Goal: Task Accomplishment & Management: Use online tool/utility

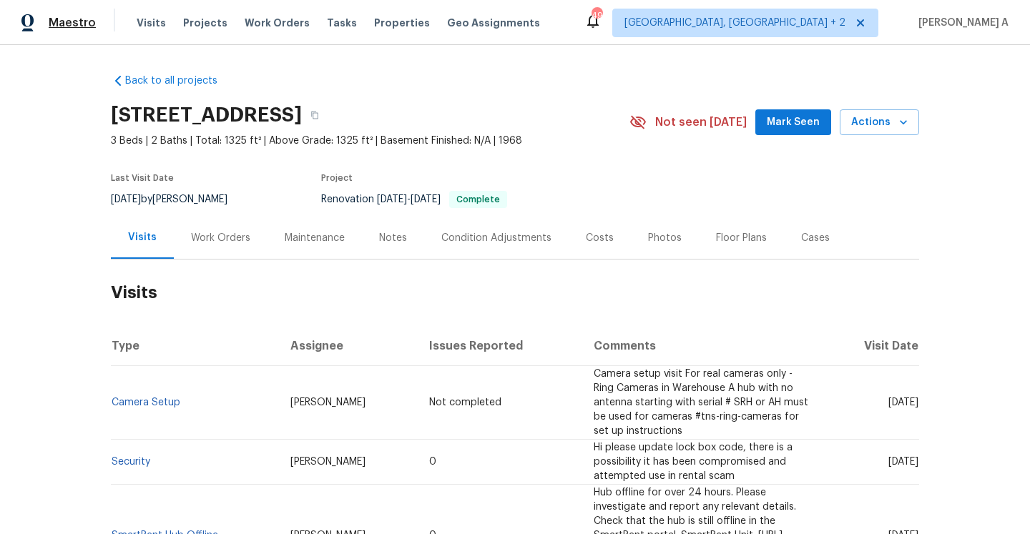
click at [77, 17] on span "Maestro" at bounding box center [72, 23] width 47 height 14
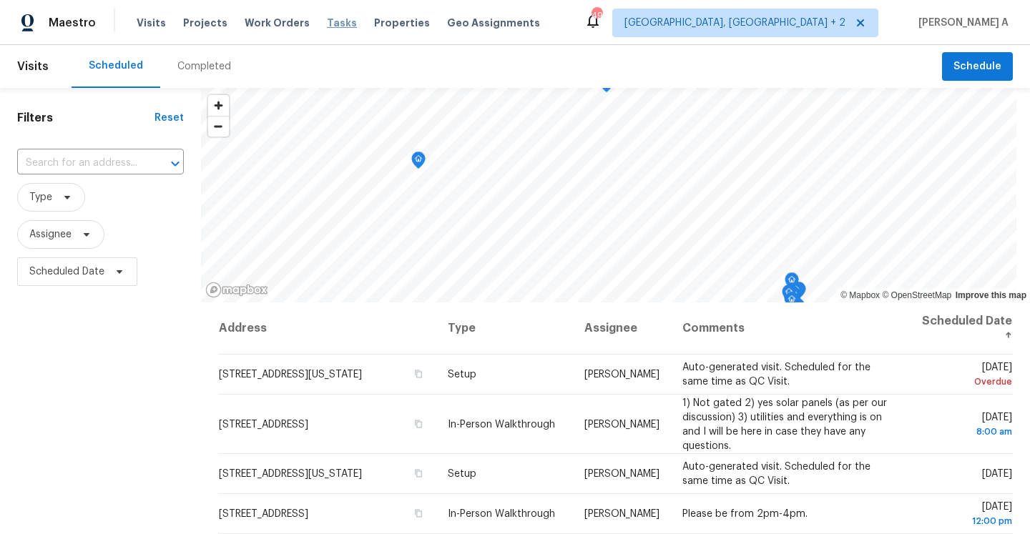
click at [333, 21] on span "Tasks" at bounding box center [342, 23] width 30 height 10
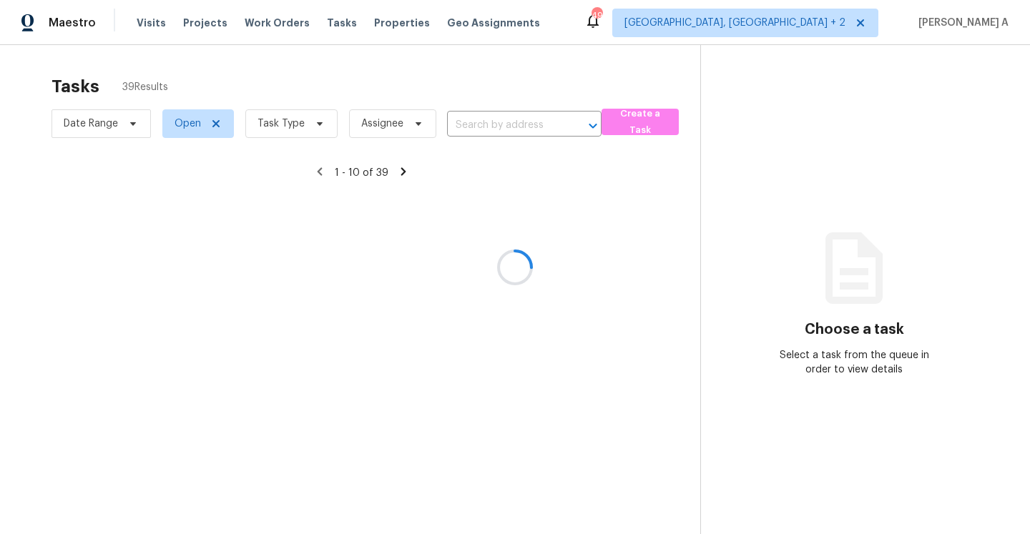
click at [479, 122] on div at bounding box center [515, 267] width 1030 height 534
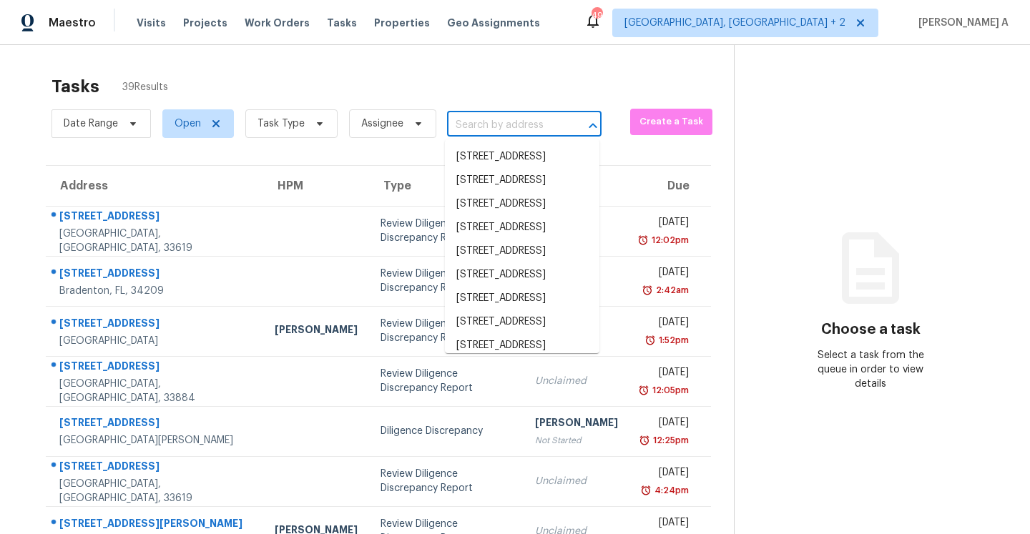
click at [479, 122] on input "text" at bounding box center [504, 125] width 114 height 22
paste input "[STREET_ADDRESS][PERSON_NAME]"
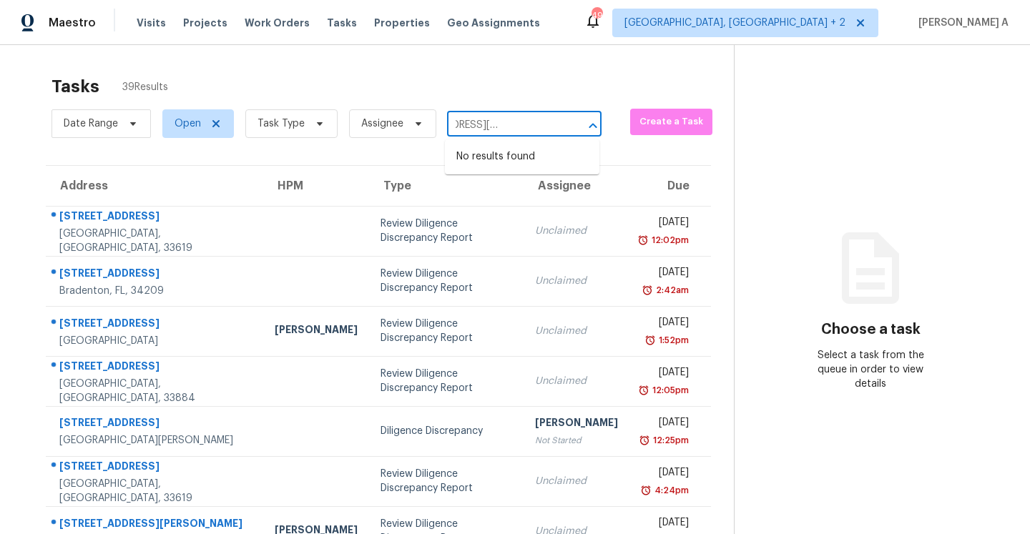
type input "[STREET_ADDRESS][PERSON_NAME]"
click at [202, 130] on span "Open" at bounding box center [198, 123] width 72 height 29
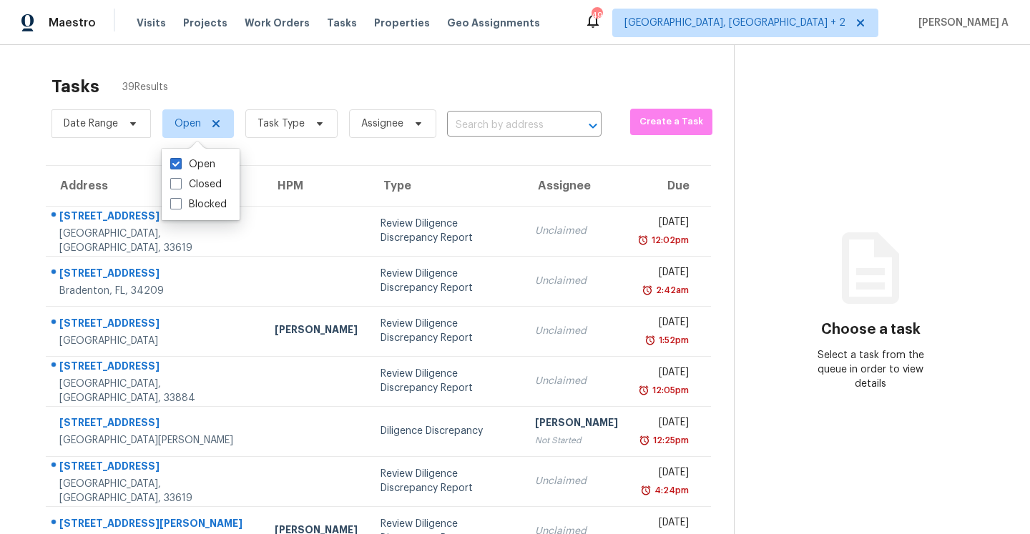
click at [319, 162] on section "Tasks 39 Results Date Range Open Task Type Assignee ​ Create a Task Address HPM…" at bounding box center [378, 406] width 711 height 677
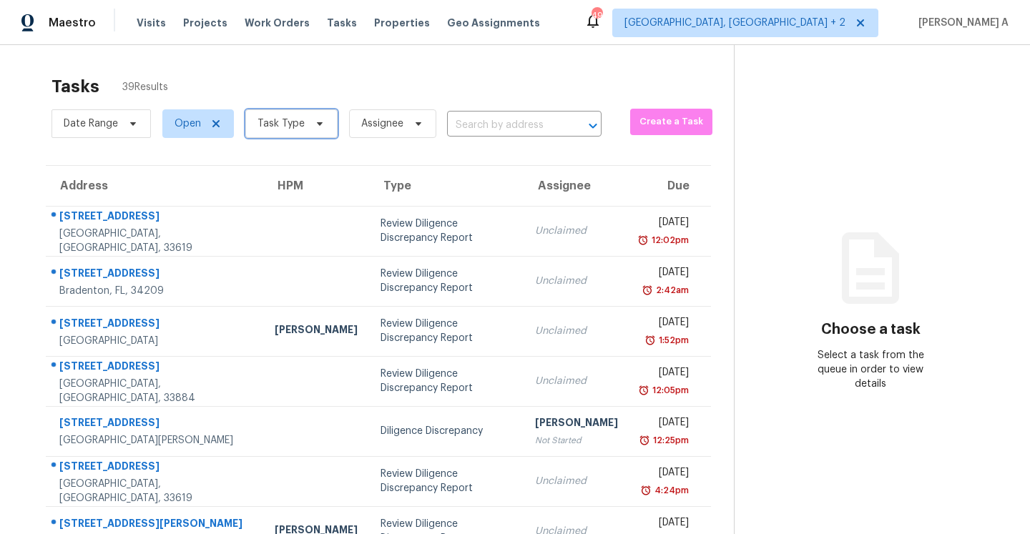
click at [262, 127] on span "Task Type" at bounding box center [280, 124] width 47 height 14
click at [368, 125] on span "Assignee" at bounding box center [382, 124] width 42 height 14
click at [258, 122] on span "Task Type" at bounding box center [280, 124] width 47 height 14
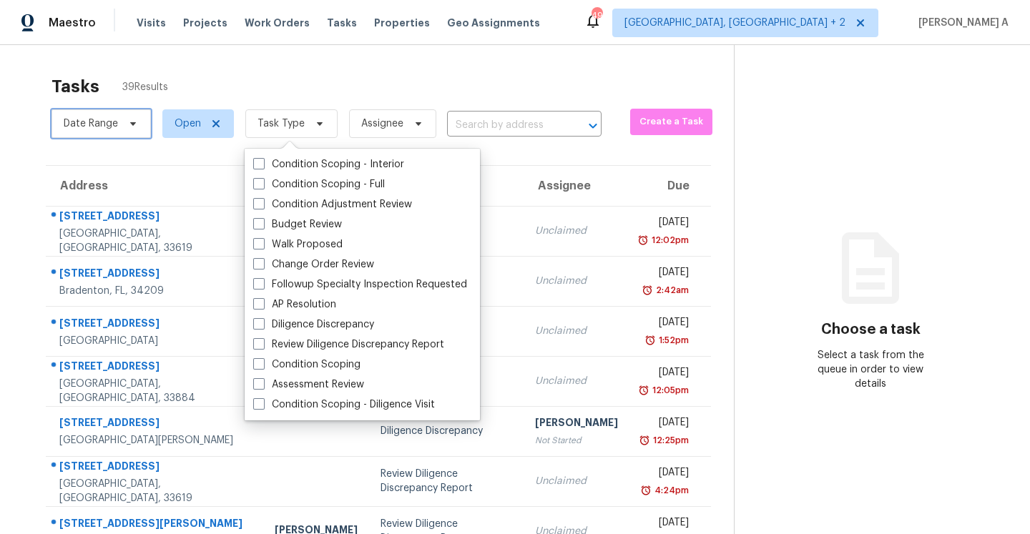
click at [141, 116] on span "Date Range" at bounding box center [100, 123] width 99 height 29
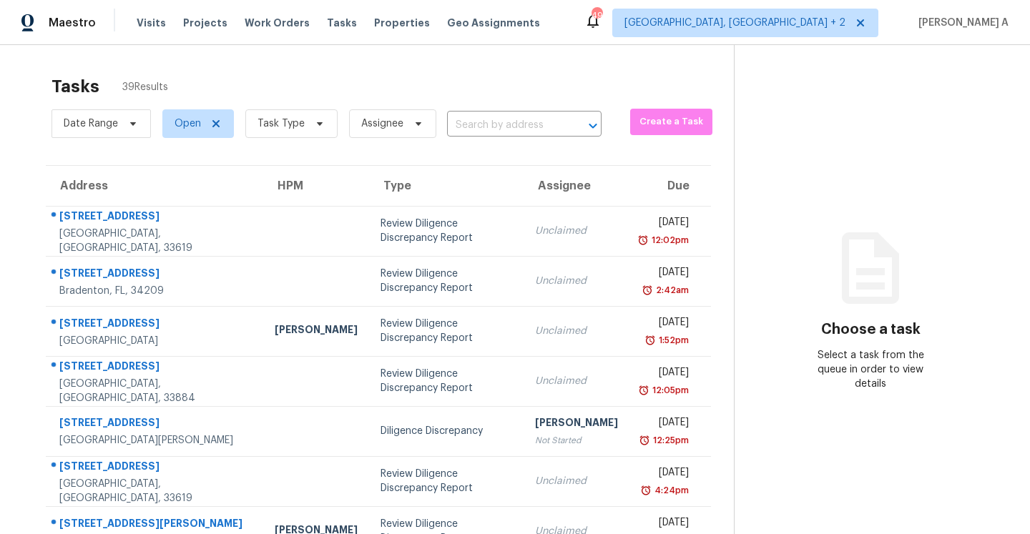
click at [296, 68] on div "Tasks 39 Results" at bounding box center [392, 86] width 682 height 37
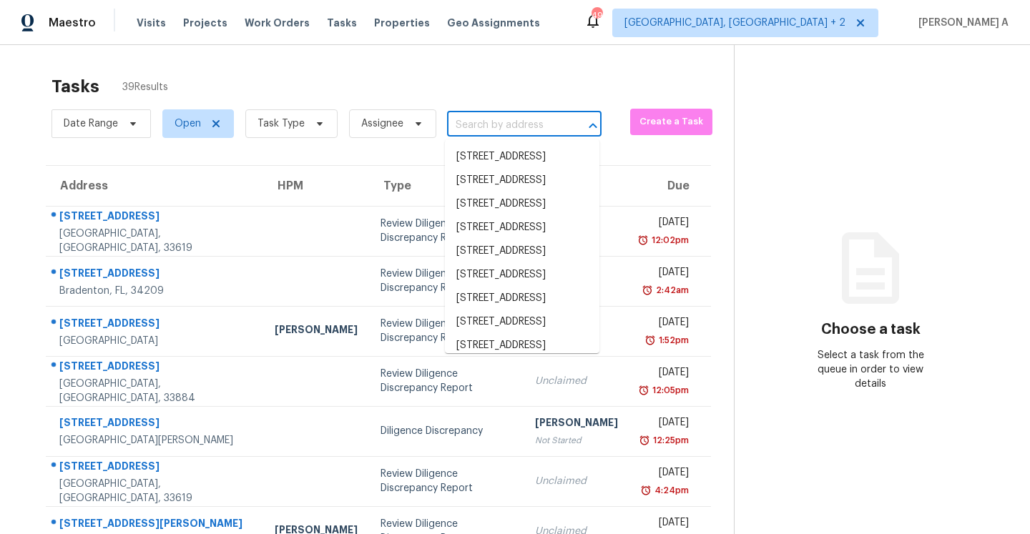
click at [558, 114] on input "text" at bounding box center [504, 125] width 114 height 22
paste input "[STREET_ADDRESS][PERSON_NAME]"
type input "[STREET_ADDRESS][PERSON_NAME]"
click at [217, 124] on icon at bounding box center [215, 123] width 11 height 11
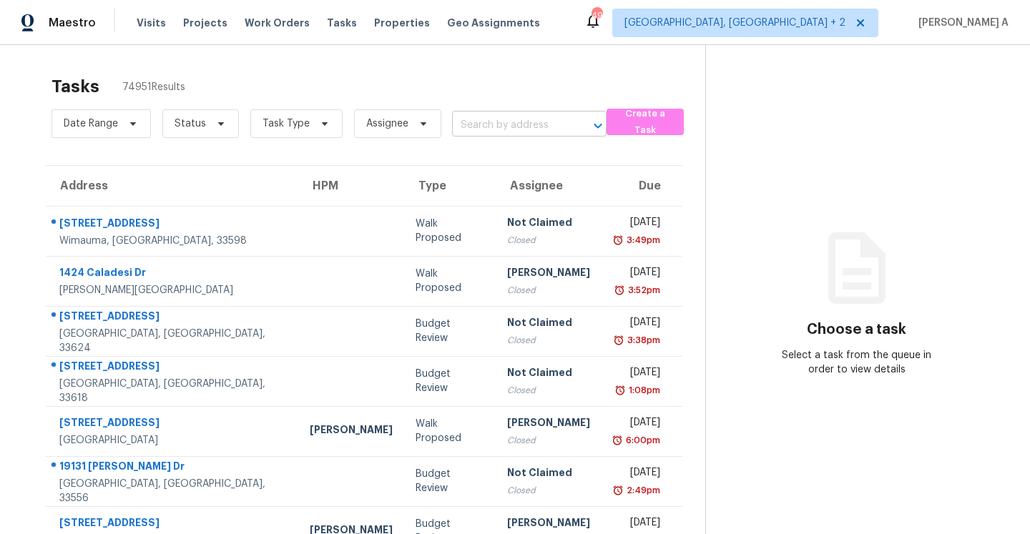
click at [486, 125] on input "text" at bounding box center [509, 125] width 114 height 22
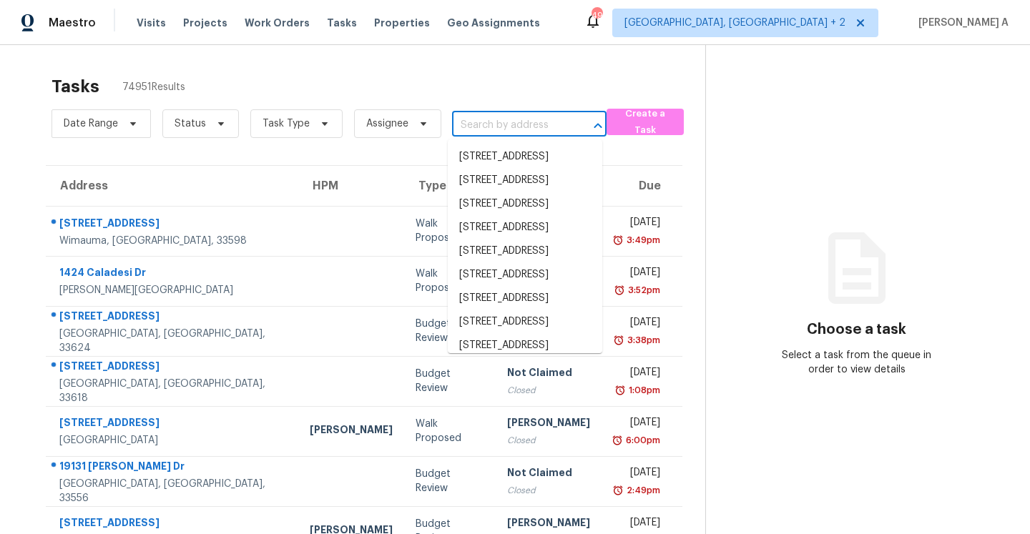
paste input "[STREET_ADDRESS][PERSON_NAME]"
type input "[STREET_ADDRESS][PERSON_NAME]"
paste input "[STREET_ADDRESS][PERSON_NAME]"
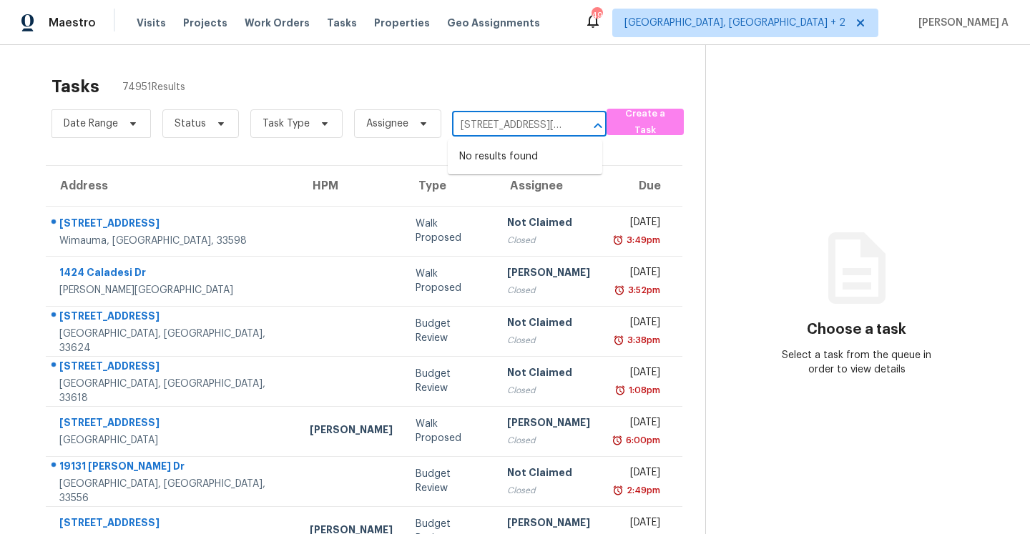
drag, startPoint x: 466, startPoint y: 130, endPoint x: 431, endPoint y: 127, distance: 35.2
click at [431, 127] on div "Date Range Status Task Type Assignee 907 E Grubb Dr, Mesquite, TX 75149 ​" at bounding box center [328, 123] width 555 height 37
click at [533, 117] on input "[STREET_ADDRESS][PERSON_NAME]" at bounding box center [509, 125] width 114 height 22
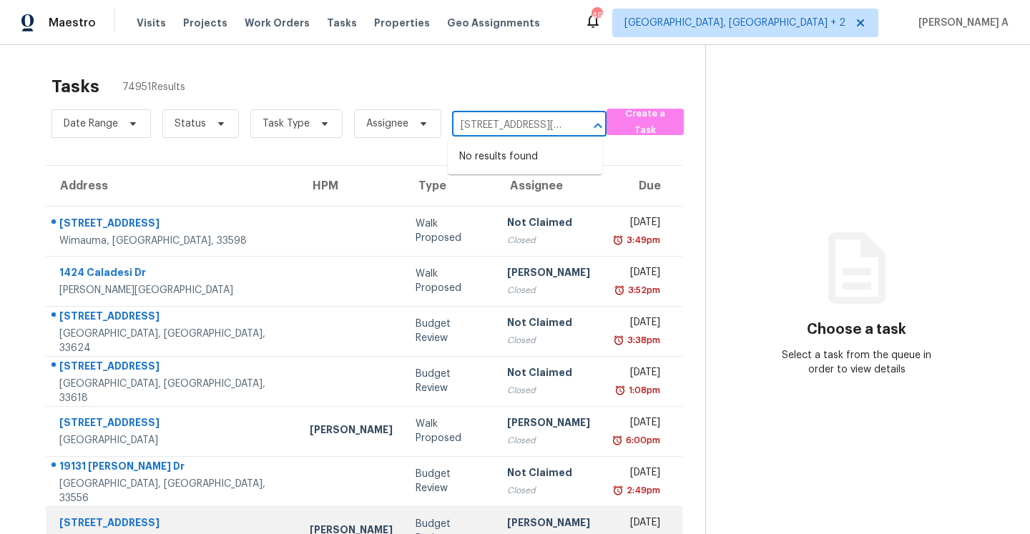
type input "[STREET_ADDRESS][PERSON_NAME]"
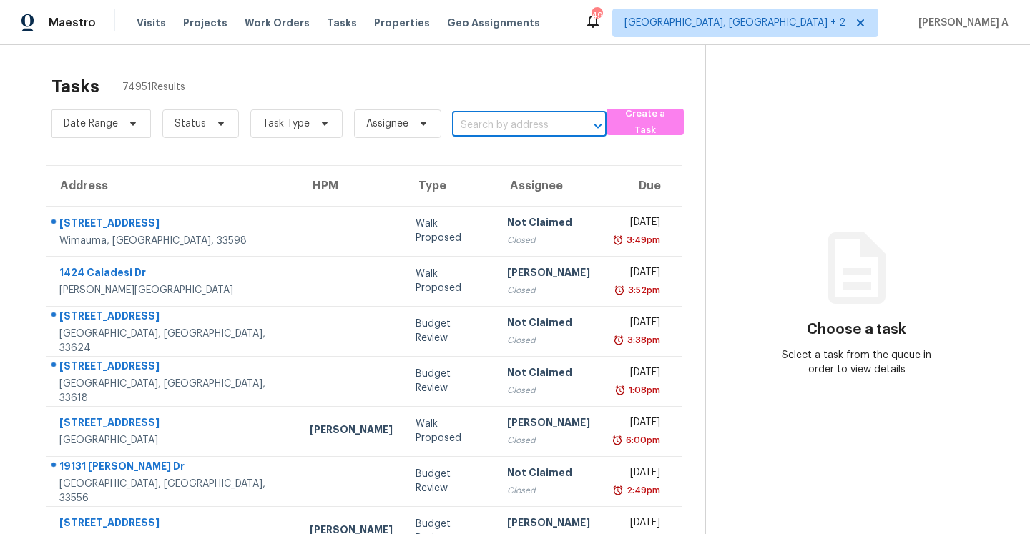
click at [524, 131] on input "text" at bounding box center [509, 125] width 114 height 22
paste input "[STREET_ADDRESS][PERSON_NAME]"
type input "[STREET_ADDRESS][PERSON_NAME]"
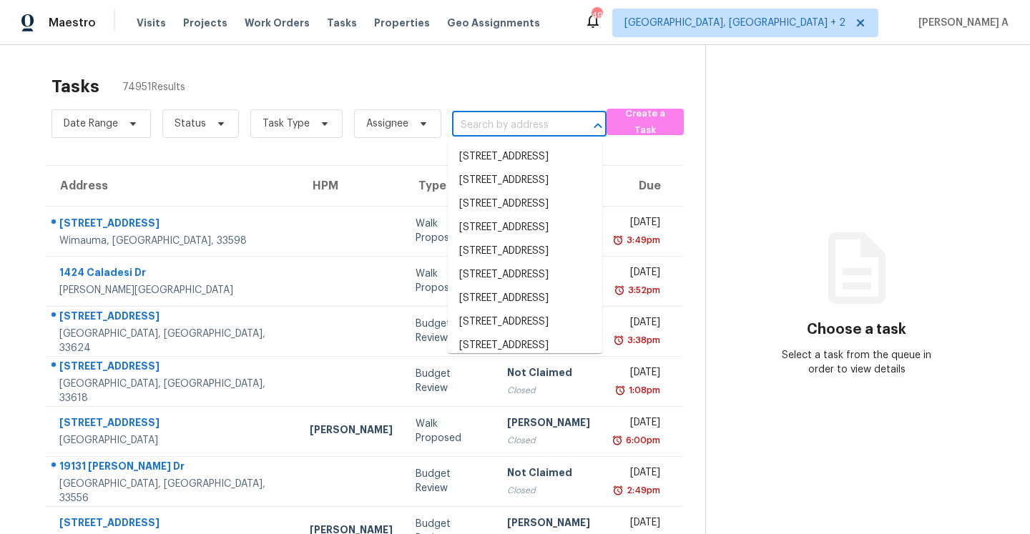
scroll to position [0, 0]
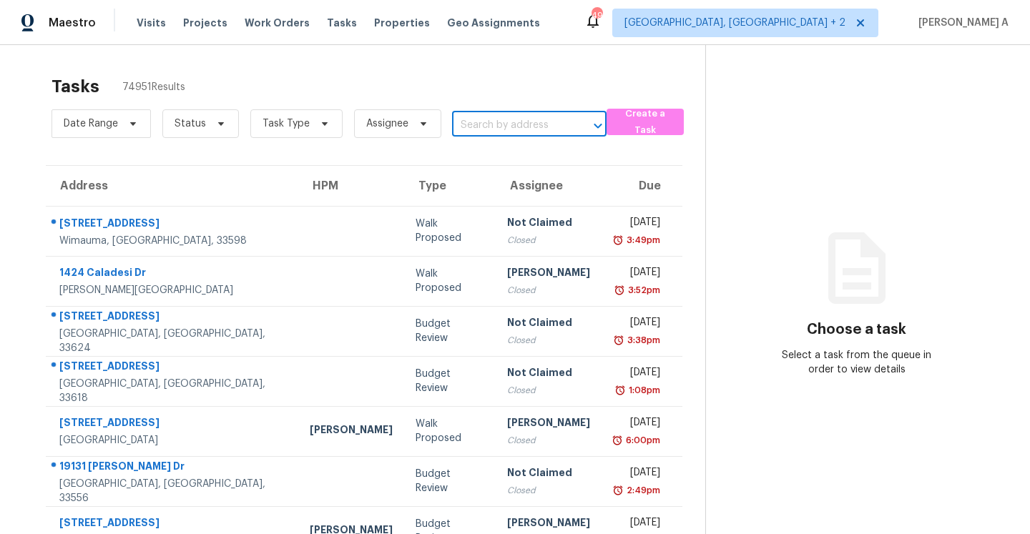
click at [481, 117] on input "text" at bounding box center [509, 125] width 114 height 22
paste input "[STREET_ADDRESS][PERSON_NAME]"
type input "9"
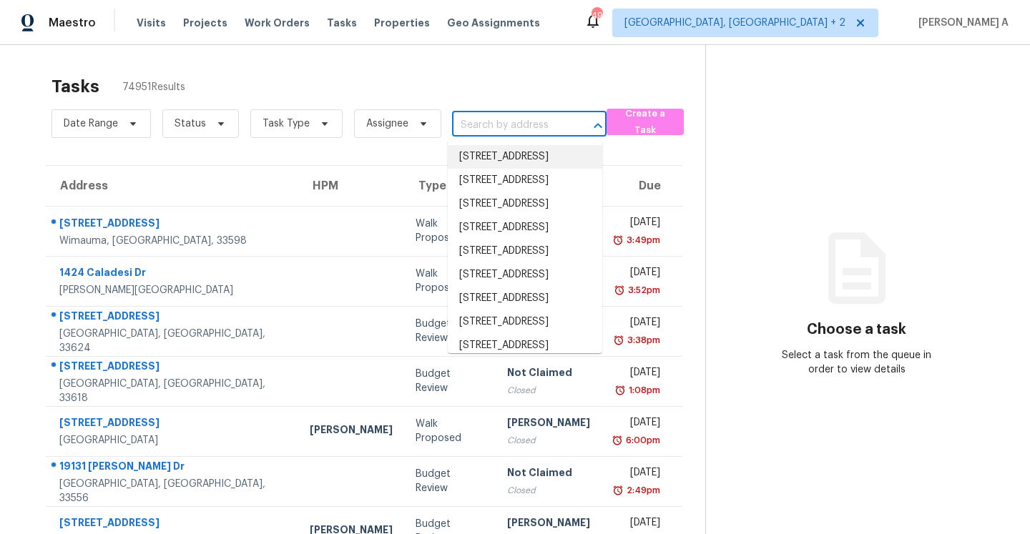
click at [497, 130] on input "text" at bounding box center [509, 125] width 114 height 22
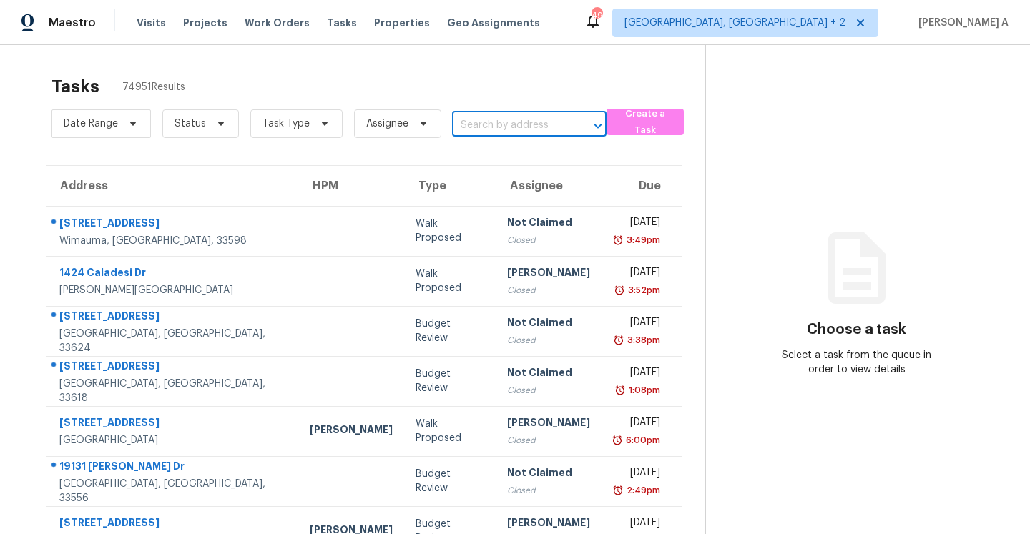
paste input "[STREET_ADDRESS][PERSON_NAME]"
type input "[STREET_ADDRESS][PERSON_NAME]"
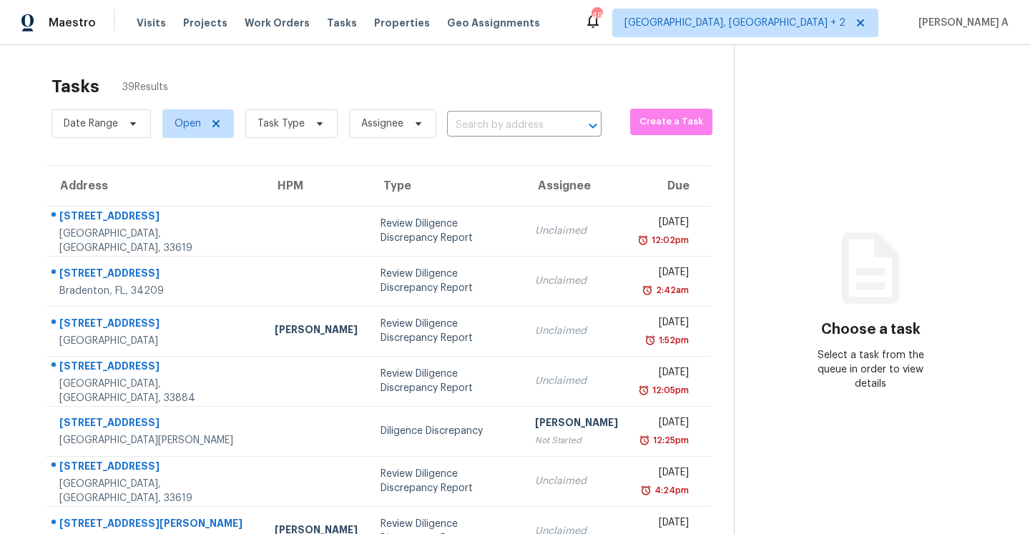
click at [458, 119] on input "text" at bounding box center [504, 125] width 114 height 22
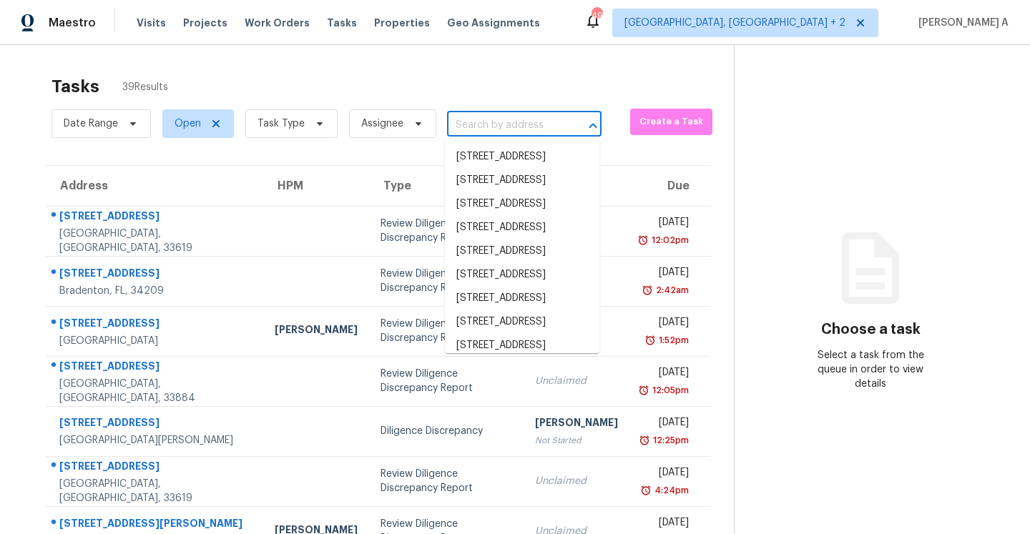
paste input "[STREET_ADDRESS][PERSON_NAME]"
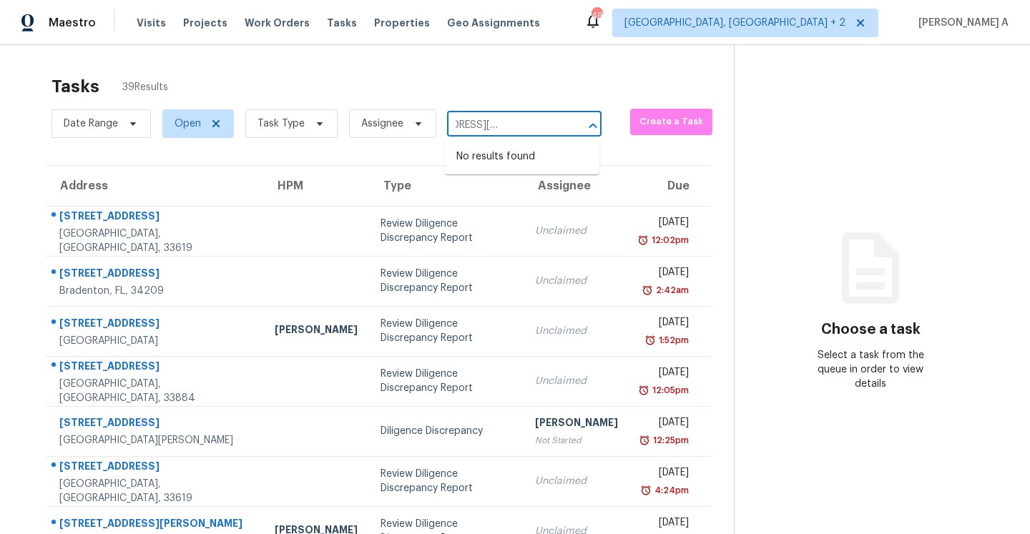
type input "[STREET_ADDRESS][PERSON_NAME]"
click at [215, 124] on icon at bounding box center [215, 123] width 7 height 7
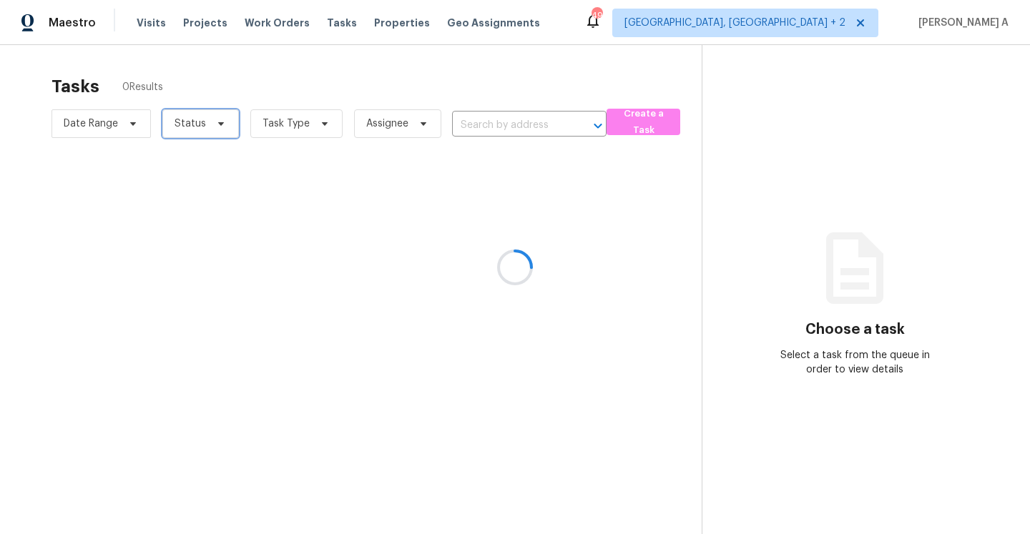
scroll to position [0, 0]
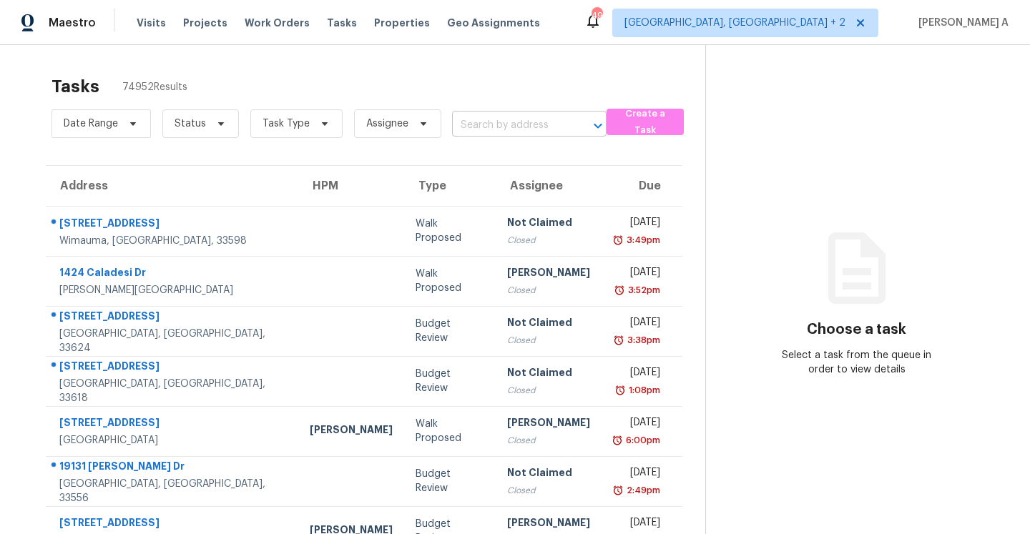
click at [528, 123] on input "text" at bounding box center [509, 125] width 114 height 22
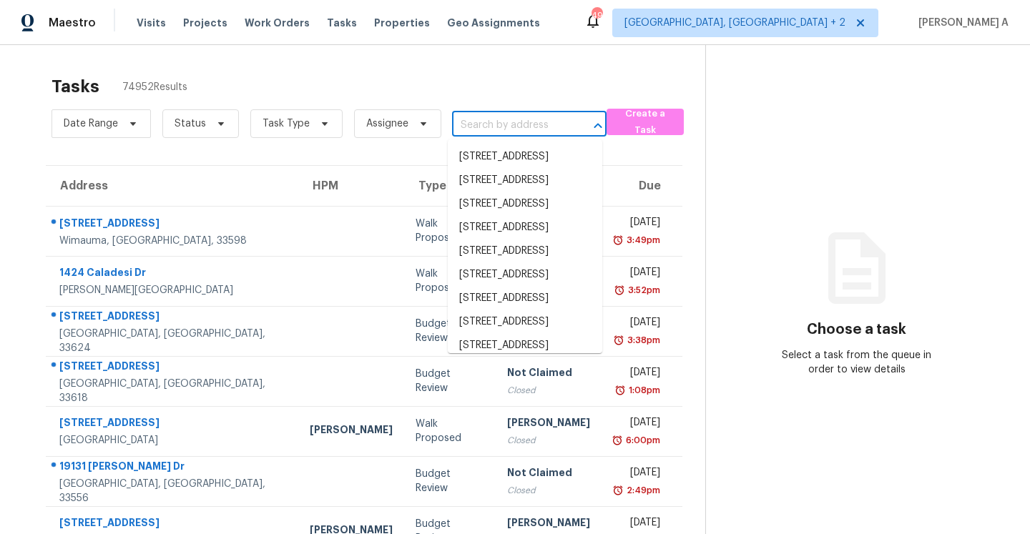
paste input "[STREET_ADDRESS][PERSON_NAME]"
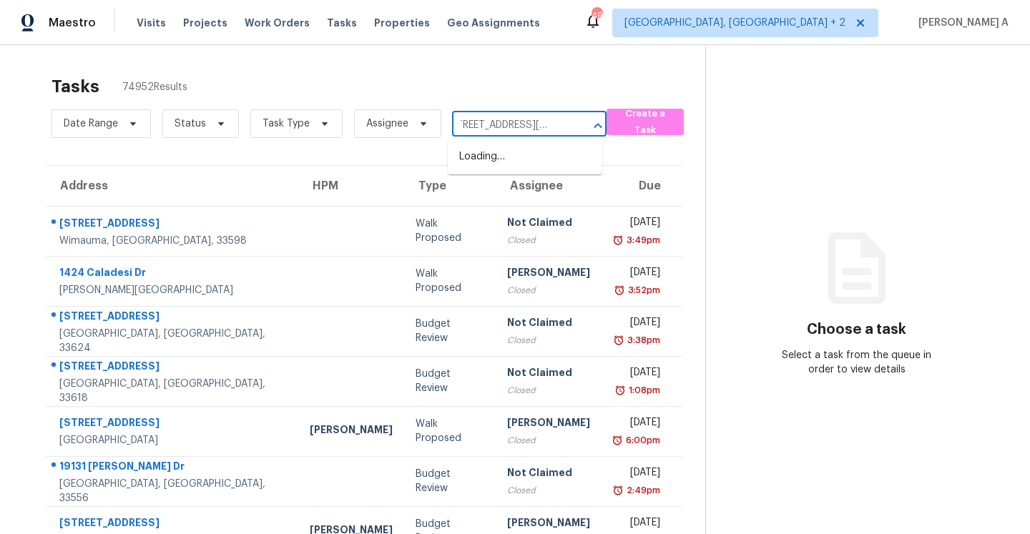
scroll to position [0, 9]
type input "907 E Grubb Dr, Mesquit"
click at [287, 113] on span "Task Type" at bounding box center [296, 123] width 92 height 29
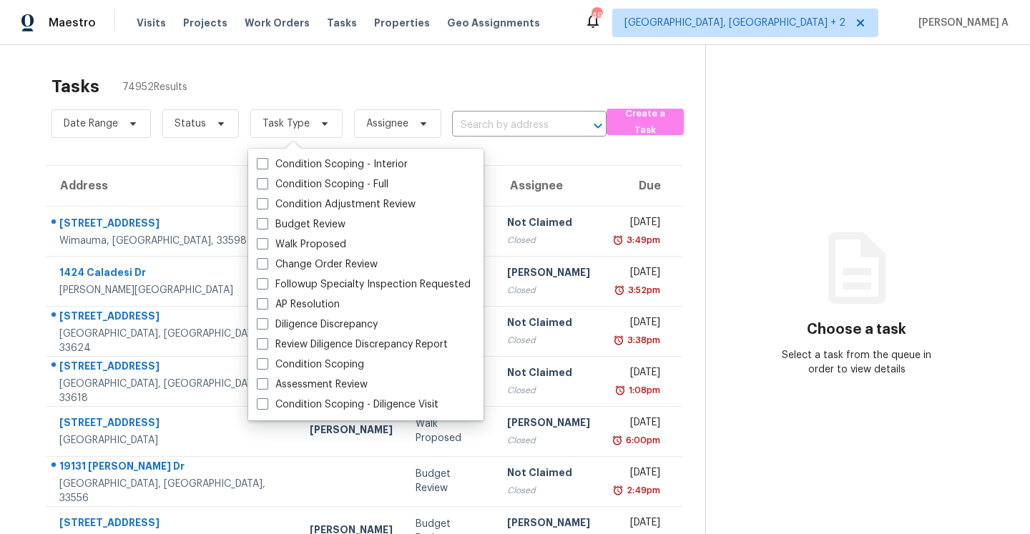
scroll to position [0, 0]
click at [325, 171] on label "Condition Scoping - Interior" at bounding box center [332, 164] width 151 height 14
click at [266, 167] on input "Condition Scoping - Interior" at bounding box center [261, 161] width 9 height 9
checkbox input "true"
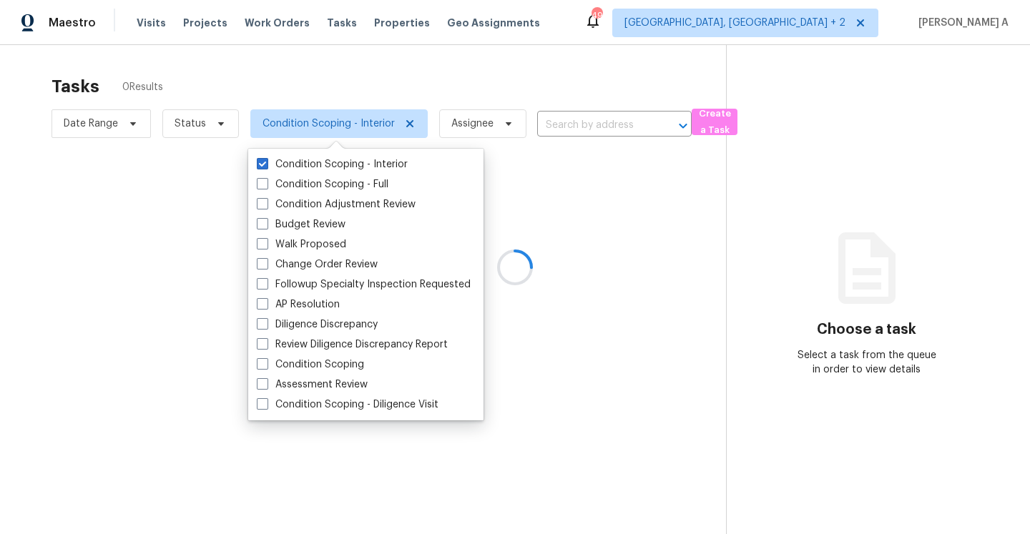
click at [322, 67] on div at bounding box center [515, 267] width 1030 height 534
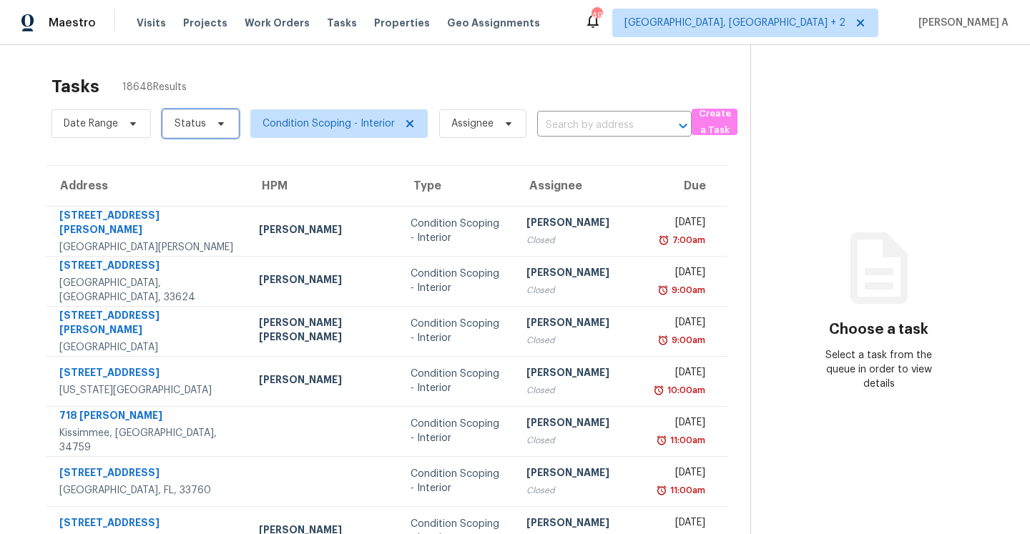
click at [188, 122] on span "Status" at bounding box center [190, 124] width 31 height 14
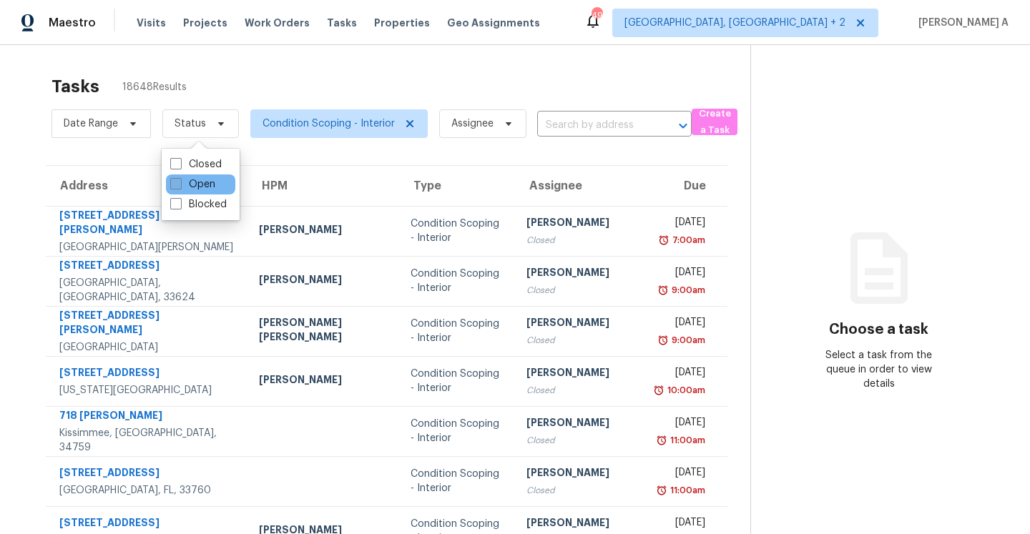
click at [210, 180] on label "Open" at bounding box center [192, 184] width 45 height 14
click at [180, 180] on input "Open" at bounding box center [174, 181] width 9 height 9
checkbox input "true"
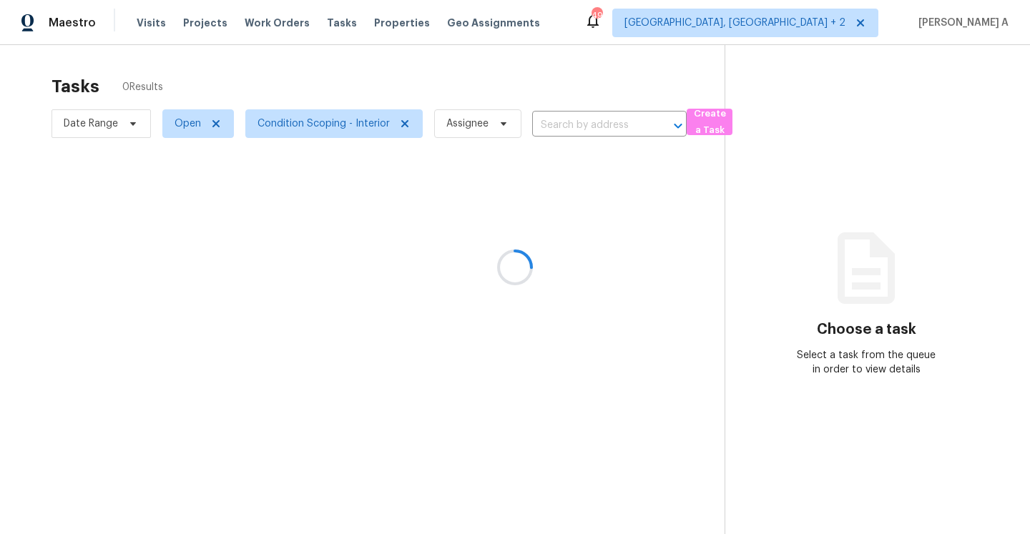
click at [360, 72] on div at bounding box center [515, 267] width 1030 height 534
click at [569, 126] on div at bounding box center [515, 267] width 1030 height 534
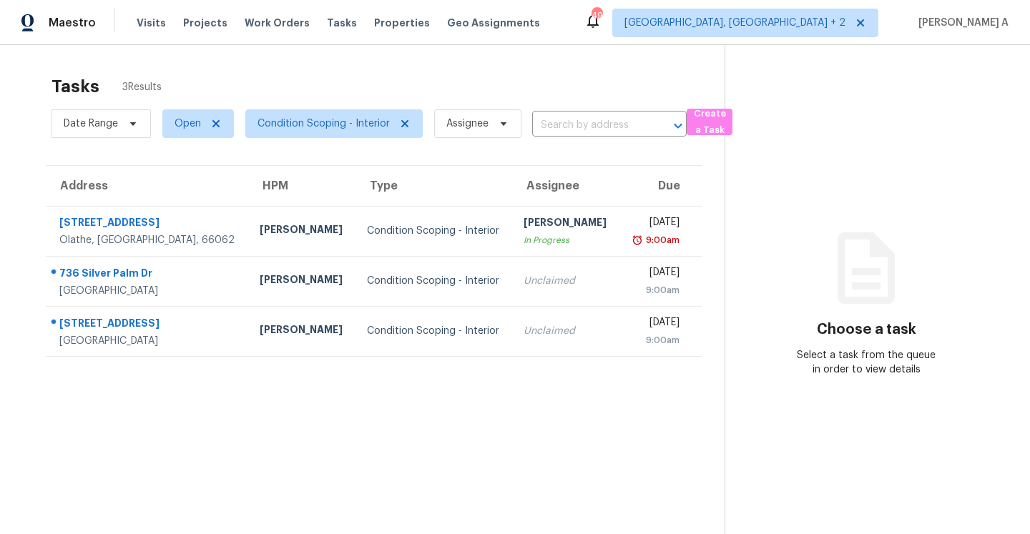
click at [569, 126] on input "text" at bounding box center [589, 125] width 114 height 22
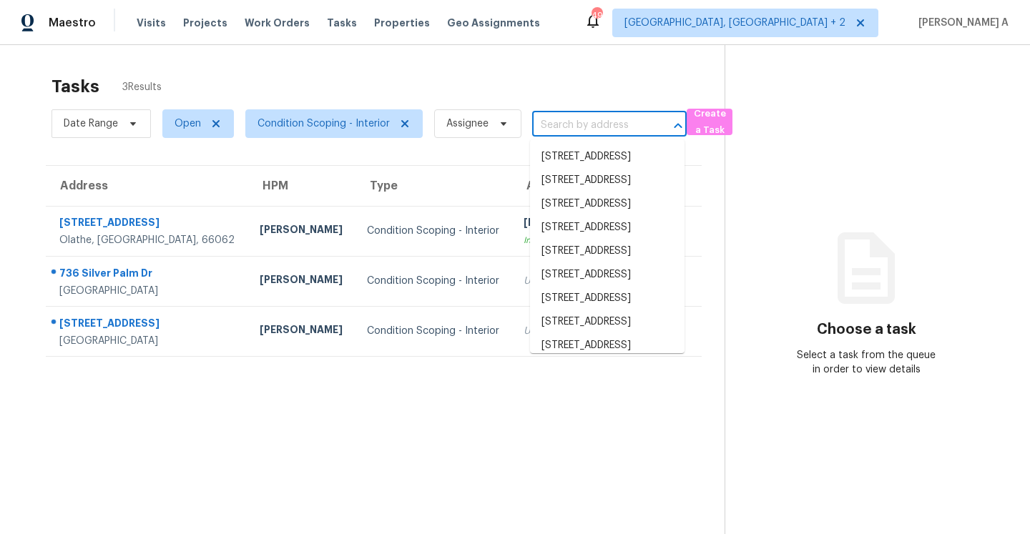
paste input "[STREET_ADDRESS][PERSON_NAME]"
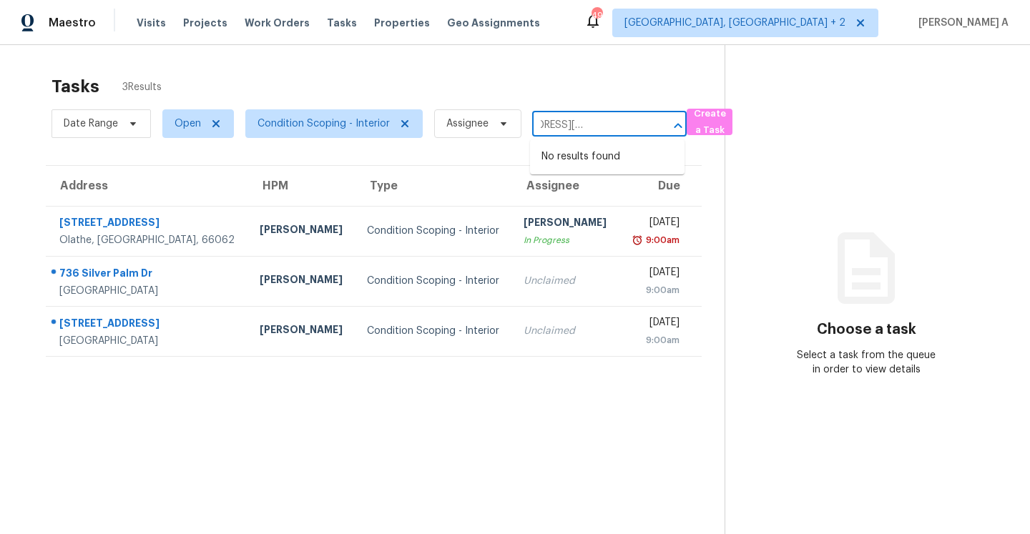
type input "[STREET_ADDRESS][PERSON_NAME]"
click at [566, 103] on div "Tasks 3 Results" at bounding box center [387, 86] width 673 height 37
click at [415, 61] on div "Tasks 3 Results Date Range Open Condition Scoping - Interior Assignee ​ Create …" at bounding box center [515, 312] width 1030 height 534
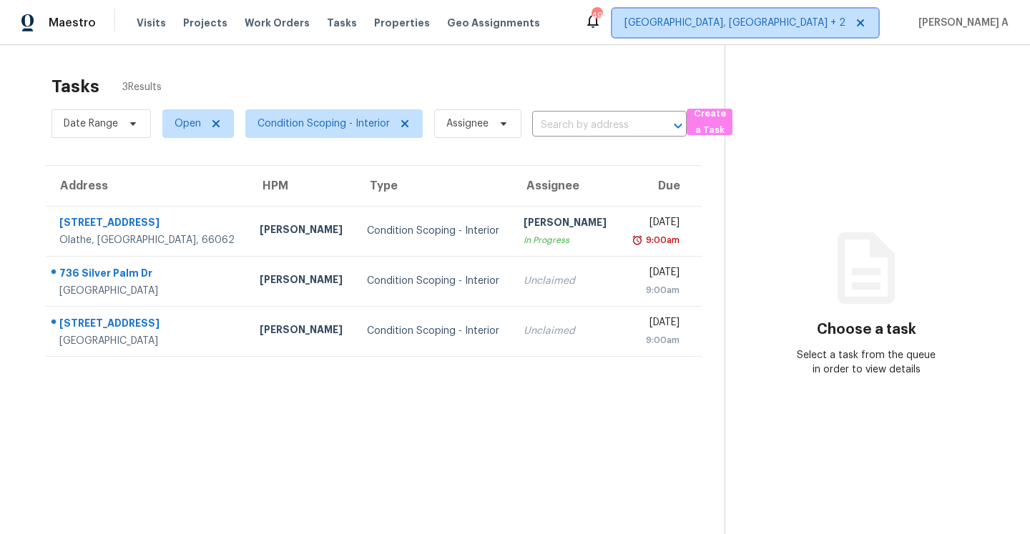
click at [866, 19] on icon at bounding box center [860, 22] width 11 height 11
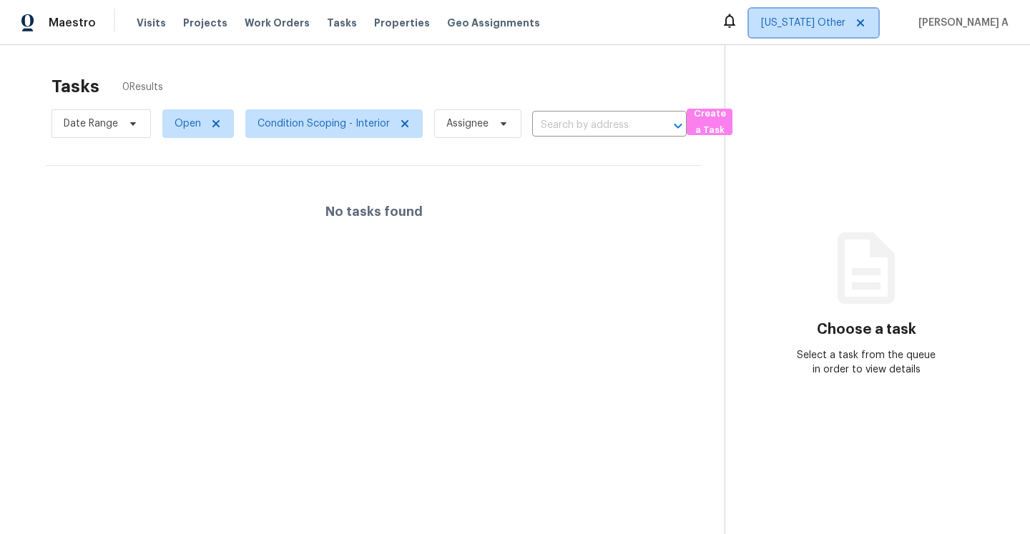
click at [845, 24] on span "Alabama Other" at bounding box center [803, 23] width 84 height 14
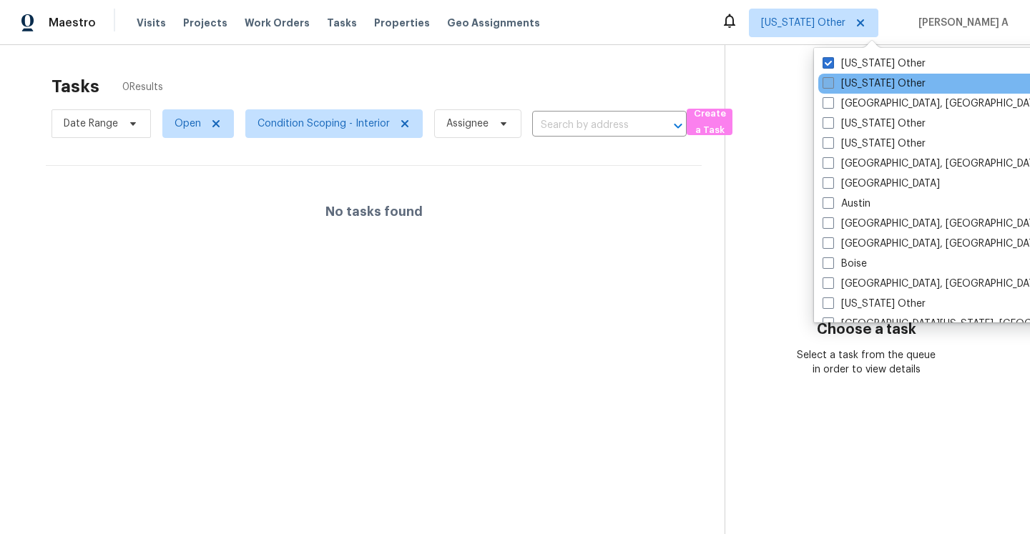
click at [830, 81] on span at bounding box center [827, 82] width 11 height 11
click at [830, 81] on input "Alaska Other" at bounding box center [826, 81] width 9 height 9
checkbox input "true"
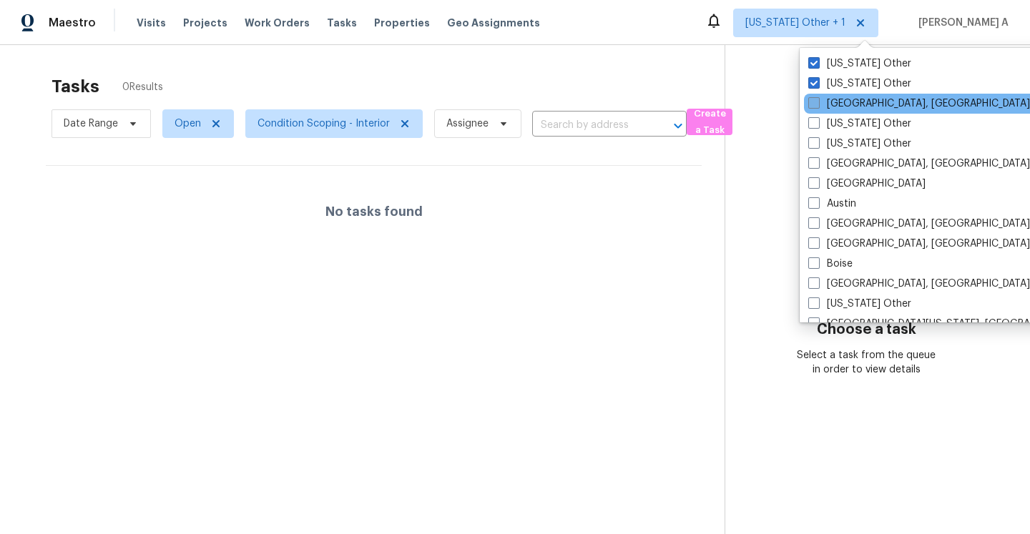
click at [815, 102] on span at bounding box center [813, 102] width 11 height 11
click at [815, 102] on input "Albuquerque, NM" at bounding box center [812, 101] width 9 height 9
checkbox input "true"
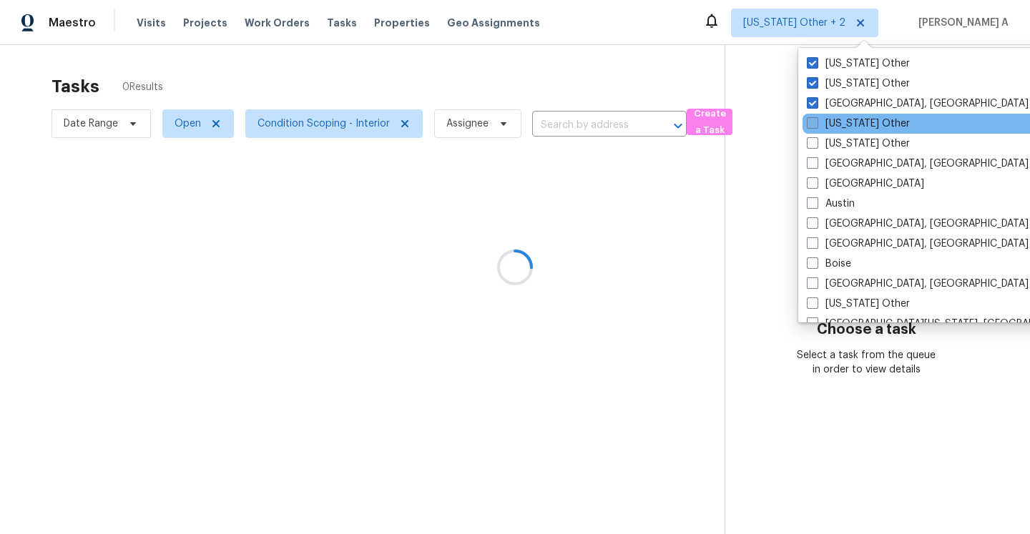
click at [810, 124] on span at bounding box center [812, 122] width 11 height 11
click at [810, 124] on input "Arizona Other" at bounding box center [811, 121] width 9 height 9
checkbox input "true"
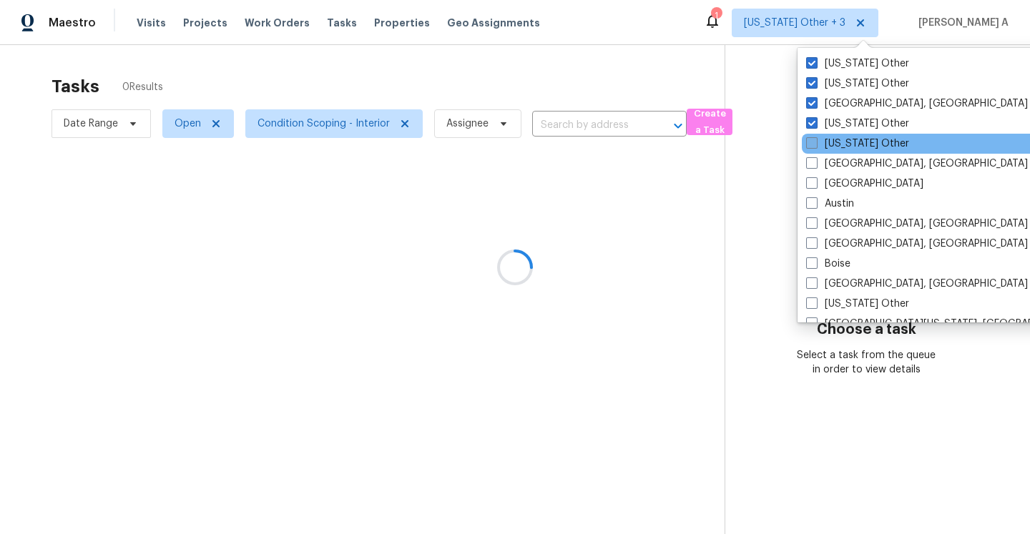
click at [811, 144] on span at bounding box center [811, 142] width 11 height 11
click at [811, 144] on input "Arkansas Other" at bounding box center [810, 141] width 9 height 9
checkbox input "true"
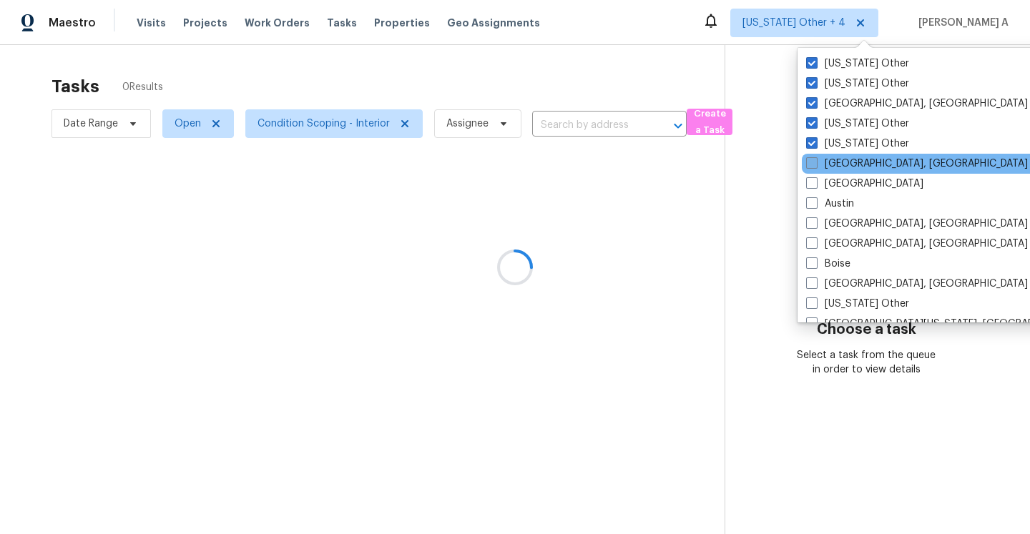
click at [812, 162] on span at bounding box center [811, 162] width 11 height 11
click at [812, 162] on input "Asheville, NC" at bounding box center [810, 161] width 9 height 9
checkbox input "true"
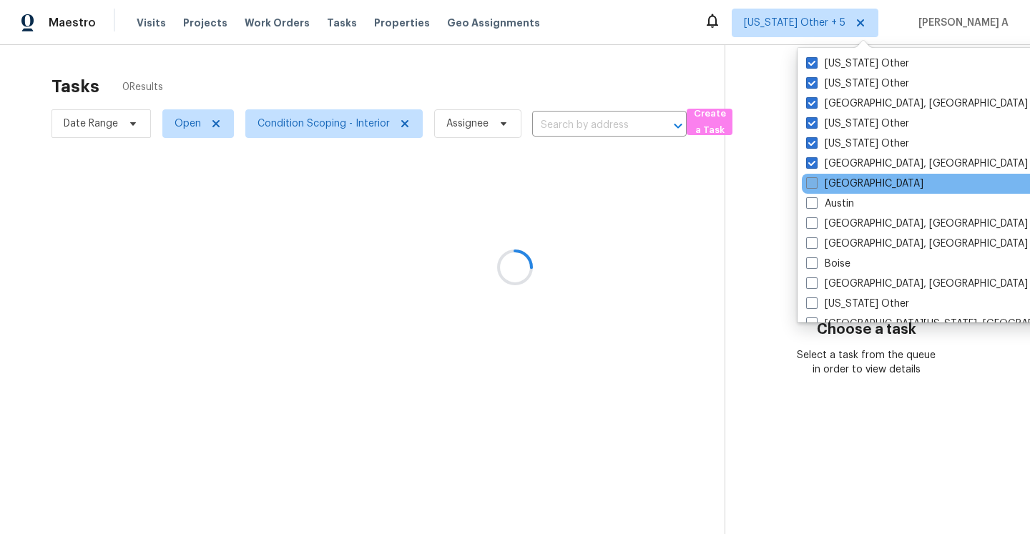
click at [812, 182] on span at bounding box center [811, 182] width 11 height 11
click at [812, 182] on input "Atlanta" at bounding box center [810, 181] width 9 height 9
checkbox input "true"
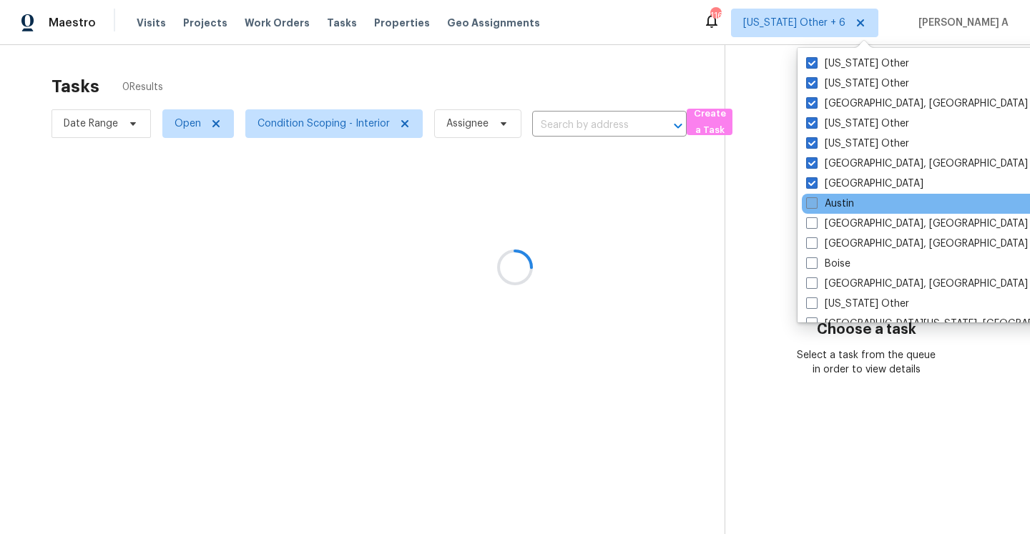
click at [815, 200] on span at bounding box center [811, 202] width 11 height 11
click at [815, 200] on input "Austin" at bounding box center [810, 201] width 9 height 9
checkbox input "true"
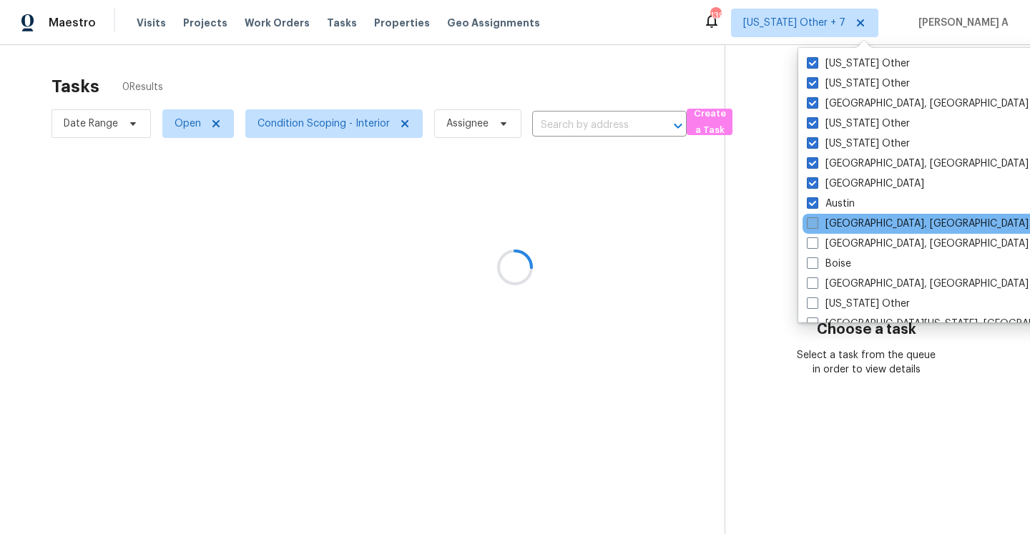
click at [815, 225] on span at bounding box center [812, 222] width 11 height 11
click at [815, 225] on input "Baltimore, MD" at bounding box center [811, 221] width 9 height 9
checkbox input "true"
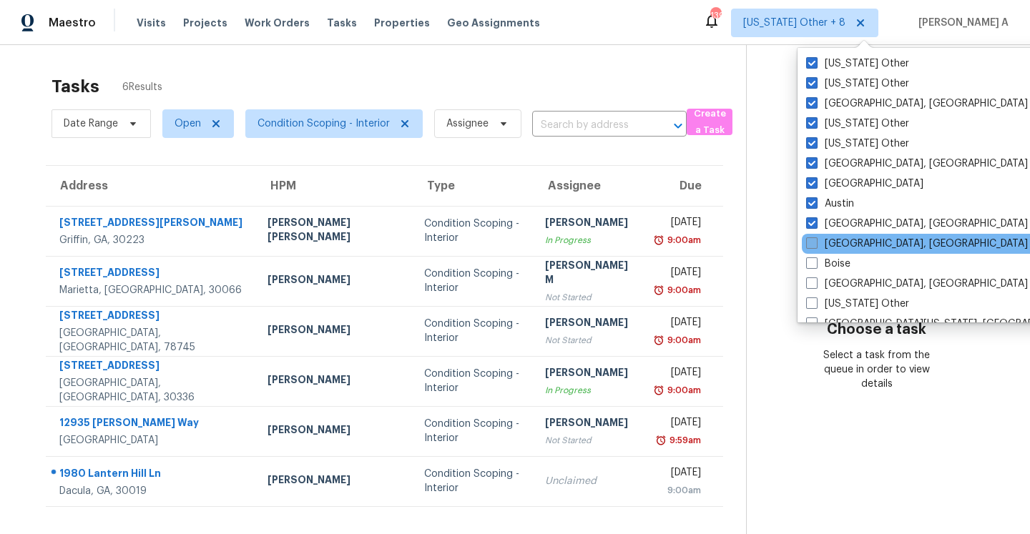
click at [816, 241] on span at bounding box center [811, 242] width 11 height 11
click at [815, 241] on input "Birmingham, AL" at bounding box center [810, 241] width 9 height 9
checkbox input "true"
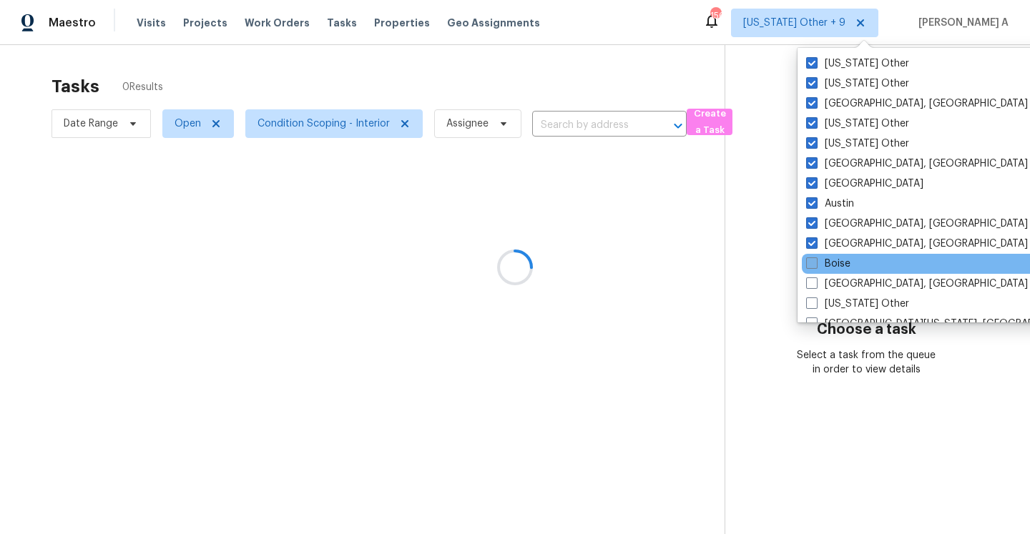
click at [815, 262] on span at bounding box center [811, 262] width 11 height 11
click at [815, 262] on input "Boise" at bounding box center [810, 261] width 9 height 9
checkbox input "true"
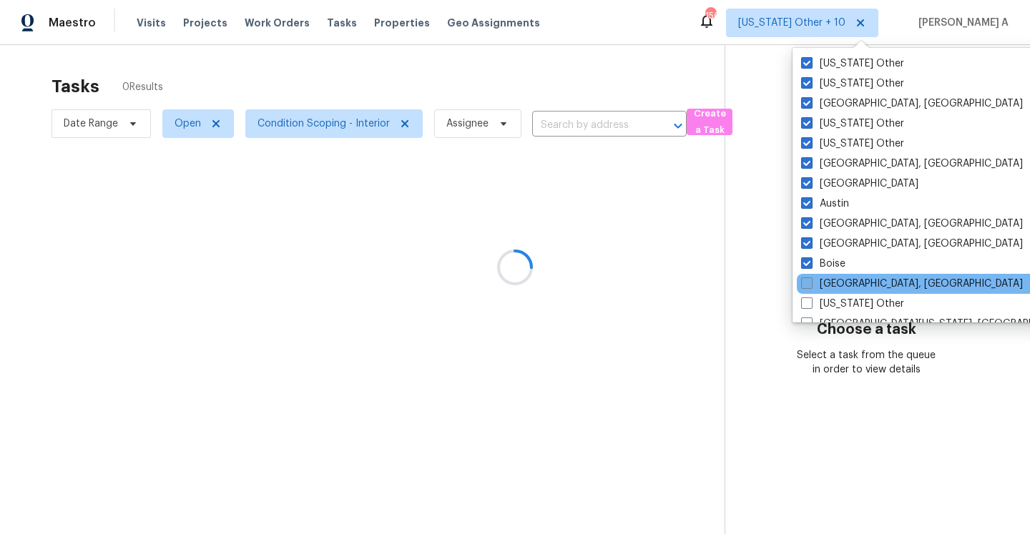
click at [809, 284] on span at bounding box center [806, 282] width 11 height 11
click at [809, 284] on input "Boston, MA" at bounding box center [805, 281] width 9 height 9
checkbox input "true"
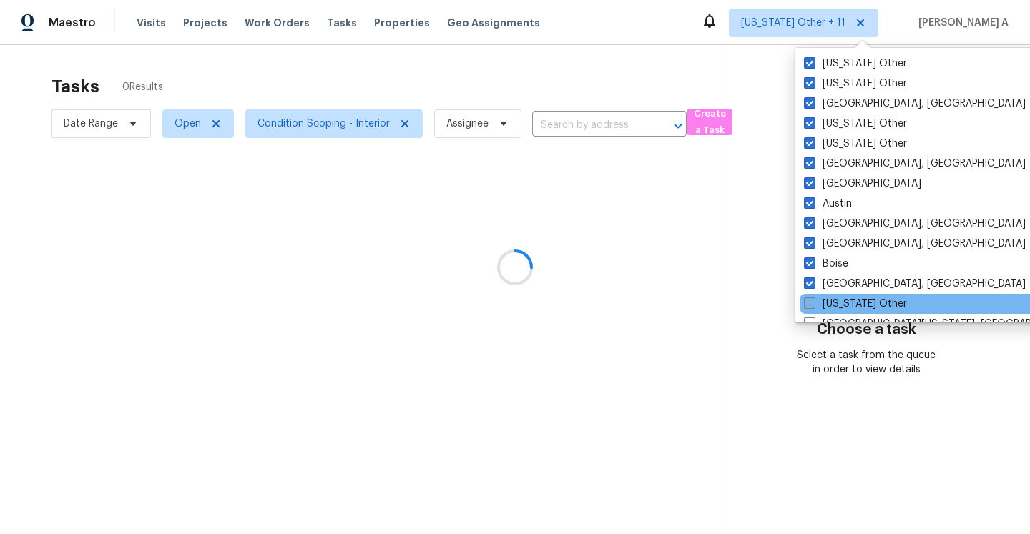
click at [809, 305] on span at bounding box center [809, 303] width 11 height 11
click at [809, 305] on input "California Other" at bounding box center [808, 301] width 9 height 9
checkbox input "true"
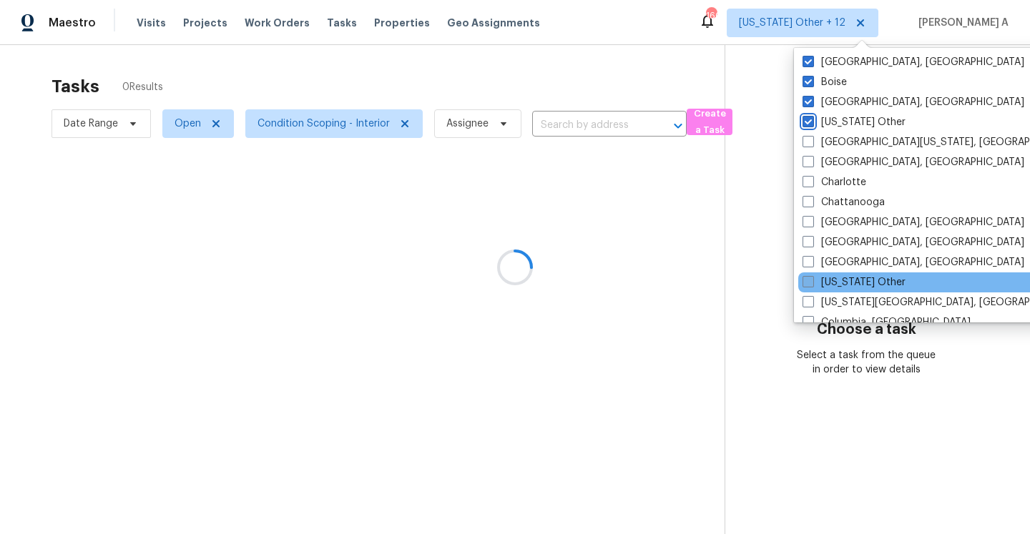
scroll to position [134, 0]
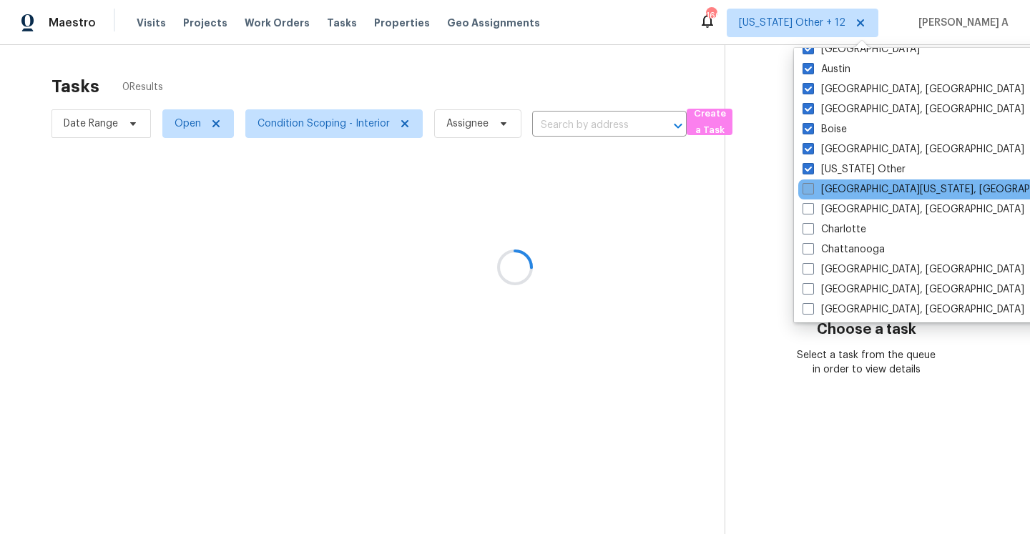
click at [805, 189] on span at bounding box center [807, 188] width 11 height 11
click at [805, 189] on input "Central California, CA" at bounding box center [806, 186] width 9 height 9
checkbox input "true"
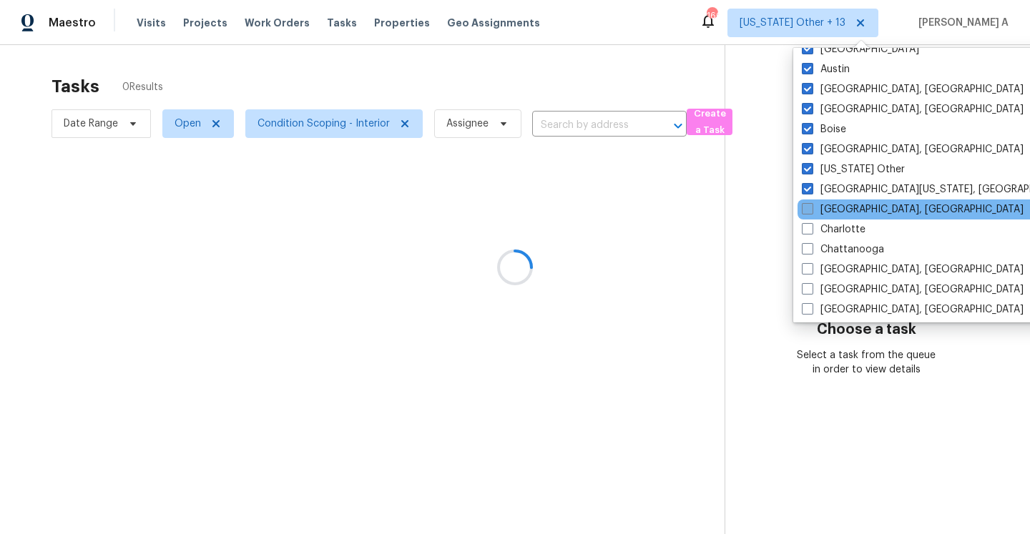
click at [808, 202] on label "Charleston, SC" at bounding box center [913, 209] width 222 height 14
click at [808, 202] on input "Charleston, SC" at bounding box center [806, 206] width 9 height 9
checkbox input "true"
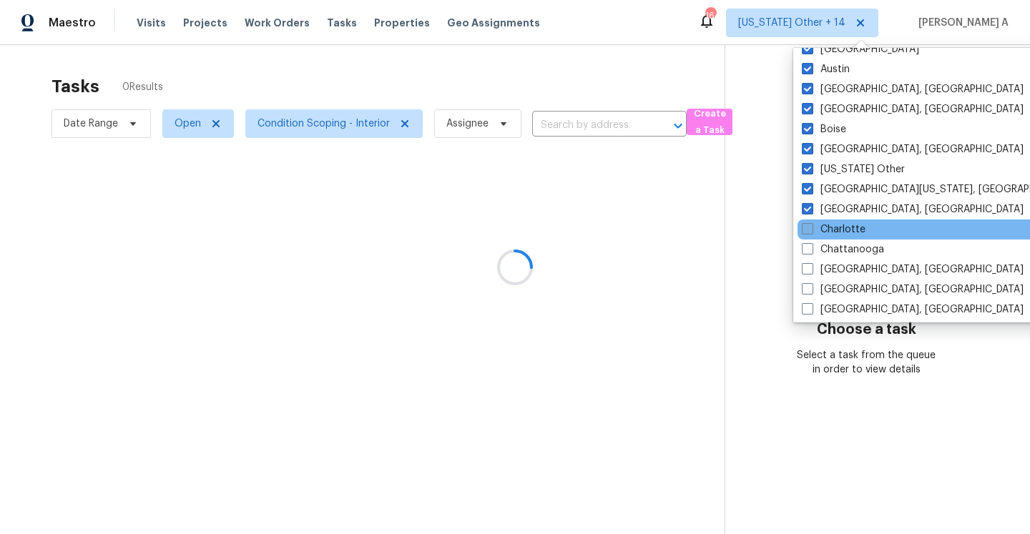
click at [807, 226] on span at bounding box center [807, 228] width 11 height 11
click at [807, 226] on input "Charlotte" at bounding box center [806, 226] width 9 height 9
checkbox input "true"
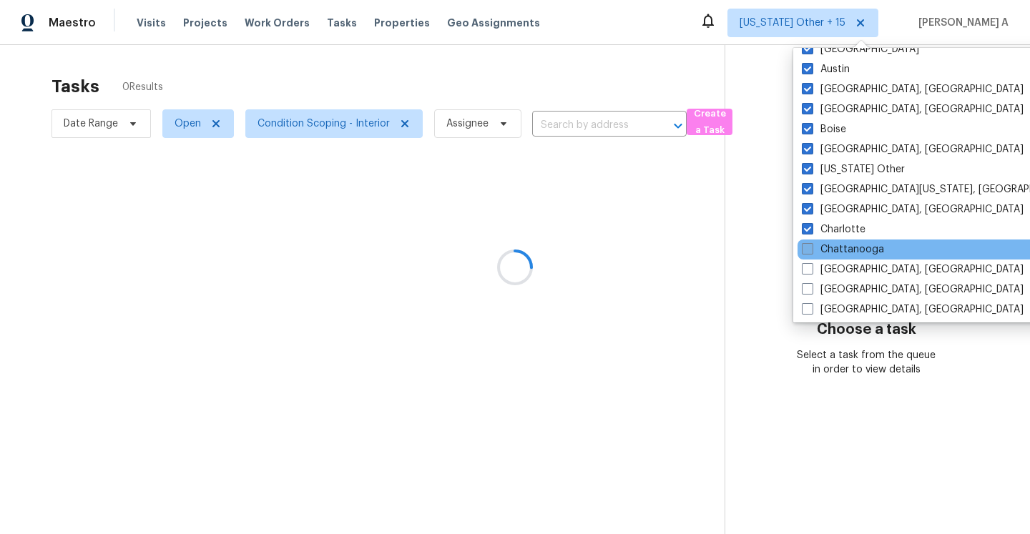
click at [809, 249] on span at bounding box center [807, 248] width 11 height 11
click at [809, 249] on input "Chattanooga" at bounding box center [806, 246] width 9 height 9
checkbox input "true"
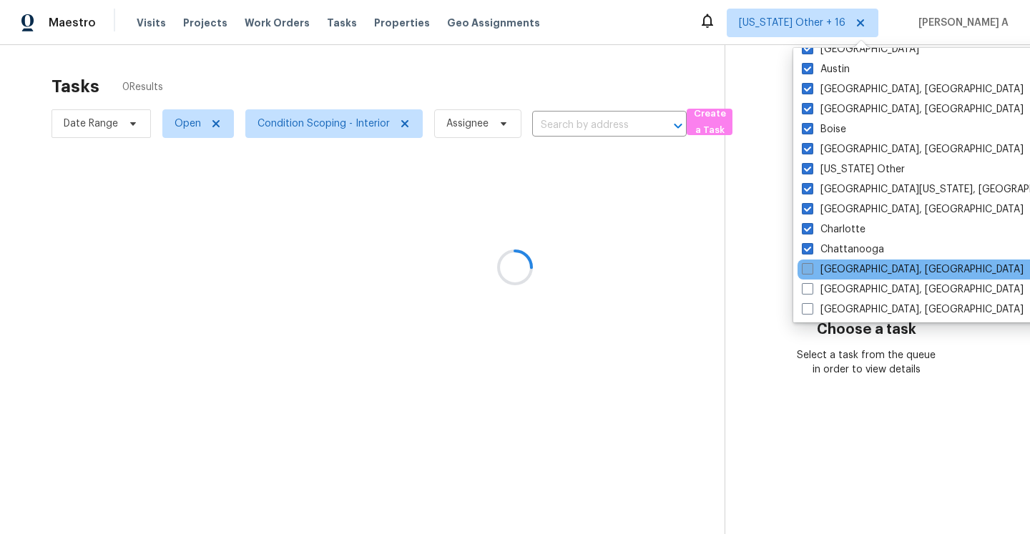
click at [809, 272] on span at bounding box center [807, 268] width 11 height 11
click at [809, 272] on input "Chicago, IL" at bounding box center [806, 266] width 9 height 9
checkbox input "true"
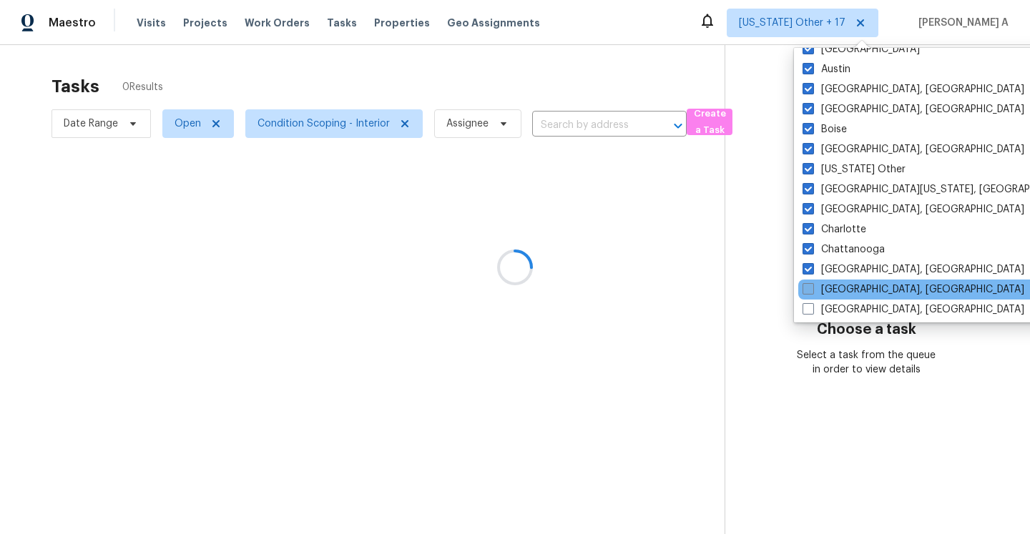
click at [809, 290] on span at bounding box center [807, 288] width 11 height 11
click at [809, 290] on input "Cincinnati, OH" at bounding box center [806, 286] width 9 height 9
checkbox input "true"
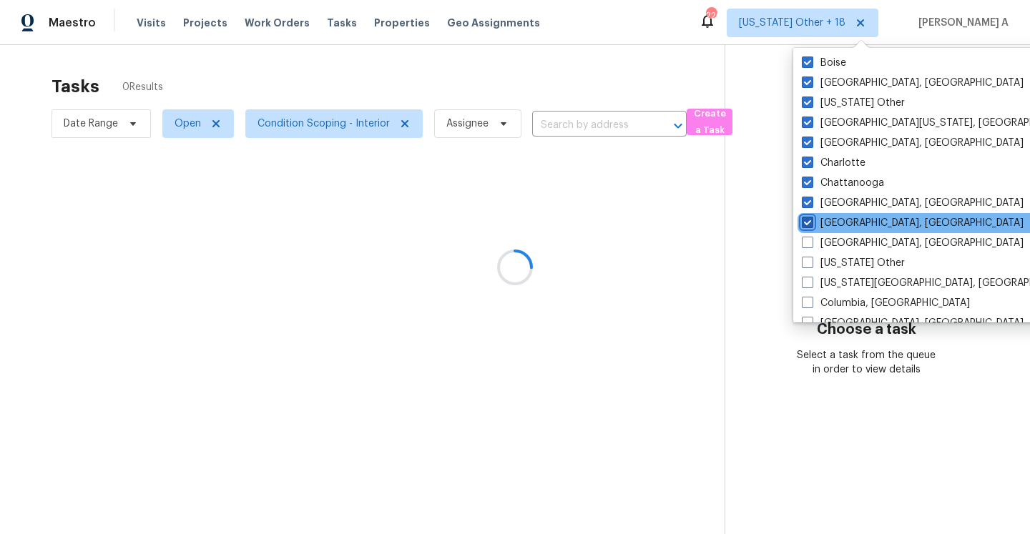
scroll to position [213, 0]
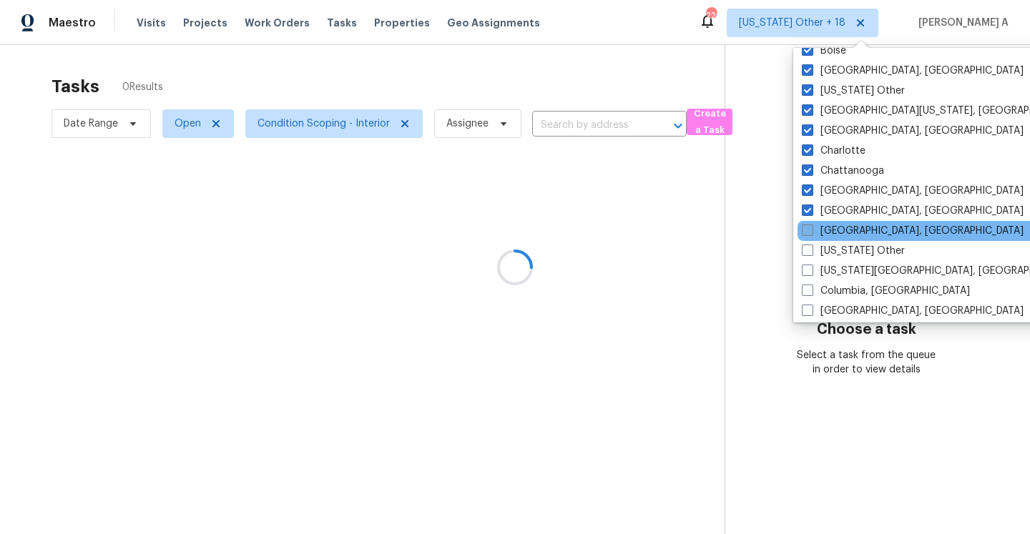
click at [812, 233] on span at bounding box center [807, 230] width 11 height 11
click at [811, 233] on input "Cleveland, OH" at bounding box center [806, 228] width 9 height 9
checkbox input "true"
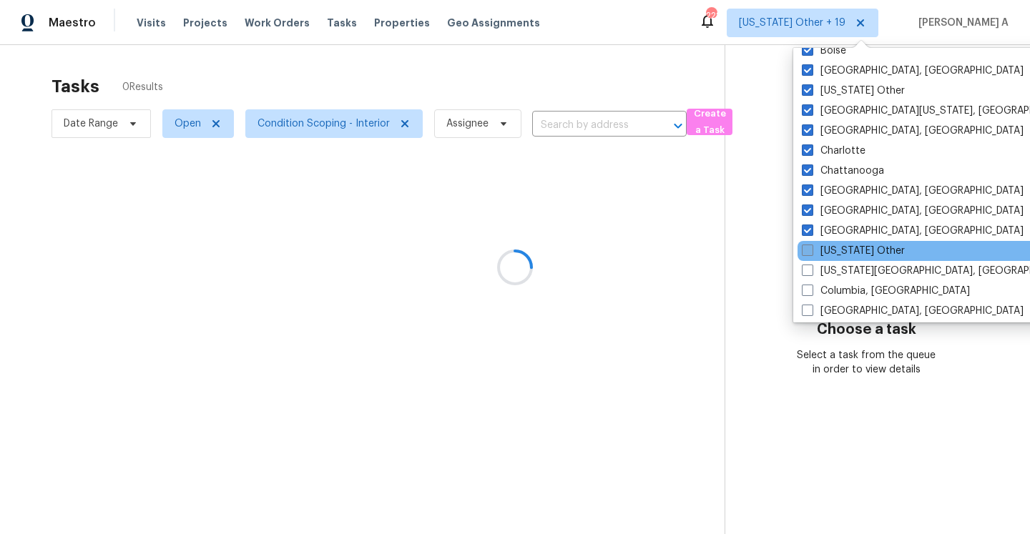
click at [810, 255] on span at bounding box center [807, 250] width 11 height 11
click at [810, 253] on input "Colorado Other" at bounding box center [806, 248] width 9 height 9
checkbox input "true"
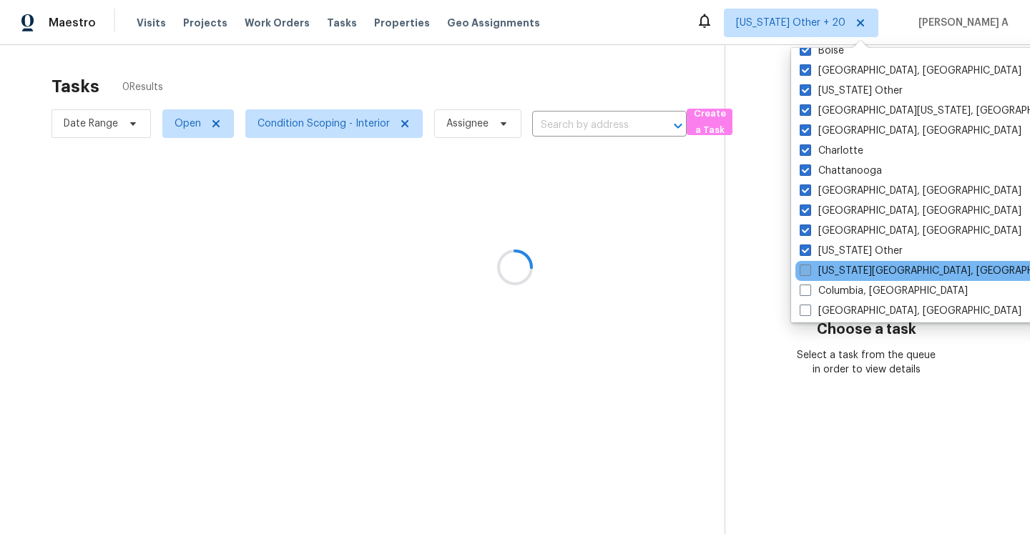
click at [810, 264] on label "Colorado Springs, CO" at bounding box center [937, 271] width 275 height 14
click at [809, 264] on input "Colorado Springs, CO" at bounding box center [804, 268] width 9 height 9
checkbox input "true"
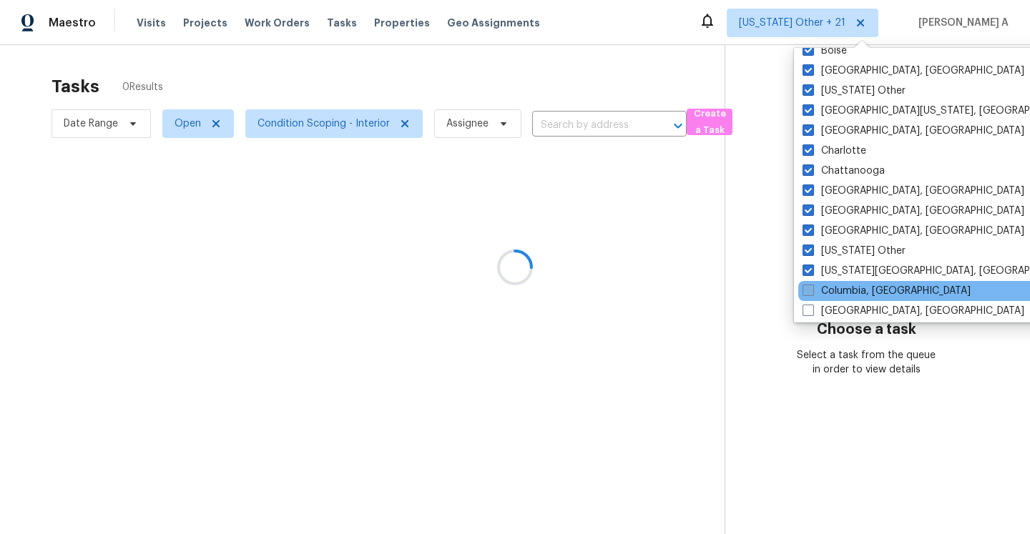
click at [809, 296] on label "Columbia, SC" at bounding box center [886, 291] width 168 height 14
click at [809, 293] on input "Columbia, SC" at bounding box center [806, 288] width 9 height 9
checkbox input "true"
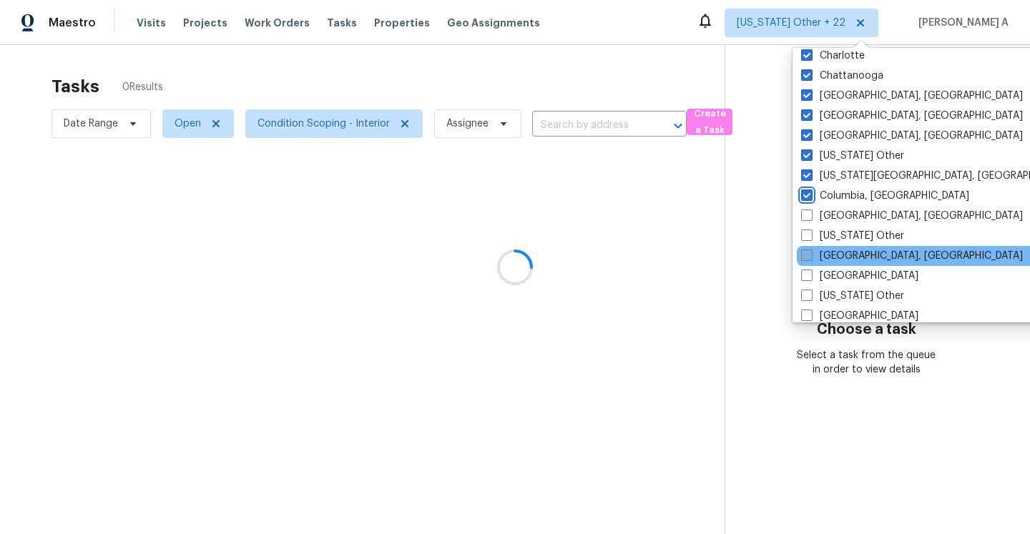
scroll to position [356, 0]
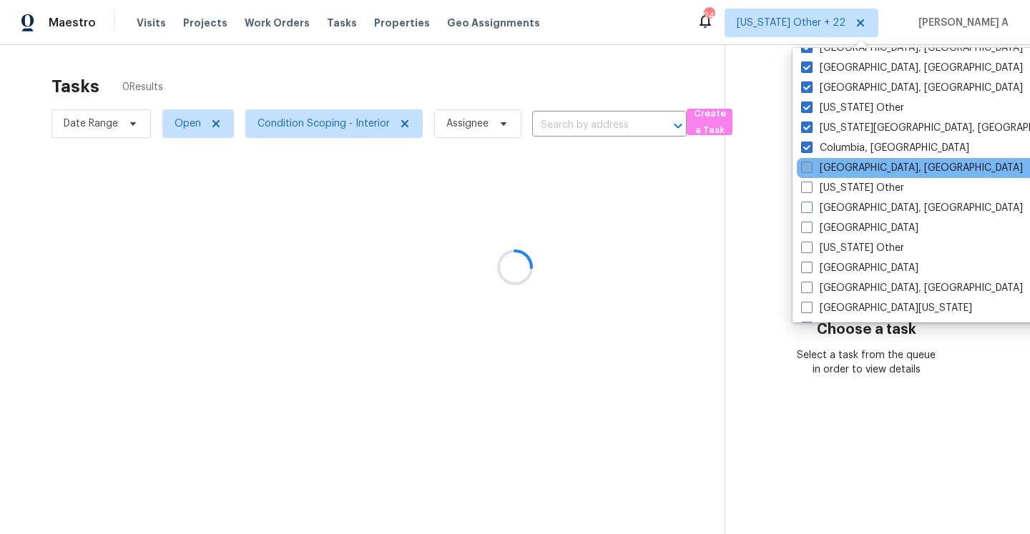
click at [807, 174] on label "Columbus, OH" at bounding box center [912, 168] width 222 height 14
click at [807, 170] on input "Columbus, OH" at bounding box center [805, 165] width 9 height 9
checkbox input "true"
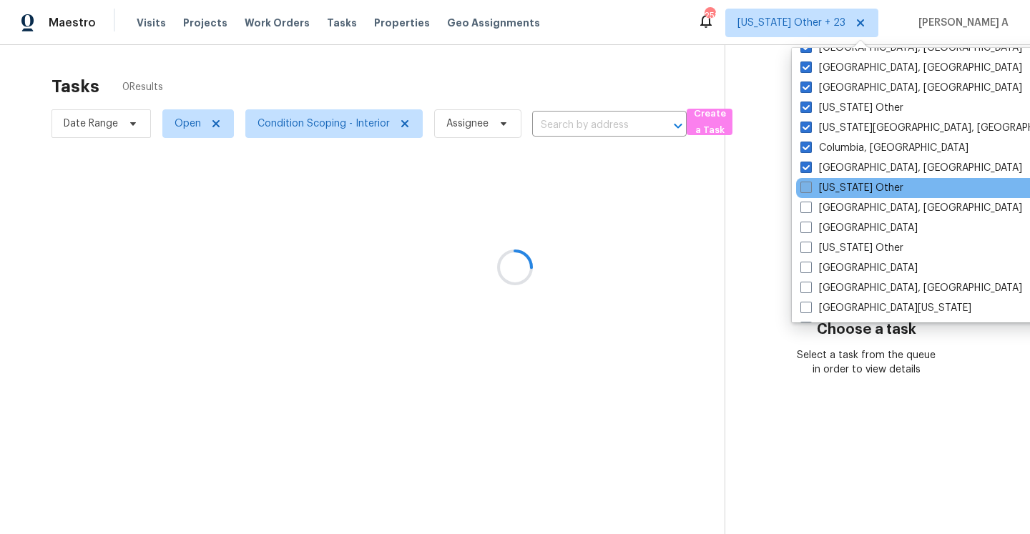
click at [807, 186] on span at bounding box center [805, 187] width 11 height 11
click at [807, 186] on input "Connecticut Other" at bounding box center [804, 185] width 9 height 9
checkbox input "true"
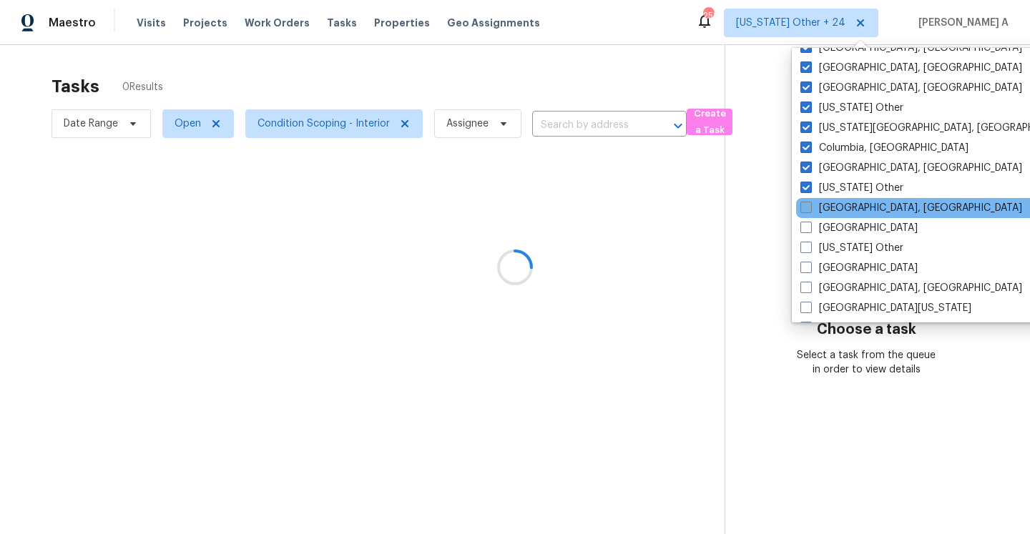
click at [807, 208] on span at bounding box center [805, 207] width 11 height 11
click at [807, 208] on input "Corpus Christi, TX" at bounding box center [804, 205] width 9 height 9
checkbox input "true"
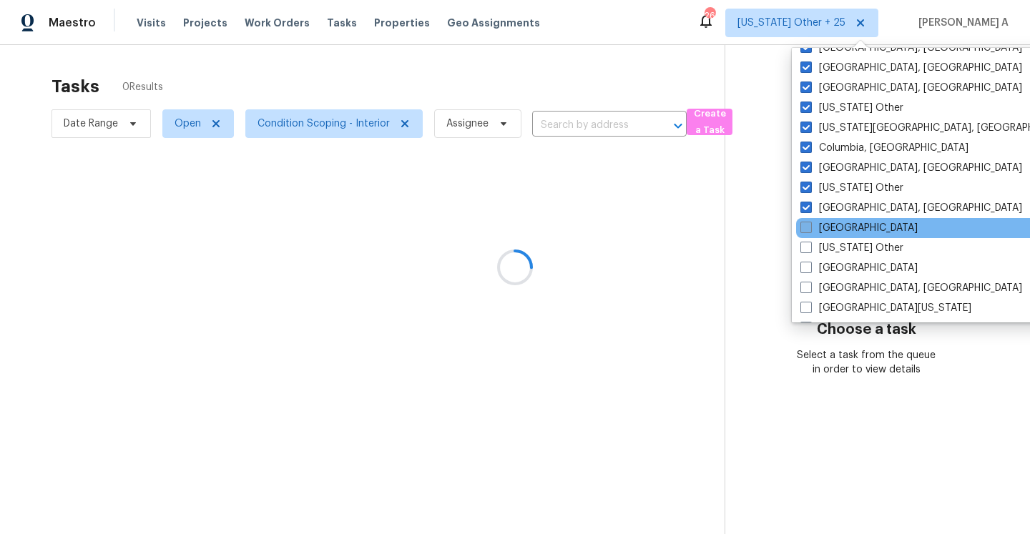
click at [807, 230] on span at bounding box center [805, 227] width 11 height 11
click at [807, 230] on input "Dallas" at bounding box center [804, 225] width 9 height 9
checkbox input "true"
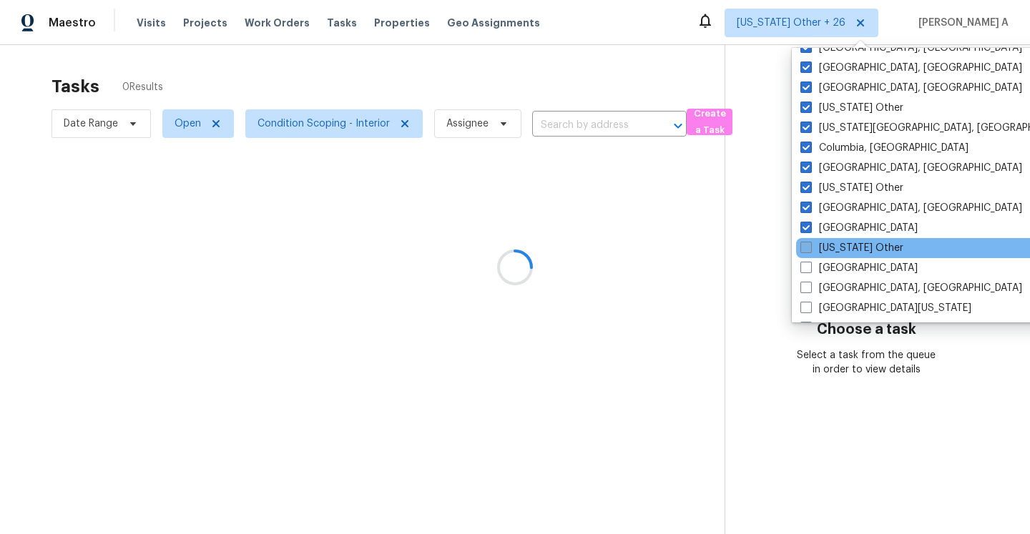
click at [807, 242] on span at bounding box center [805, 247] width 11 height 11
click at [807, 242] on input "Delaware Other" at bounding box center [804, 245] width 9 height 9
checkbox input "true"
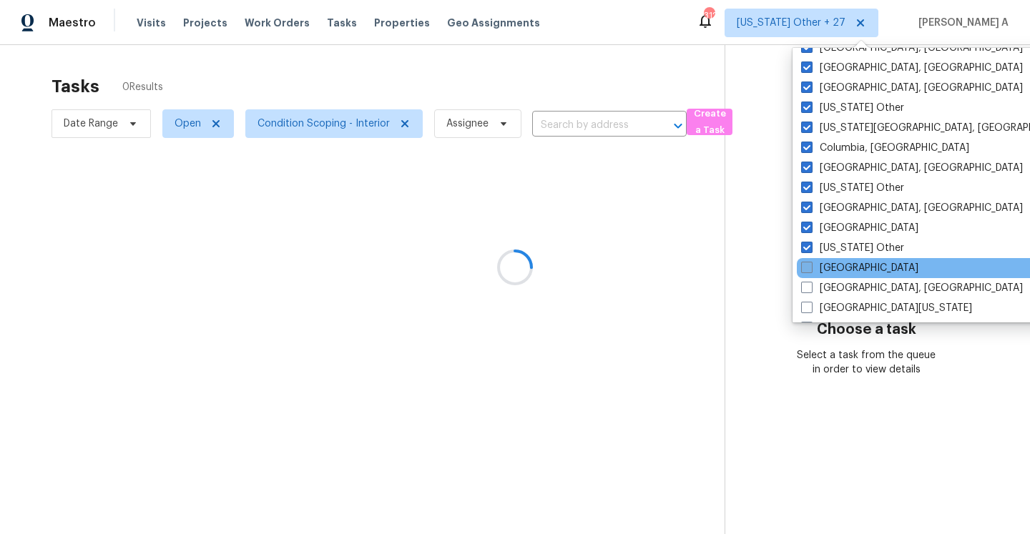
click at [807, 272] on span at bounding box center [806, 267] width 11 height 11
click at [807, 270] on input "Denver" at bounding box center [805, 265] width 9 height 9
checkbox input "true"
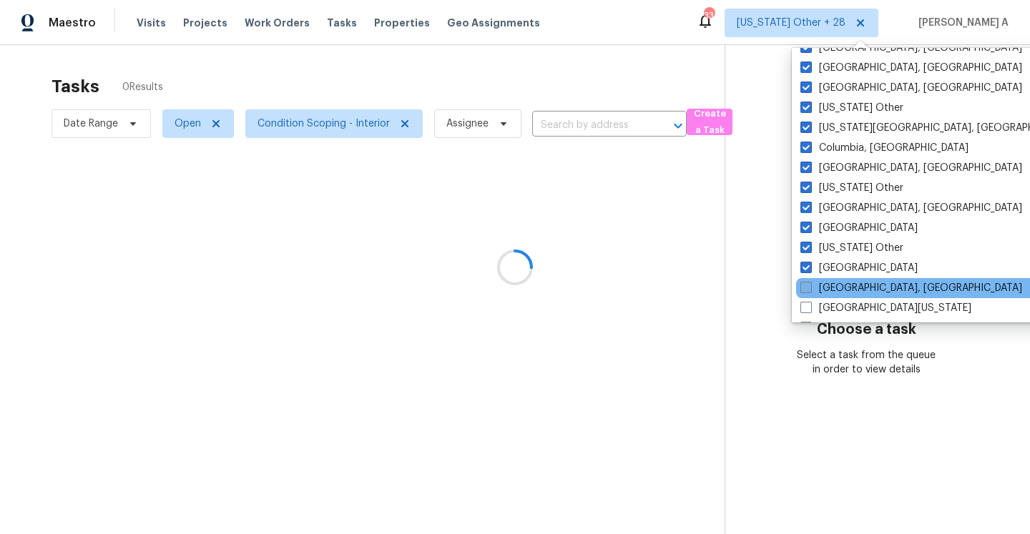
click at [807, 288] on span at bounding box center [805, 287] width 11 height 11
click at [807, 288] on input "Detroit, MI" at bounding box center [804, 285] width 9 height 9
checkbox input "true"
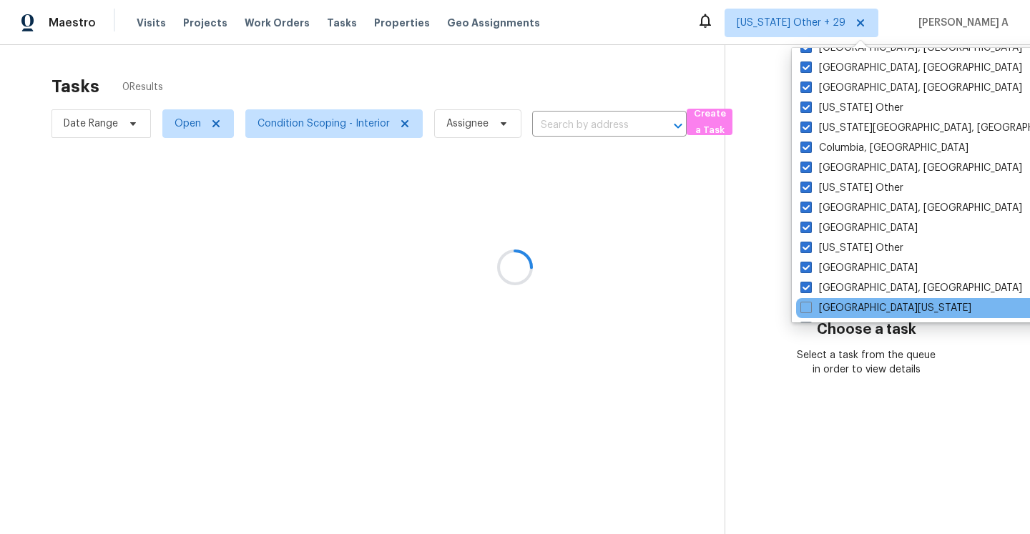
click at [807, 300] on div "East Texas" at bounding box center [940, 308] width 288 height 20
click at [806, 305] on span at bounding box center [805, 307] width 11 height 11
click at [806, 305] on input "East Texas" at bounding box center [804, 305] width 9 height 9
checkbox input "true"
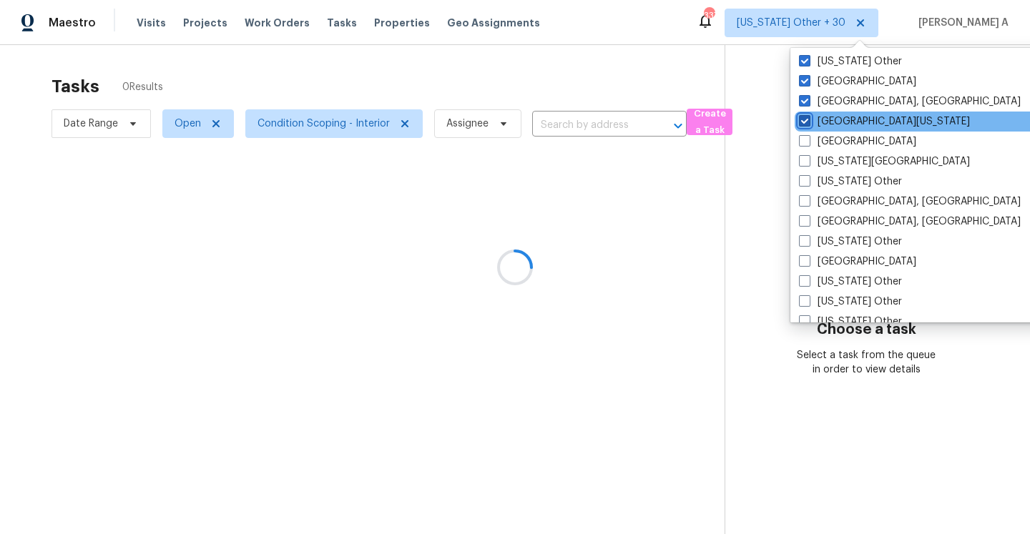
scroll to position [538, 0]
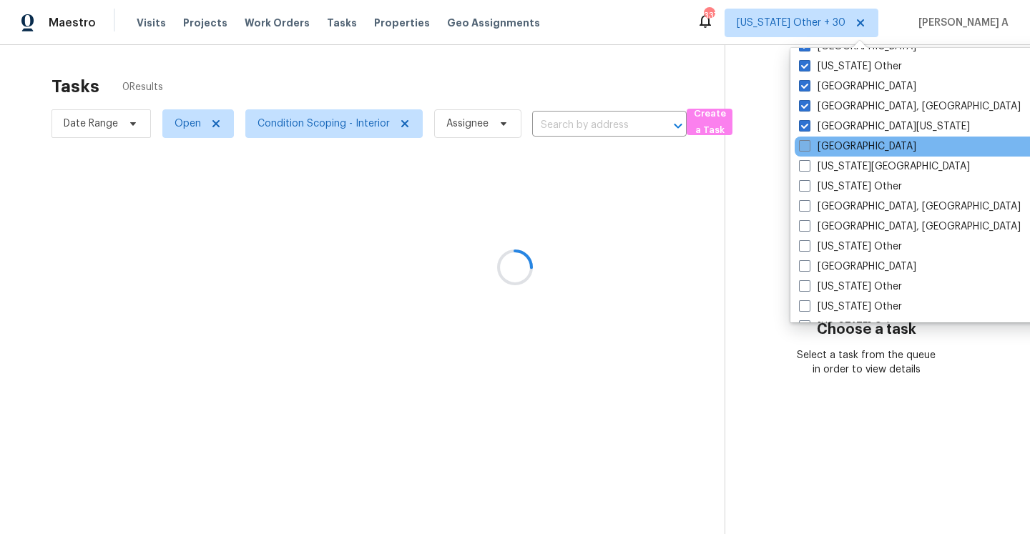
click at [806, 139] on label "El Paso" at bounding box center [857, 146] width 117 height 14
click at [806, 139] on input "El Paso" at bounding box center [803, 143] width 9 height 9
checkbox input "true"
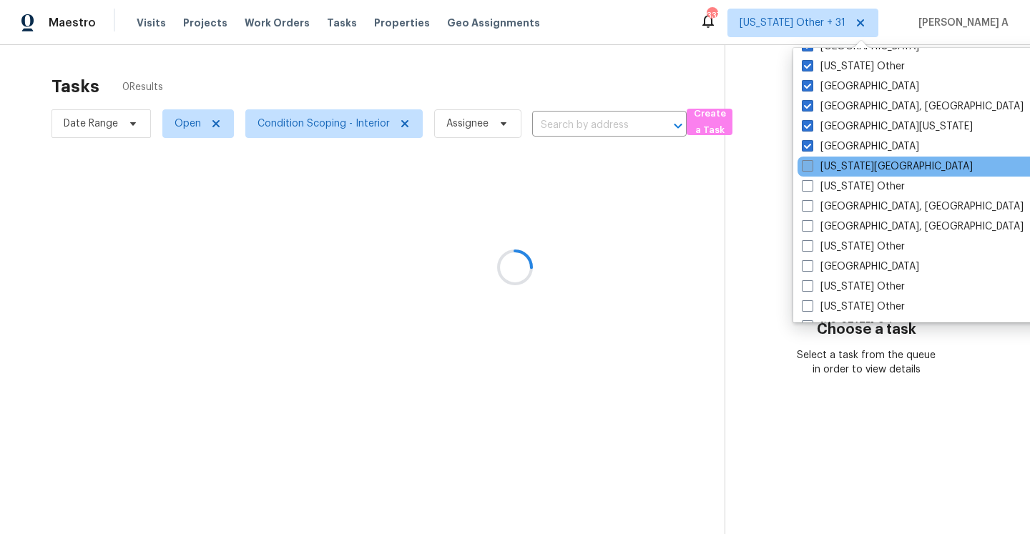
click at [805, 164] on span at bounding box center [807, 165] width 11 height 11
click at [805, 164] on input "Florida Panhandle" at bounding box center [806, 163] width 9 height 9
checkbox input "true"
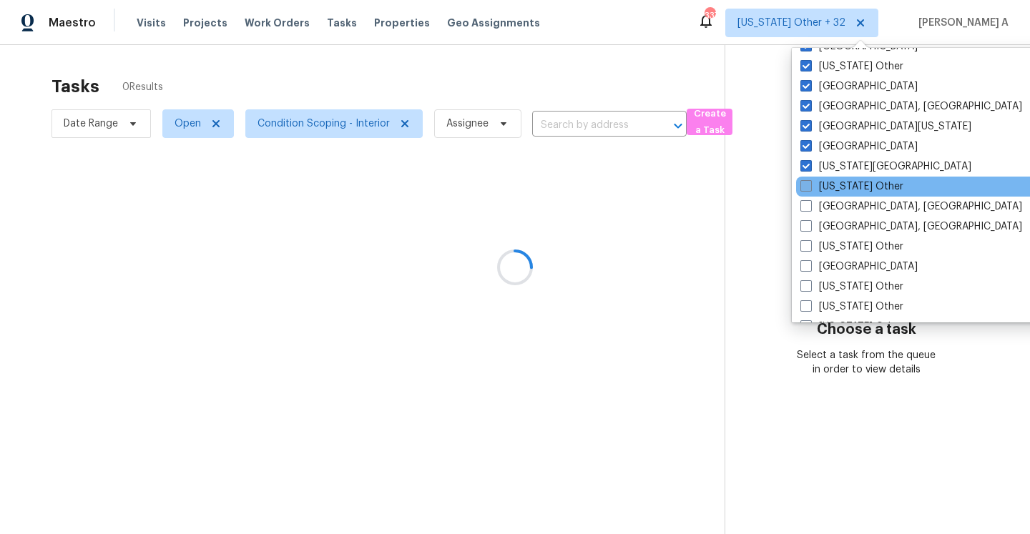
click at [805, 183] on span at bounding box center [805, 185] width 11 height 11
click at [805, 183] on input "Georgia Other" at bounding box center [804, 184] width 9 height 9
checkbox input "true"
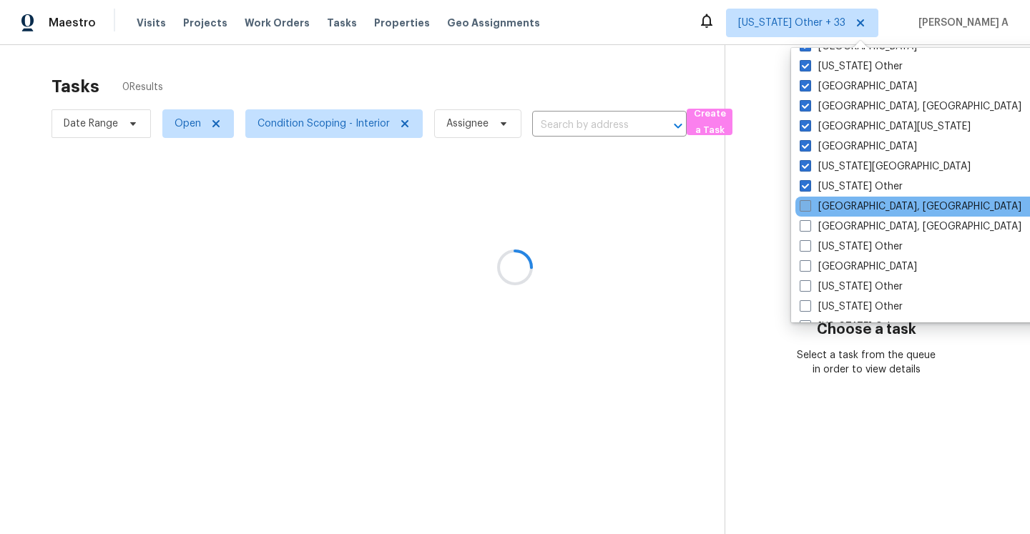
click at [805, 203] on span at bounding box center [805, 205] width 11 height 11
click at [805, 203] on input "Greensboro, NC" at bounding box center [804, 204] width 9 height 9
checkbox input "true"
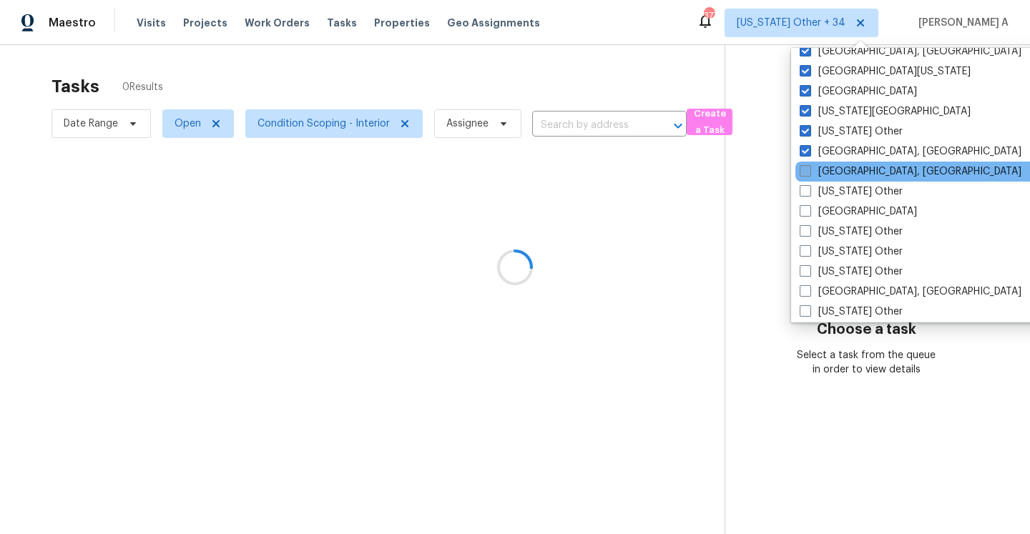
click at [805, 170] on span at bounding box center [805, 170] width 11 height 11
click at [805, 170] on input "Greenville, SC" at bounding box center [804, 168] width 9 height 9
checkbox input "true"
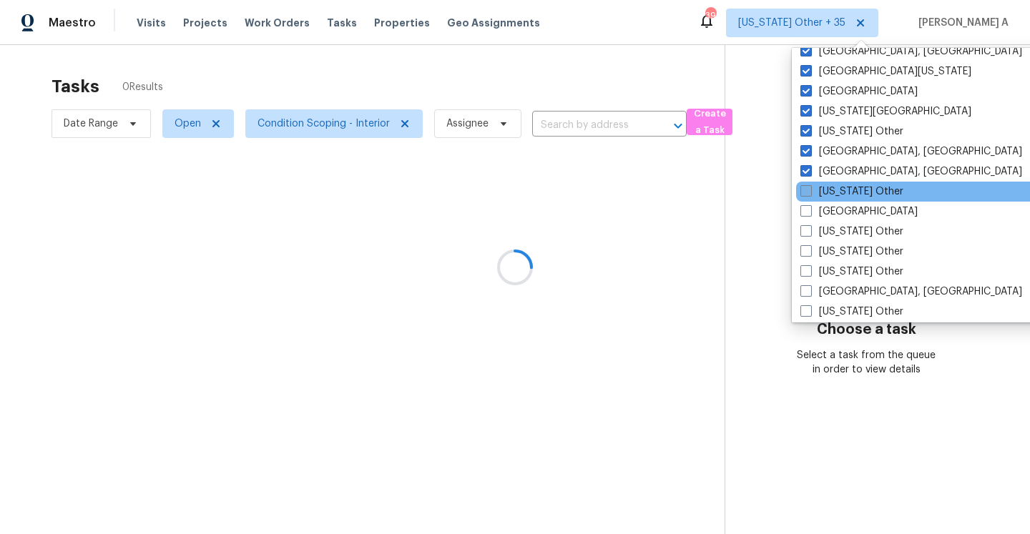
click at [805, 194] on span at bounding box center [805, 190] width 11 height 11
click at [805, 194] on input "Hawaii Other" at bounding box center [804, 189] width 9 height 9
checkbox input "true"
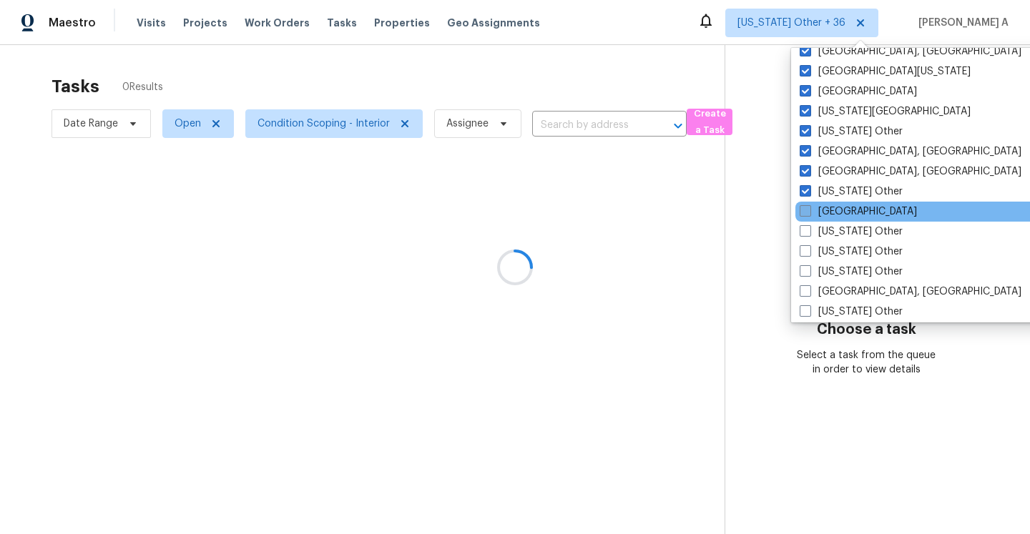
click at [805, 214] on span at bounding box center [805, 210] width 11 height 11
click at [805, 214] on input "Houston" at bounding box center [804, 209] width 9 height 9
checkbox input "true"
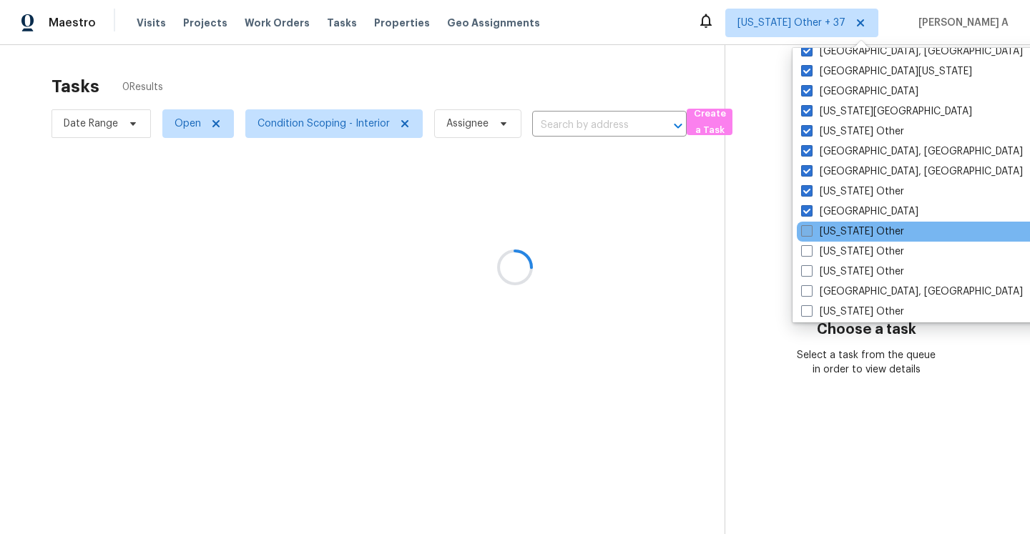
click at [806, 232] on span at bounding box center [806, 230] width 11 height 11
click at [806, 232] on input "Idaho Other" at bounding box center [805, 229] width 9 height 9
checkbox input "true"
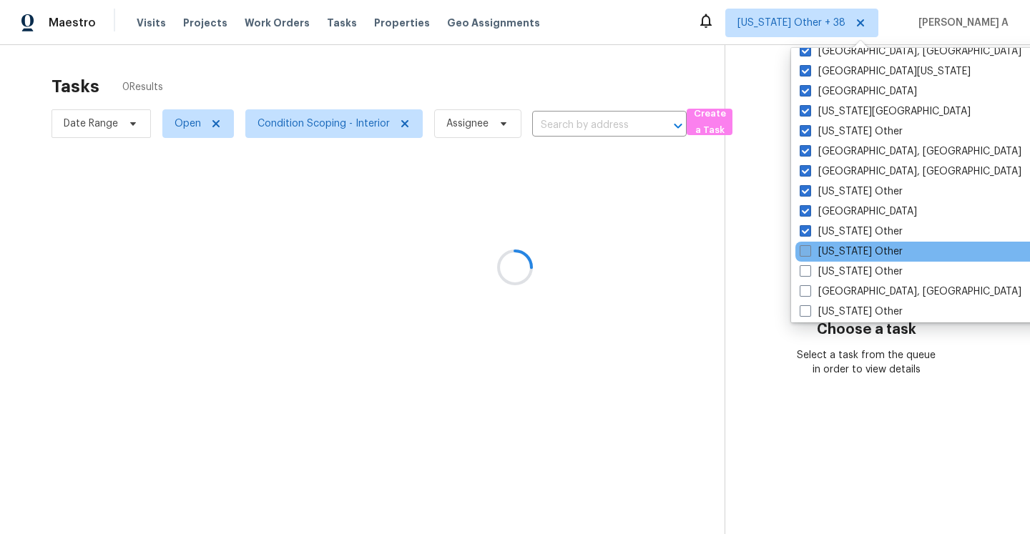
click at [809, 257] on span at bounding box center [805, 250] width 11 height 11
click at [809, 254] on input "Illinois Other" at bounding box center [804, 249] width 9 height 9
checkbox input "true"
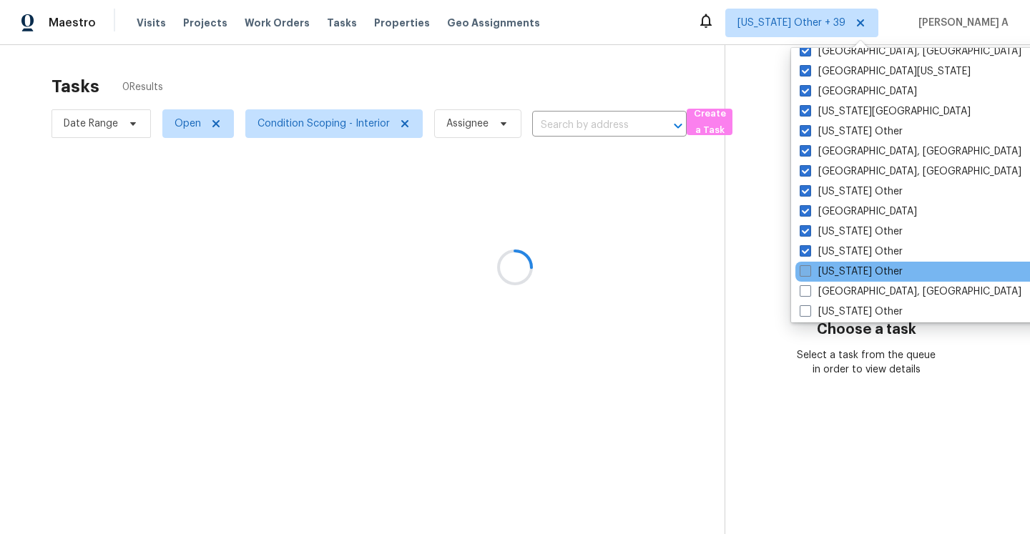
click at [807, 269] on span at bounding box center [805, 270] width 11 height 11
click at [807, 269] on input "Indiana Other" at bounding box center [804, 269] width 9 height 9
checkbox input "true"
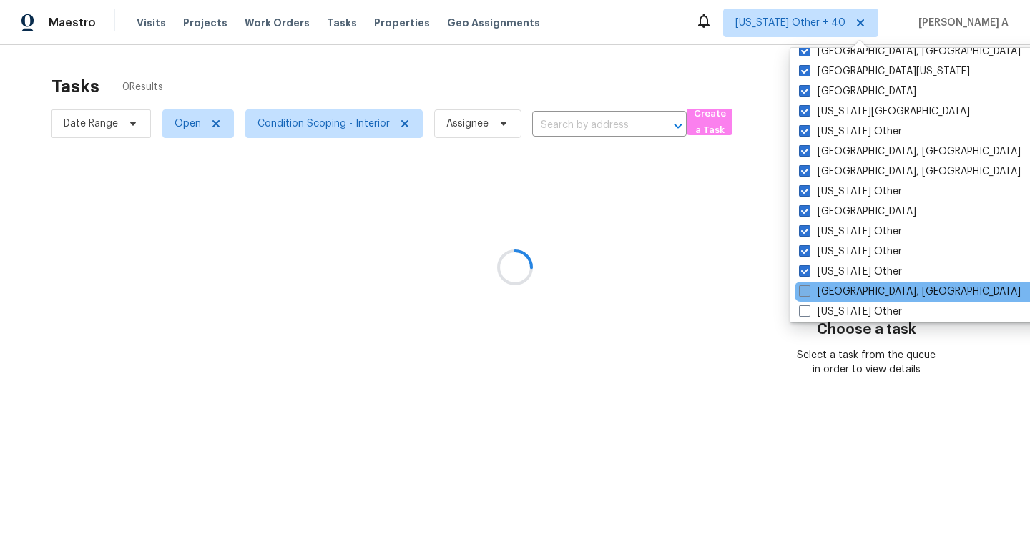
click at [807, 290] on span at bounding box center [804, 290] width 11 height 11
click at [807, 290] on input "Indianapolis, IN" at bounding box center [803, 289] width 9 height 9
checkbox input "true"
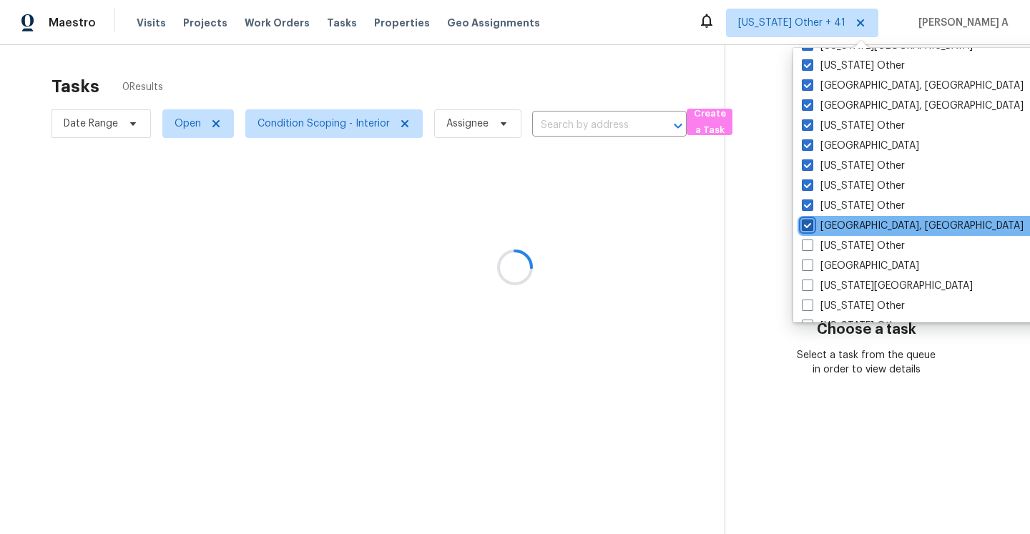
scroll to position [678, 0]
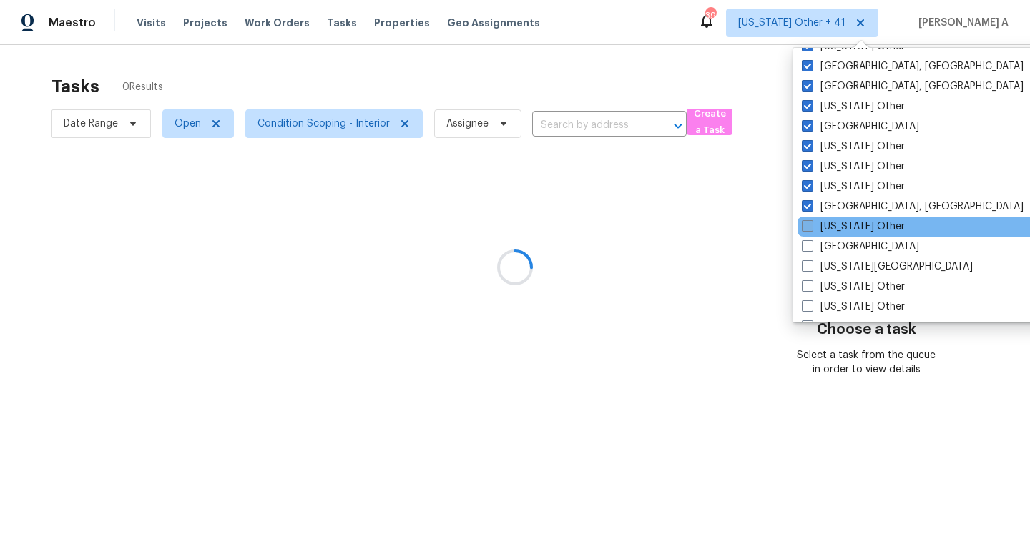
click at [806, 231] on span at bounding box center [807, 225] width 11 height 11
click at [806, 229] on input "Iowa Other" at bounding box center [806, 224] width 9 height 9
checkbox input "true"
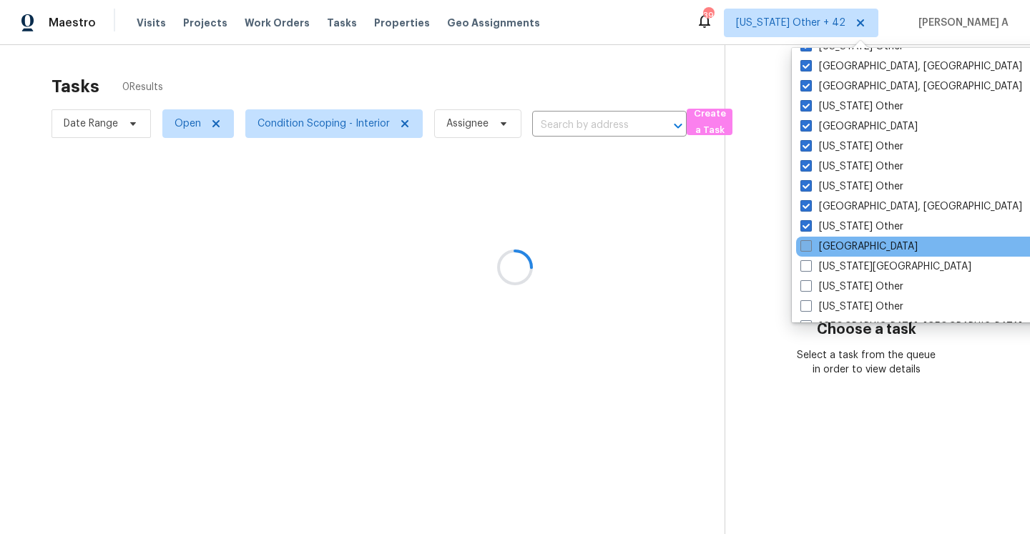
click at [802, 247] on span at bounding box center [805, 245] width 11 height 11
click at [802, 247] on input "Jacksonville" at bounding box center [804, 244] width 9 height 9
checkbox input "true"
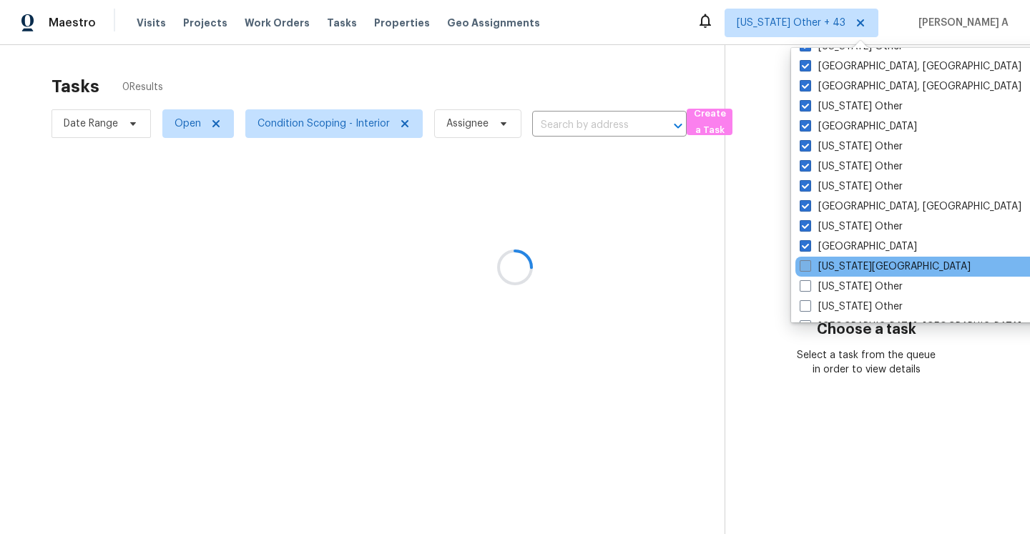
click at [802, 262] on span at bounding box center [805, 265] width 11 height 11
click at [802, 262] on input "Kansas City" at bounding box center [804, 264] width 9 height 9
checkbox input "true"
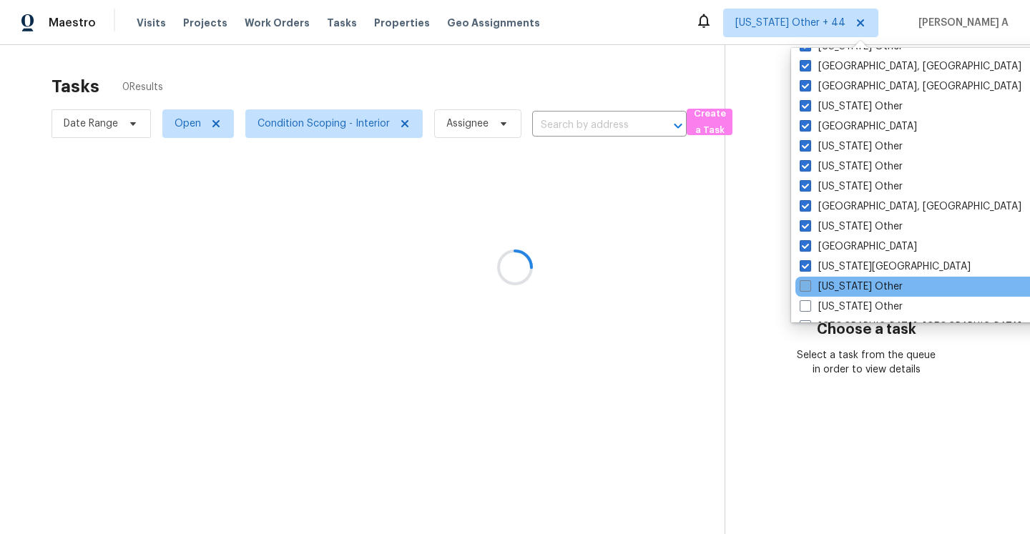
click at [802, 281] on span at bounding box center [805, 285] width 11 height 11
click at [802, 281] on input "Kansas Other" at bounding box center [804, 284] width 9 height 9
checkbox input "true"
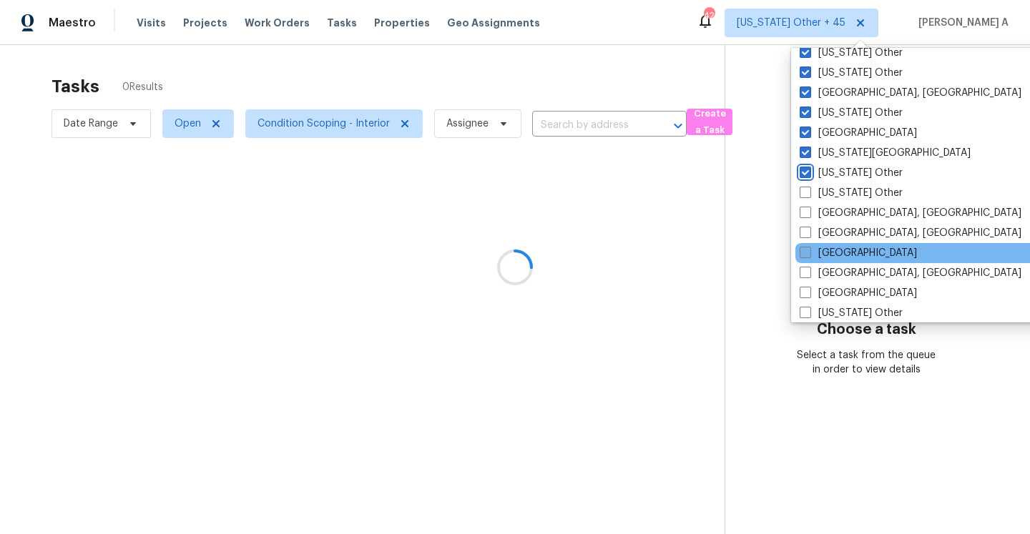
scroll to position [797, 0]
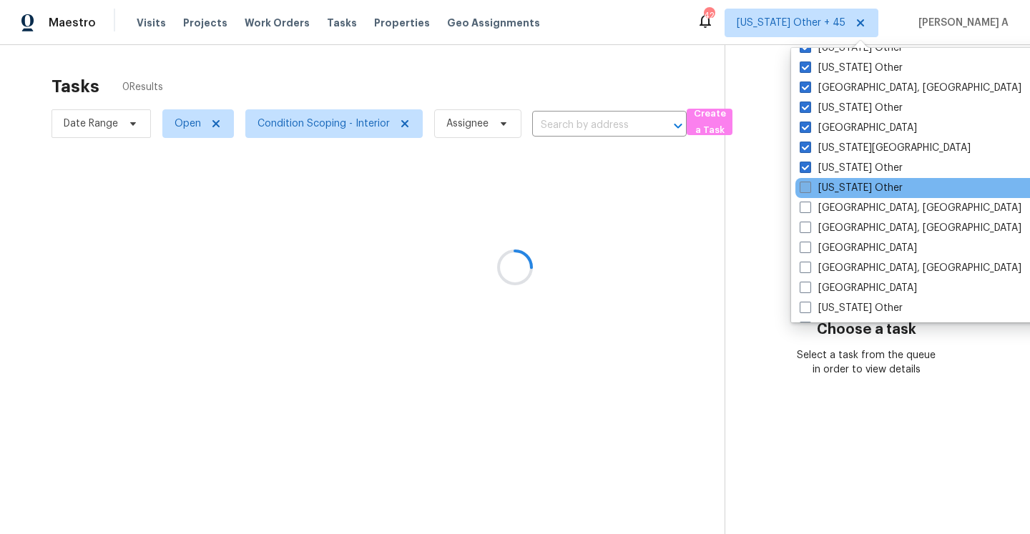
click at [807, 193] on label "Kentucky Other" at bounding box center [851, 188] width 103 height 14
click at [807, 190] on input "Kentucky Other" at bounding box center [804, 185] width 9 height 9
checkbox input "true"
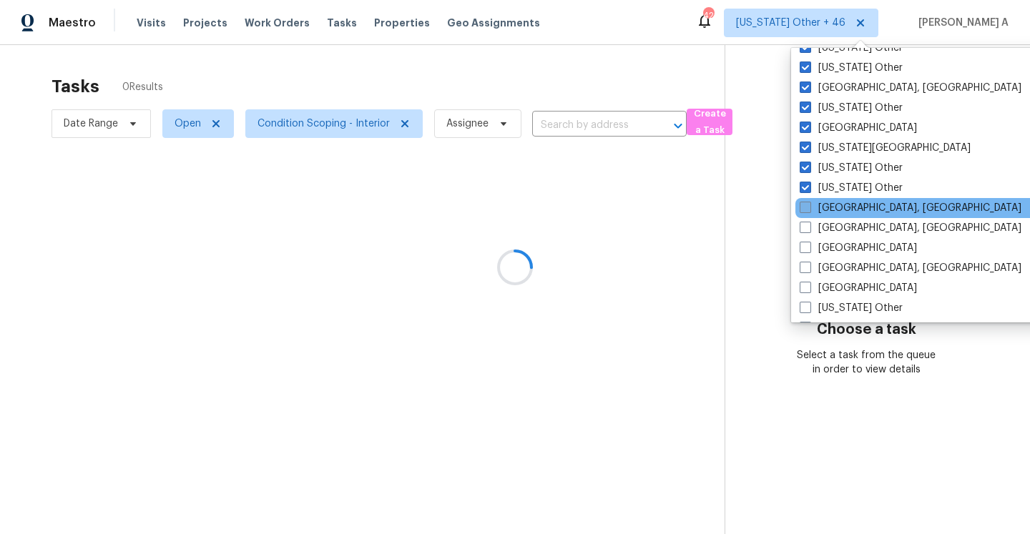
click at [805, 206] on span at bounding box center [805, 207] width 11 height 11
click at [805, 206] on input "Killeen, TX" at bounding box center [804, 205] width 9 height 9
checkbox input "true"
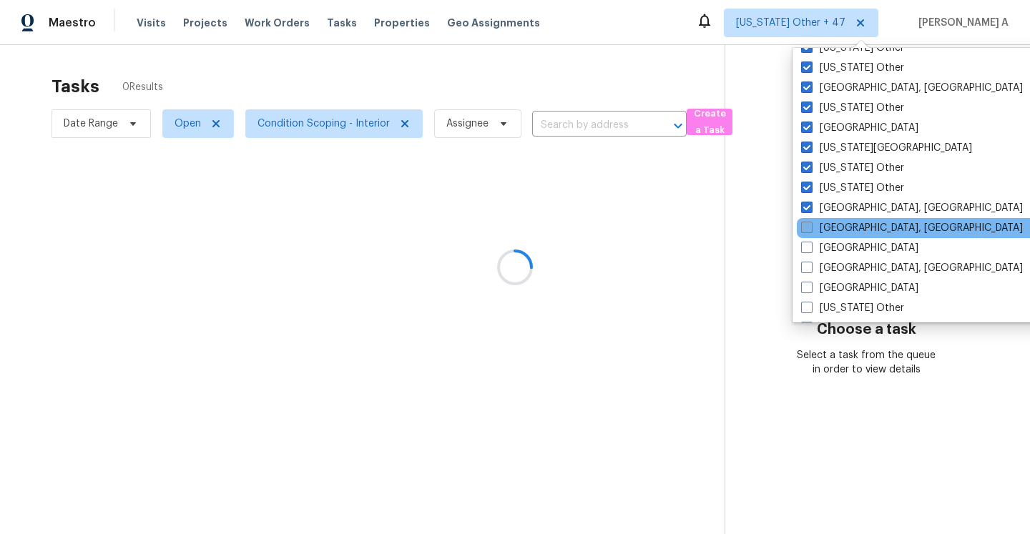
click at [805, 225] on span at bounding box center [806, 227] width 11 height 11
click at [805, 225] on input "Knoxville, TN" at bounding box center [805, 225] width 9 height 9
checkbox input "true"
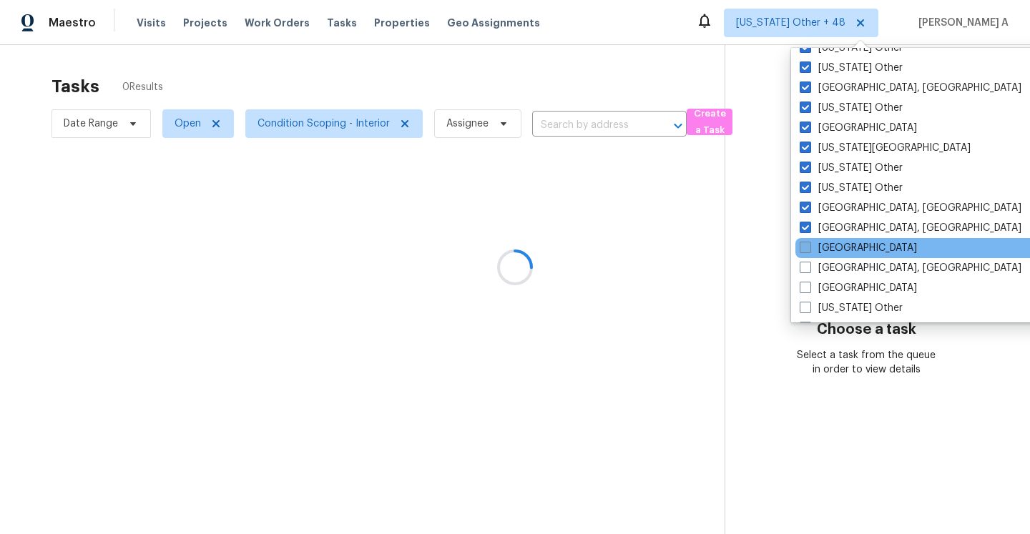
click at [805, 244] on span at bounding box center [805, 247] width 11 height 11
click at [805, 244] on input "Las Vegas" at bounding box center [804, 245] width 9 height 9
checkbox input "true"
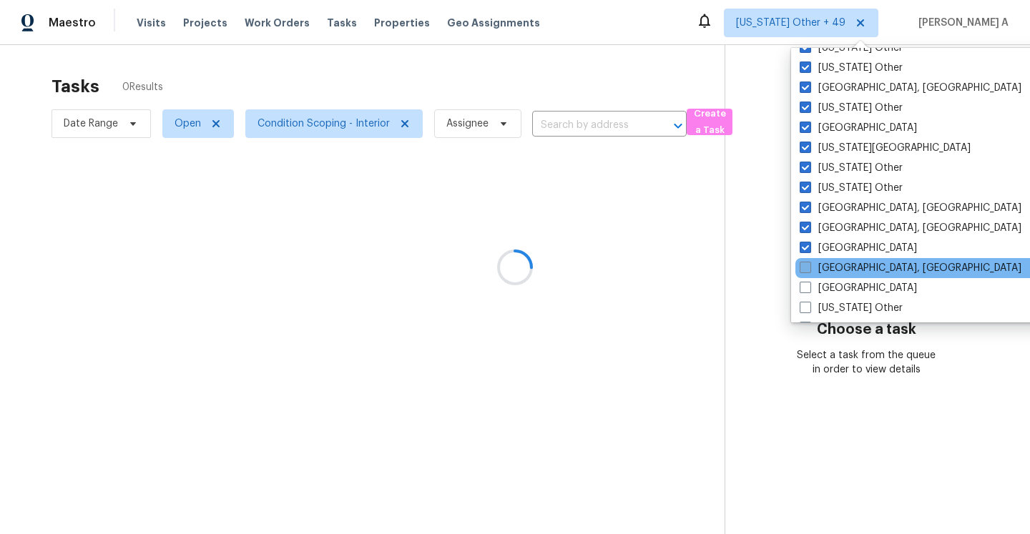
click at [805, 265] on span at bounding box center [805, 267] width 11 height 11
click at [805, 265] on input "Little Rock, AR" at bounding box center [804, 265] width 9 height 9
checkbox input "true"
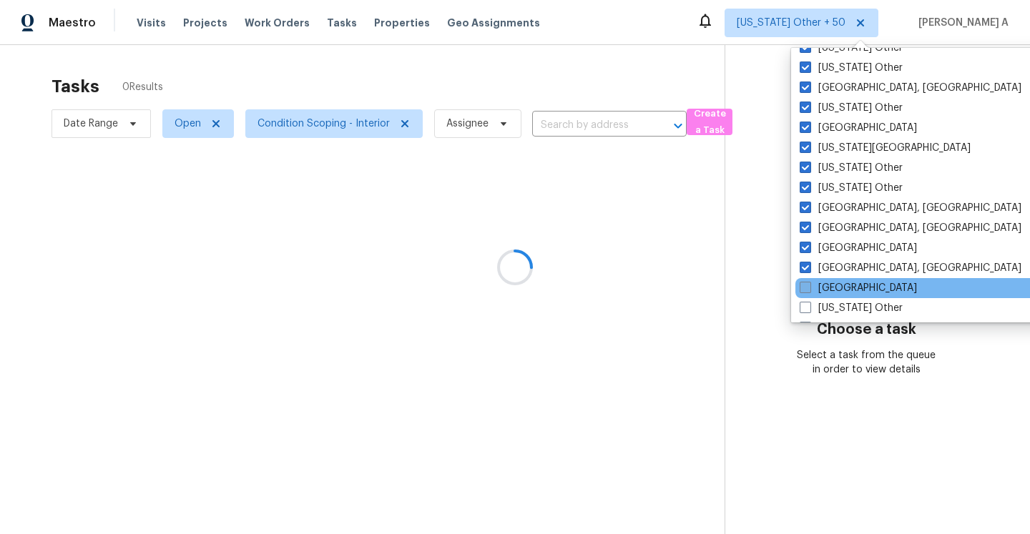
click at [805, 281] on label "Los Angeles" at bounding box center [858, 288] width 117 height 14
click at [805, 281] on input "Los Angeles" at bounding box center [804, 285] width 9 height 9
checkbox input "true"
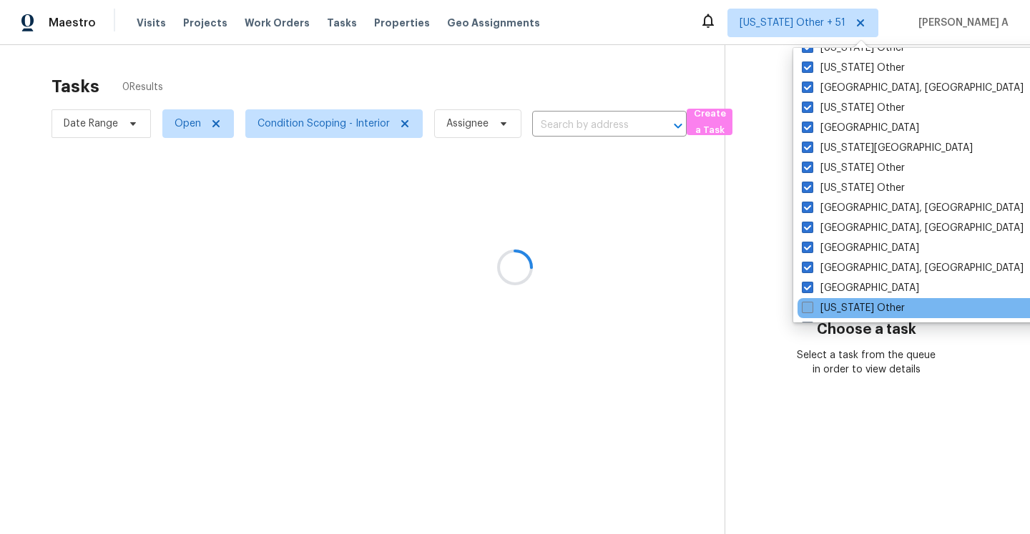
click at [805, 301] on label "Louisiana Other" at bounding box center [853, 308] width 103 height 14
click at [805, 301] on input "Louisiana Other" at bounding box center [806, 305] width 9 height 9
checkbox input "true"
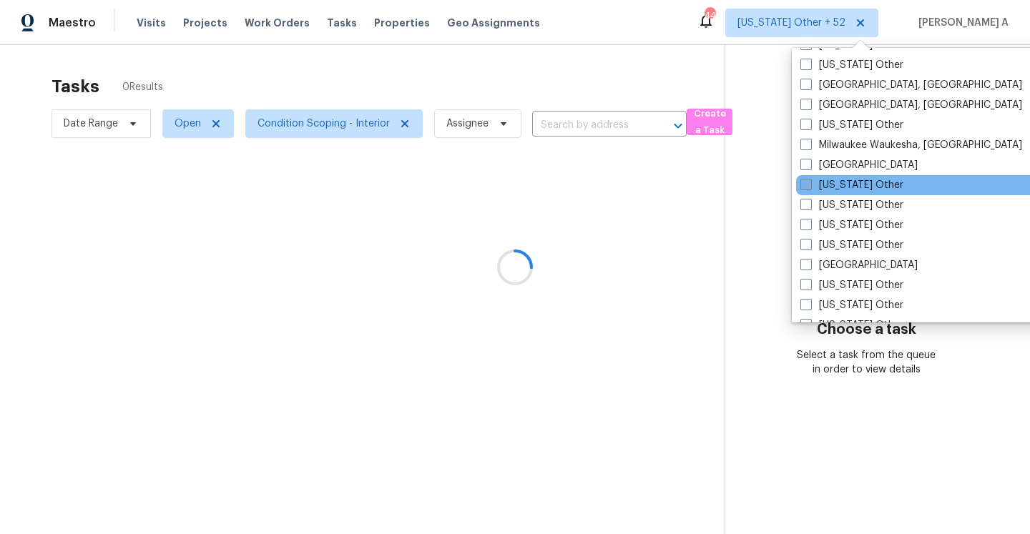
scroll to position [1050, 0]
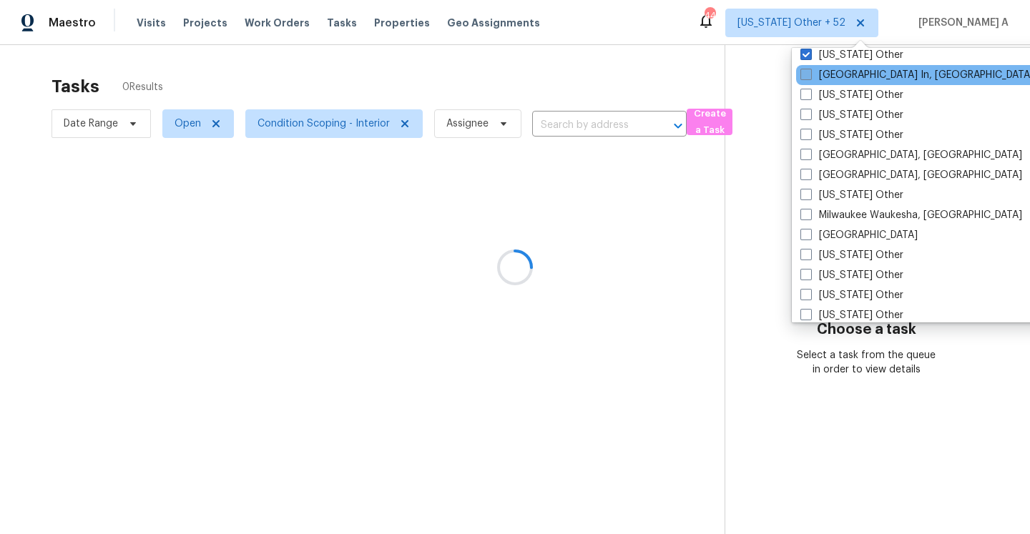
click at [806, 81] on label "Louisville In, KY" at bounding box center [916, 75] width 233 height 14
click at [806, 77] on input "Louisville In, KY" at bounding box center [804, 72] width 9 height 9
checkbox input "true"
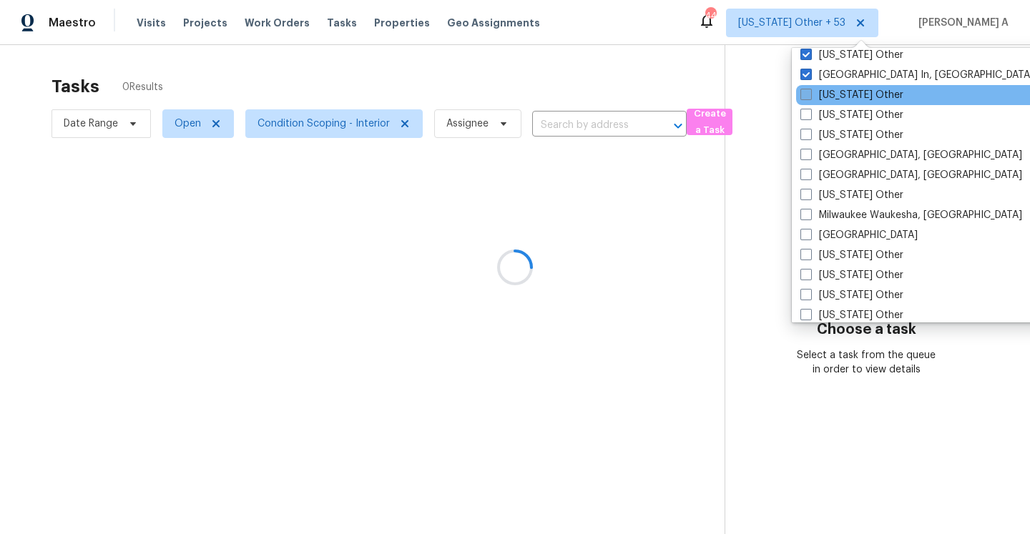
click at [807, 89] on span at bounding box center [805, 94] width 11 height 11
click at [807, 89] on input "Maine Other" at bounding box center [804, 92] width 9 height 9
checkbox input "true"
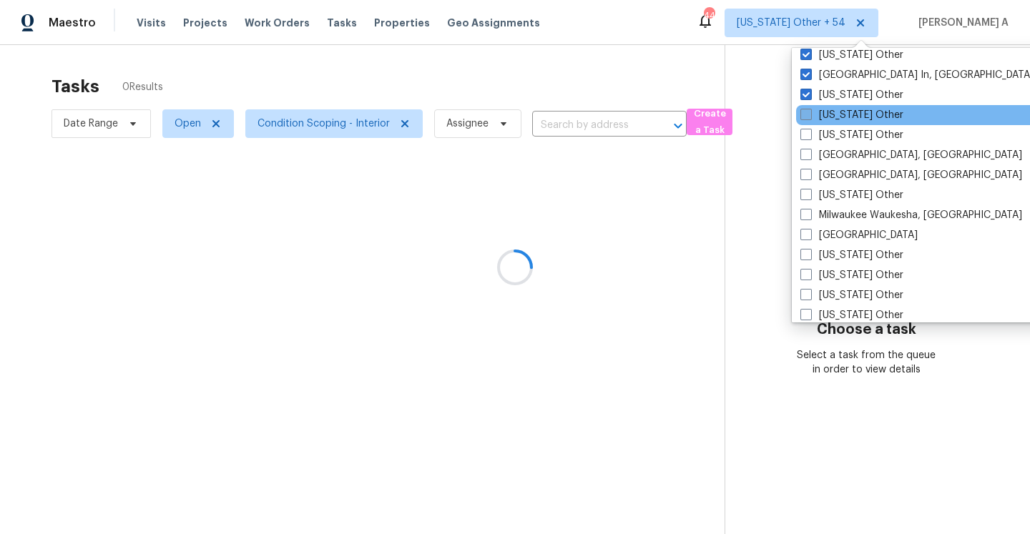
click at [807, 112] on span at bounding box center [805, 114] width 11 height 11
click at [807, 112] on input "Maryland Other" at bounding box center [804, 112] width 9 height 9
checkbox input "true"
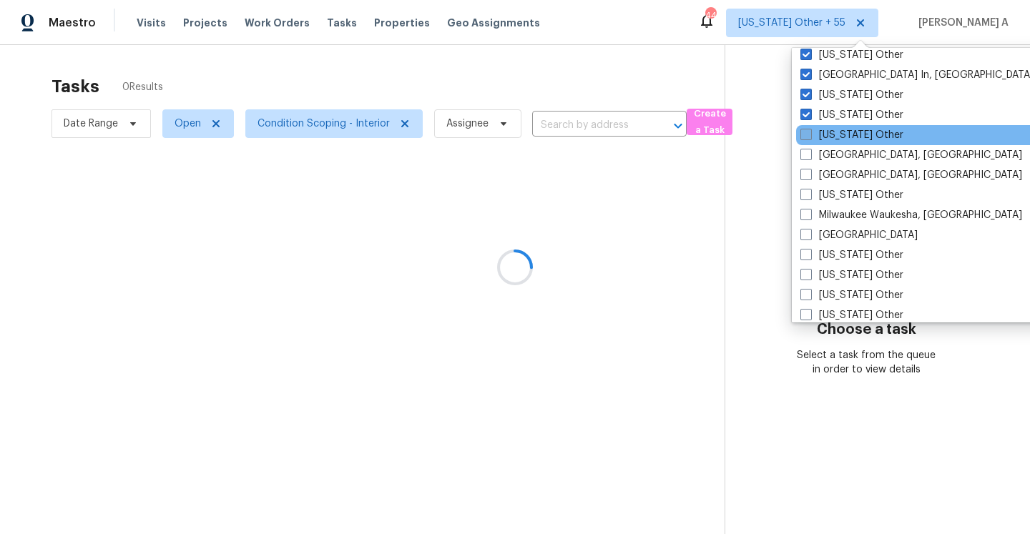
click at [807, 133] on span at bounding box center [805, 134] width 11 height 11
click at [807, 133] on input "Massachusetts Other" at bounding box center [804, 132] width 9 height 9
checkbox input "true"
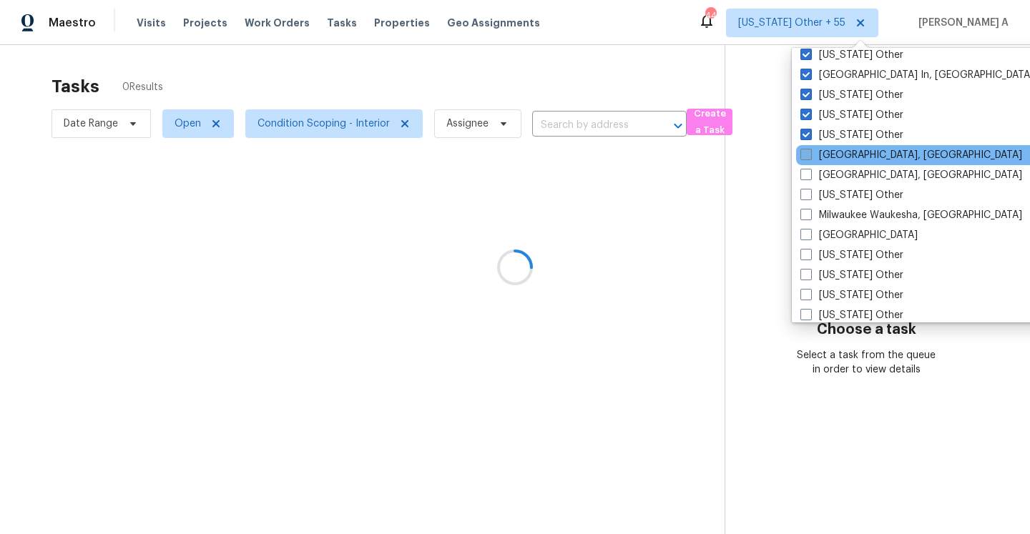
click at [807, 150] on span at bounding box center [805, 154] width 11 height 11
click at [807, 150] on input "Memphis, TN" at bounding box center [804, 152] width 9 height 9
checkbox input "true"
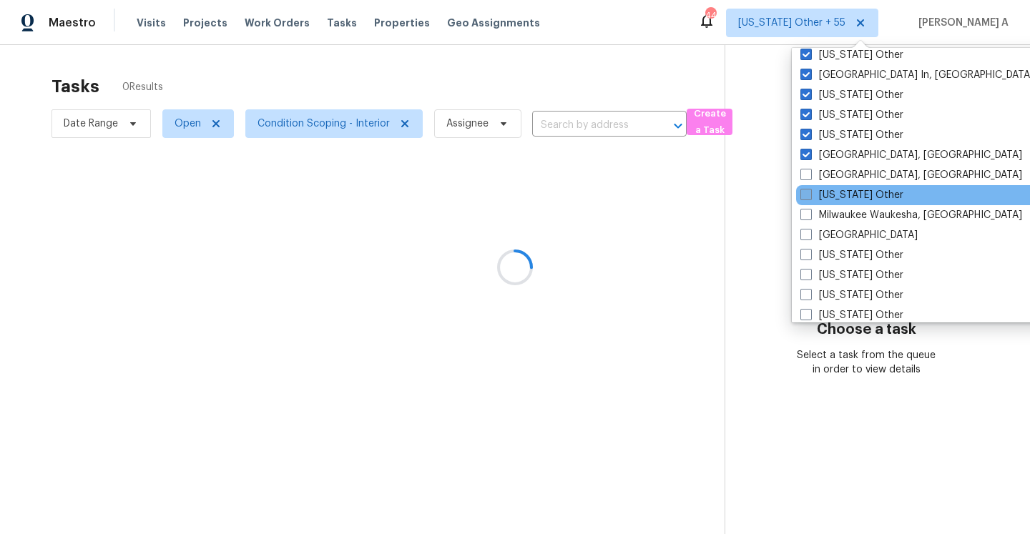
click at [807, 168] on label "Miami, FL" at bounding box center [911, 175] width 222 height 14
click at [807, 168] on input "Miami, FL" at bounding box center [804, 172] width 9 height 9
checkbox input "true"
click at [806, 188] on label "Michigan Other" at bounding box center [851, 195] width 103 height 14
click at [806, 188] on input "Michigan Other" at bounding box center [804, 192] width 9 height 9
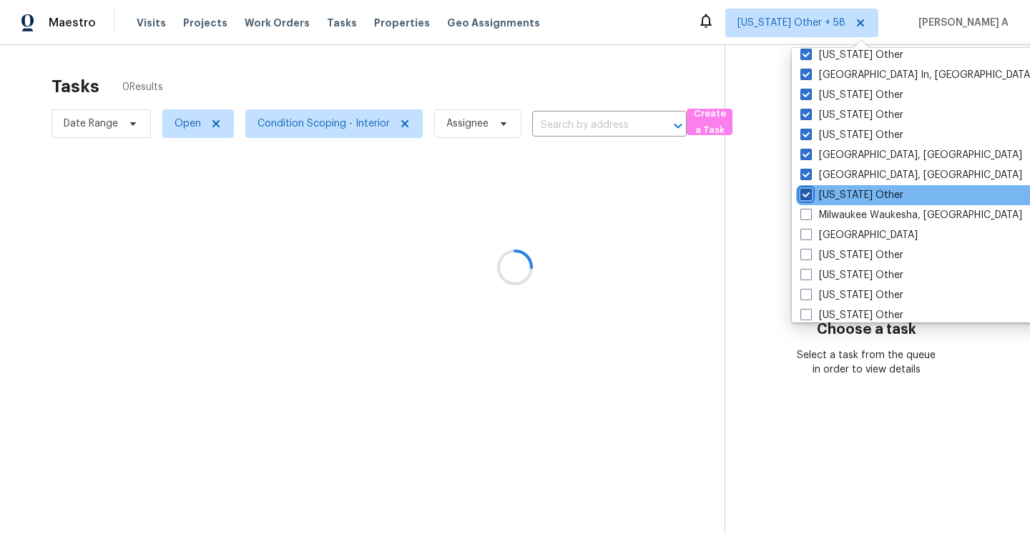
checkbox input "true"
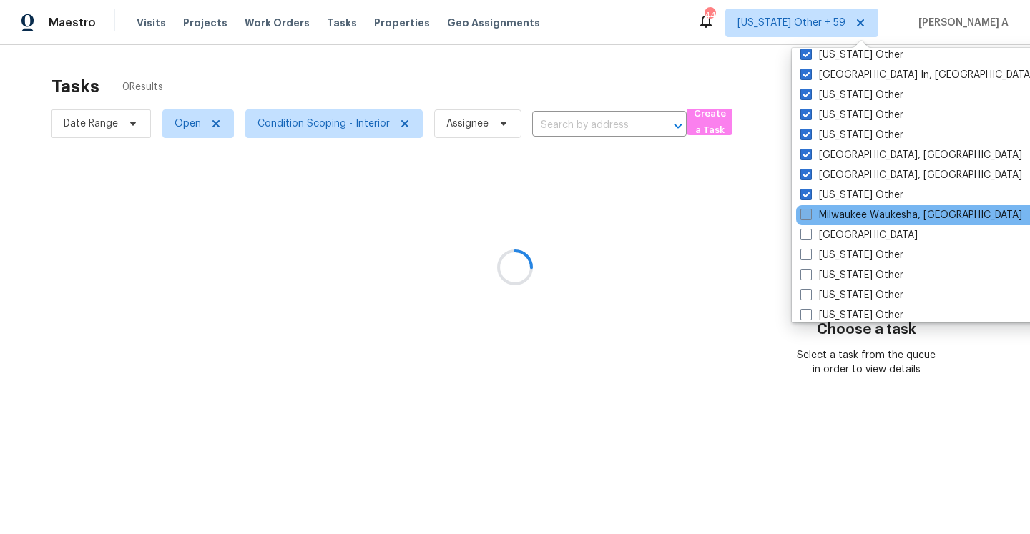
click at [807, 208] on label "Milwaukee Waukesha, WI" at bounding box center [911, 215] width 222 height 14
click at [807, 208] on input "Milwaukee Waukesha, WI" at bounding box center [804, 212] width 9 height 9
checkbox input "true"
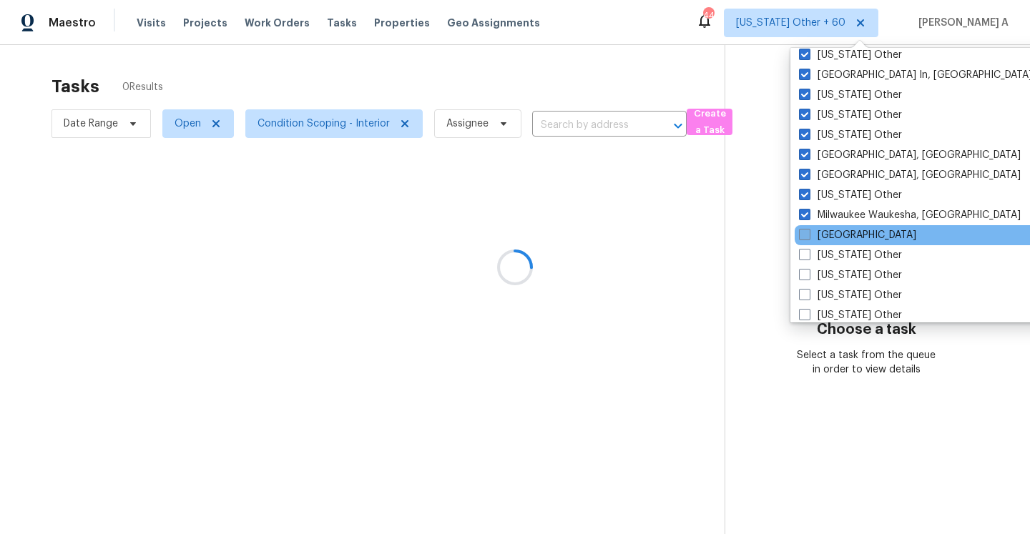
click at [807, 232] on span at bounding box center [804, 234] width 11 height 11
click at [807, 232] on input "Minneapolis" at bounding box center [803, 232] width 9 height 9
checkbox input "true"
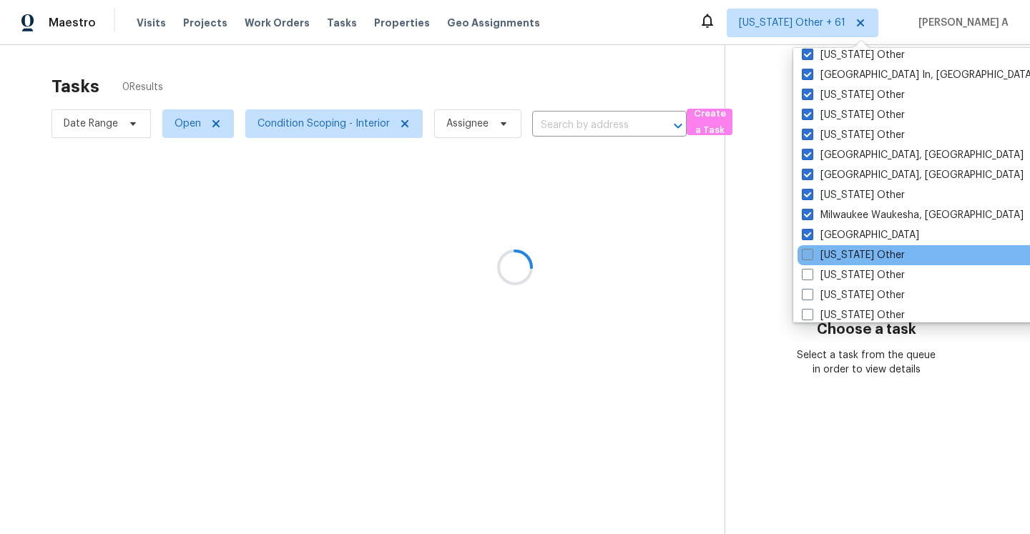
click at [802, 255] on span at bounding box center [807, 254] width 11 height 11
click at [802, 255] on input "Minnesota Other" at bounding box center [806, 252] width 9 height 9
checkbox input "true"
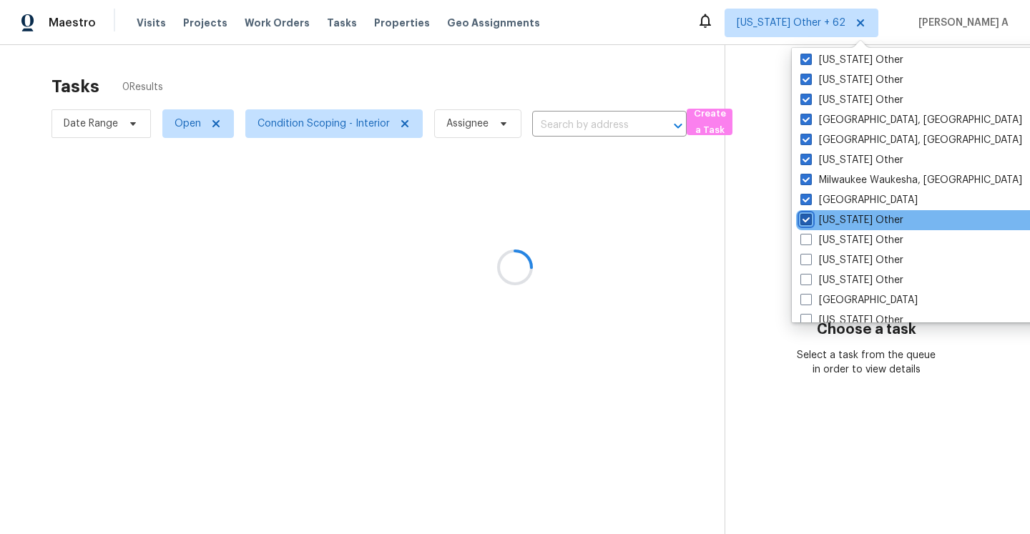
scroll to position [1106, 0]
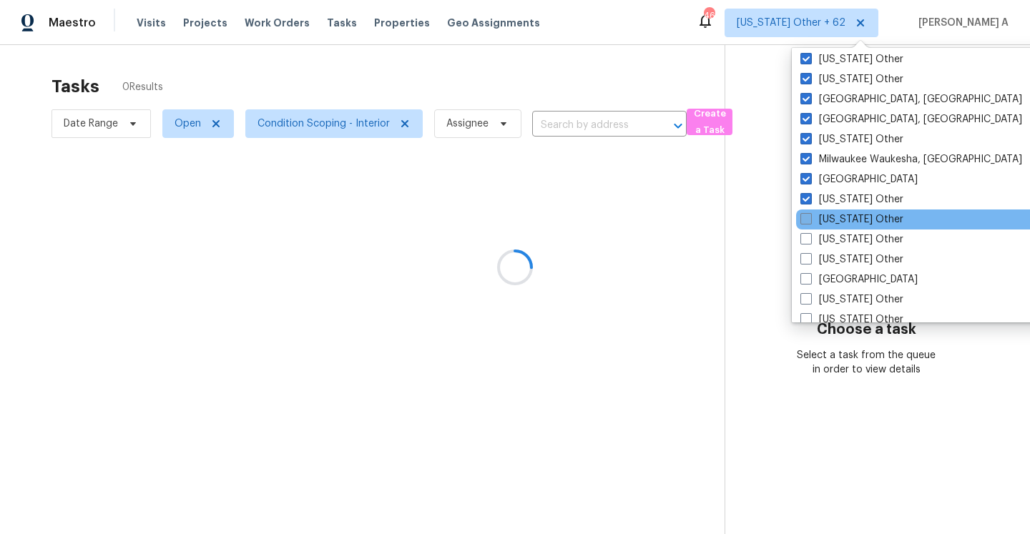
click at [805, 222] on span at bounding box center [805, 218] width 11 height 11
click at [805, 222] on input "Mississippi Other" at bounding box center [804, 216] width 9 height 9
checkbox input "true"
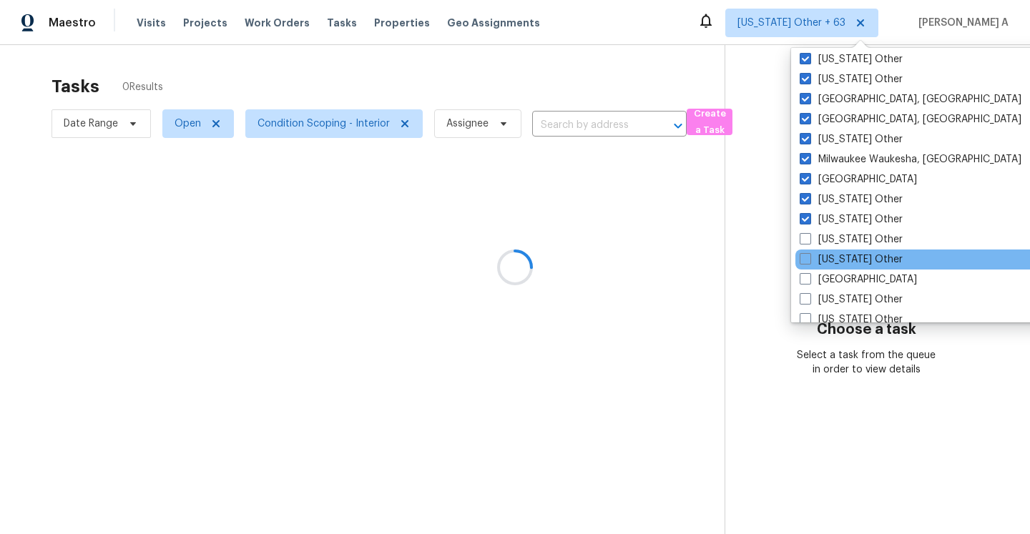
click at [805, 250] on div "Montana Other" at bounding box center [939, 260] width 288 height 20
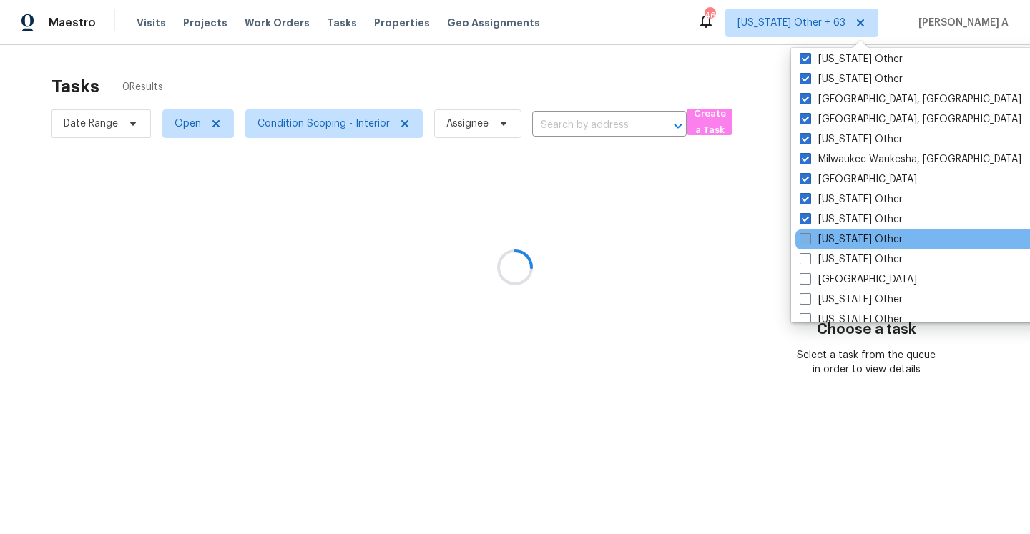
click at [804, 241] on span at bounding box center [805, 238] width 11 height 11
click at [804, 241] on input "Missouri Other" at bounding box center [804, 236] width 9 height 9
checkbox input "true"
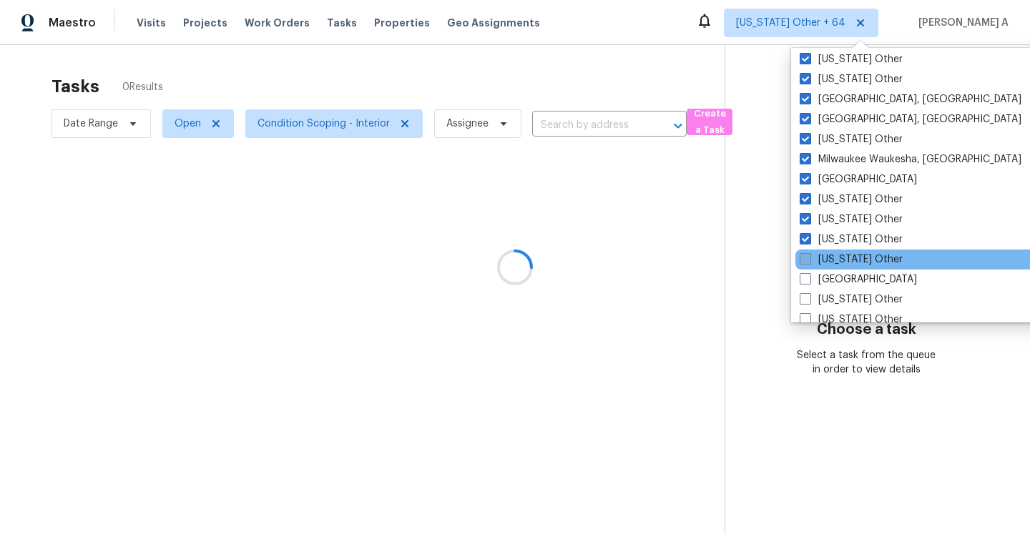
click at [804, 255] on span at bounding box center [805, 258] width 11 height 11
click at [804, 255] on input "Montana Other" at bounding box center [804, 256] width 9 height 9
checkbox input "true"
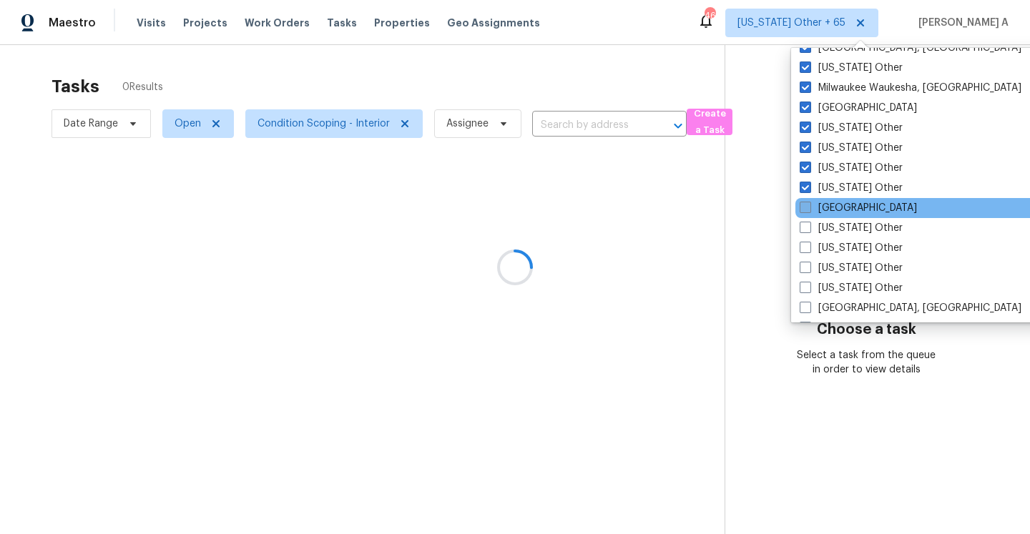
click at [805, 206] on span at bounding box center [805, 207] width 11 height 11
click at [805, 206] on input "Nashville" at bounding box center [804, 205] width 9 height 9
checkbox input "true"
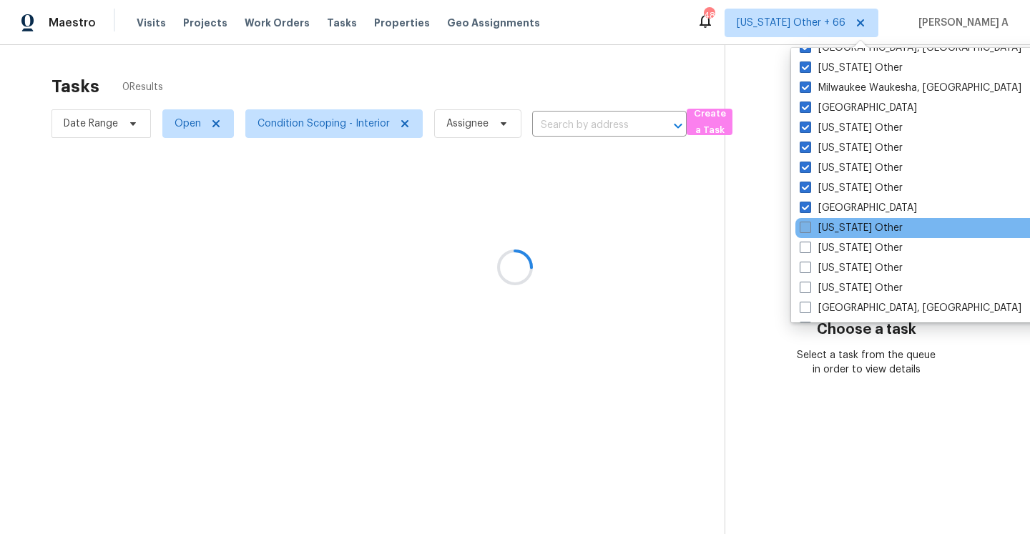
click at [805, 227] on span at bounding box center [805, 227] width 11 height 11
click at [805, 227] on input "Nebraska Other" at bounding box center [804, 225] width 9 height 9
checkbox input "true"
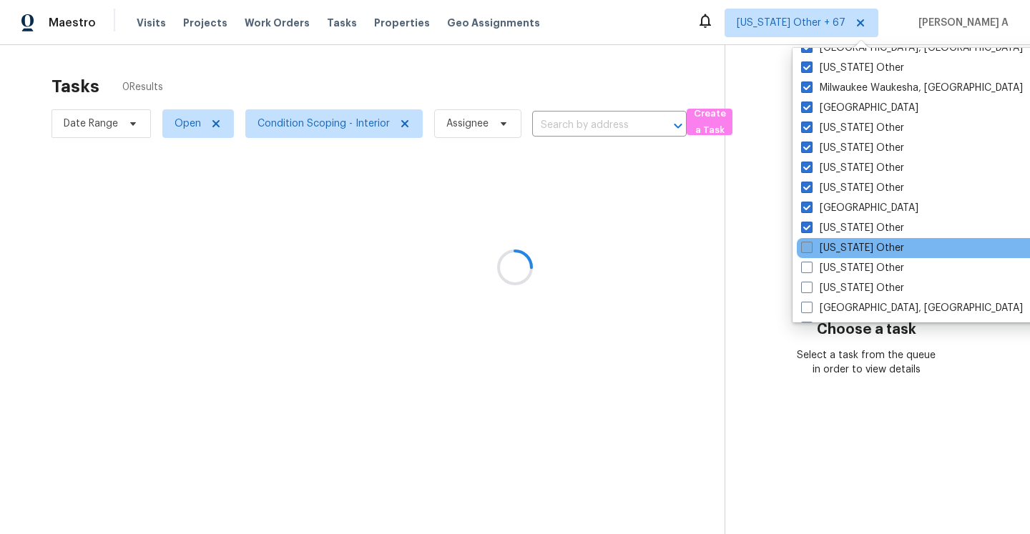
click at [805, 249] on span at bounding box center [806, 247] width 11 height 11
click at [805, 249] on input "Nevada Other" at bounding box center [805, 245] width 9 height 9
checkbox input "true"
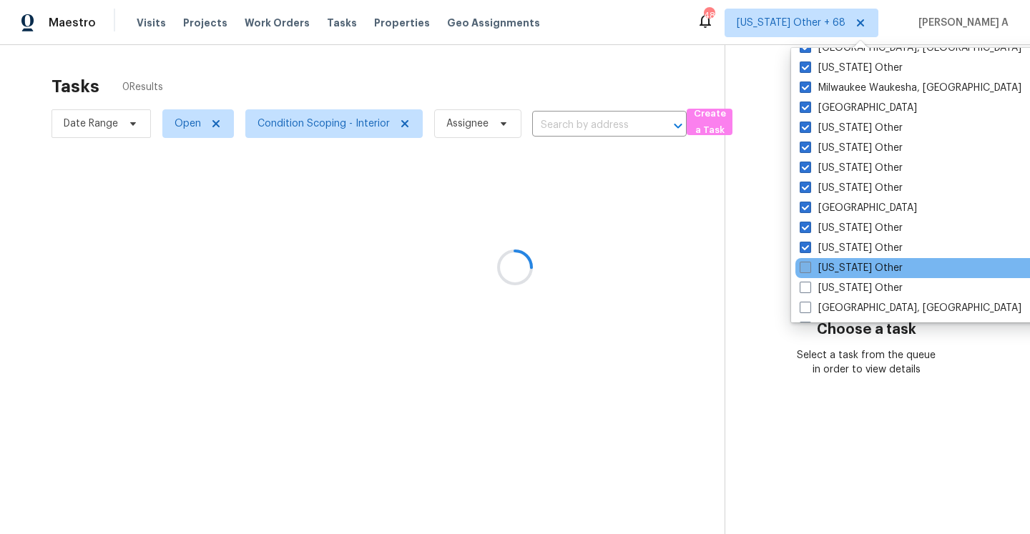
click at [805, 270] on span at bounding box center [805, 267] width 11 height 11
click at [805, 270] on input "New Hampshire Other" at bounding box center [804, 265] width 9 height 9
checkbox input "true"
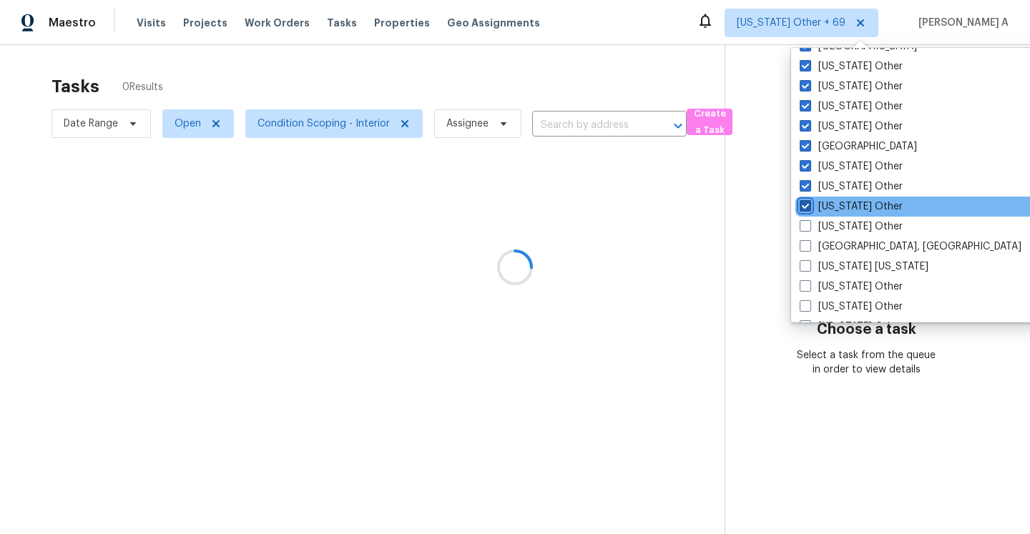
scroll to position [1254, 0]
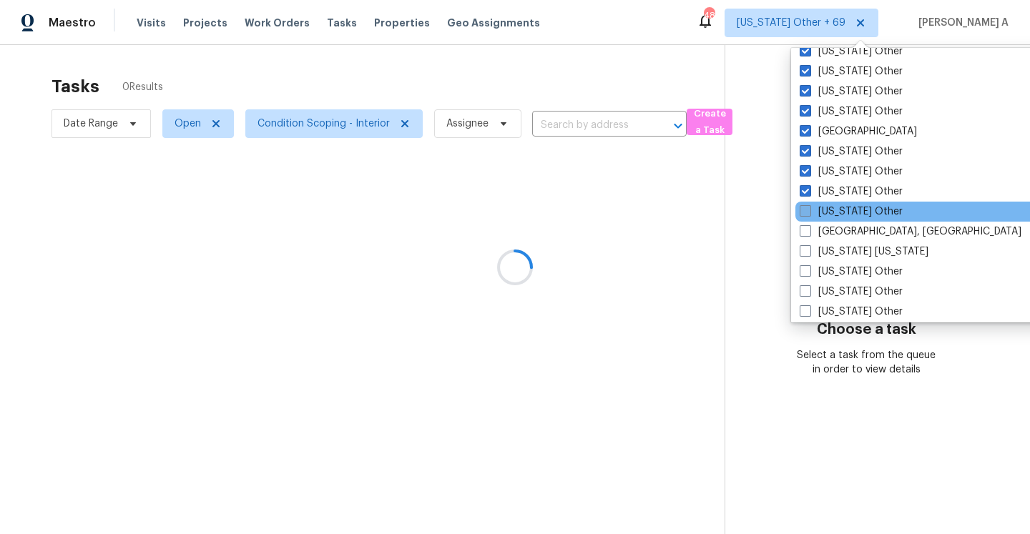
click at [806, 216] on span at bounding box center [805, 210] width 11 height 11
click at [806, 214] on input "New Mexico Other" at bounding box center [804, 209] width 9 height 9
checkbox input "true"
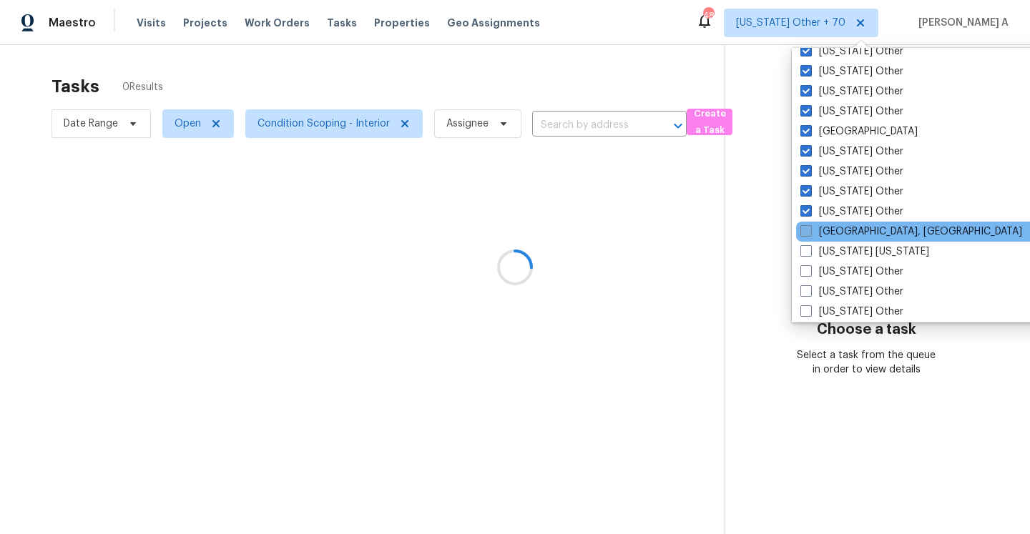
click at [806, 233] on span at bounding box center [805, 230] width 11 height 11
click at [806, 233] on input "New Orleans, LA" at bounding box center [804, 229] width 9 height 9
checkbox input "true"
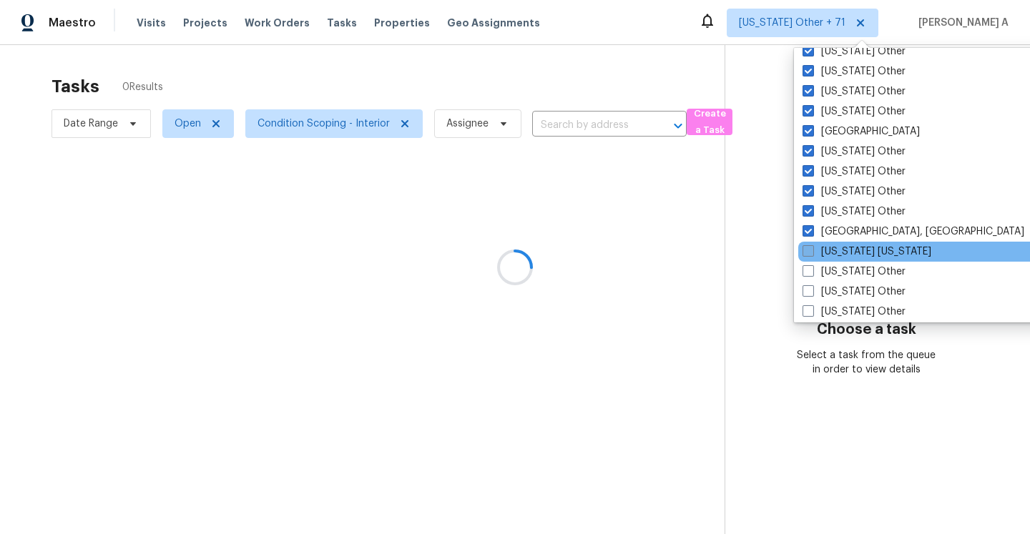
click at [806, 250] on span at bounding box center [807, 250] width 11 height 11
click at [806, 250] on input "New York New Jersey" at bounding box center [806, 249] width 9 height 9
checkbox input "true"
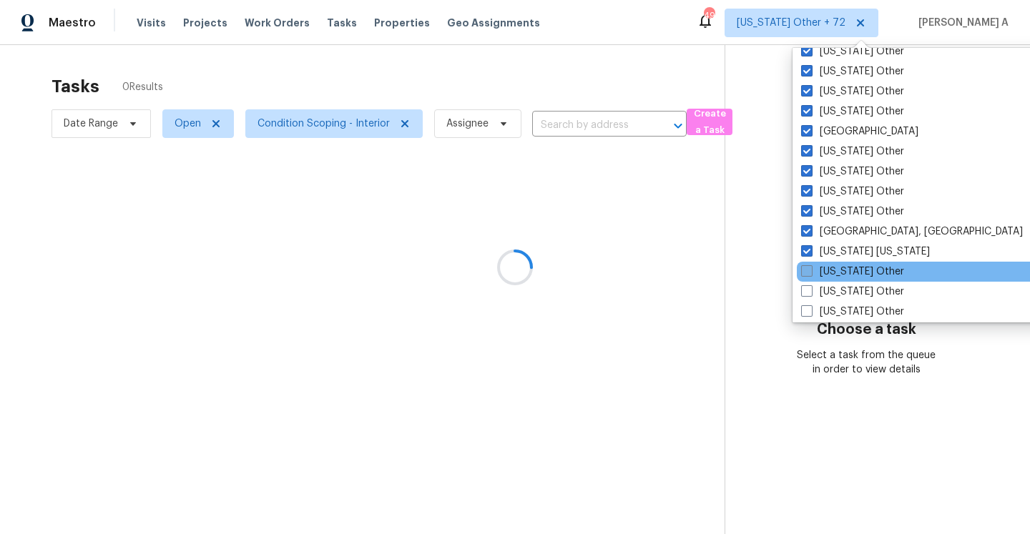
click at [806, 267] on span at bounding box center [806, 270] width 11 height 11
click at [806, 267] on input "New York Other" at bounding box center [805, 269] width 9 height 9
checkbox input "true"
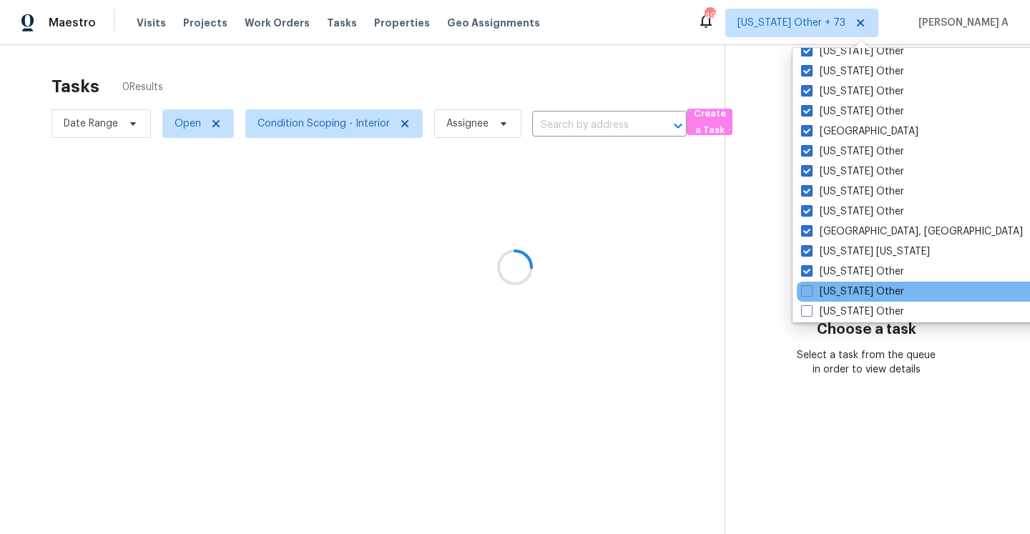
click at [806, 283] on div "North Carolina Other" at bounding box center [941, 292] width 288 height 20
click at [806, 288] on span at bounding box center [806, 290] width 11 height 11
click at [806, 288] on input "North Carolina Other" at bounding box center [805, 289] width 9 height 9
checkbox input "true"
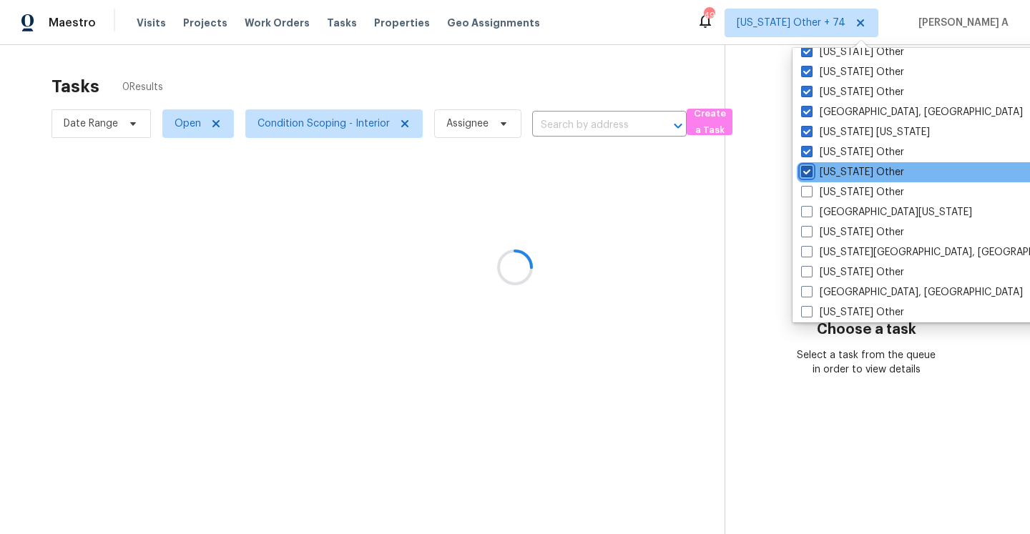
scroll to position [1390, 0]
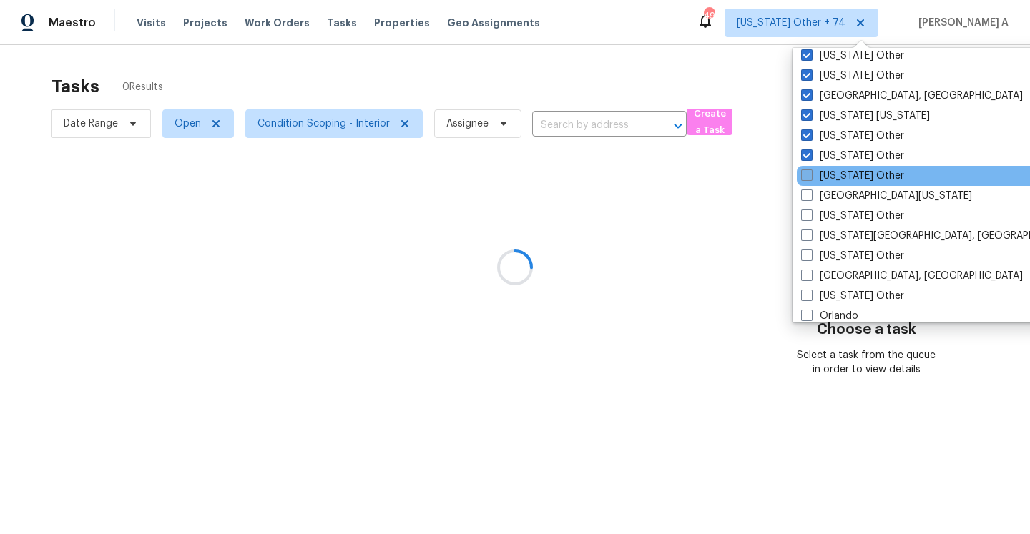
click at [807, 182] on label "North Dakota Other" at bounding box center [852, 176] width 103 height 14
click at [807, 178] on input "North Dakota Other" at bounding box center [805, 173] width 9 height 9
checkbox input "true"
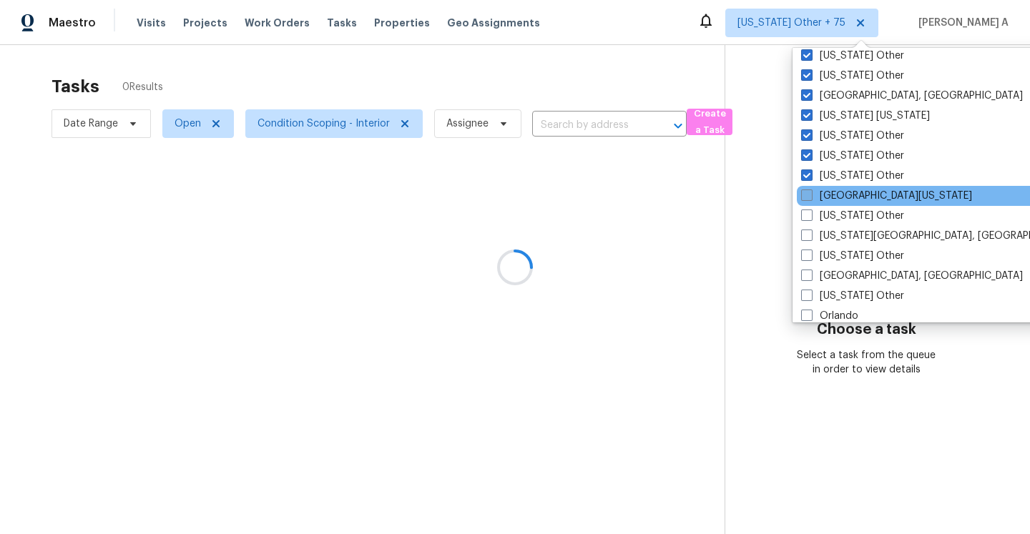
click at [807, 190] on span at bounding box center [806, 195] width 11 height 11
click at [807, 190] on input "Northern Colorado" at bounding box center [805, 193] width 9 height 9
checkbox input "true"
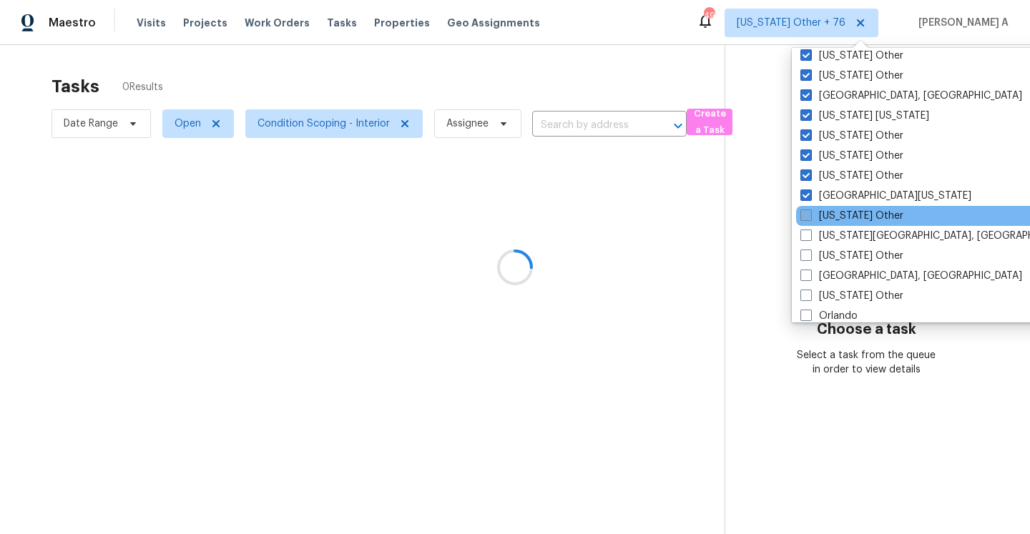
click at [808, 215] on span at bounding box center [805, 215] width 11 height 11
click at [808, 215] on input "Ohio Other" at bounding box center [804, 213] width 9 height 9
checkbox input "true"
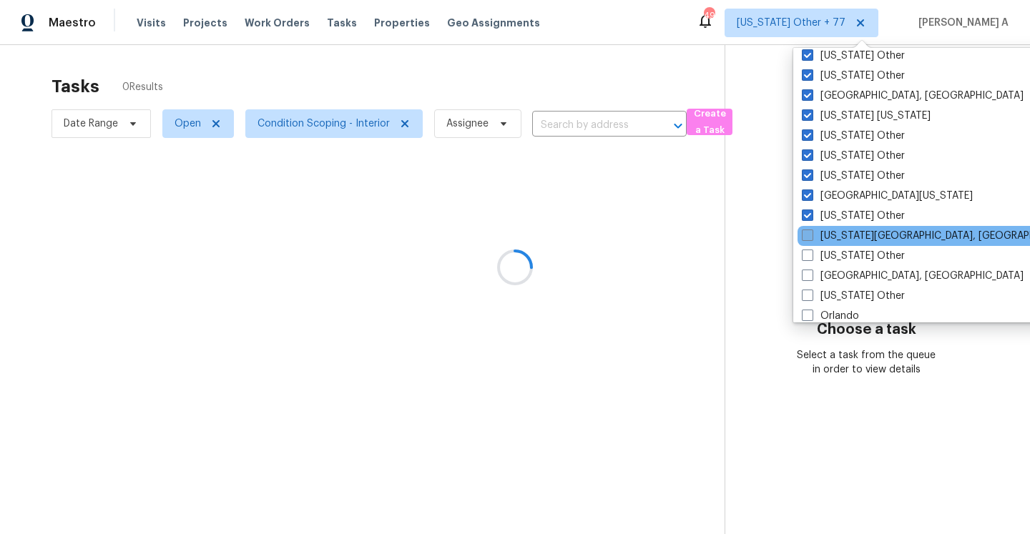
click at [808, 238] on span at bounding box center [807, 235] width 11 height 11
click at [808, 238] on input "Oklahoma City, OK" at bounding box center [806, 233] width 9 height 9
checkbox input "true"
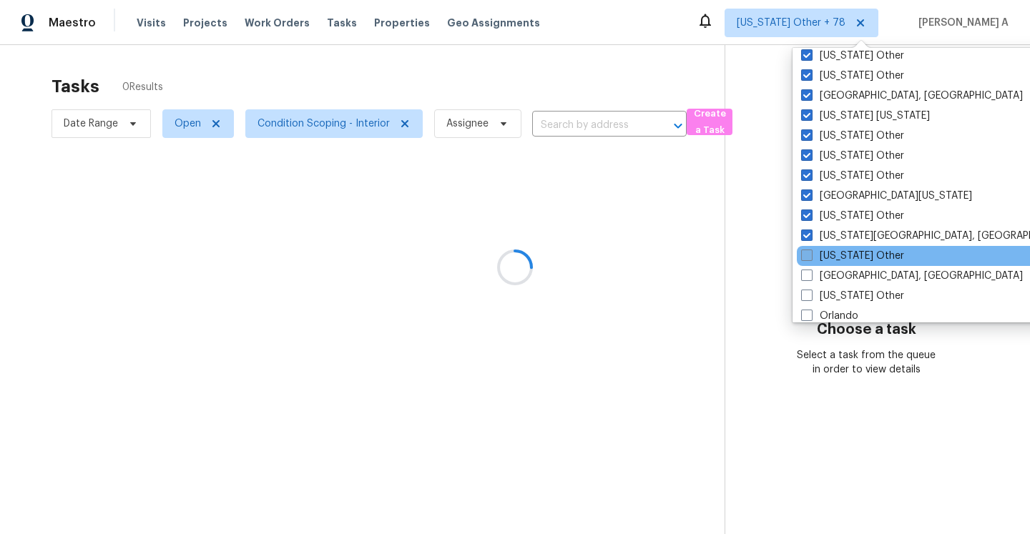
click at [808, 249] on label "Oklahoma Other" at bounding box center [852, 256] width 103 height 14
click at [808, 249] on input "Oklahoma Other" at bounding box center [805, 253] width 9 height 9
checkbox input "true"
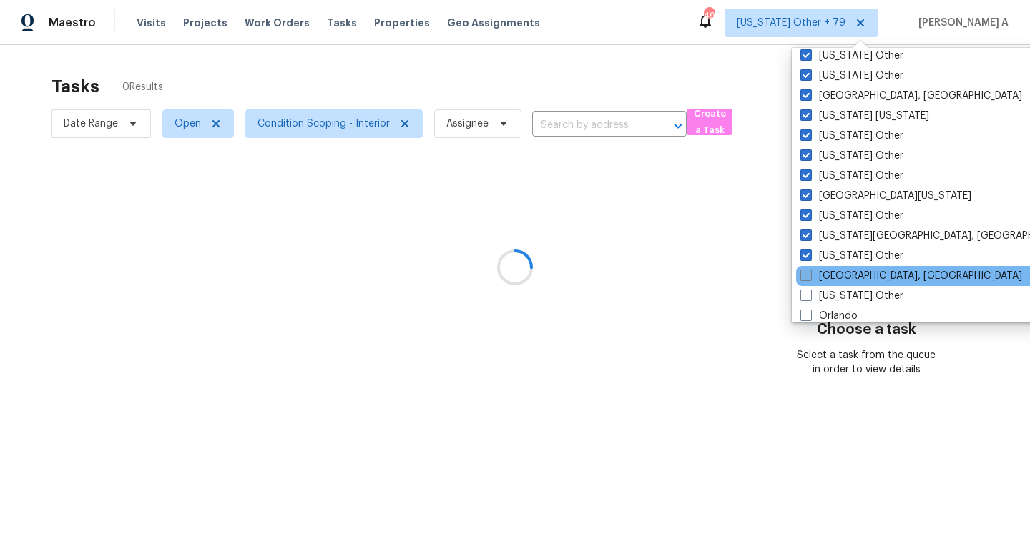
click at [808, 282] on label "Omaha, NE" at bounding box center [911, 276] width 222 height 14
click at [808, 278] on input "Omaha, NE" at bounding box center [804, 273] width 9 height 9
checkbox input "true"
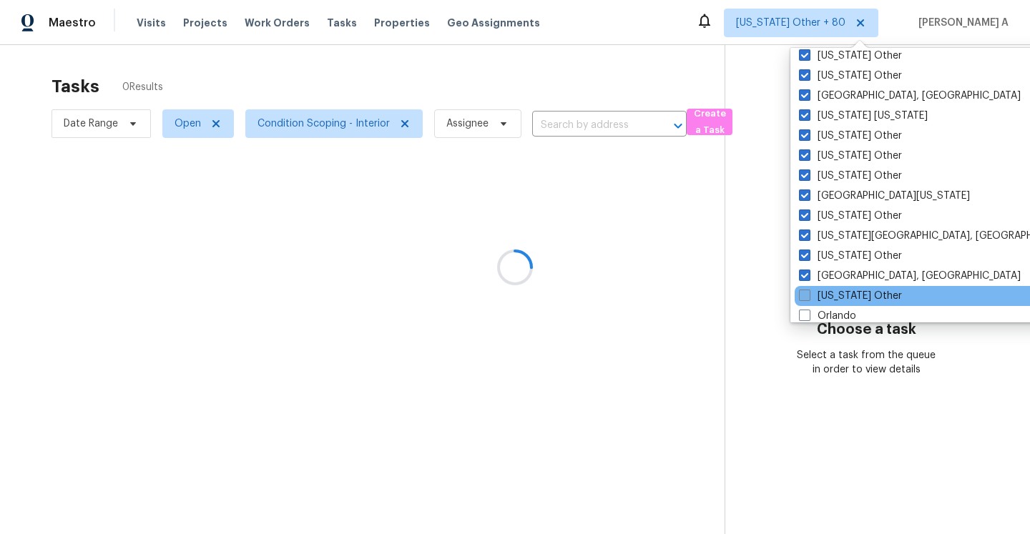
click at [806, 301] on label "Oregon Other" at bounding box center [850, 296] width 103 height 14
click at [806, 298] on input "Oregon Other" at bounding box center [803, 293] width 9 height 9
checkbox input "true"
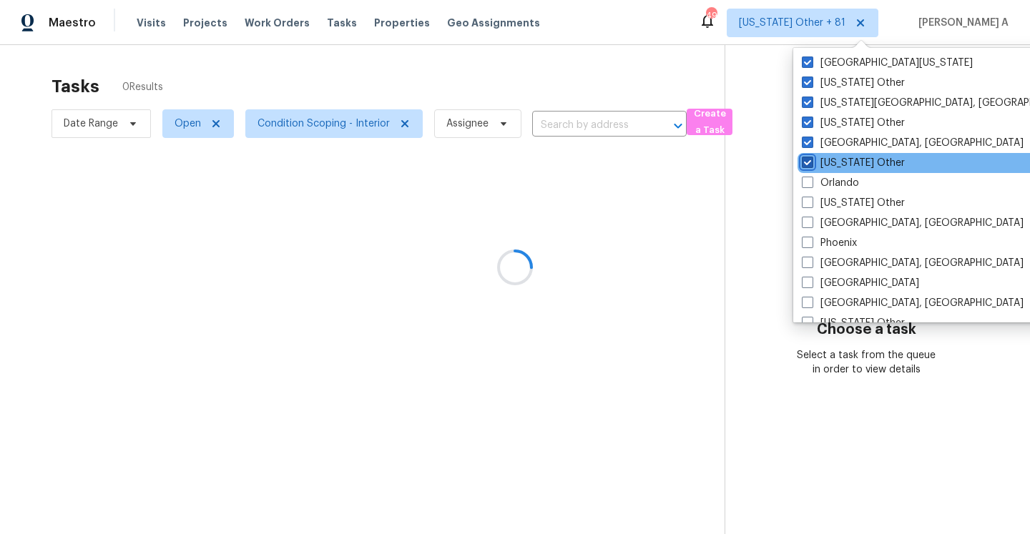
scroll to position [1596, 0]
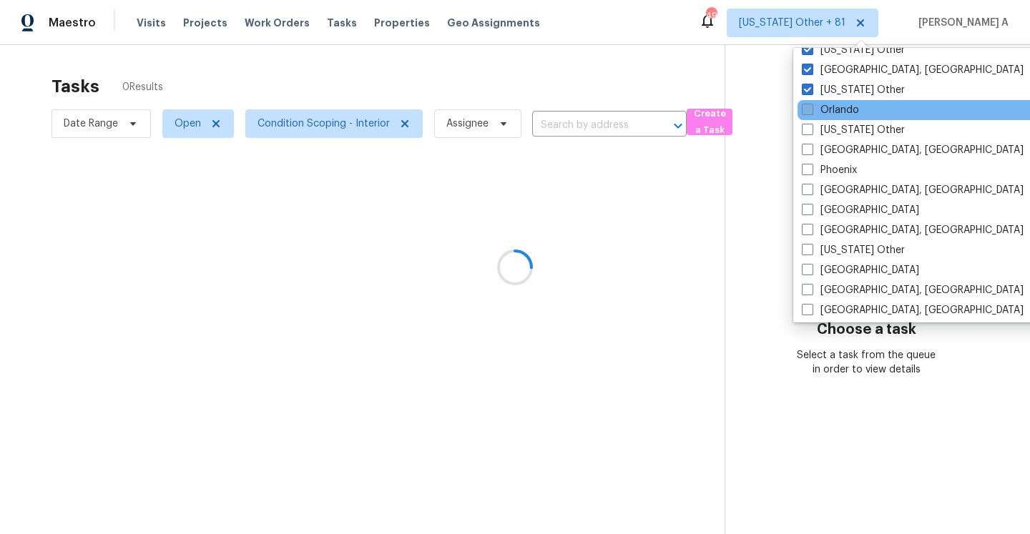
click at [809, 107] on span at bounding box center [807, 109] width 11 height 11
click at [809, 107] on input "Orlando" at bounding box center [806, 107] width 9 height 9
checkbox input "true"
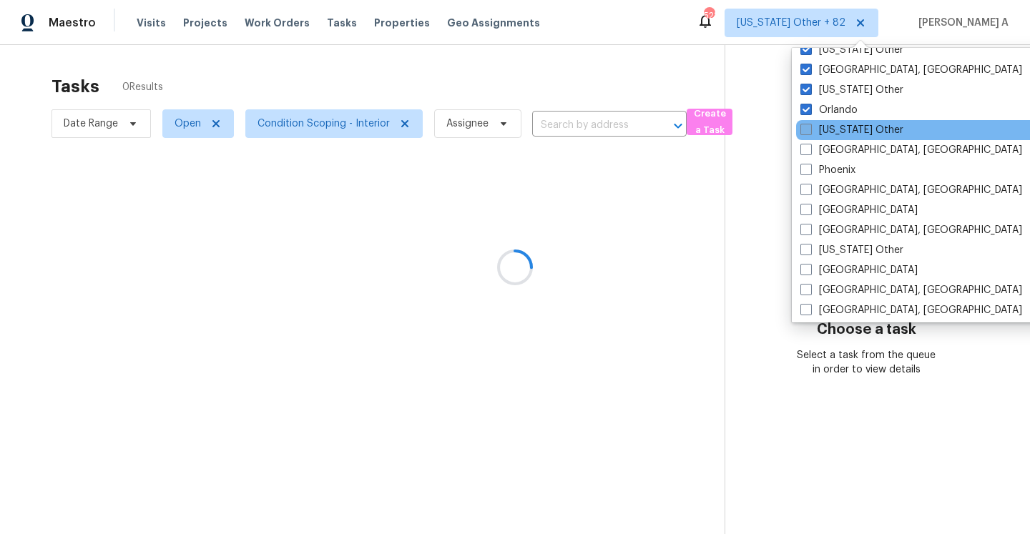
click at [809, 129] on span at bounding box center [805, 129] width 11 height 11
click at [809, 129] on input "Pennsylvania Other" at bounding box center [804, 127] width 9 height 9
checkbox input "true"
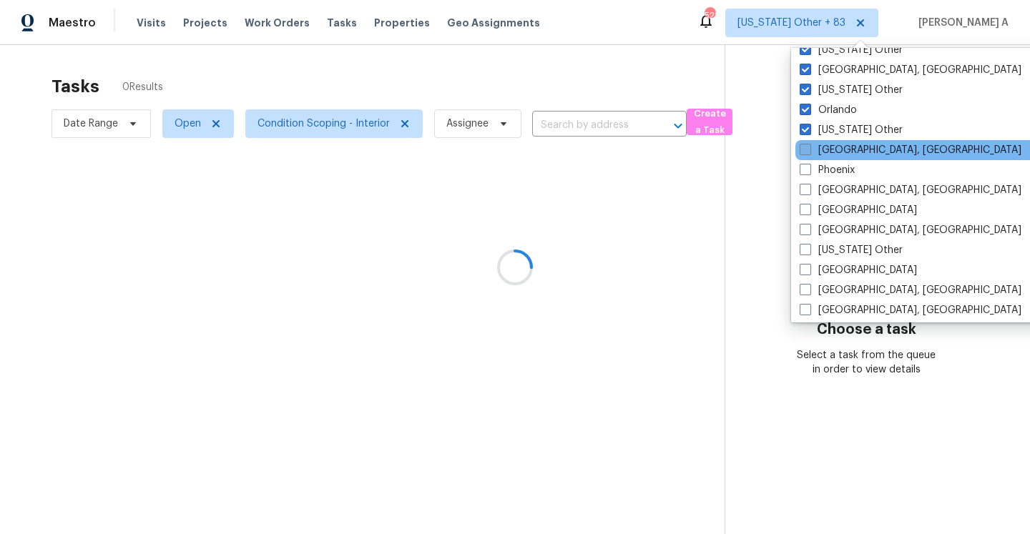
click at [807, 152] on span at bounding box center [805, 149] width 11 height 11
click at [807, 152] on input "Philadelphia, PA" at bounding box center [804, 147] width 9 height 9
checkbox input "true"
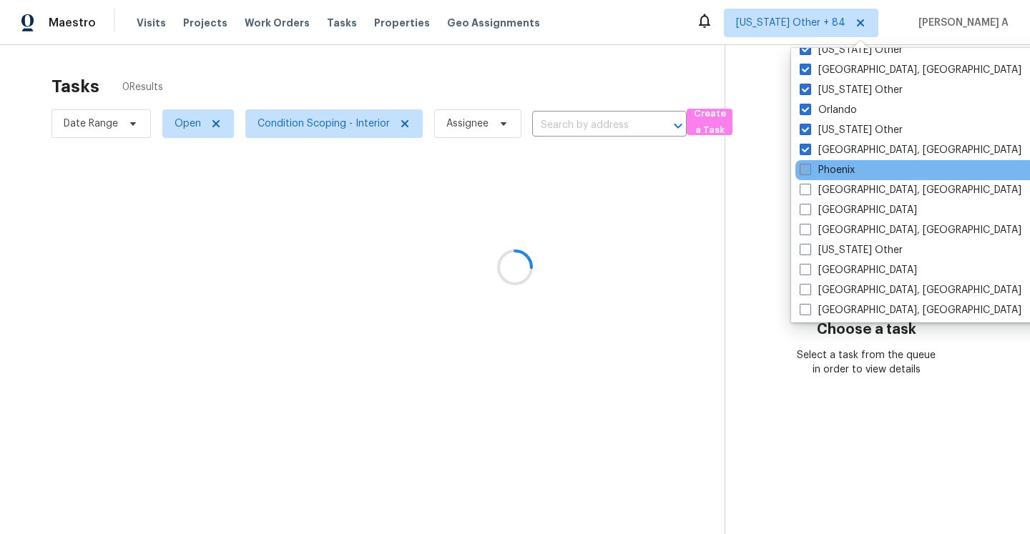
click at [807, 175] on span at bounding box center [805, 169] width 11 height 11
click at [807, 172] on input "Phoenix" at bounding box center [804, 167] width 9 height 9
checkbox input "true"
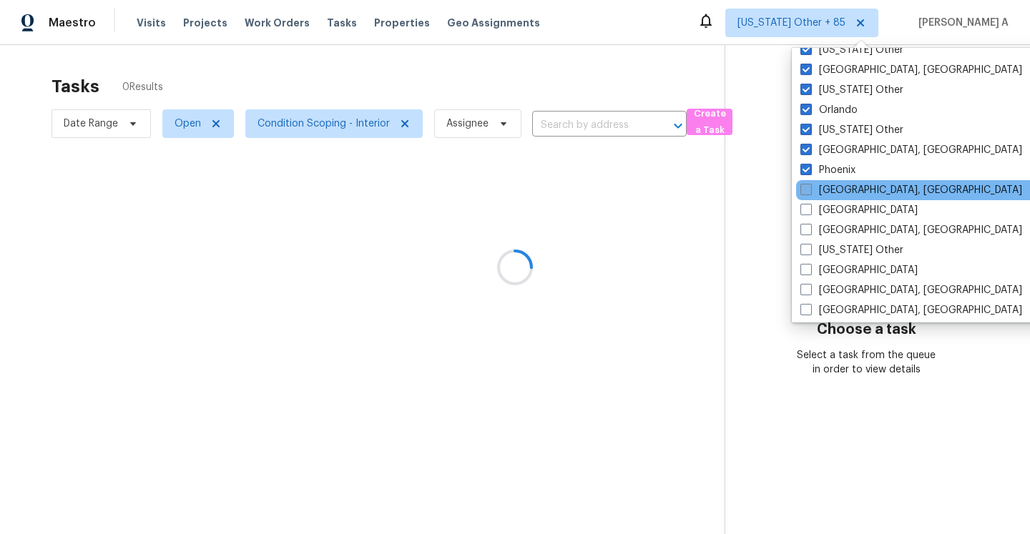
click at [807, 189] on span at bounding box center [805, 189] width 11 height 11
click at [807, 189] on input "Pittsburgh, PA" at bounding box center [804, 187] width 9 height 9
checkbox input "true"
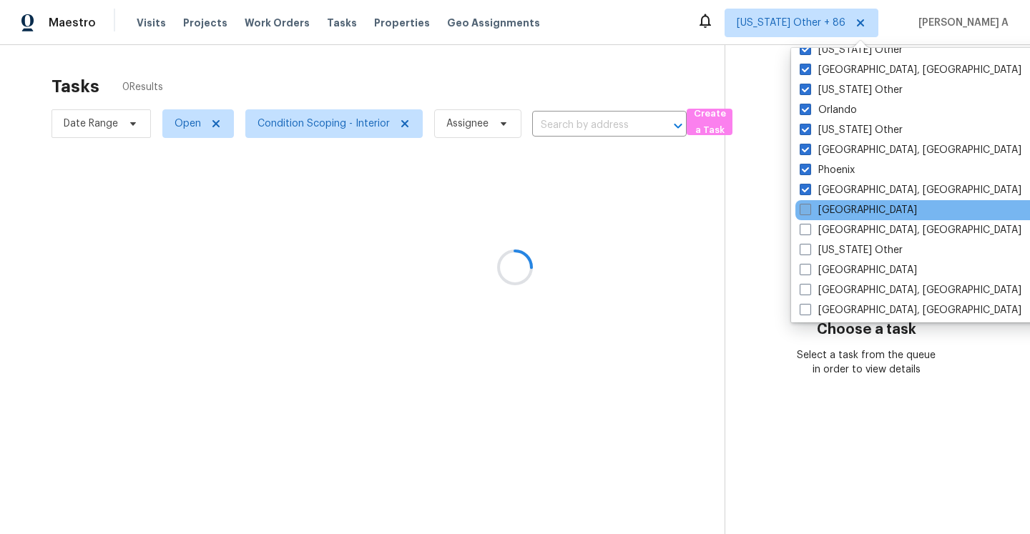
click at [805, 212] on span at bounding box center [805, 209] width 11 height 11
click at [805, 212] on input "Portland" at bounding box center [804, 207] width 9 height 9
checkbox input "true"
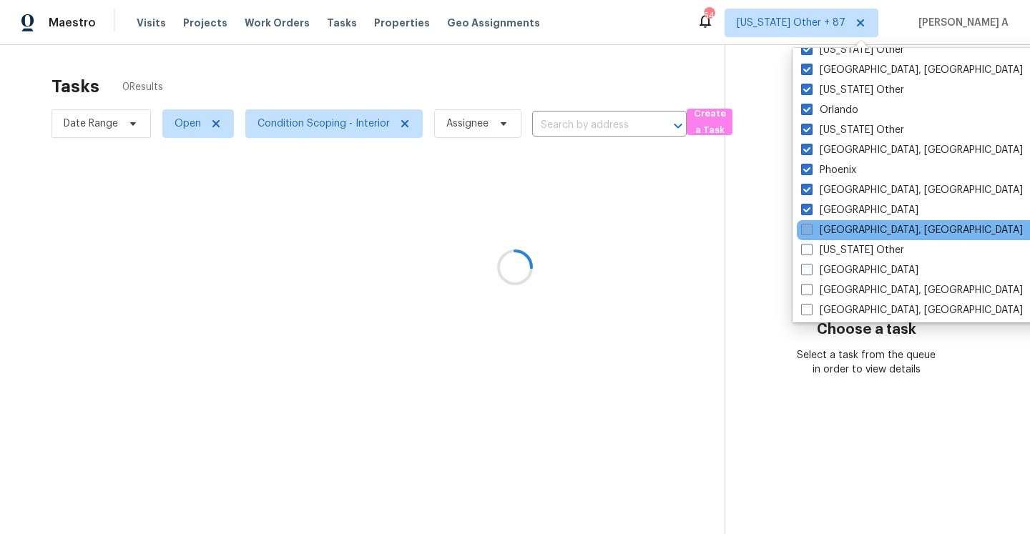
click at [805, 230] on span at bounding box center [806, 229] width 11 height 11
click at [805, 230] on input "Prescott, AZ" at bounding box center [805, 227] width 9 height 9
checkbox input "true"
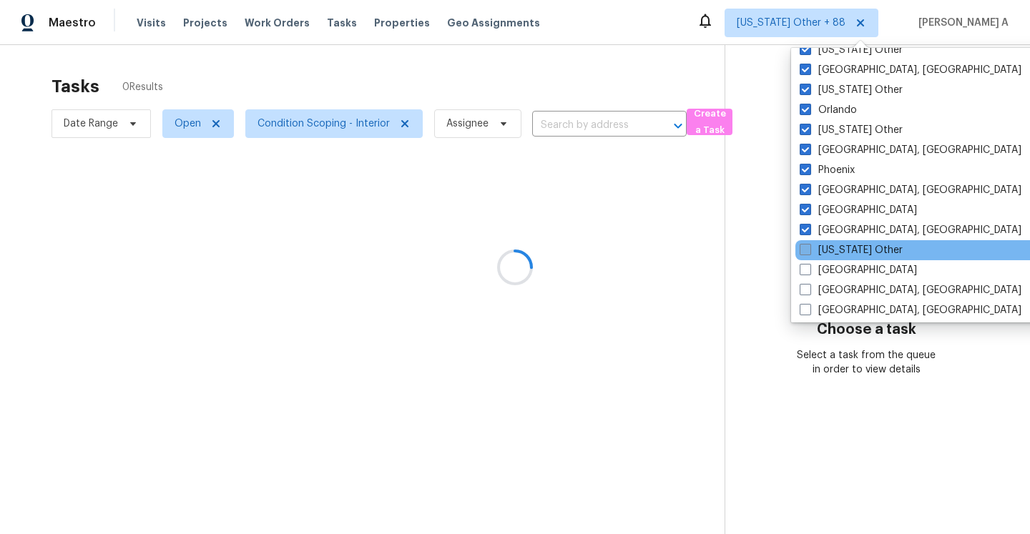
click at [805, 250] on span at bounding box center [805, 249] width 11 height 11
click at [805, 250] on input "Puerto Rico Other" at bounding box center [804, 247] width 9 height 9
checkbox input "true"
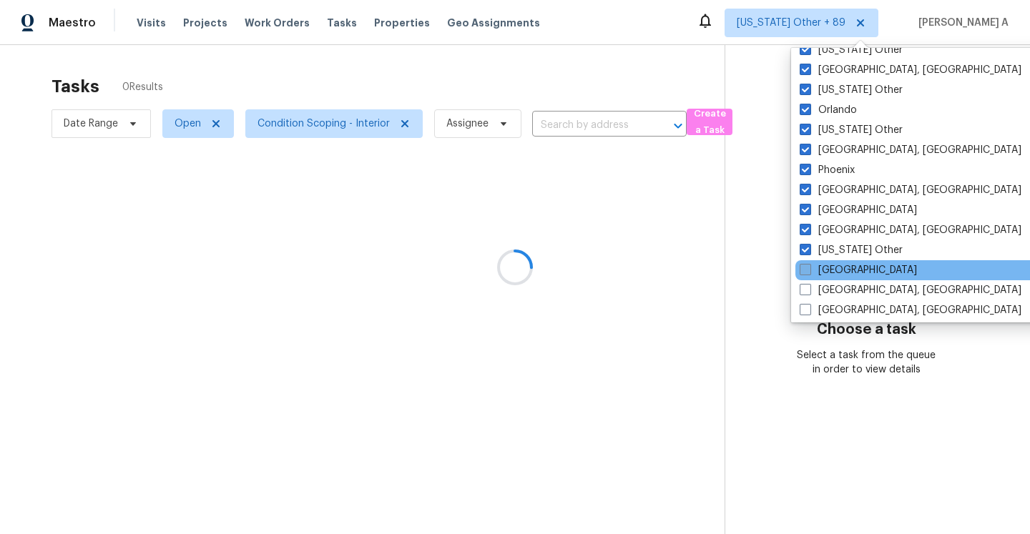
click at [805, 265] on span at bounding box center [805, 269] width 11 height 11
click at [805, 265] on input "Raleigh" at bounding box center [804, 267] width 9 height 9
checkbox input "true"
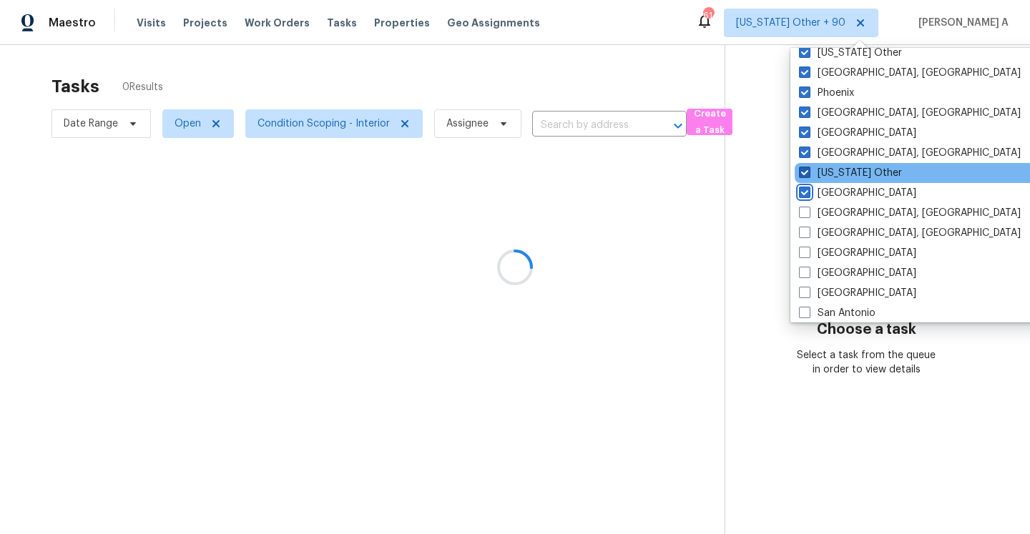
scroll to position [1679, 0]
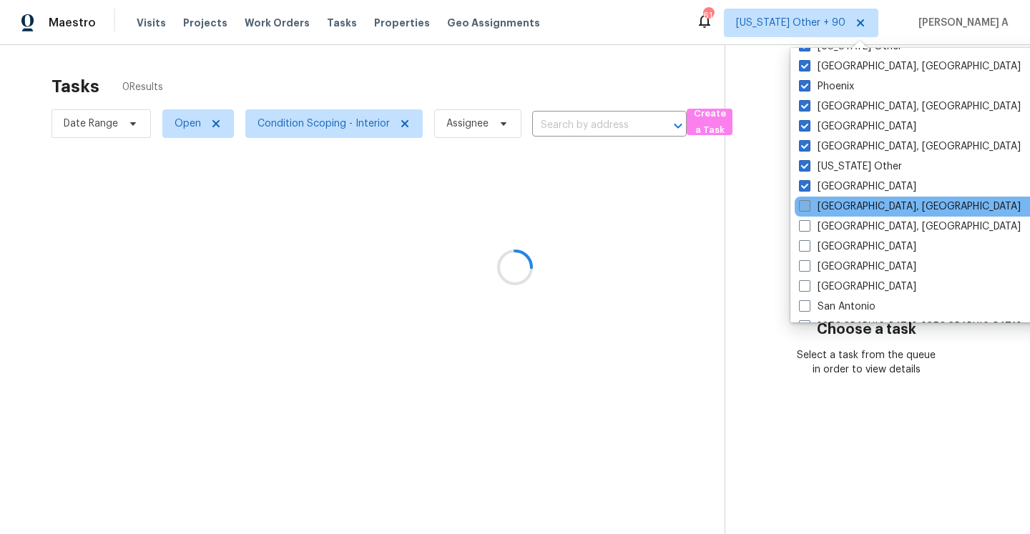
click at [807, 206] on span at bounding box center [804, 205] width 11 height 11
click at [807, 206] on input "Reno, NV" at bounding box center [803, 204] width 9 height 9
checkbox input "true"
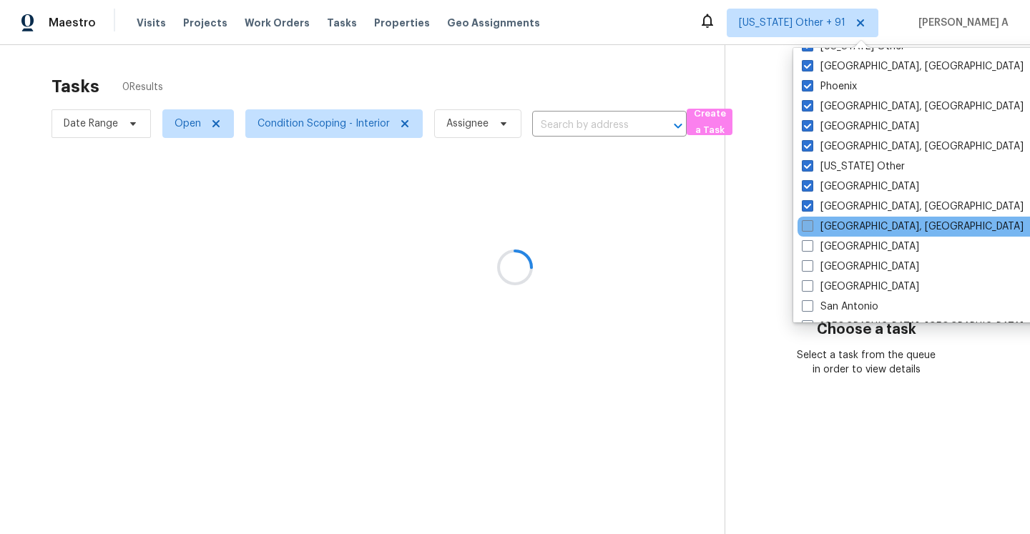
click at [807, 229] on span at bounding box center [807, 225] width 11 height 11
click at [807, 229] on input "Richmond, VA" at bounding box center [806, 224] width 9 height 9
checkbox input "true"
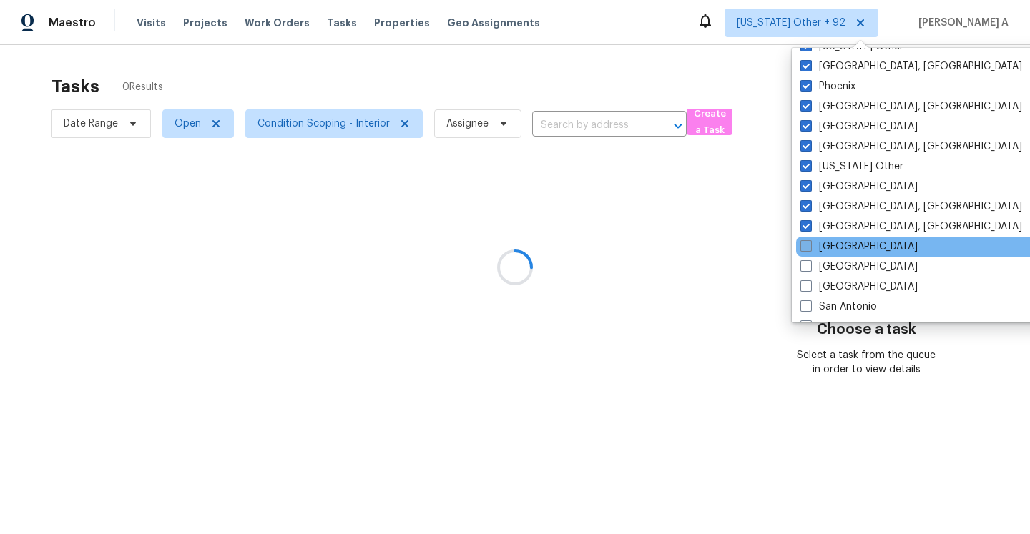
click at [807, 242] on span at bounding box center [805, 245] width 11 height 11
click at [807, 242] on input "Riverside" at bounding box center [804, 244] width 9 height 9
checkbox input "true"
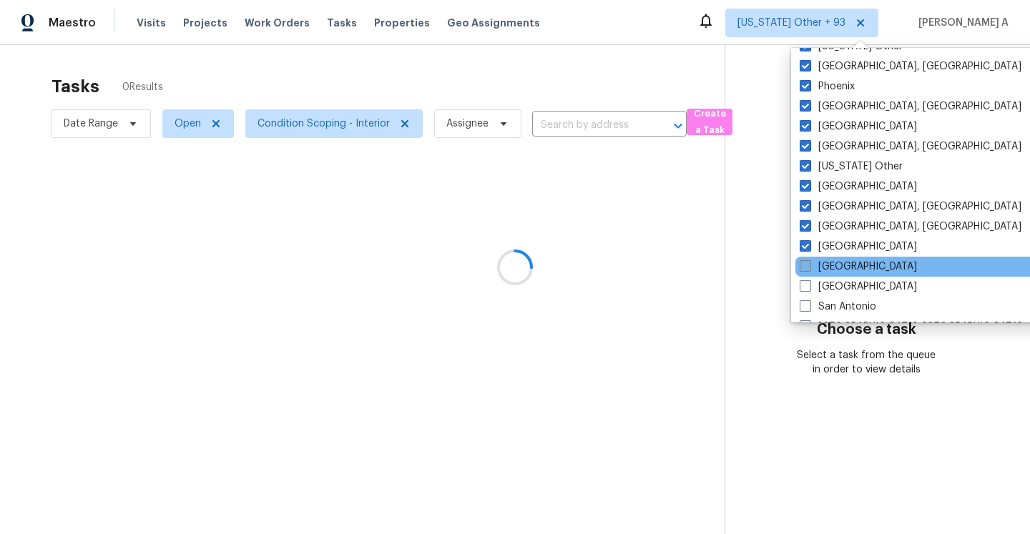
click at [807, 265] on span at bounding box center [805, 265] width 11 height 11
click at [807, 265] on input "Sacramento" at bounding box center [804, 264] width 9 height 9
checkbox input "true"
click at [807, 274] on div "Sacramento" at bounding box center [939, 267] width 288 height 20
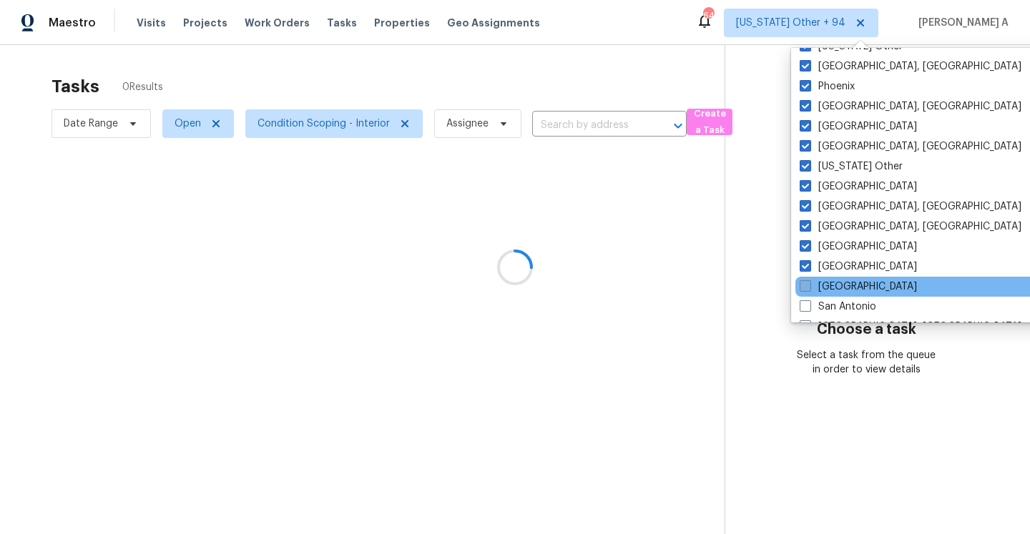
click at [807, 280] on span at bounding box center [805, 285] width 11 height 11
click at [807, 280] on input "Salt Lake City" at bounding box center [804, 284] width 9 height 9
checkbox input "true"
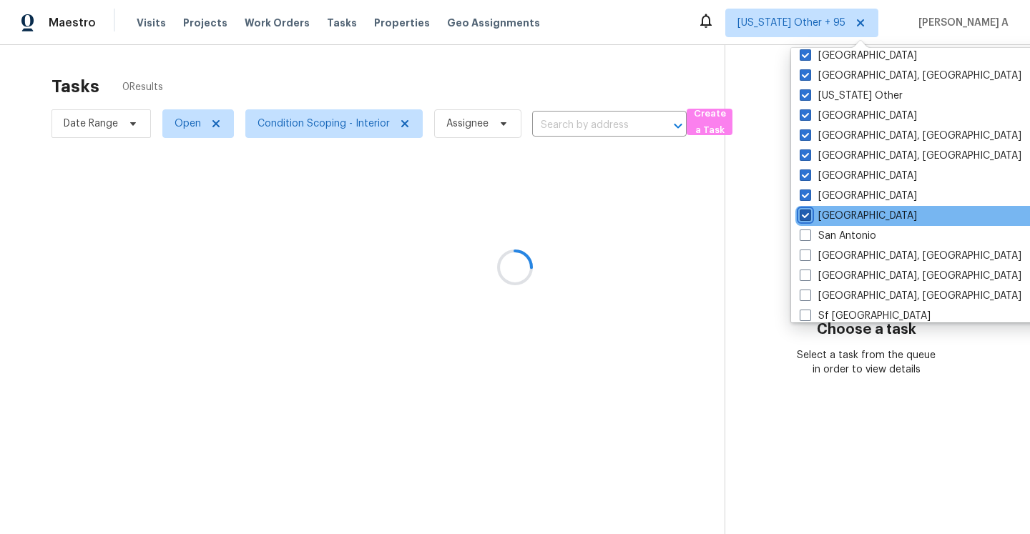
scroll to position [1776, 0]
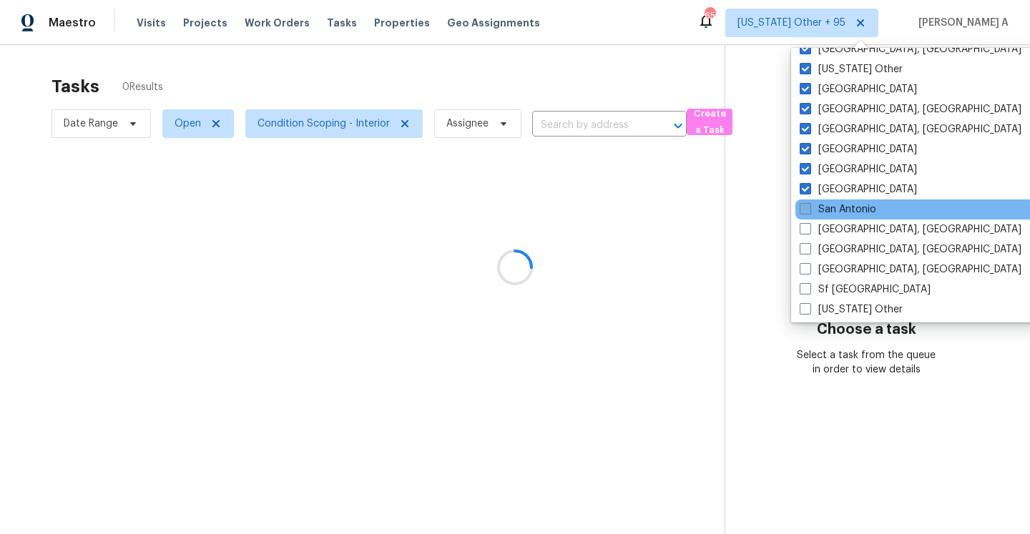
click at [809, 206] on span at bounding box center [805, 208] width 11 height 11
click at [809, 206] on input "San Antonio" at bounding box center [804, 206] width 9 height 9
checkbox input "true"
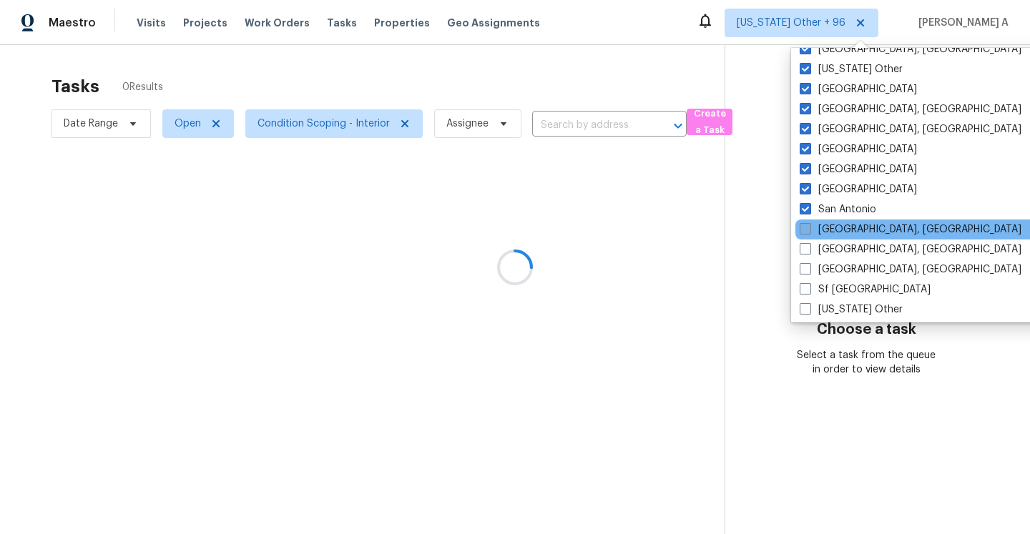
click at [807, 230] on span at bounding box center [805, 228] width 11 height 11
click at [807, 230] on input "San Diego, CA" at bounding box center [804, 226] width 9 height 9
checkbox input "true"
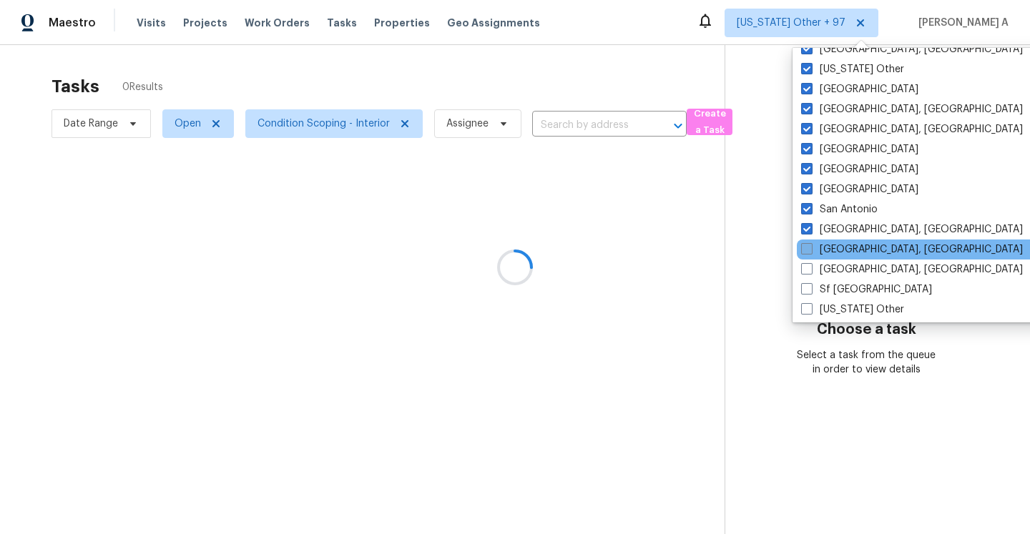
click at [807, 248] on span at bounding box center [806, 248] width 11 height 11
click at [807, 248] on input "Savannah, GA" at bounding box center [805, 246] width 9 height 9
checkbox input "true"
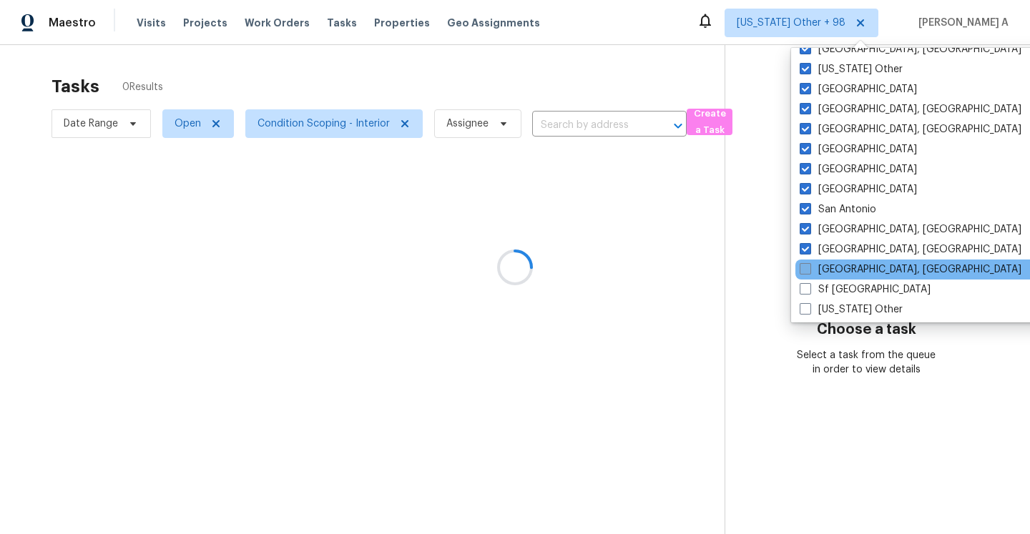
click at [807, 269] on span at bounding box center [805, 268] width 11 height 11
click at [807, 269] on input "Seattle, WA" at bounding box center [804, 266] width 9 height 9
checkbox input "true"
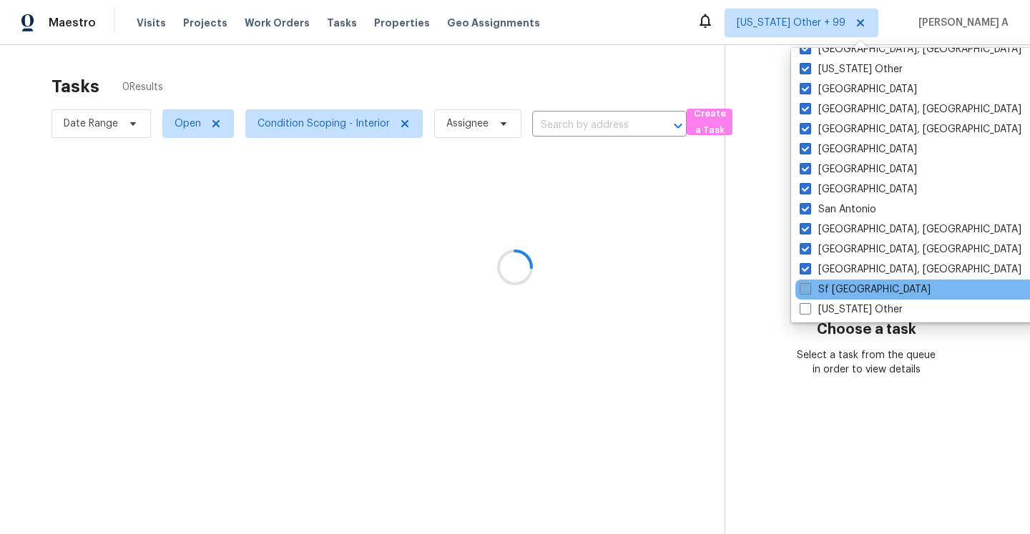
click at [807, 287] on span at bounding box center [805, 288] width 11 height 11
click at [807, 287] on input "Sf Bay Area" at bounding box center [804, 286] width 9 height 9
checkbox input "true"
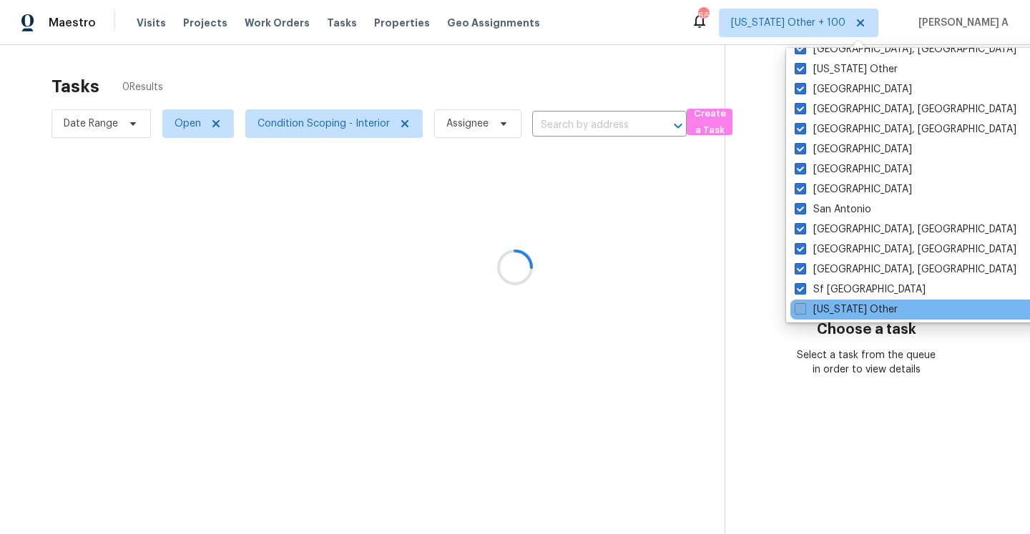
click at [802, 304] on span at bounding box center [800, 308] width 11 height 11
click at [802, 304] on input "South Carolina Other" at bounding box center [799, 307] width 9 height 9
checkbox input "true"
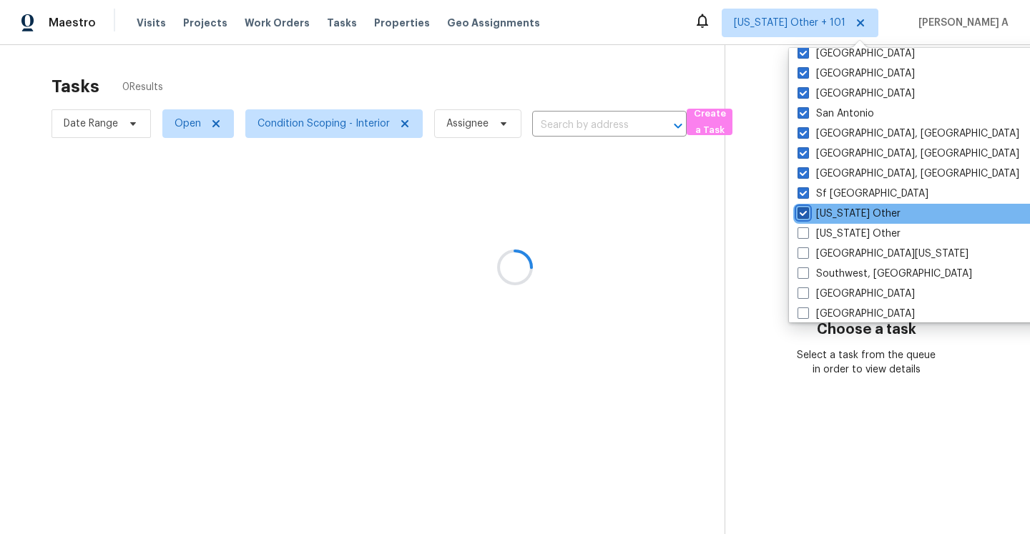
scroll to position [1960, 0]
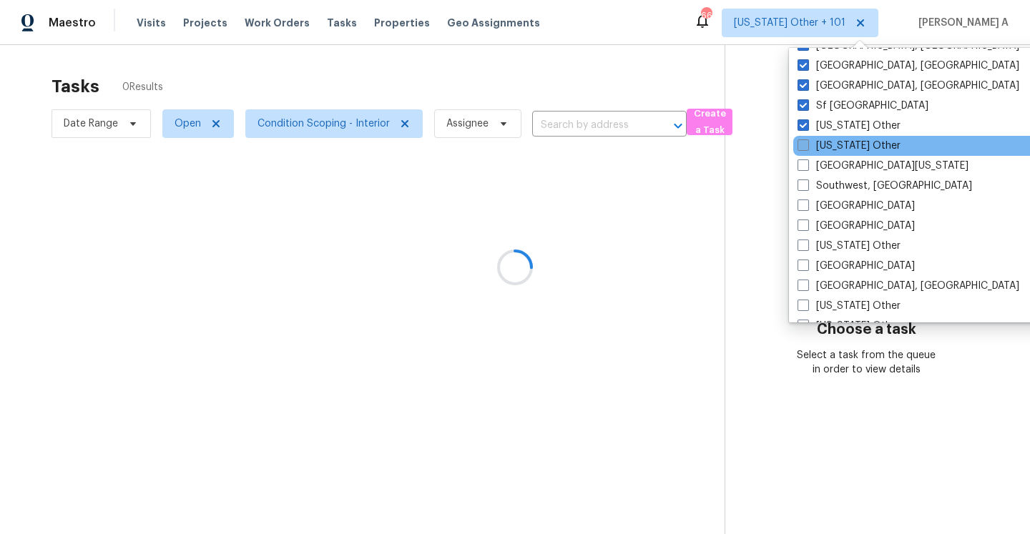
click at [805, 147] on span at bounding box center [802, 144] width 11 height 11
click at [805, 147] on input "South Dakota Other" at bounding box center [801, 143] width 9 height 9
checkbox input "true"
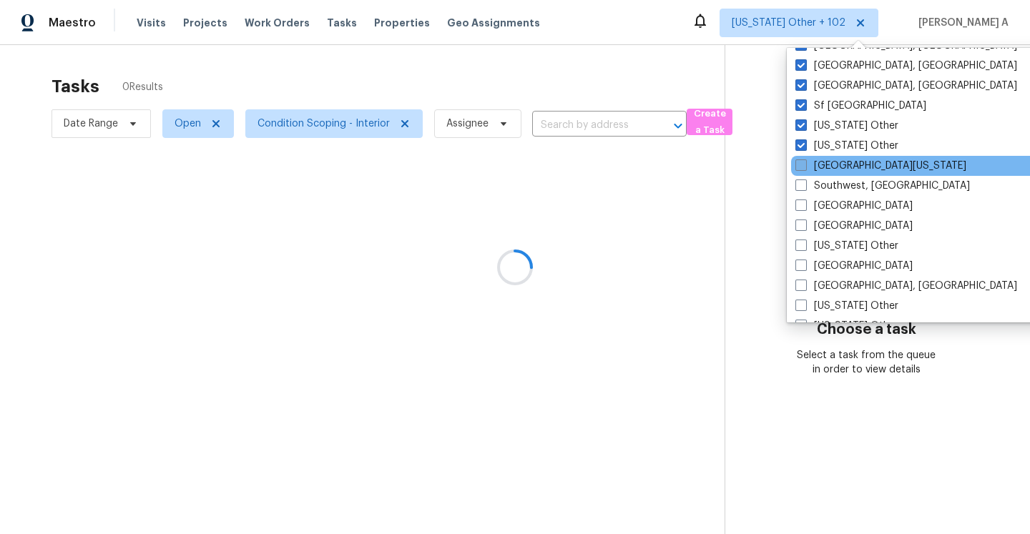
click at [801, 167] on span at bounding box center [800, 164] width 11 height 11
click at [801, 167] on input "South Texas" at bounding box center [799, 163] width 9 height 9
checkbox input "true"
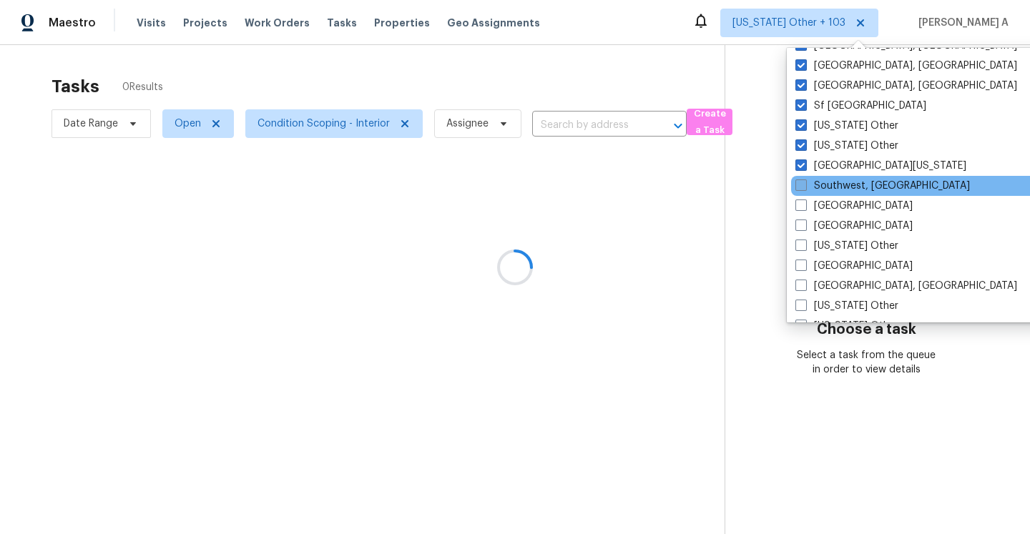
click at [801, 187] on span at bounding box center [800, 185] width 11 height 11
click at [801, 187] on input "Southwest, FL" at bounding box center [799, 183] width 9 height 9
checkbox input "true"
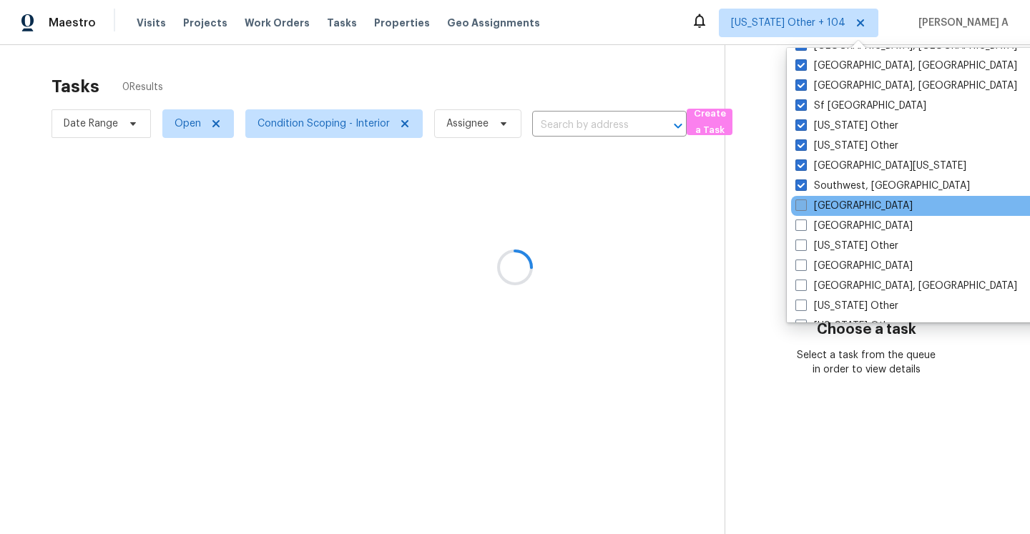
click at [801, 203] on span at bounding box center [800, 205] width 11 height 11
click at [801, 203] on input "St Louis" at bounding box center [799, 203] width 9 height 9
checkbox input "true"
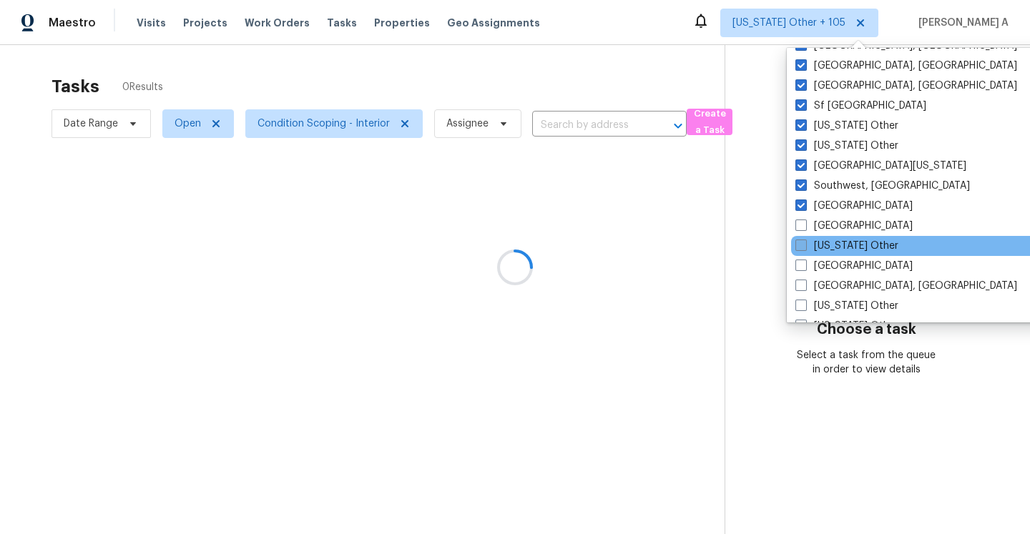
click at [801, 222] on span at bounding box center [800, 225] width 11 height 11
click at [801, 222] on input "Tampa" at bounding box center [799, 223] width 9 height 9
checkbox input "true"
click at [801, 245] on span at bounding box center [800, 245] width 11 height 11
click at [801, 245] on input "Tennessee Other" at bounding box center [799, 243] width 9 height 9
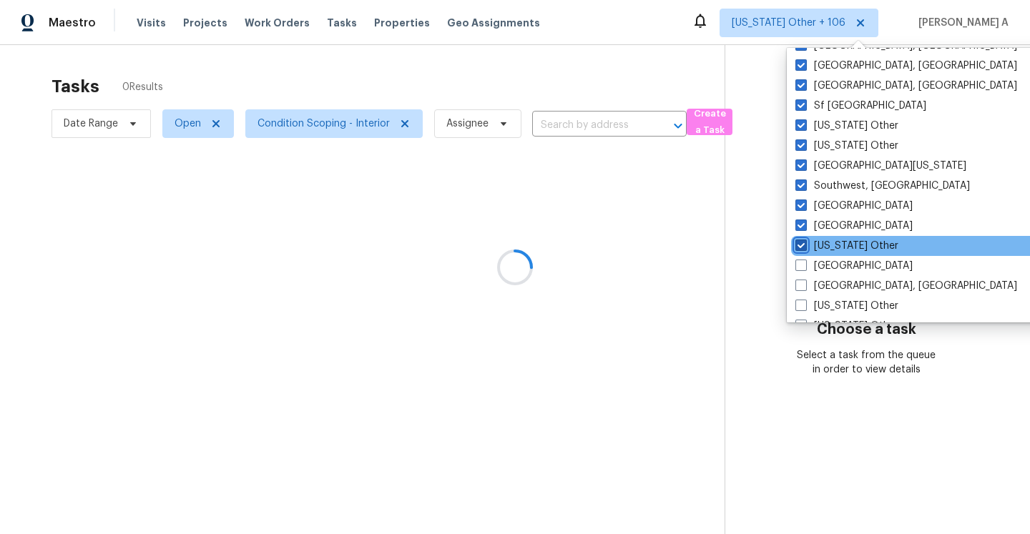
checkbox input "true"
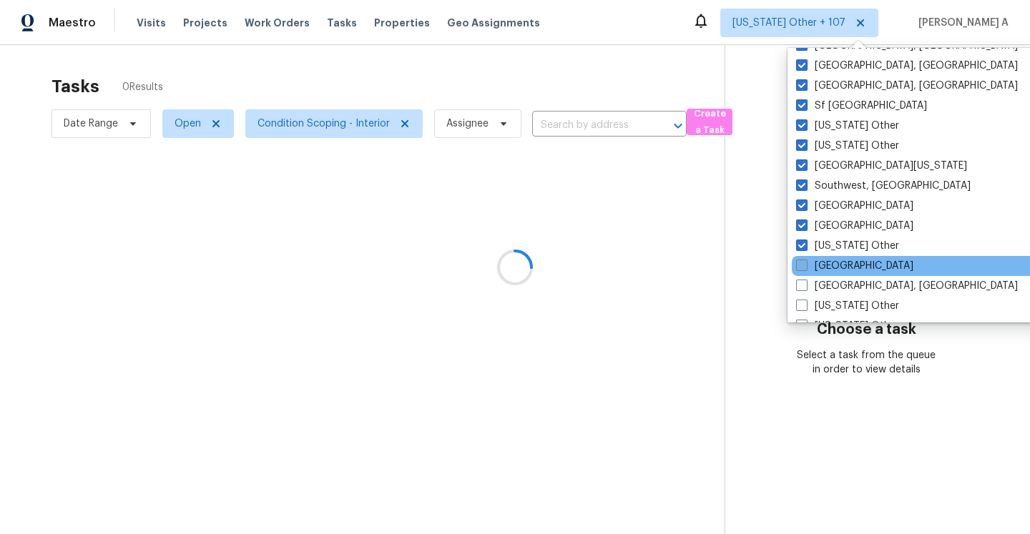
click at [801, 262] on span at bounding box center [801, 265] width 11 height 11
click at [801, 262] on input "Tucson" at bounding box center [800, 263] width 9 height 9
checkbox input "true"
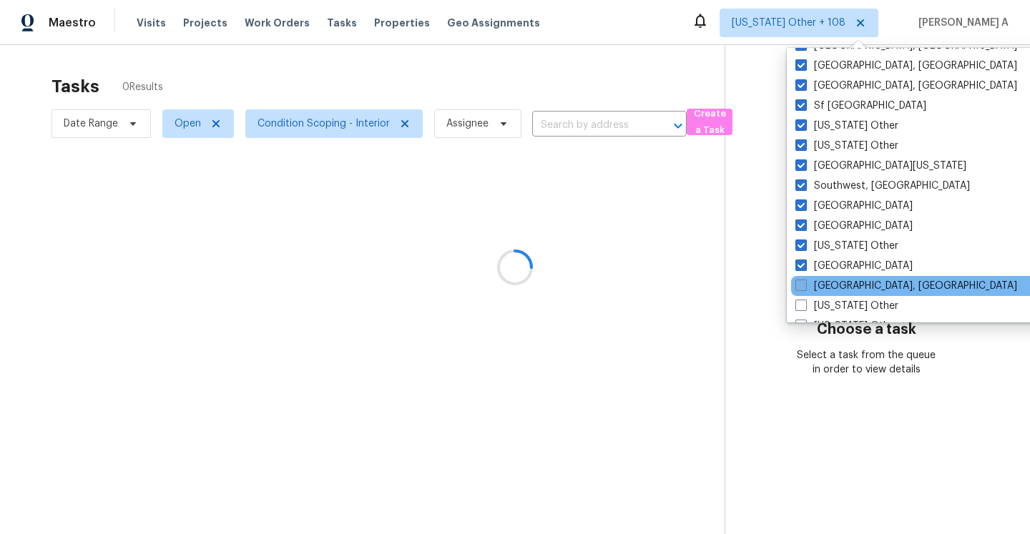
click at [799, 288] on span at bounding box center [800, 285] width 11 height 11
click at [799, 288] on input "Tulsa, OK" at bounding box center [799, 283] width 9 height 9
checkbox input "true"
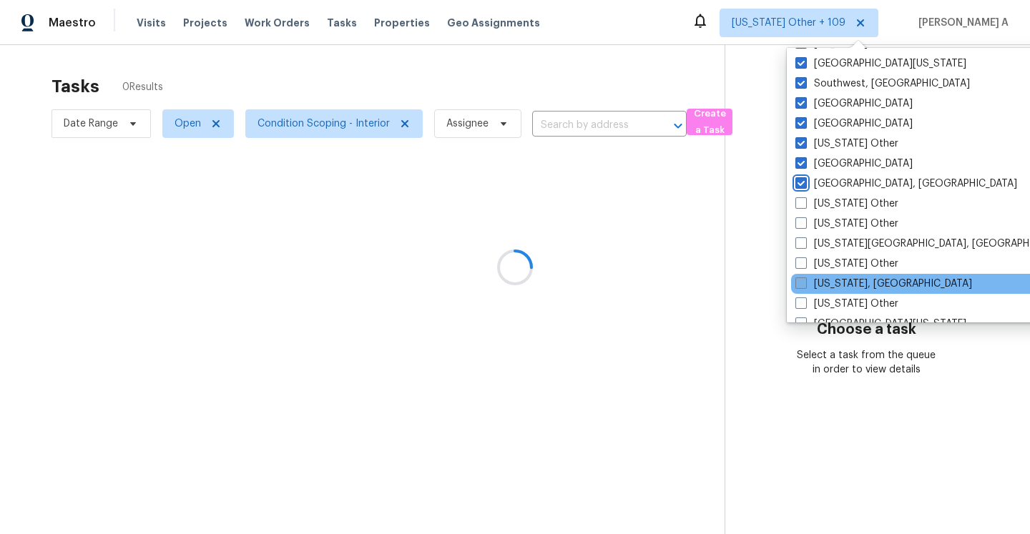
scroll to position [2101, 0]
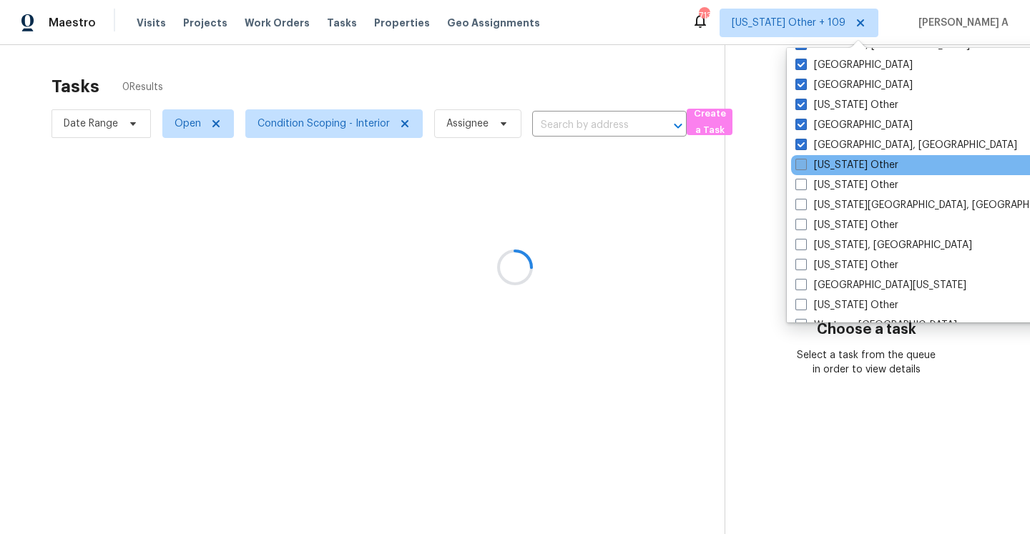
click at [803, 167] on span at bounding box center [800, 164] width 11 height 11
click at [803, 167] on input "Utah Other" at bounding box center [799, 162] width 9 height 9
checkbox input "true"
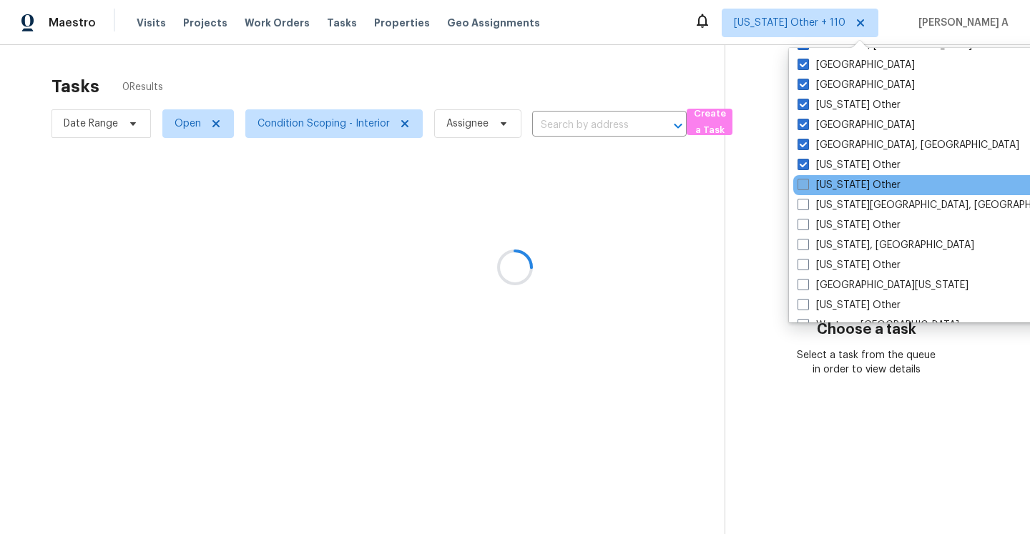
click at [803, 188] on span at bounding box center [802, 184] width 11 height 11
click at [803, 187] on input "Vermont Other" at bounding box center [801, 182] width 9 height 9
checkbox input "true"
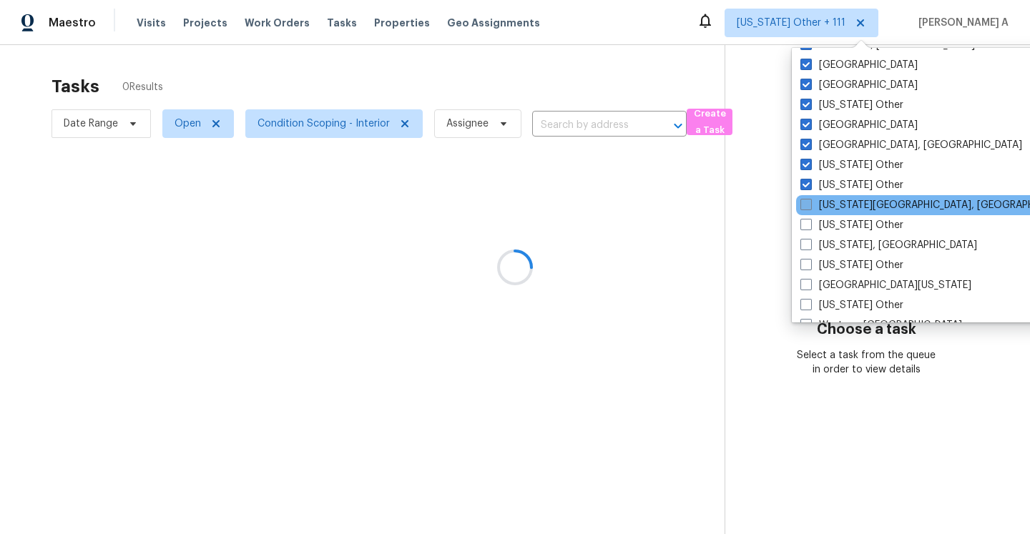
click at [803, 201] on span at bounding box center [805, 204] width 11 height 11
click at [803, 201] on input "Virginia Beach, VA" at bounding box center [804, 202] width 9 height 9
checkbox input "true"
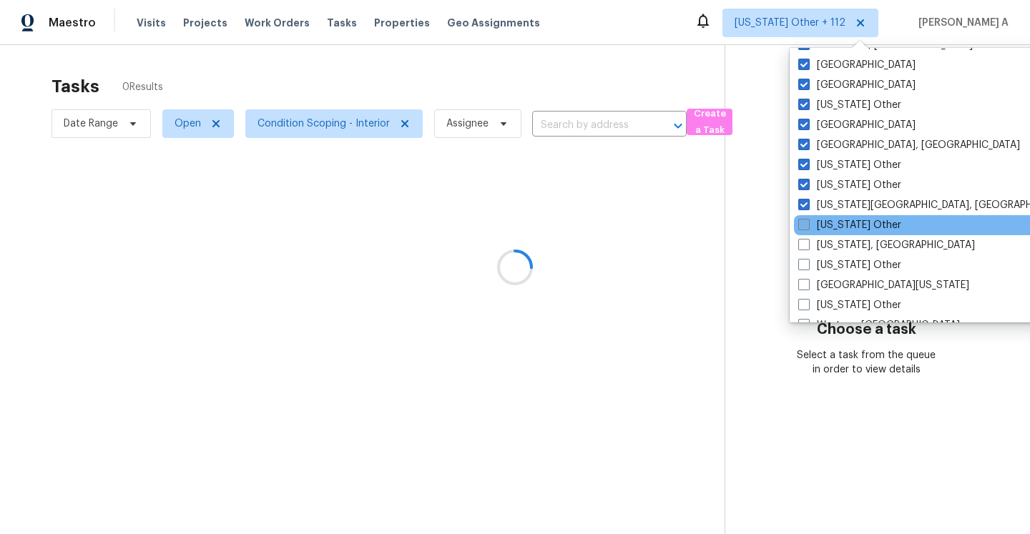
click at [804, 227] on span at bounding box center [803, 224] width 11 height 11
click at [804, 227] on input "Virginia Other" at bounding box center [802, 222] width 9 height 9
checkbox input "true"
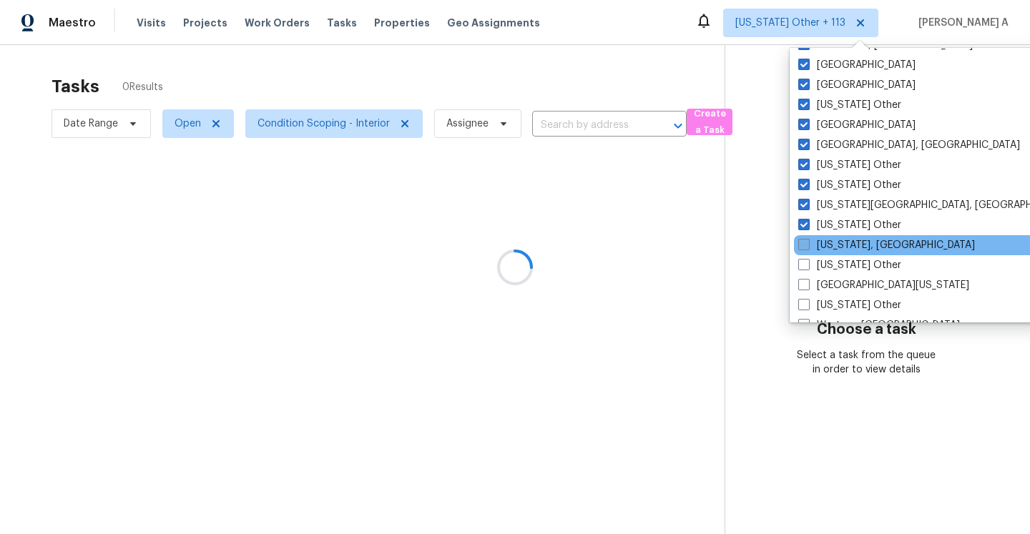
click at [804, 244] on span at bounding box center [803, 244] width 11 height 11
click at [804, 244] on input "Washington, DC" at bounding box center [802, 242] width 9 height 9
checkbox input "true"
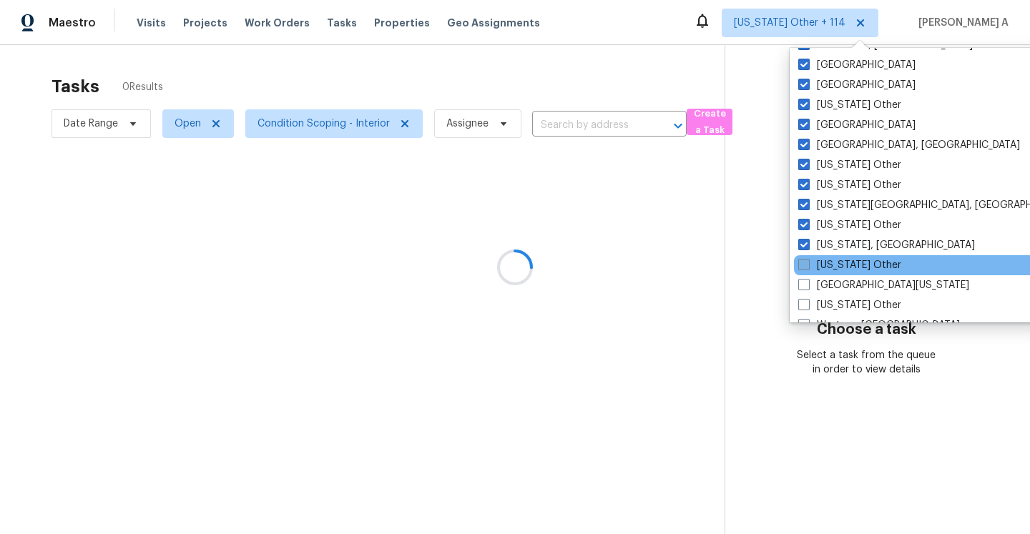
click at [804, 262] on span at bounding box center [803, 264] width 11 height 11
click at [804, 262] on input "Washington Other" at bounding box center [802, 262] width 9 height 9
checkbox input "true"
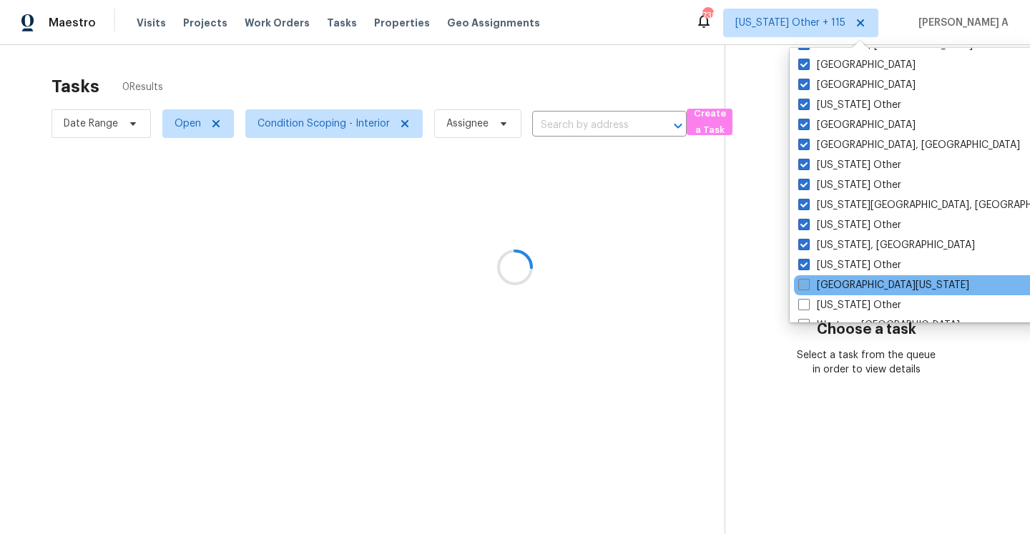
click at [804, 287] on span at bounding box center [803, 284] width 11 height 11
click at [804, 287] on input "West Texas" at bounding box center [802, 282] width 9 height 9
checkbox input "true"
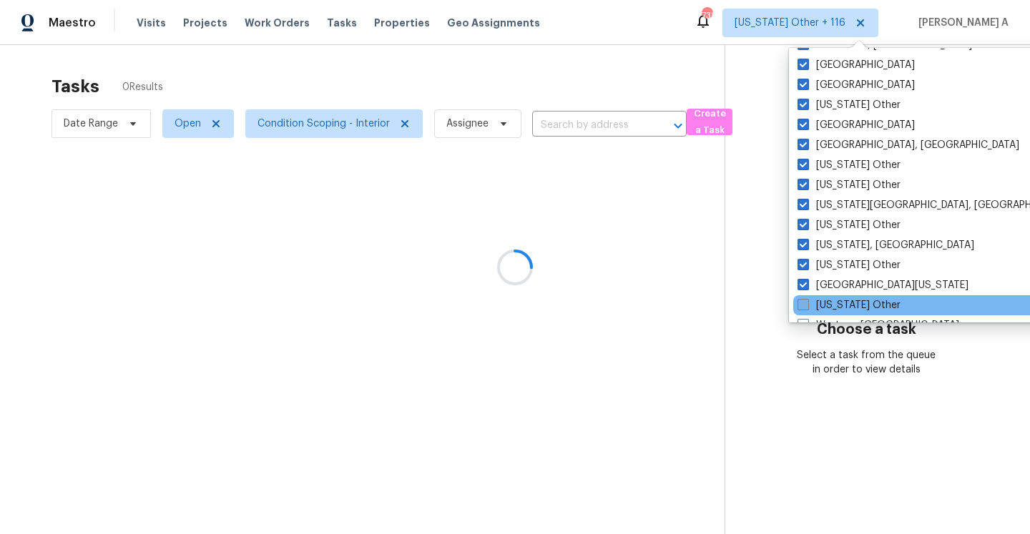
click at [804, 303] on span at bounding box center [802, 304] width 11 height 11
click at [804, 303] on input "West Virginia Other" at bounding box center [801, 302] width 9 height 9
checkbox input "true"
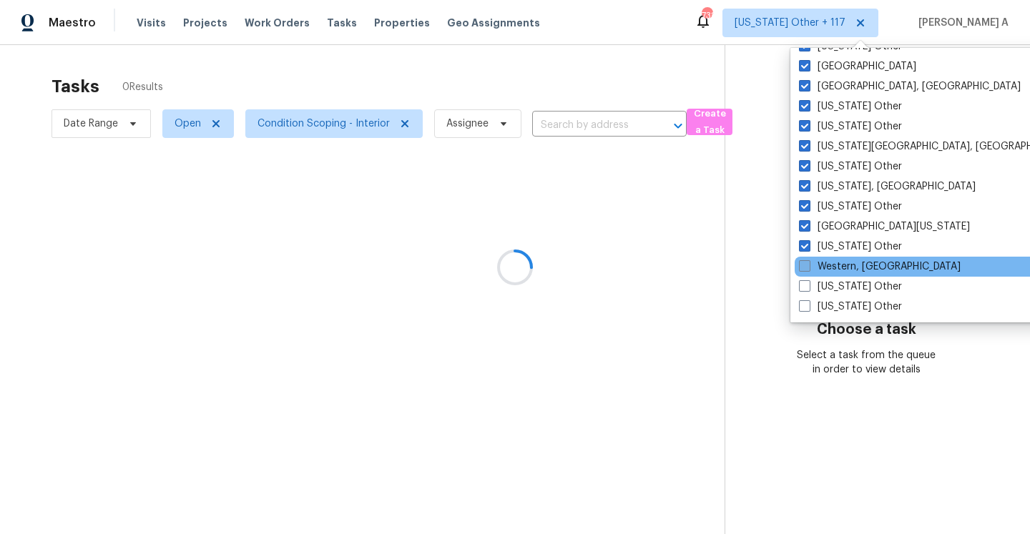
click at [806, 270] on span at bounding box center [804, 265] width 11 height 11
click at [806, 269] on input "Western, NY" at bounding box center [803, 264] width 9 height 9
checkbox input "true"
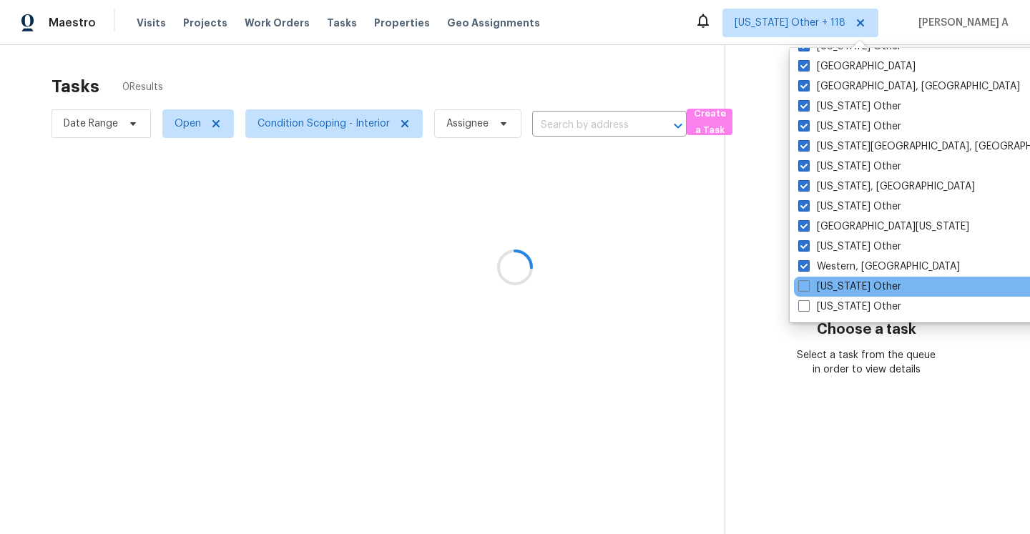
click at [806, 294] on div "Wisconsin Other" at bounding box center [938, 287] width 288 height 20
click at [806, 291] on span at bounding box center [803, 285] width 11 height 11
click at [806, 289] on input "Wisconsin Other" at bounding box center [802, 284] width 9 height 9
checkbox input "true"
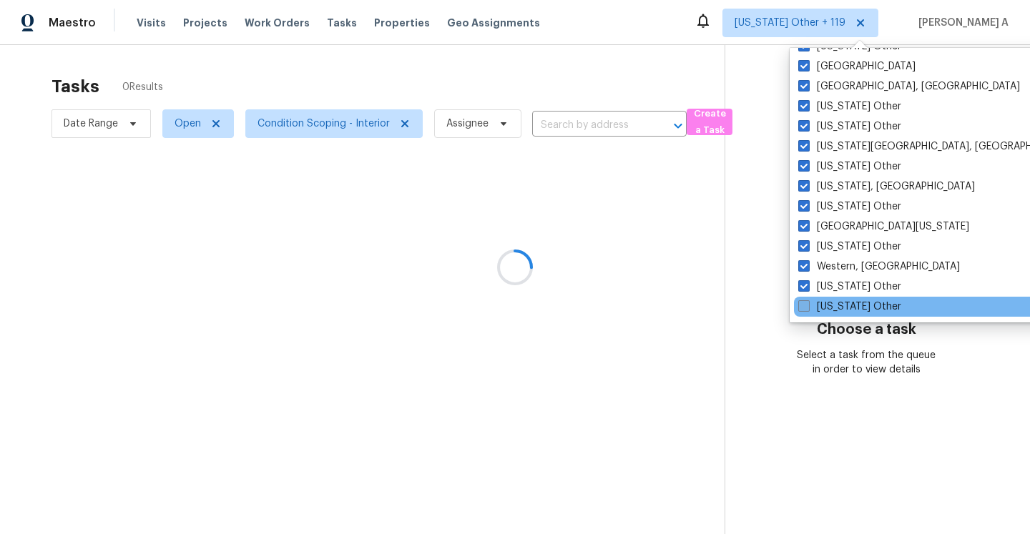
click at [806, 309] on span at bounding box center [803, 305] width 11 height 11
click at [806, 309] on input "Wyoming Other" at bounding box center [802, 304] width 9 height 9
checkbox input "true"
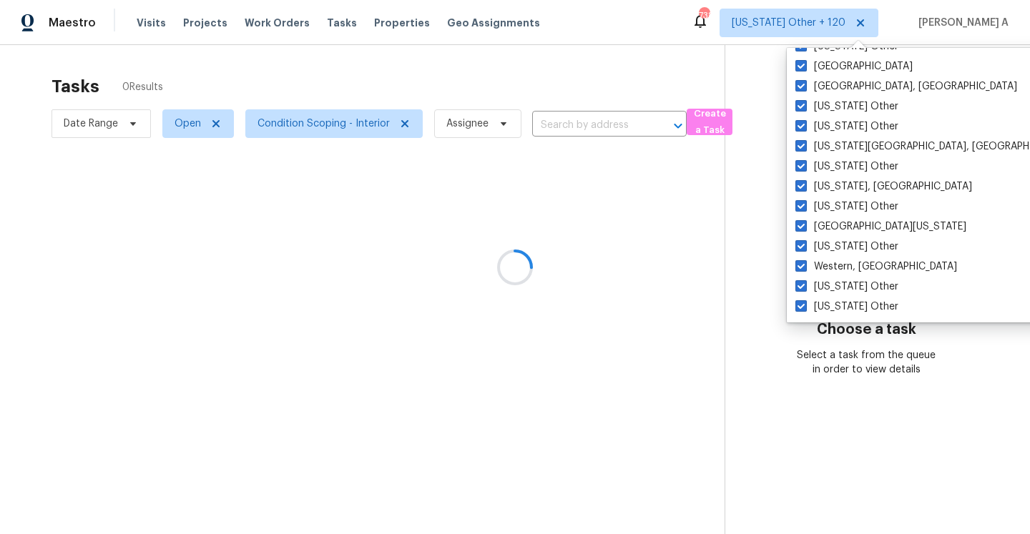
click at [588, 121] on div at bounding box center [515, 267] width 1030 height 534
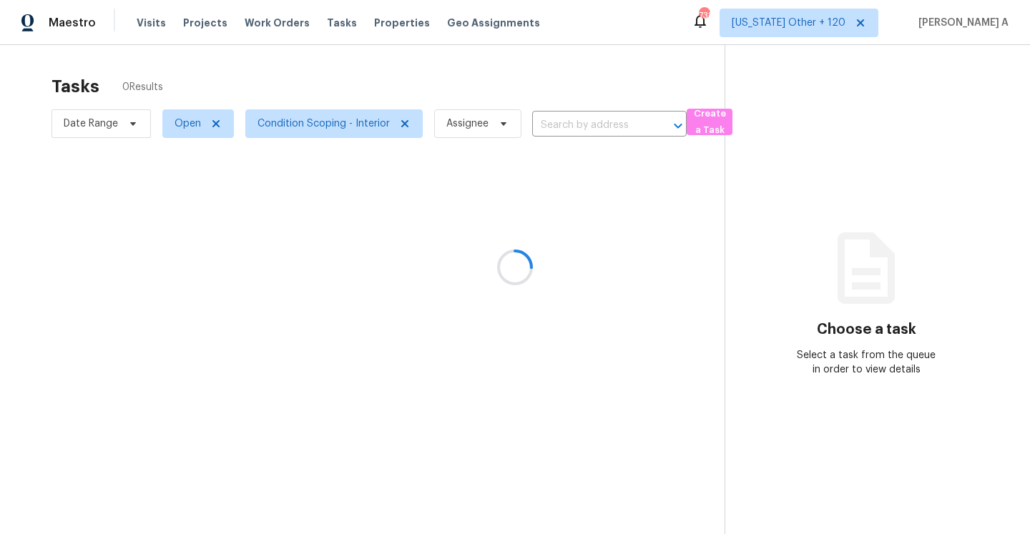
click at [588, 121] on div at bounding box center [515, 267] width 1030 height 534
click at [584, 127] on input "text" at bounding box center [589, 125] width 114 height 22
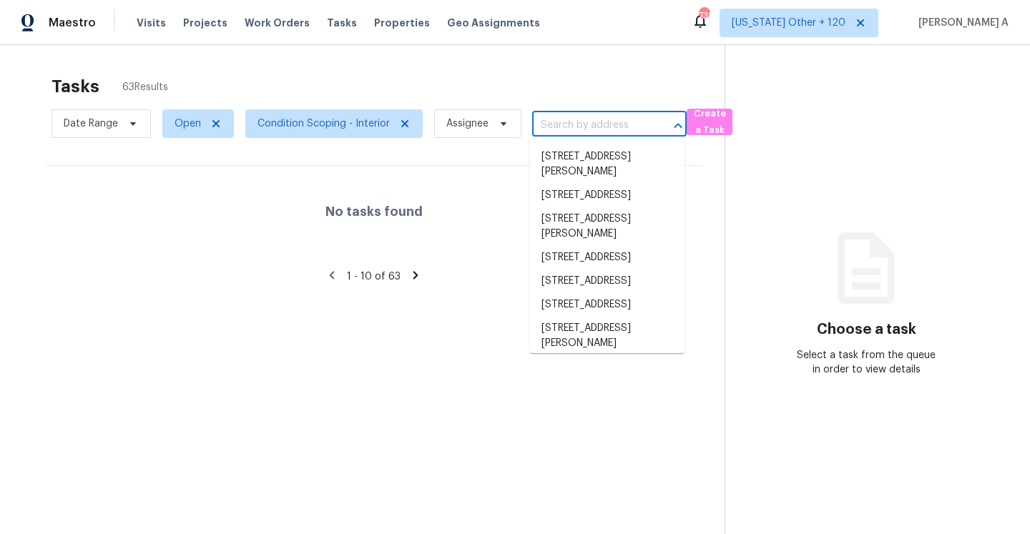
paste input "907 E Grubb Dr, Mesquite, TX 75149"
type input "907 E Grubb Dr, Mesquite, TX 75149"
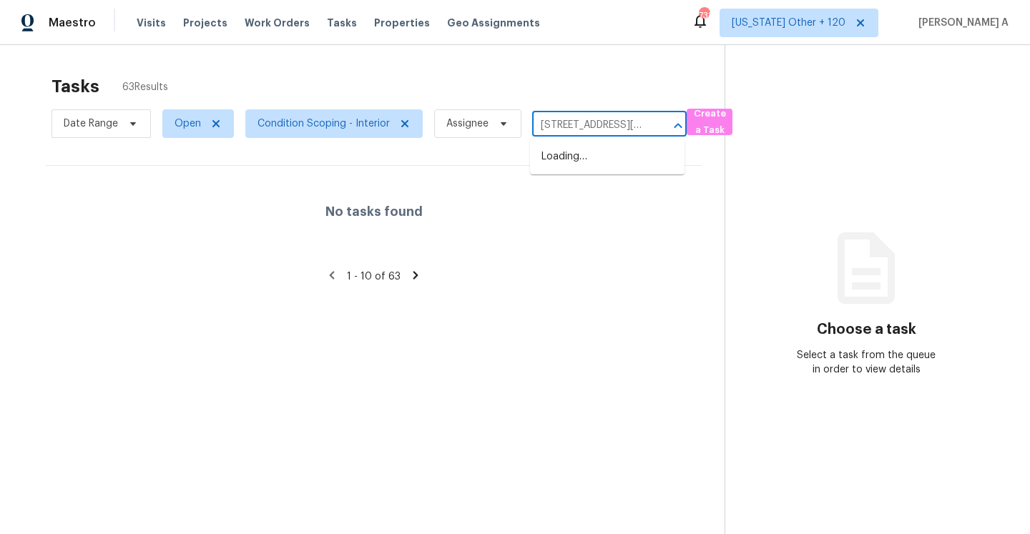
scroll to position [0, 62]
click at [589, 157] on li "907 E Grubb Dr, Mesquite, TX 75149" at bounding box center [607, 164] width 154 height 39
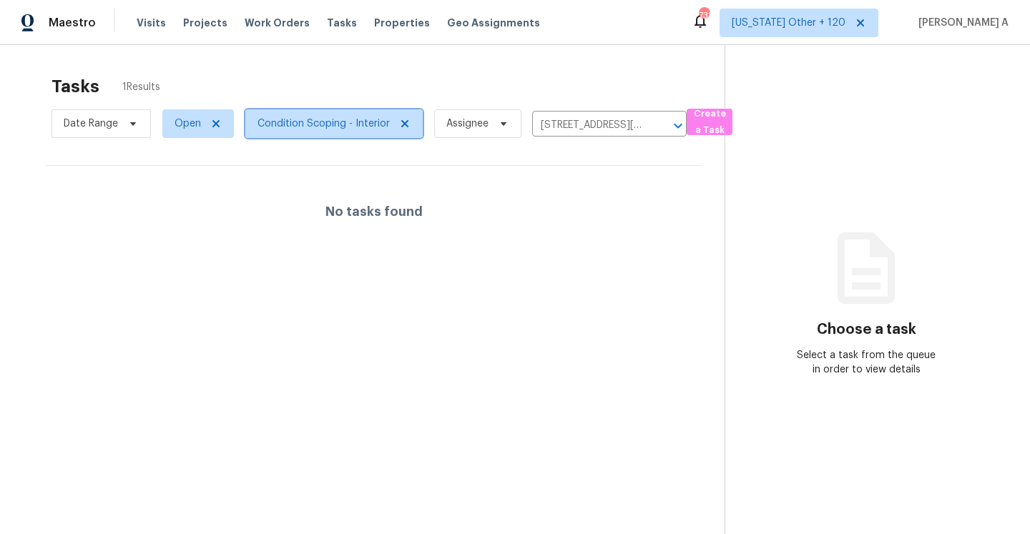
click at [336, 133] on span "Condition Scoping - Interior" at bounding box center [333, 123] width 177 height 29
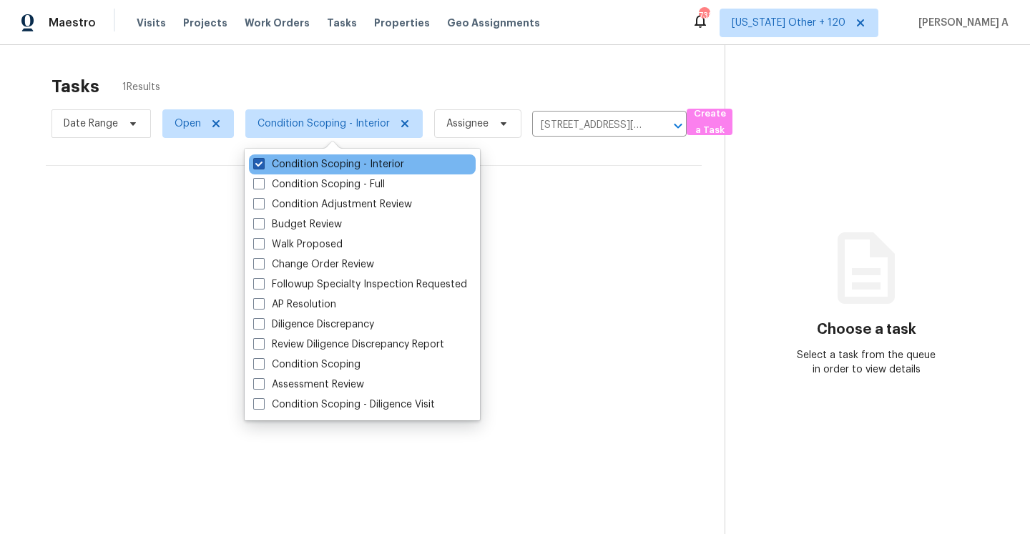
click at [334, 164] on label "Condition Scoping - Interior" at bounding box center [328, 164] width 151 height 14
click at [262, 164] on input "Condition Scoping - Interior" at bounding box center [257, 161] width 9 height 9
checkbox input "false"
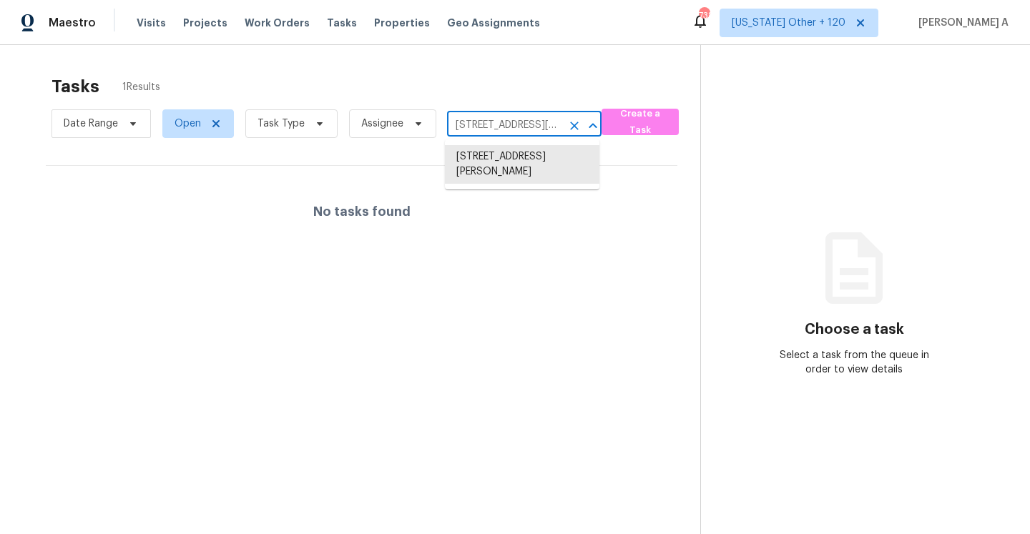
click at [510, 119] on input "907 E Grubb Dr, Mesquite, TX 75149" at bounding box center [504, 125] width 114 height 22
click at [524, 142] on ul "907 E Grubb Dr, Mesquite, TX 75149" at bounding box center [522, 164] width 154 height 50
click at [524, 154] on li "907 E Grubb Dr, Mesquite, TX 75149" at bounding box center [522, 164] width 154 height 39
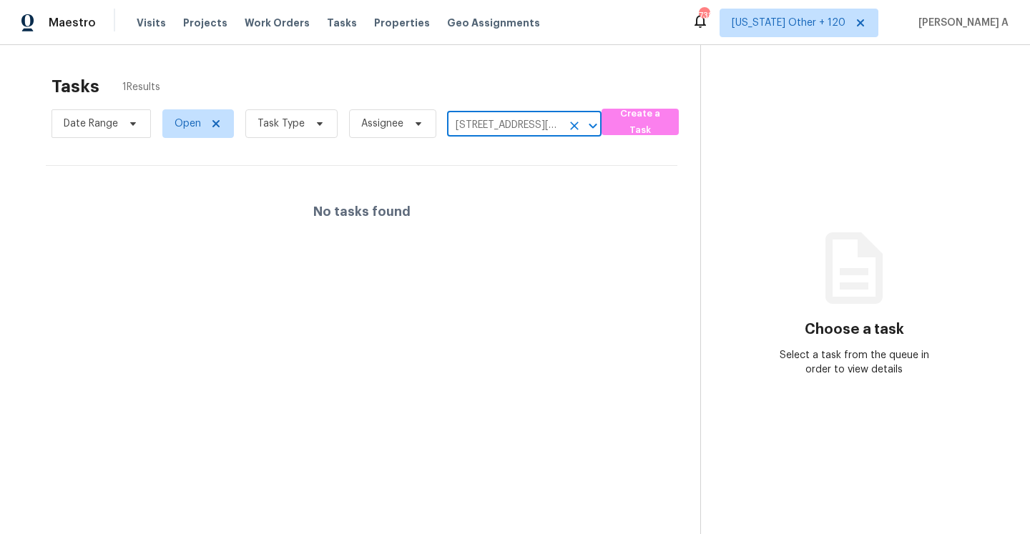
click at [568, 125] on icon "Clear" at bounding box center [574, 126] width 14 height 14
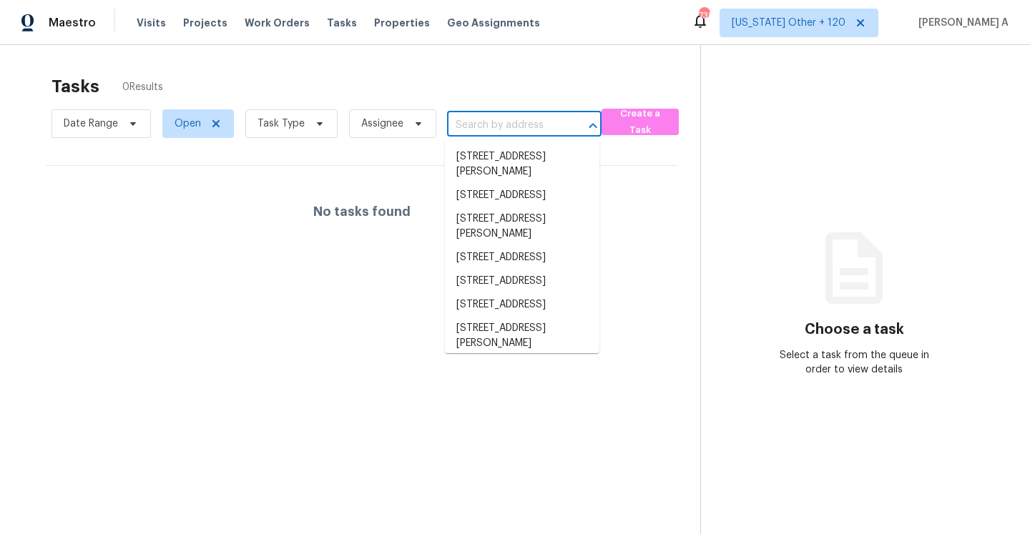
click at [524, 125] on input "text" at bounding box center [504, 125] width 114 height 22
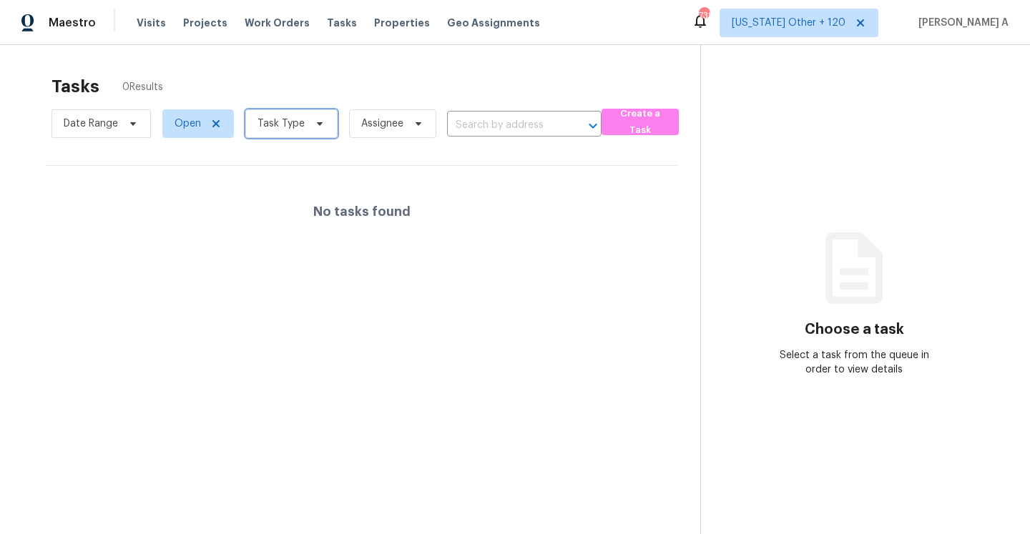
click at [302, 114] on span "Task Type" at bounding box center [291, 123] width 92 height 29
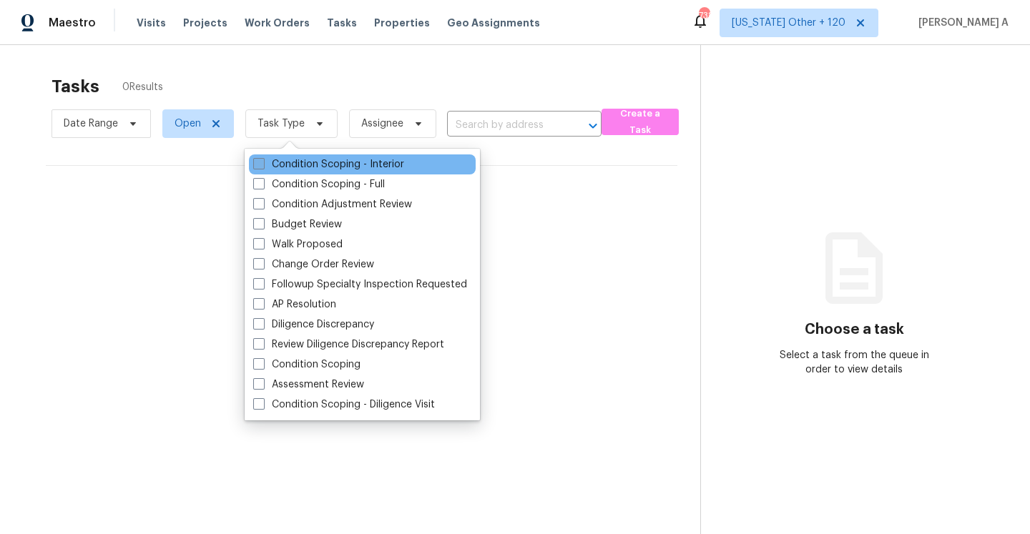
click at [310, 158] on label "Condition Scoping - Interior" at bounding box center [328, 164] width 151 height 14
click at [262, 158] on input "Condition Scoping - Interior" at bounding box center [257, 161] width 9 height 9
checkbox input "true"
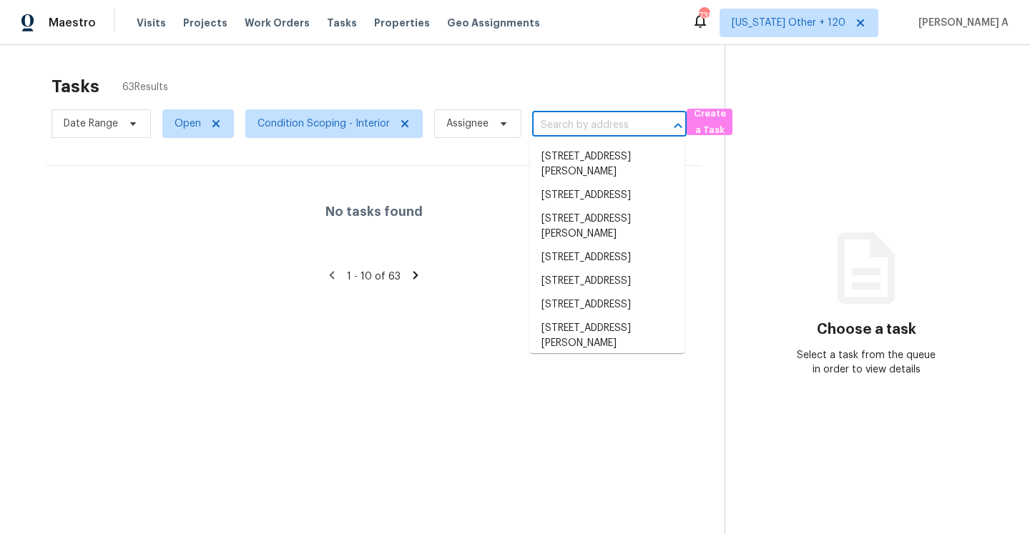
click at [566, 128] on input "text" at bounding box center [589, 125] width 114 height 22
paste input "907 E Grubb Dr, Mesquite, TX 75149"
type input "907 E Grubb Dr, Mesquite, TX 75149"
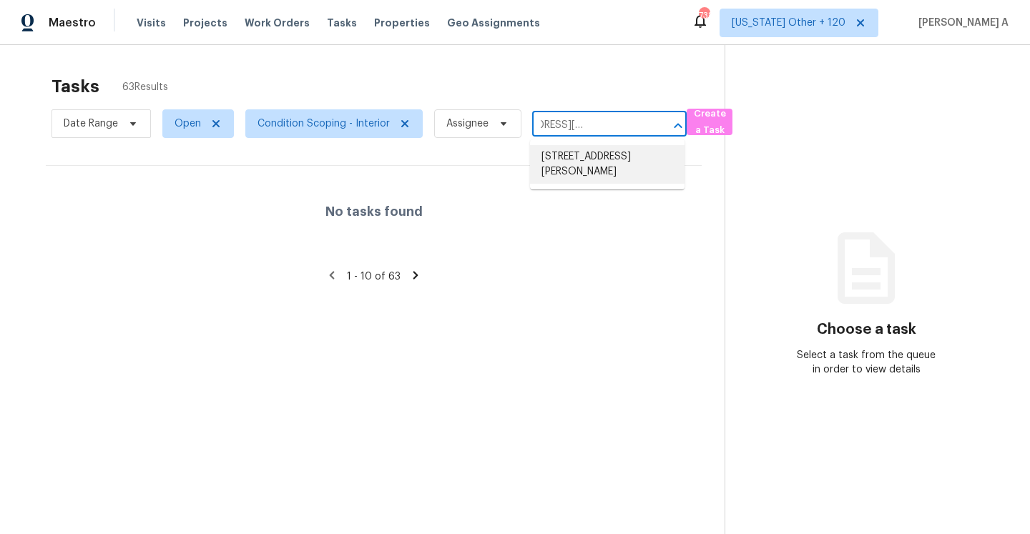
click at [577, 165] on li "907 E Grubb Dr, Mesquite, TX 75149" at bounding box center [607, 164] width 154 height 39
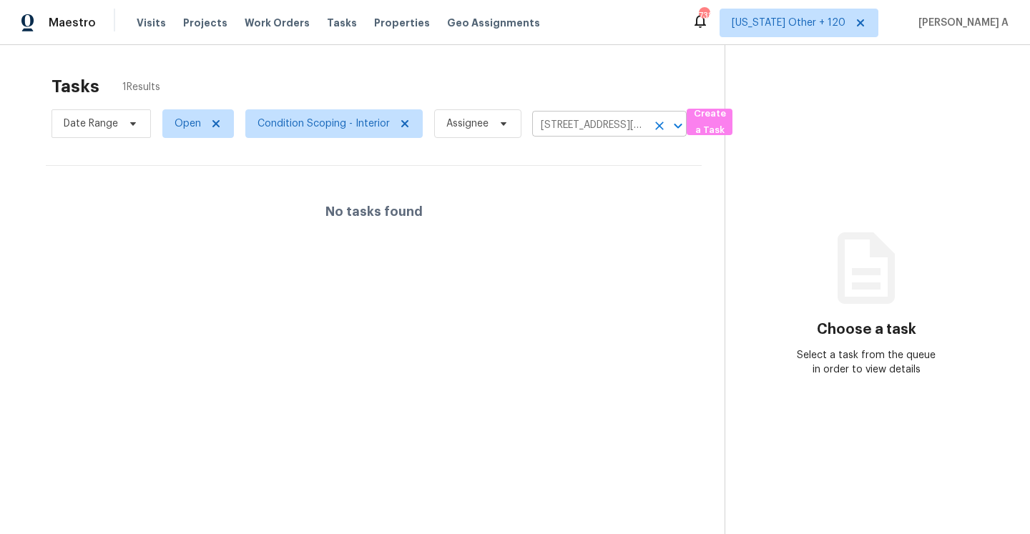
click at [569, 124] on input "907 E Grubb Dr, Mesquite, TX 75149" at bounding box center [589, 125] width 114 height 22
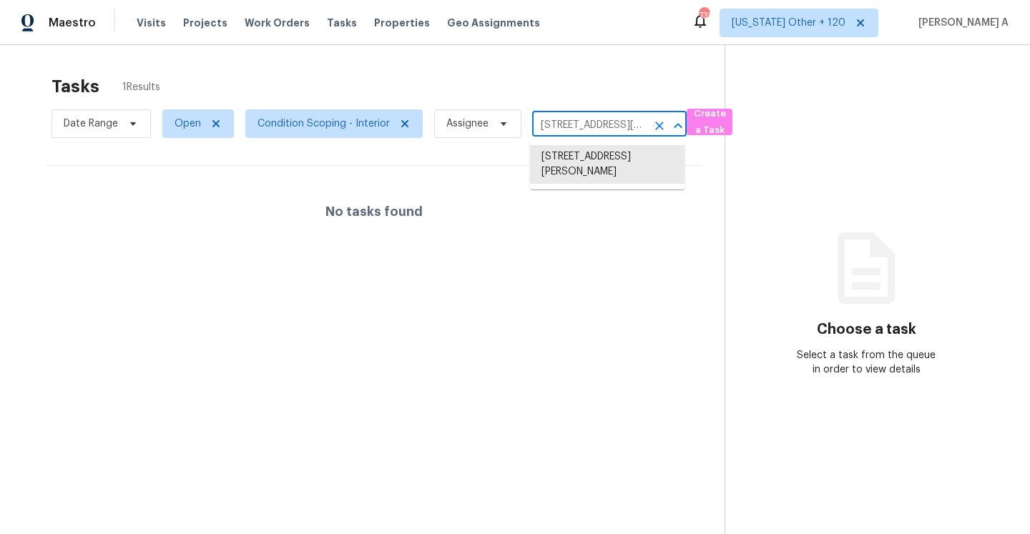
click at [569, 124] on input "907 E Grubb Dr, Mesquite, TX 75149" at bounding box center [589, 125] width 114 height 22
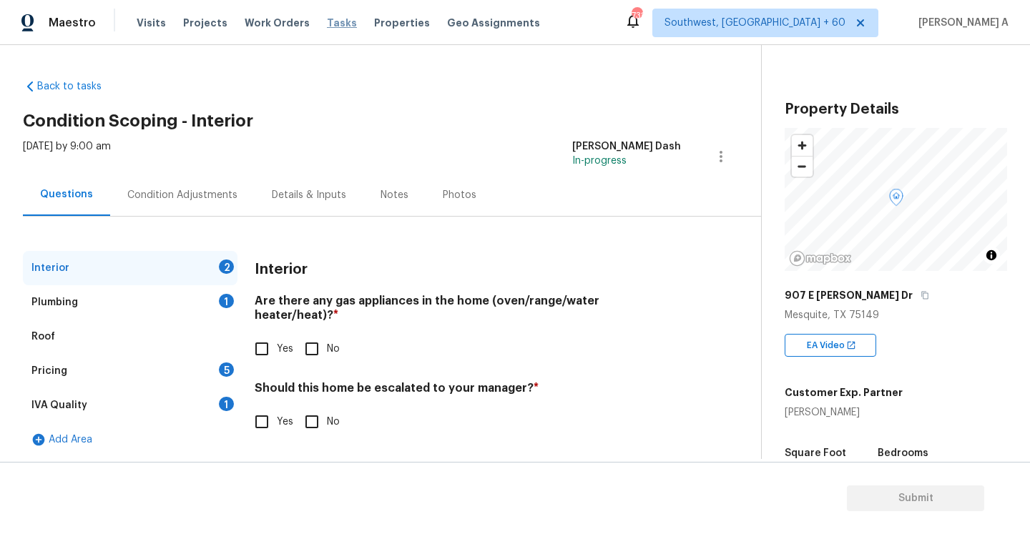
click at [327, 26] on span "Tasks" at bounding box center [342, 23] width 30 height 10
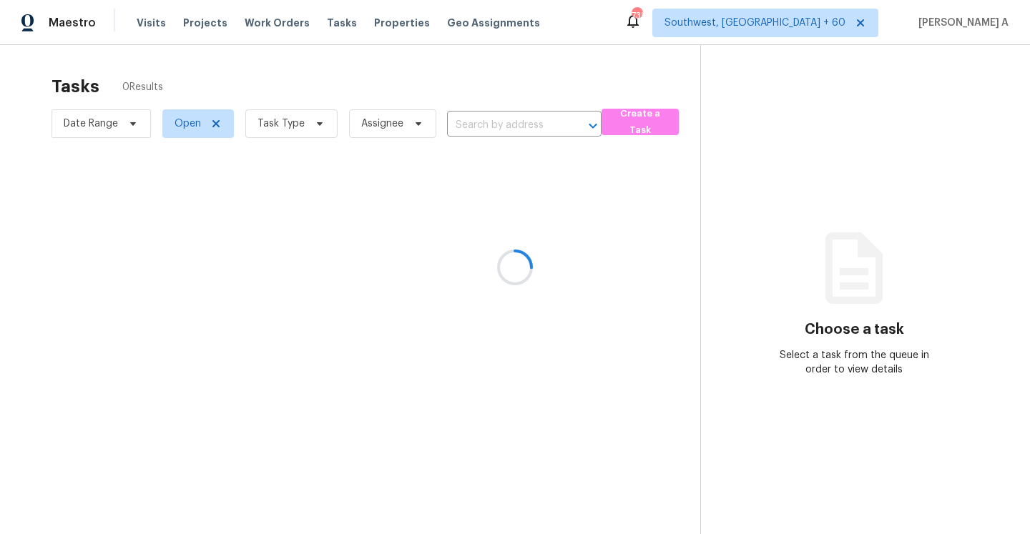
click at [850, 28] on div at bounding box center [515, 267] width 1030 height 534
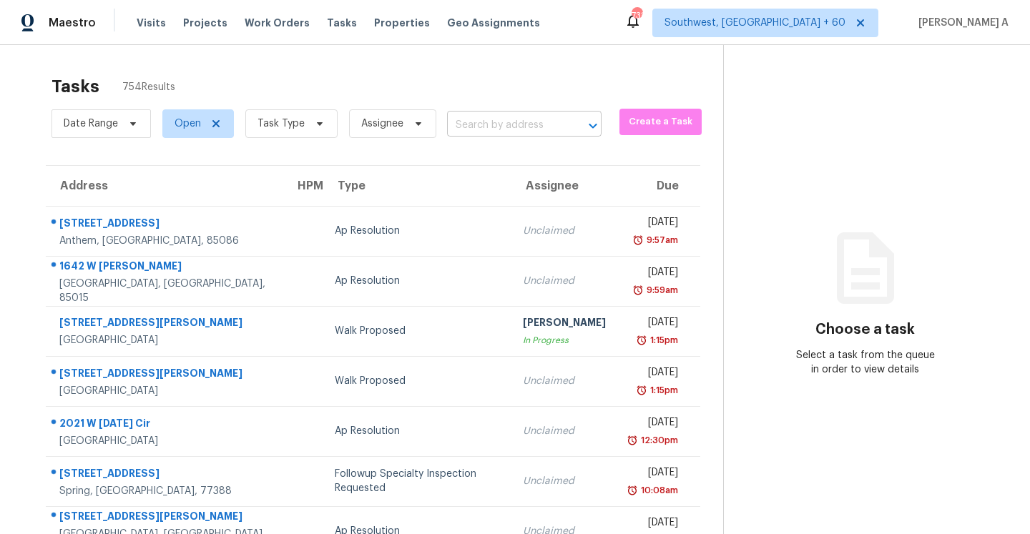
click at [545, 123] on input "text" at bounding box center [504, 125] width 114 height 22
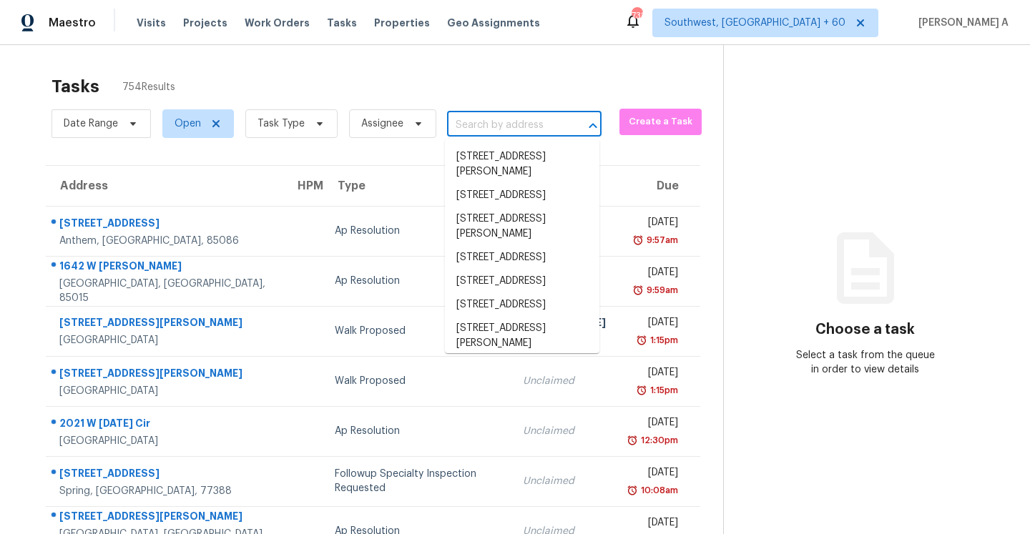
paste input "907 E Grubb Dr, Mesquite, TX 75149"
type input "907 E Grubb Dr, Mesquite, TX 75149"
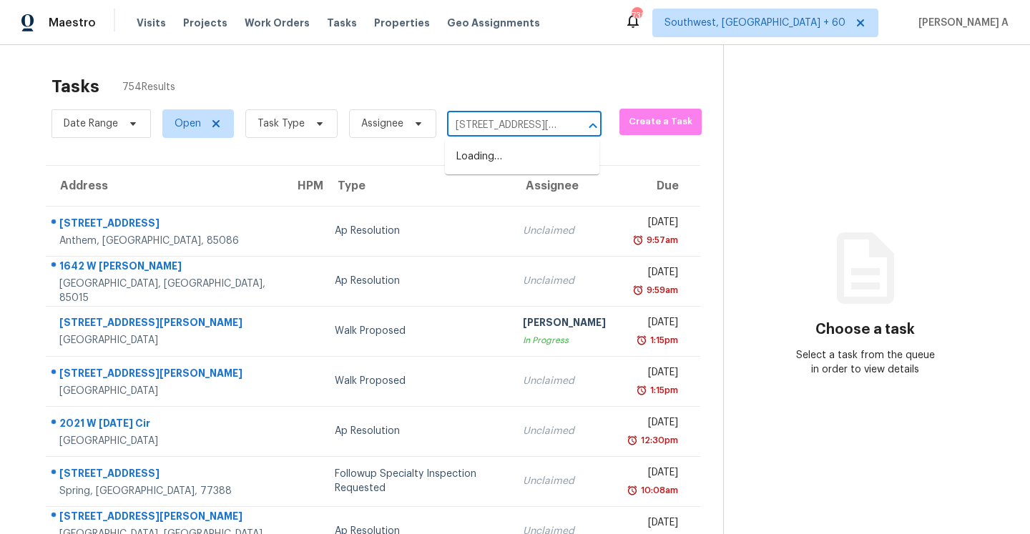
scroll to position [0, 62]
click at [526, 152] on li "907 E Grubb Dr, Mesquite, TX 75149" at bounding box center [522, 164] width 154 height 39
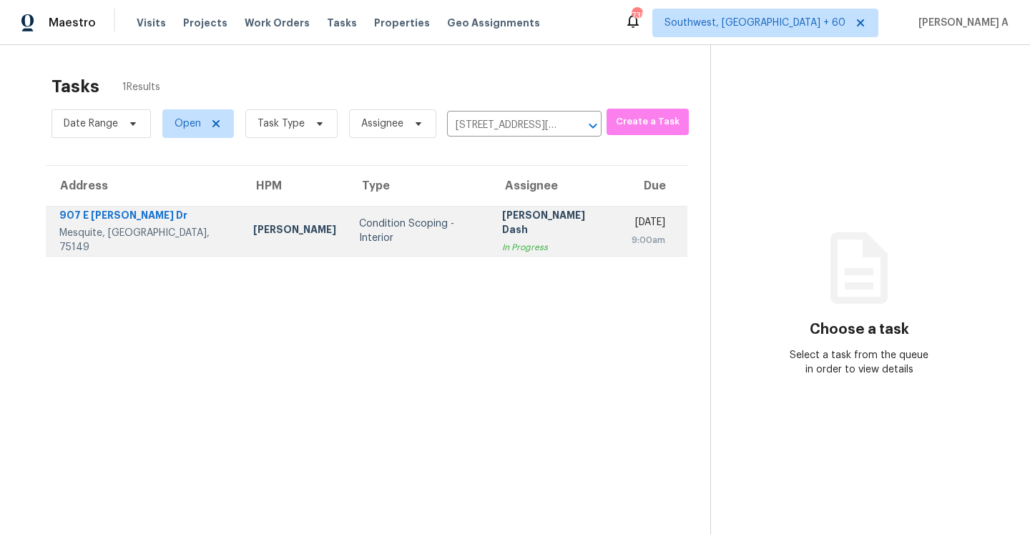
click at [508, 226] on div "Soumya Ranjan Dash" at bounding box center [555, 224] width 107 height 32
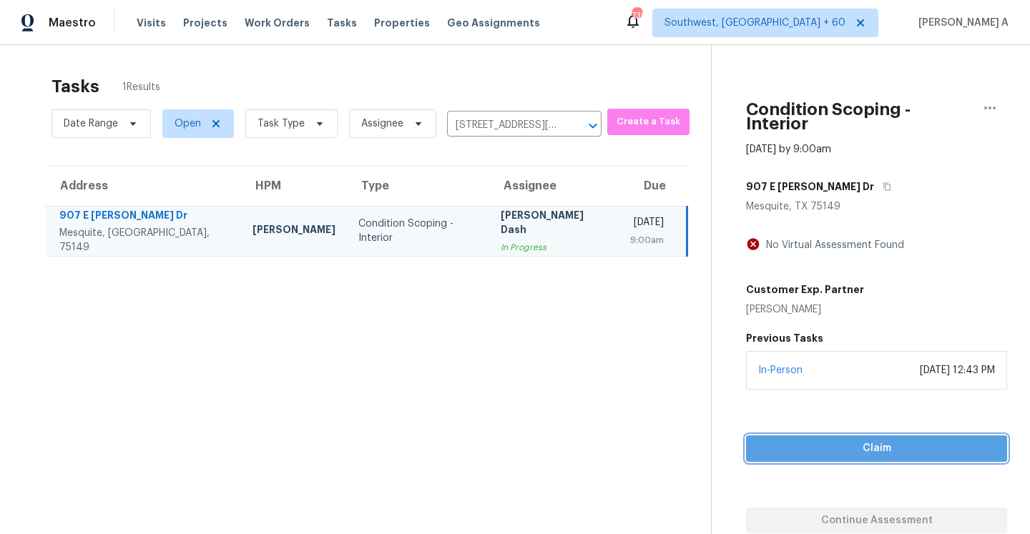
click at [869, 440] on span "Claim" at bounding box center [876, 449] width 238 height 18
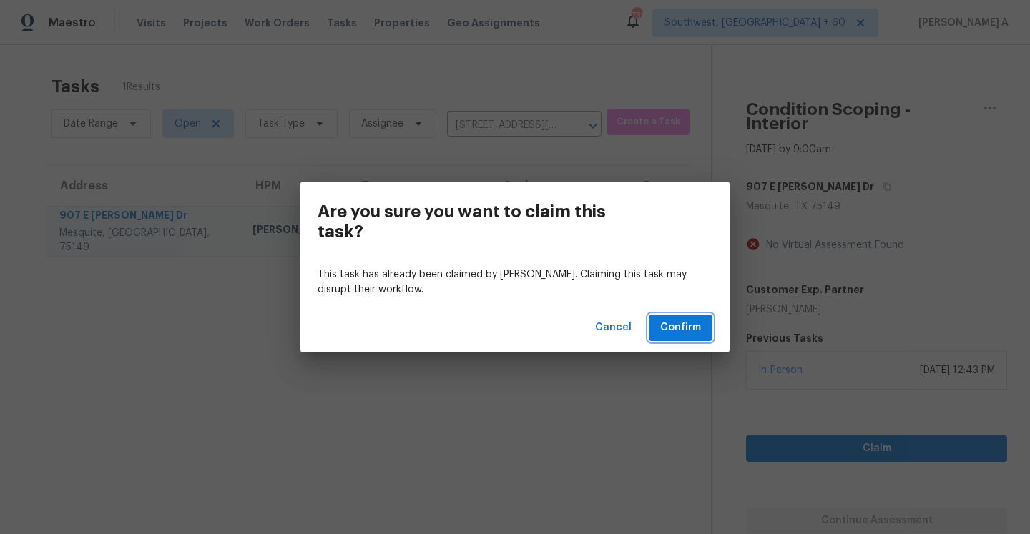
click at [677, 330] on span "Confirm" at bounding box center [680, 328] width 41 height 18
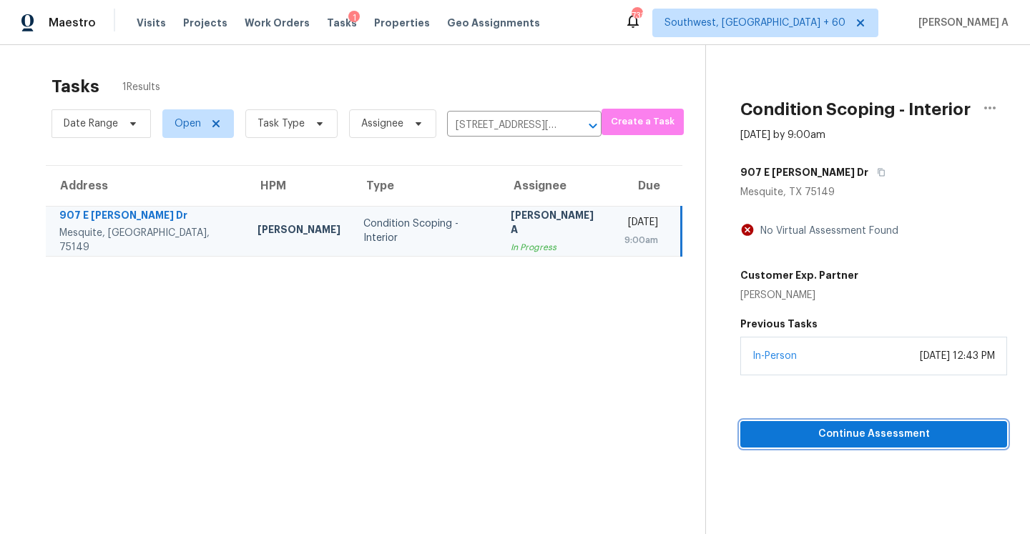
click at [818, 437] on span "Continue Assessment" at bounding box center [874, 435] width 244 height 18
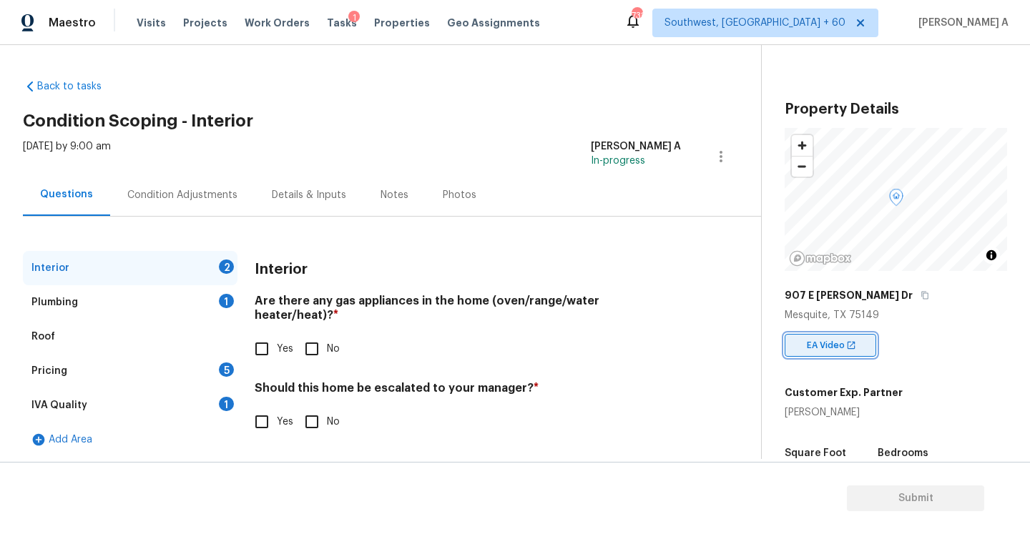
click at [810, 340] on span "EA Video" at bounding box center [829, 345] width 44 height 14
click at [920, 296] on icon "button" at bounding box center [924, 295] width 9 height 9
click at [320, 411] on input "No" at bounding box center [312, 422] width 30 height 30
checkbox input "true"
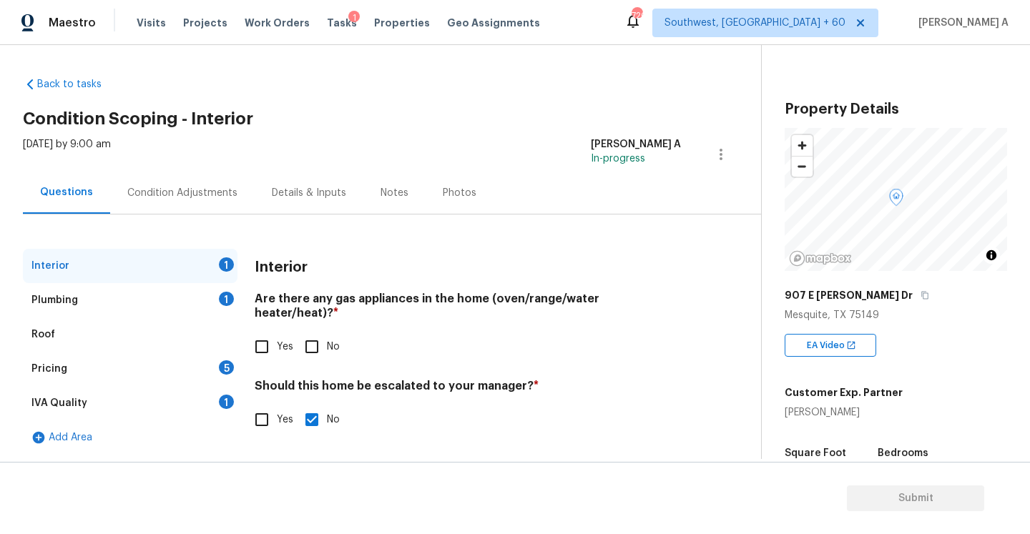
click at [274, 334] on input "Yes" at bounding box center [262, 347] width 30 height 30
checkbox input "true"
click at [215, 303] on div "Plumbing 1" at bounding box center [130, 300] width 215 height 34
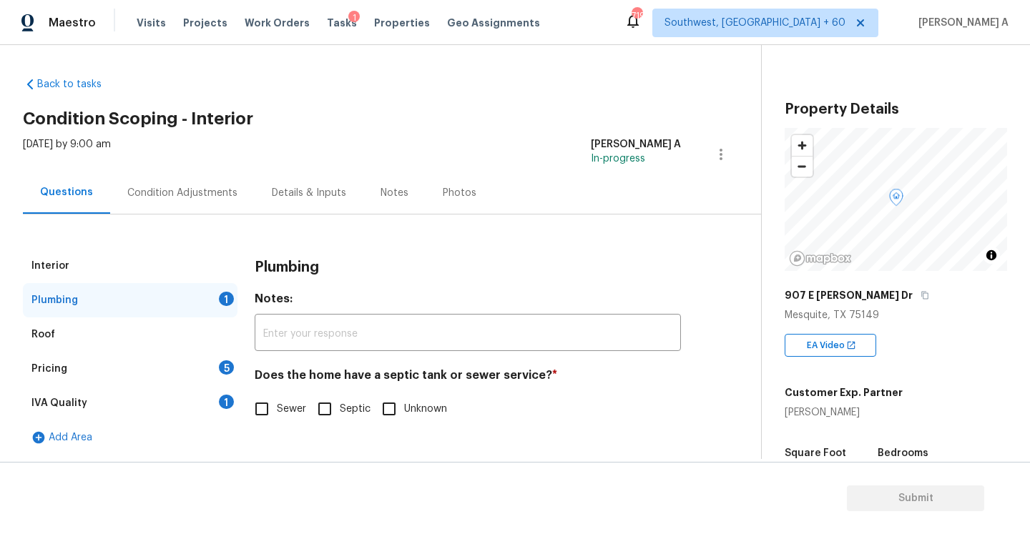
click at [299, 411] on span "Sewer" at bounding box center [291, 409] width 29 height 15
click at [277, 411] on input "Sewer" at bounding box center [262, 409] width 30 height 30
checkbox input "true"
click at [229, 373] on div "5" at bounding box center [226, 367] width 15 height 14
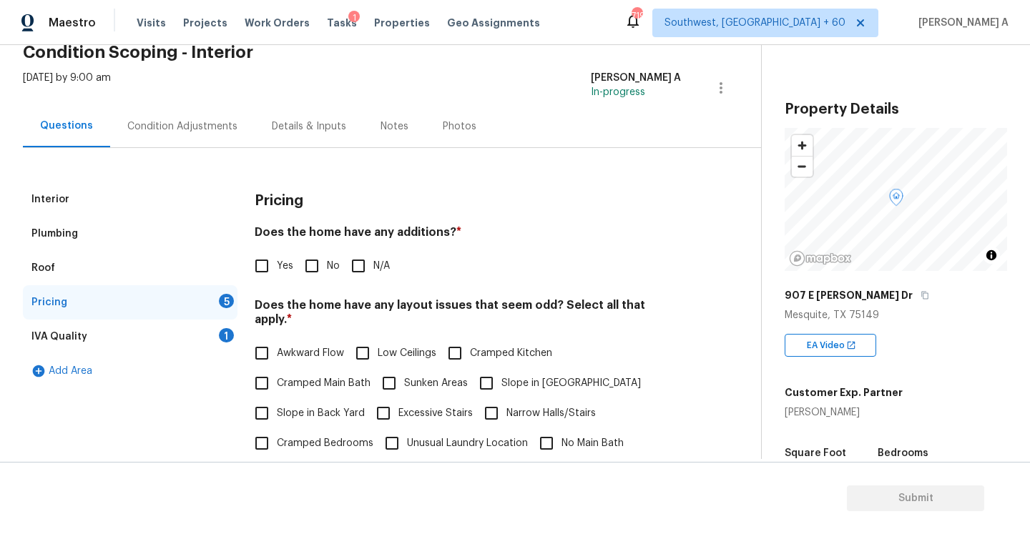
scroll to position [108, 0]
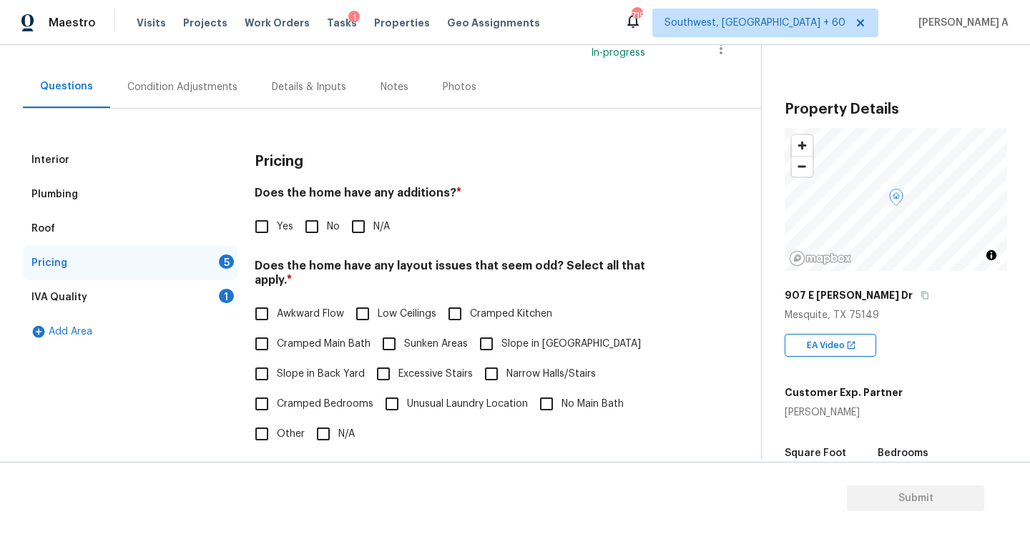
click at [323, 235] on input "No" at bounding box center [312, 227] width 30 height 30
checkbox input "true"
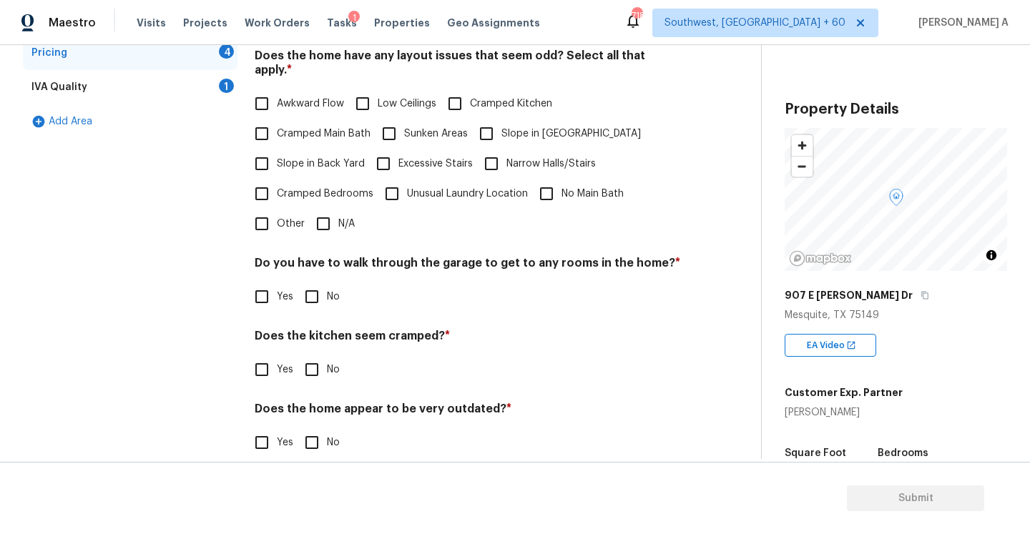
scroll to position [324, 0]
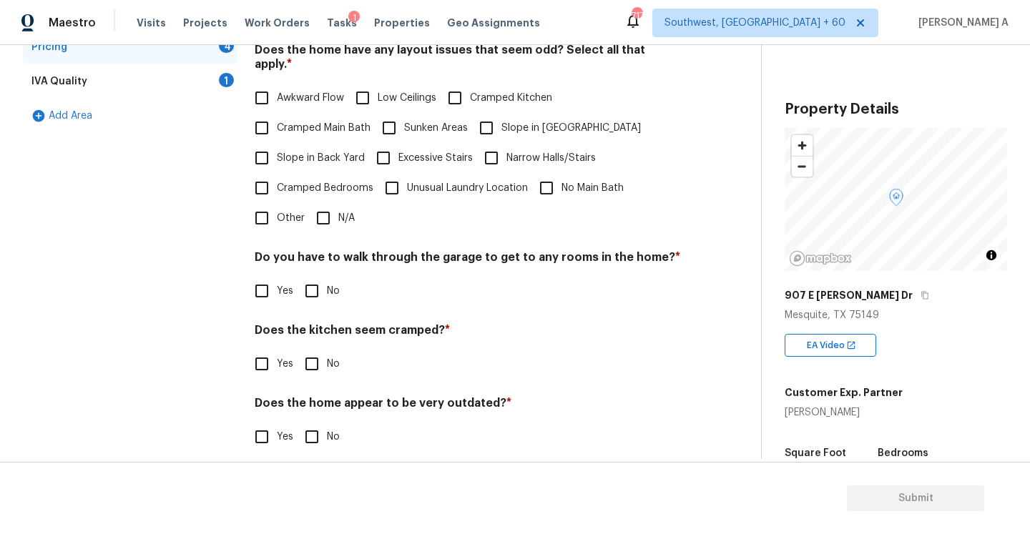
click at [316, 278] on input "No" at bounding box center [312, 291] width 30 height 30
checkbox input "true"
click at [329, 357] on span "No" at bounding box center [333, 364] width 13 height 15
click at [327, 356] on input "No" at bounding box center [312, 364] width 30 height 30
checkbox input "true"
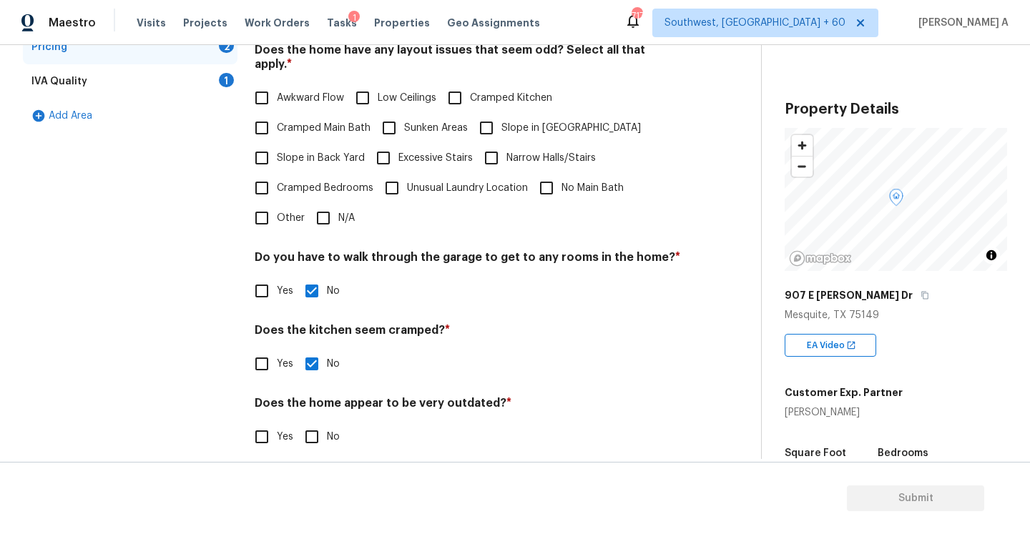
click at [325, 425] on input "No" at bounding box center [312, 437] width 30 height 30
checkbox input "true"
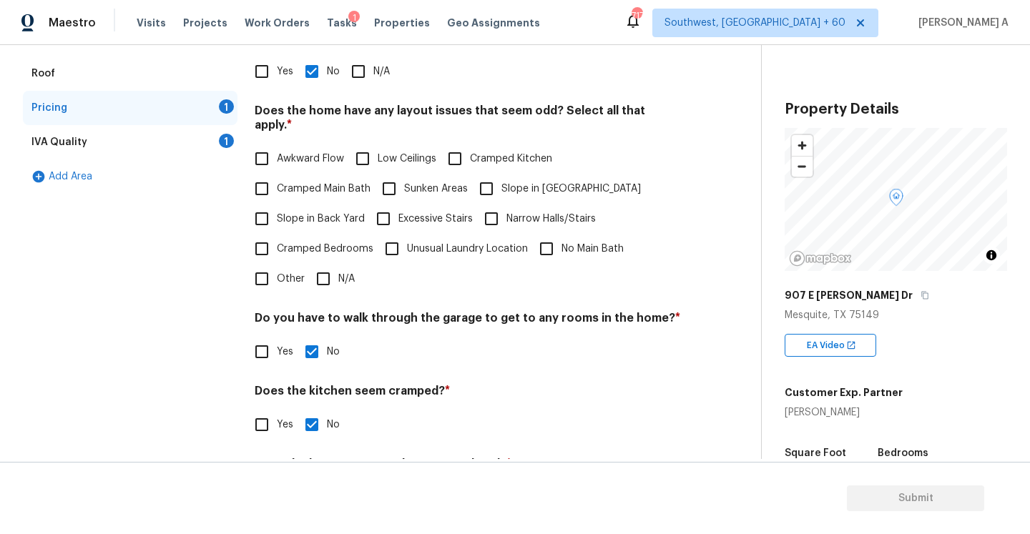
scroll to position [260, 0]
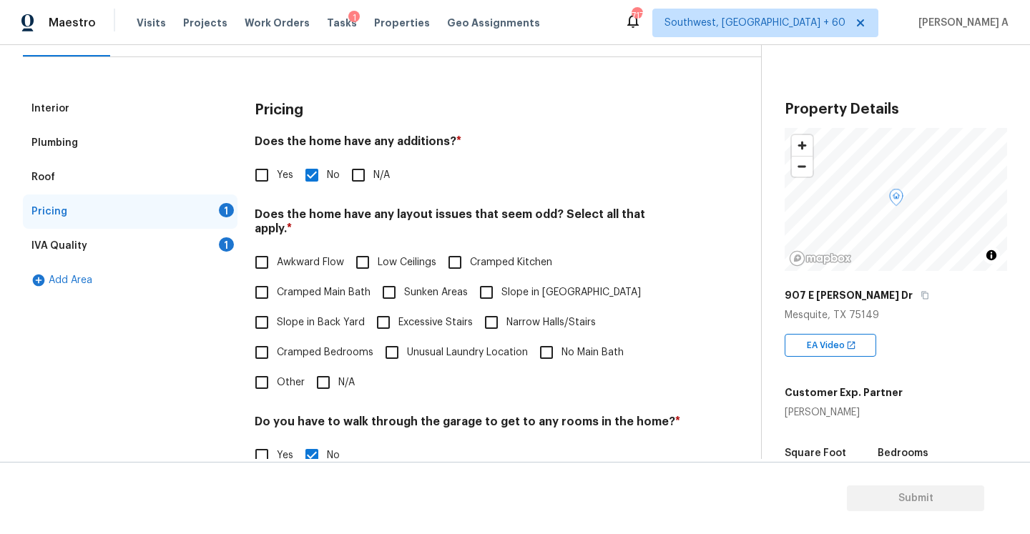
click at [212, 240] on div "IVA Quality 1" at bounding box center [130, 246] width 215 height 34
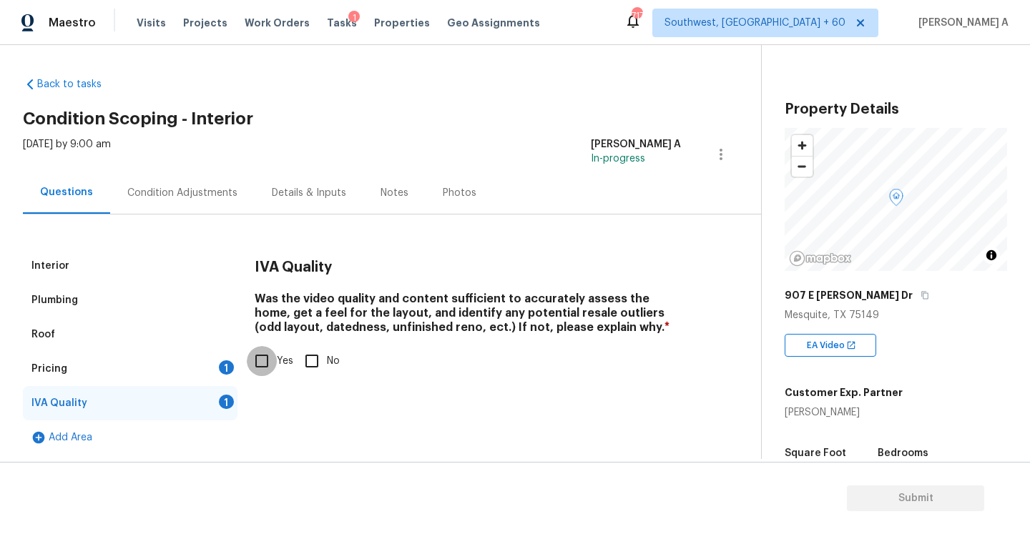
click at [267, 348] on input "Yes" at bounding box center [262, 361] width 30 height 30
checkbox input "true"
click at [212, 365] on div "Pricing 1" at bounding box center [130, 369] width 215 height 34
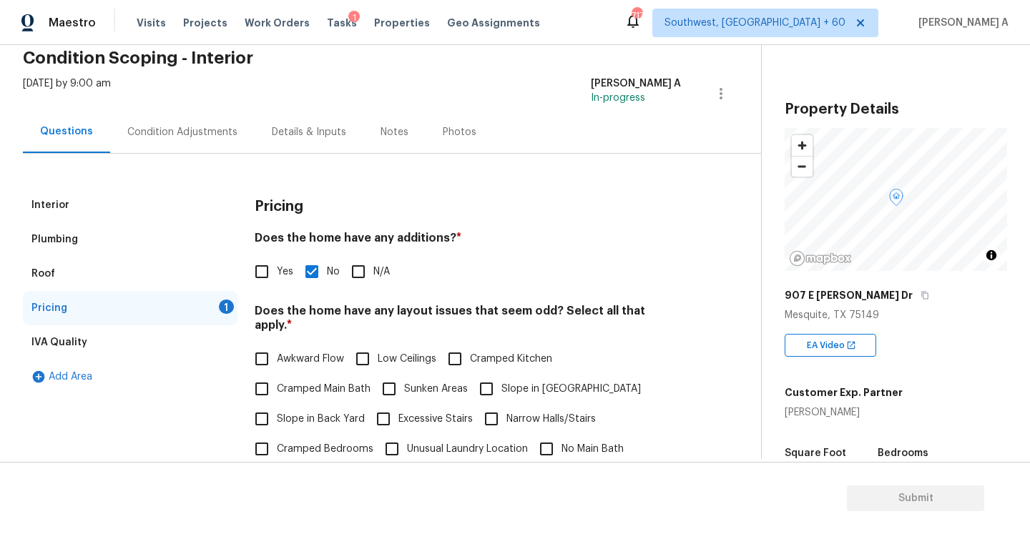
scroll to position [186, 0]
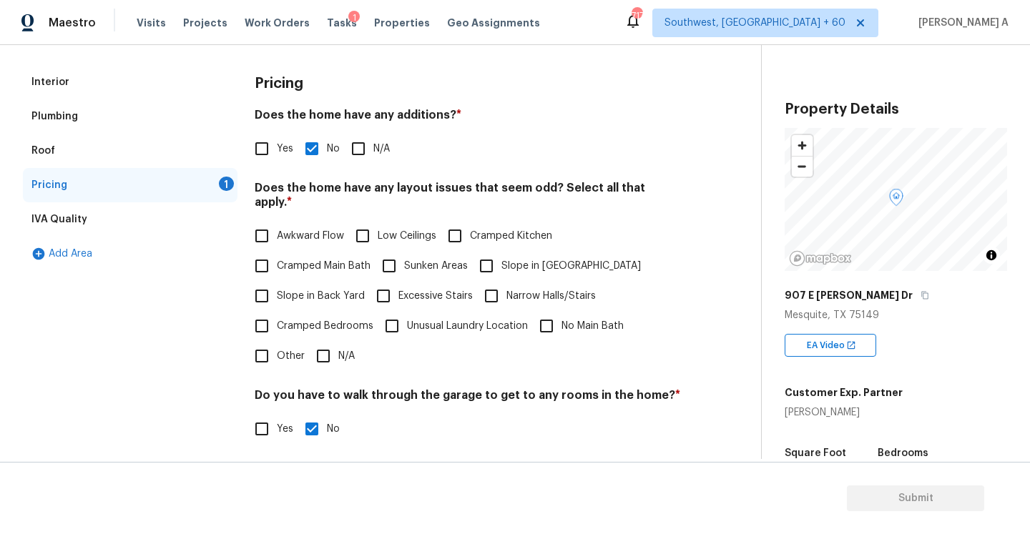
click at [188, 127] on div "Plumbing" at bounding box center [130, 116] width 215 height 34
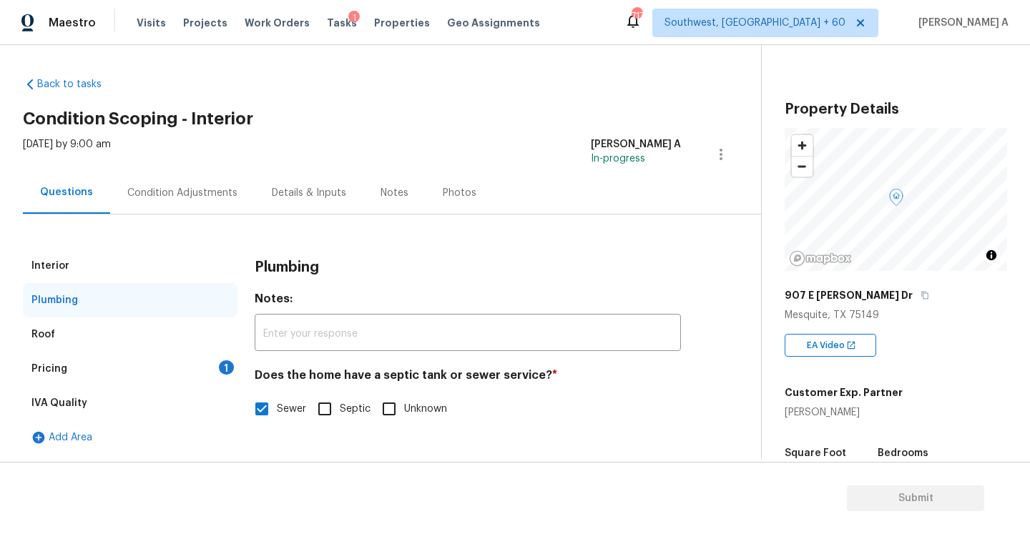
scroll to position [2, 0]
click at [185, 343] on div "Roof" at bounding box center [130, 335] width 215 height 34
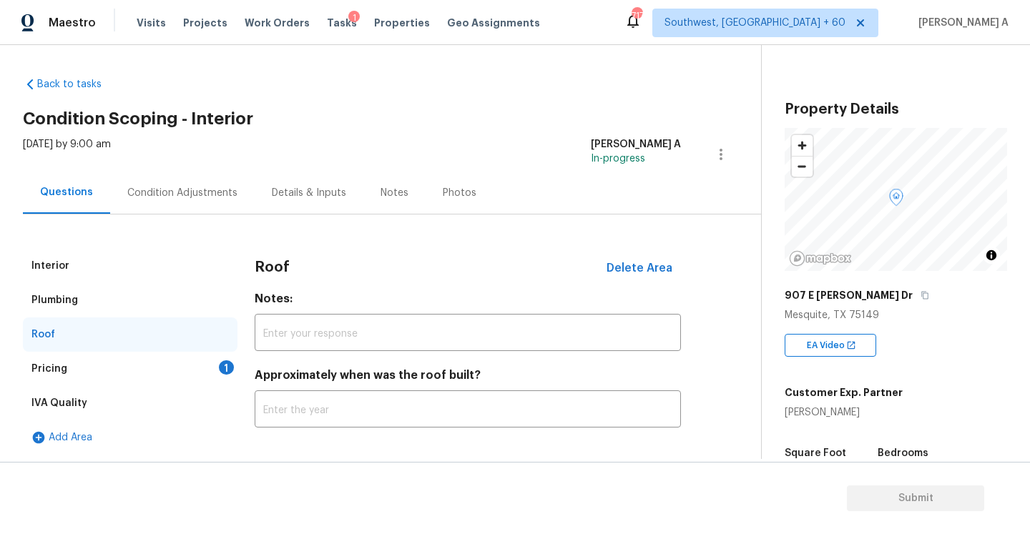
click at [164, 308] on div "Plumbing" at bounding box center [130, 300] width 215 height 34
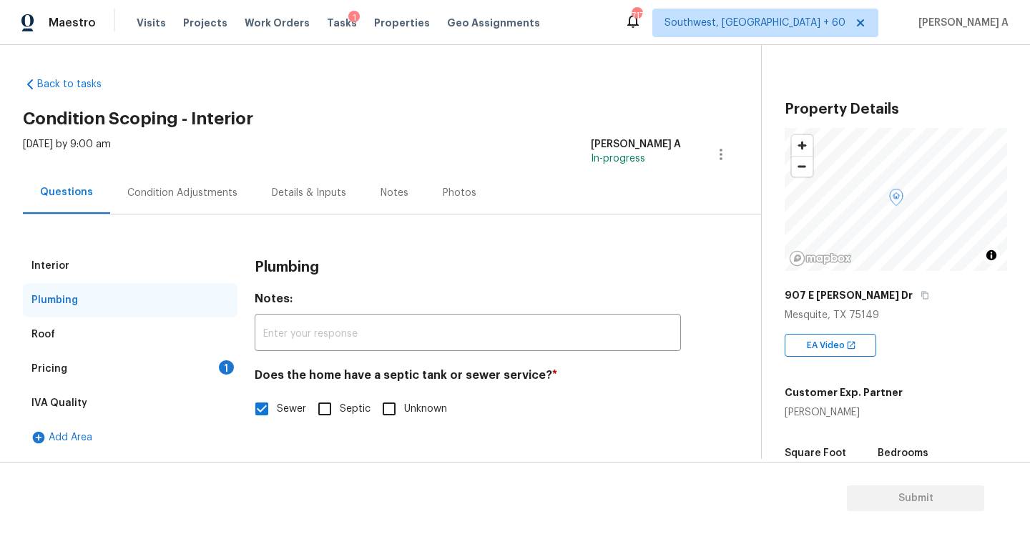
click at [165, 271] on div "Interior" at bounding box center [130, 266] width 215 height 34
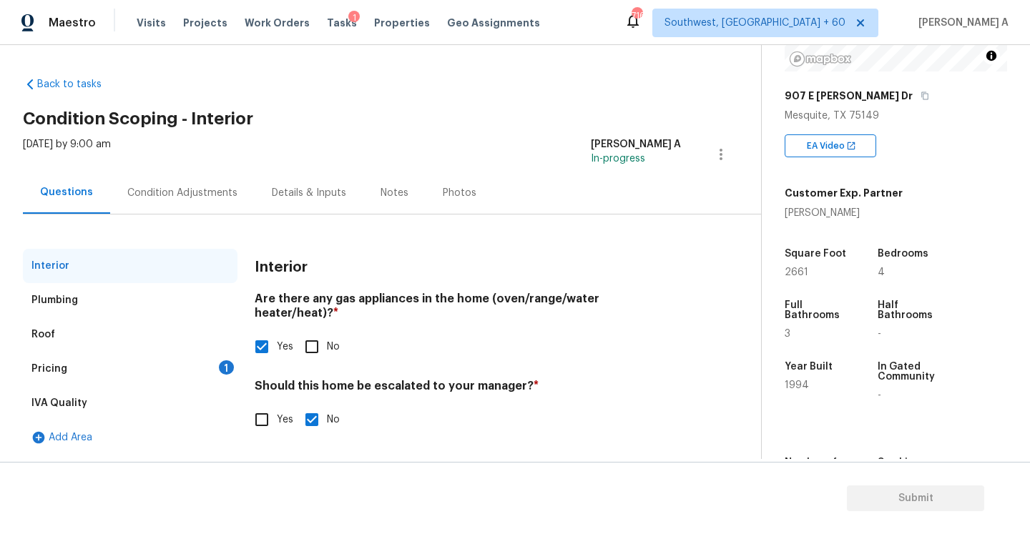
scroll to position [203, 0]
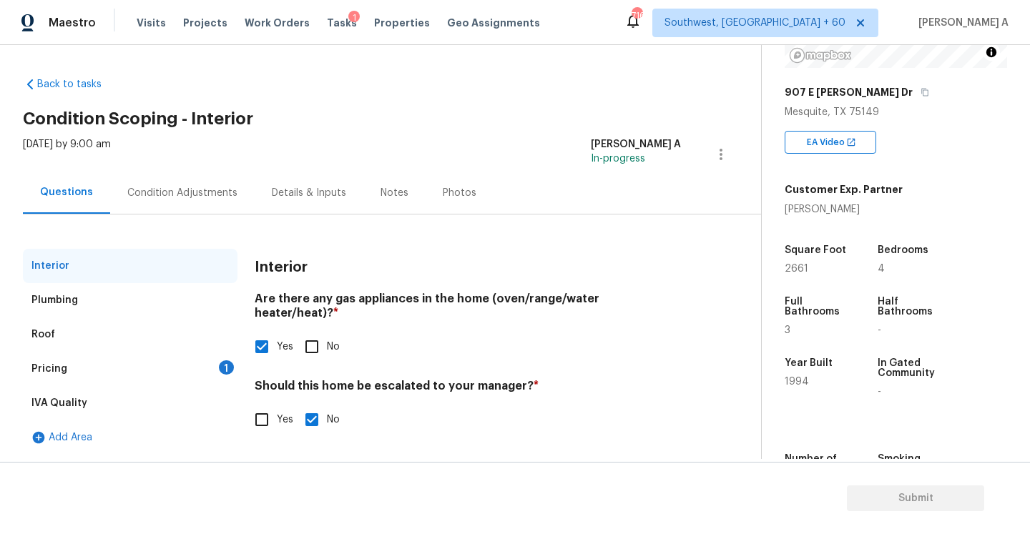
click at [840, 217] on div "Square Foot 2661 Bedrooms 4 Full Bathrooms 3 Half Bathrooms - Year Built 1994 I…" at bounding box center [896, 321] width 222 height 209
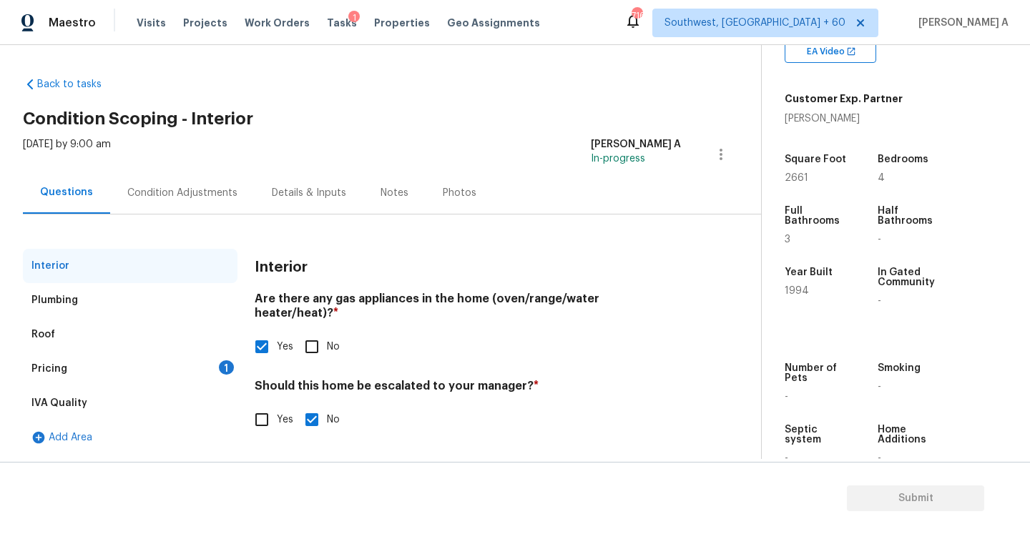
scroll to position [327, 0]
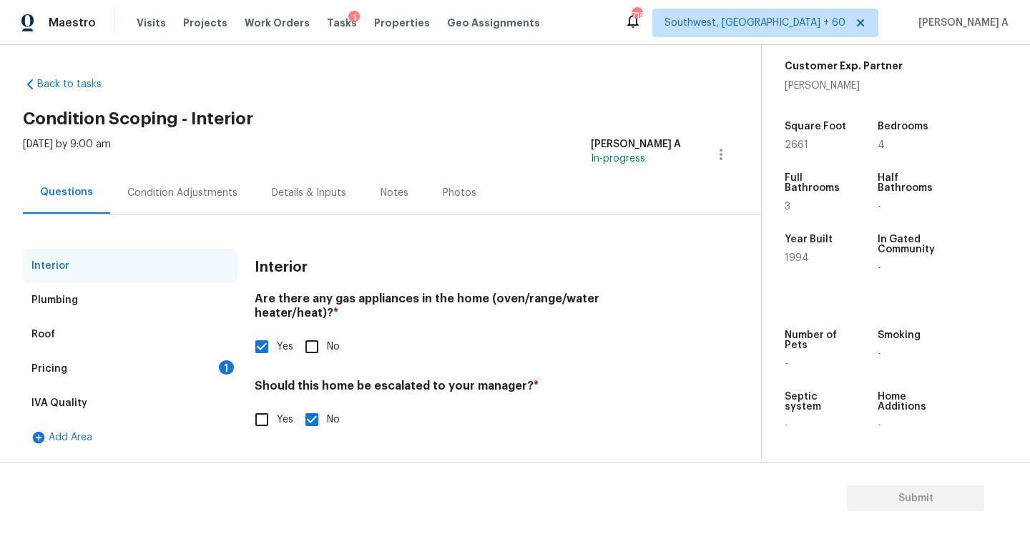
click at [95, 380] on div "Pricing 1" at bounding box center [130, 369] width 215 height 34
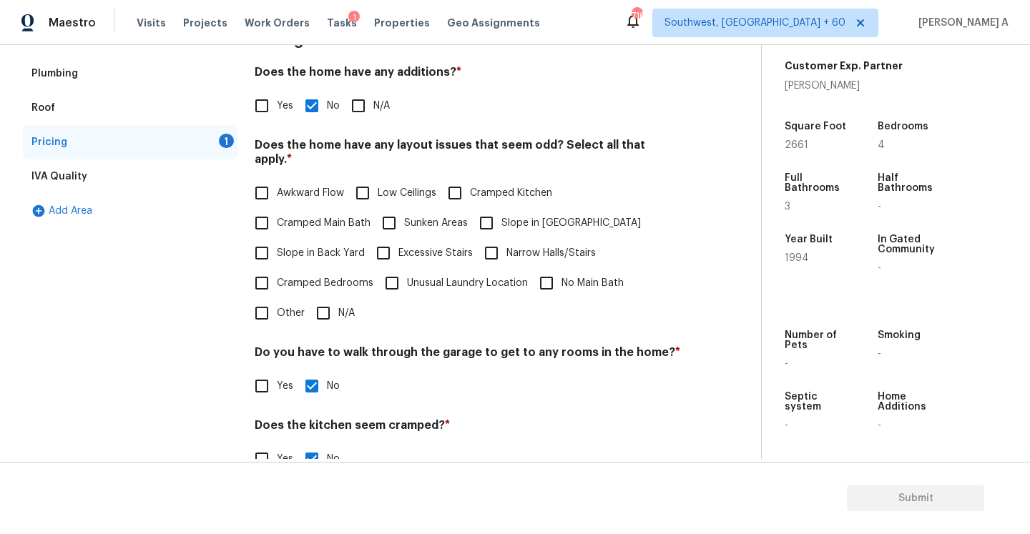
scroll to position [219, 0]
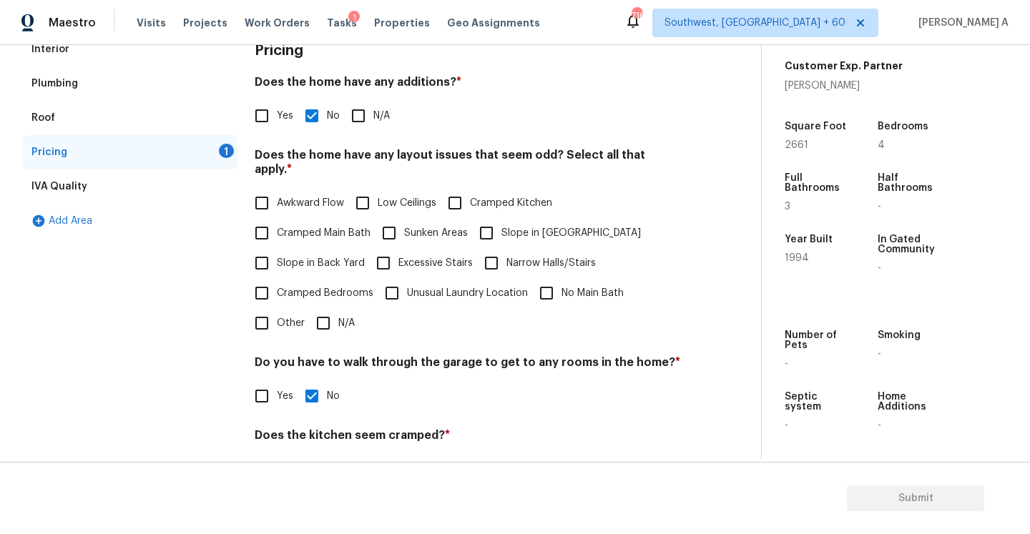
click at [411, 310] on div "Awkward Flow Low Ceilings Cramped Kitchen Cramped Main Bath Sunken Areas Slope …" at bounding box center [468, 263] width 426 height 150
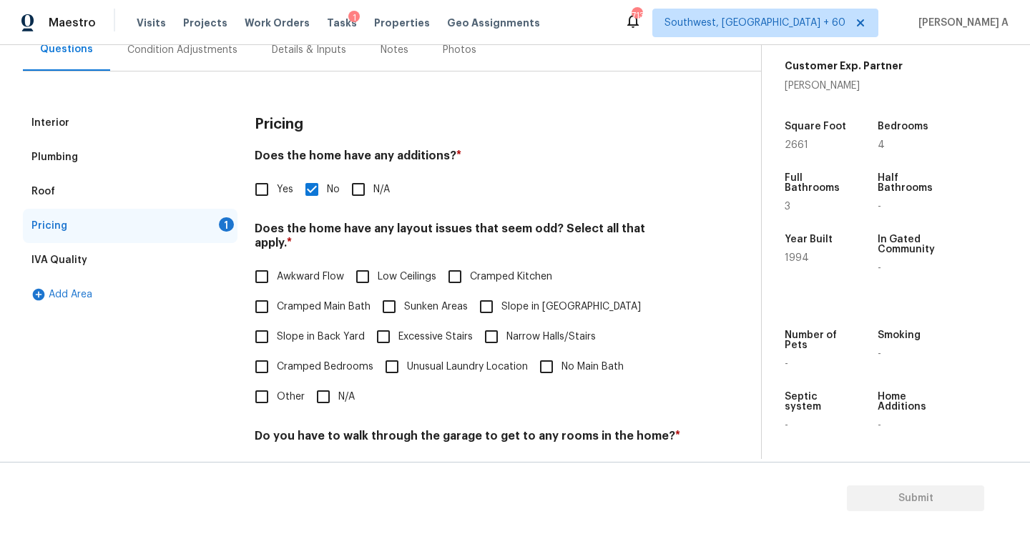
scroll to position [147, 0]
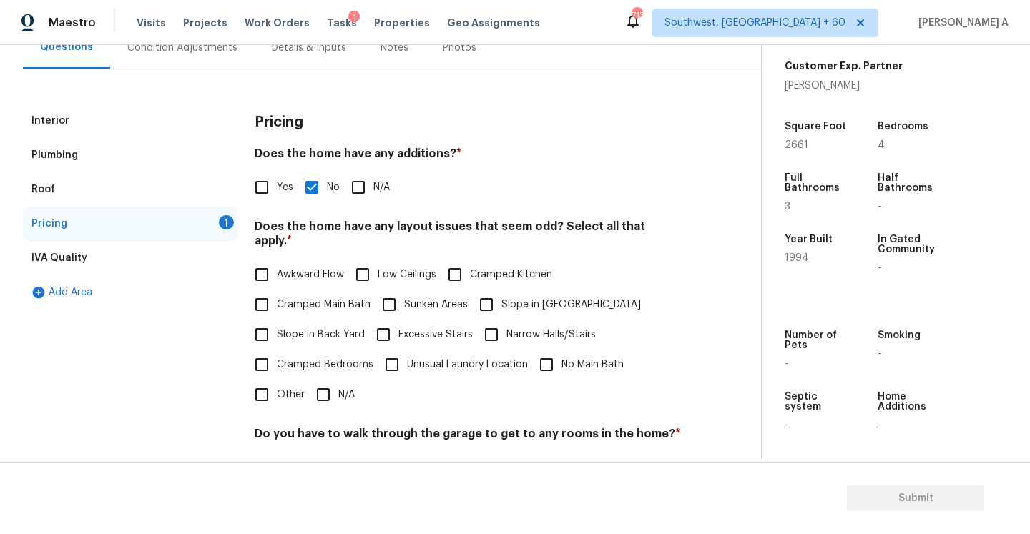
click at [138, 153] on div "Plumbing" at bounding box center [130, 155] width 215 height 34
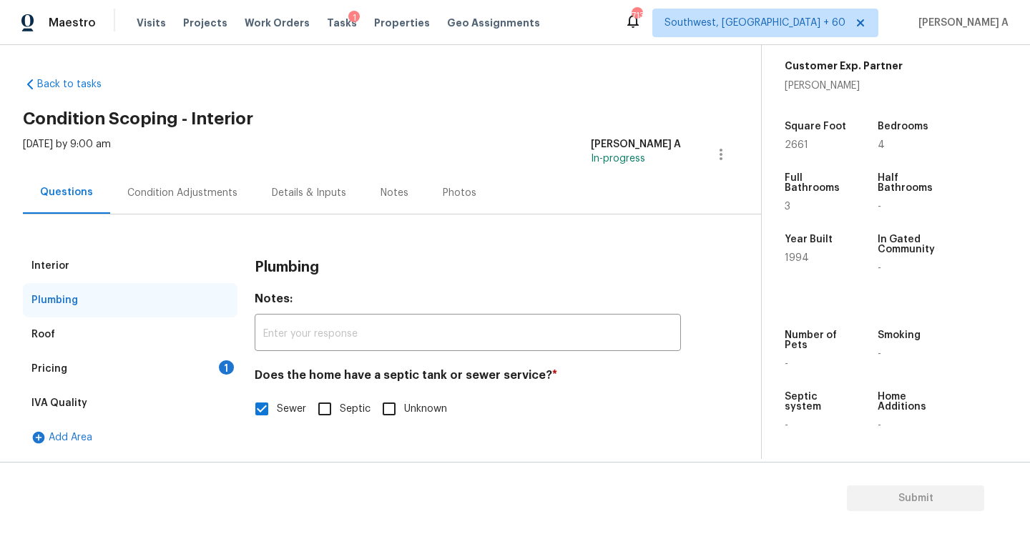
click at [139, 267] on div "Interior" at bounding box center [130, 266] width 215 height 34
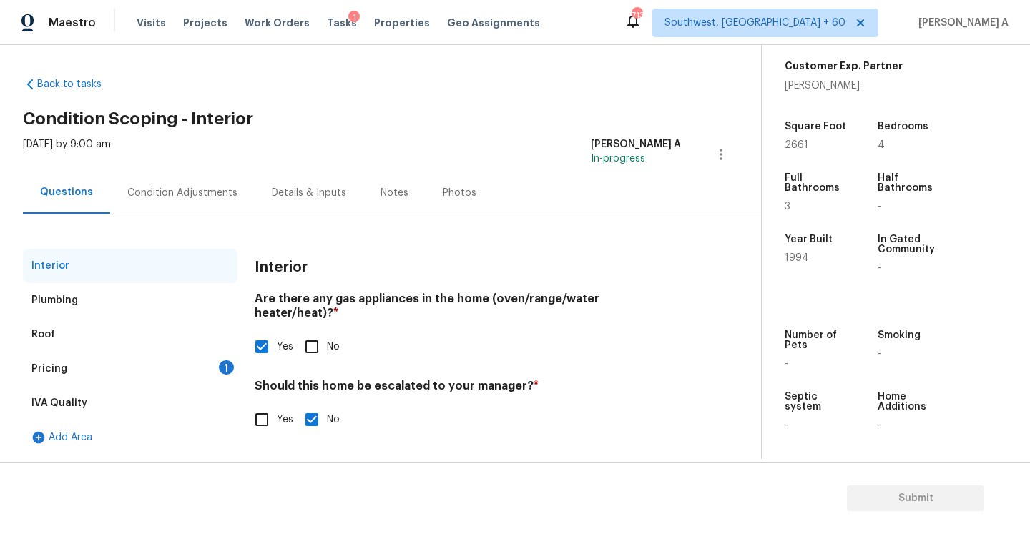
click at [206, 363] on div "Pricing 1" at bounding box center [130, 369] width 215 height 34
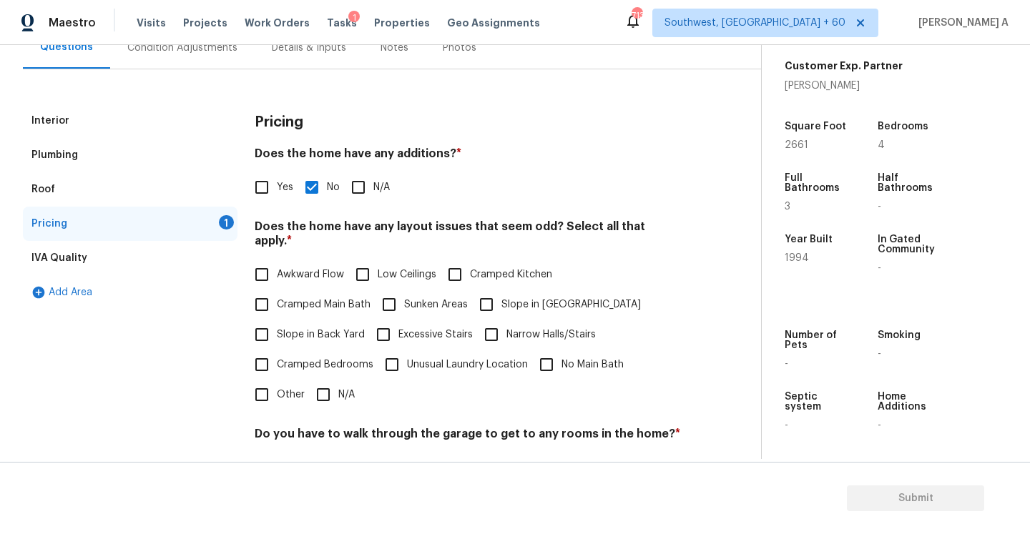
click at [340, 388] on span "N/A" at bounding box center [346, 395] width 16 height 15
click at [338, 380] on input "N/A" at bounding box center [323, 395] width 30 height 30
checkbox input "true"
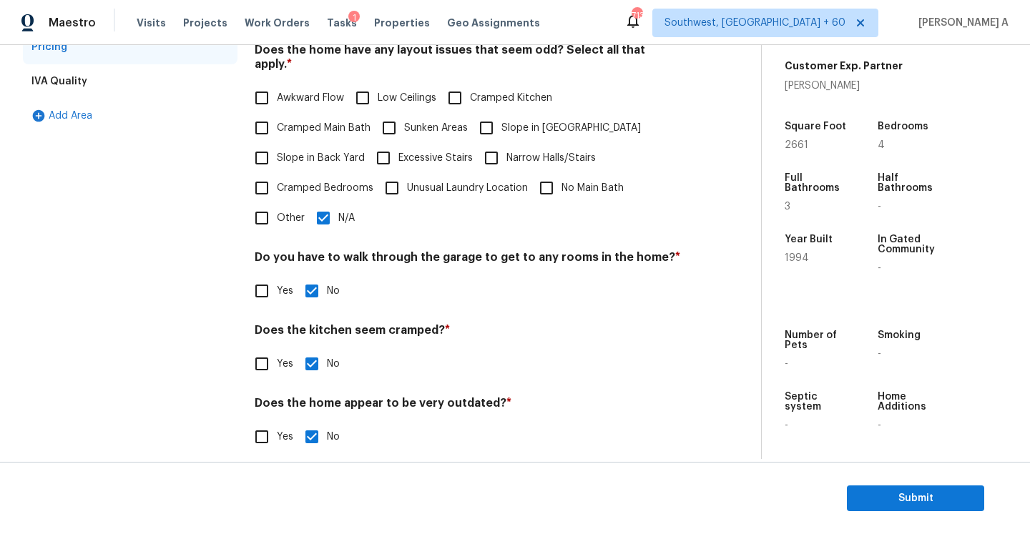
scroll to position [89, 0]
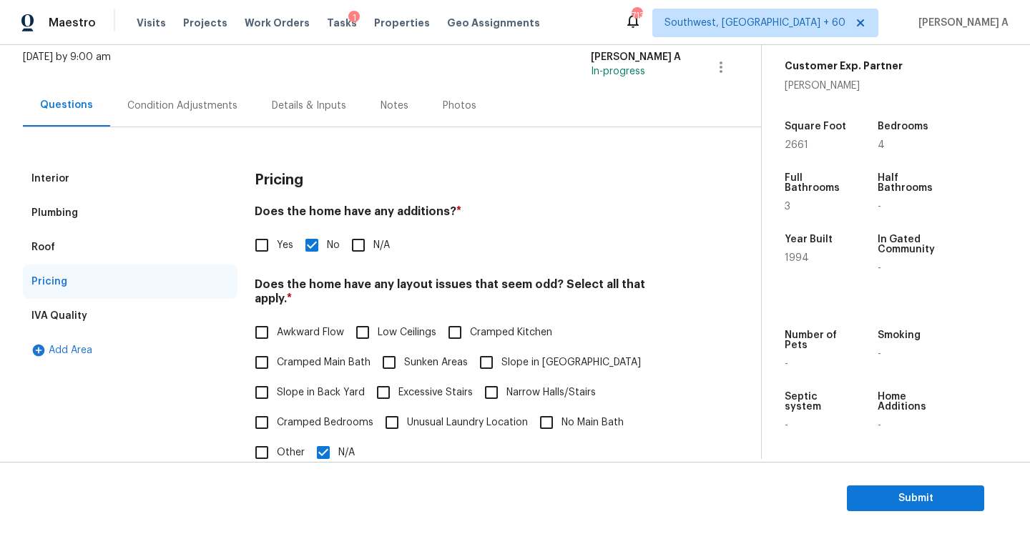
click at [161, 222] on div "Plumbing" at bounding box center [130, 213] width 215 height 34
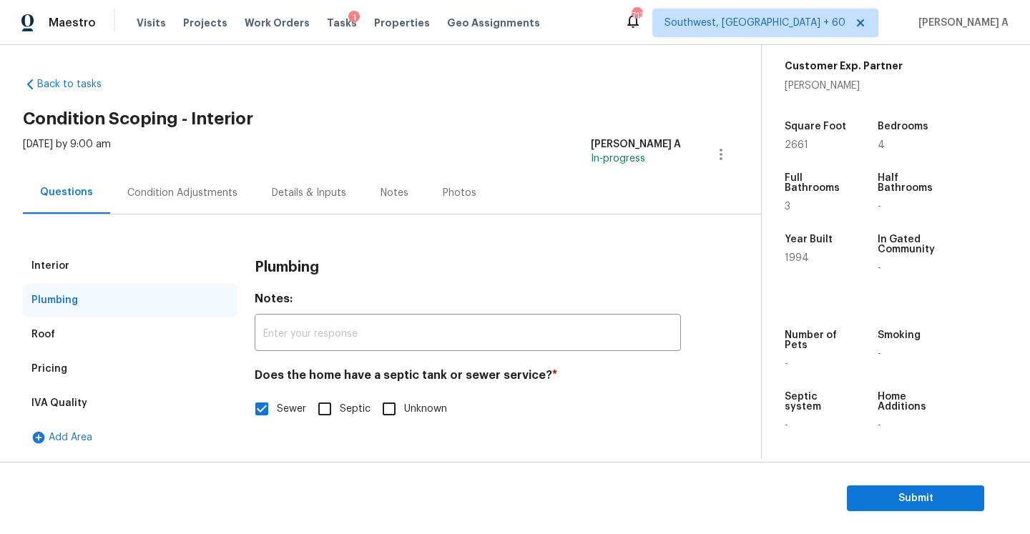
click at [154, 273] on div "Interior" at bounding box center [130, 266] width 215 height 34
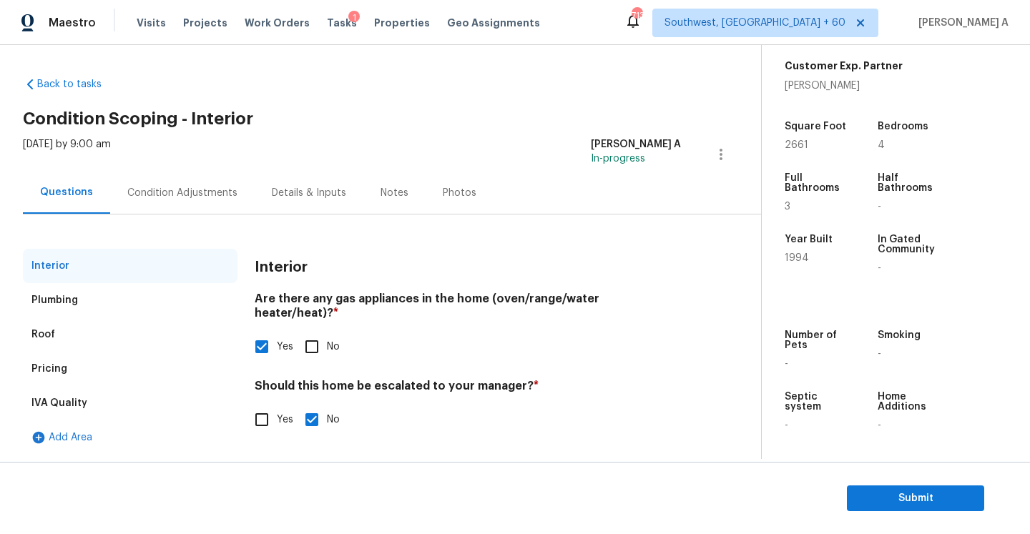
click at [175, 400] on div "IVA Quality" at bounding box center [130, 403] width 215 height 34
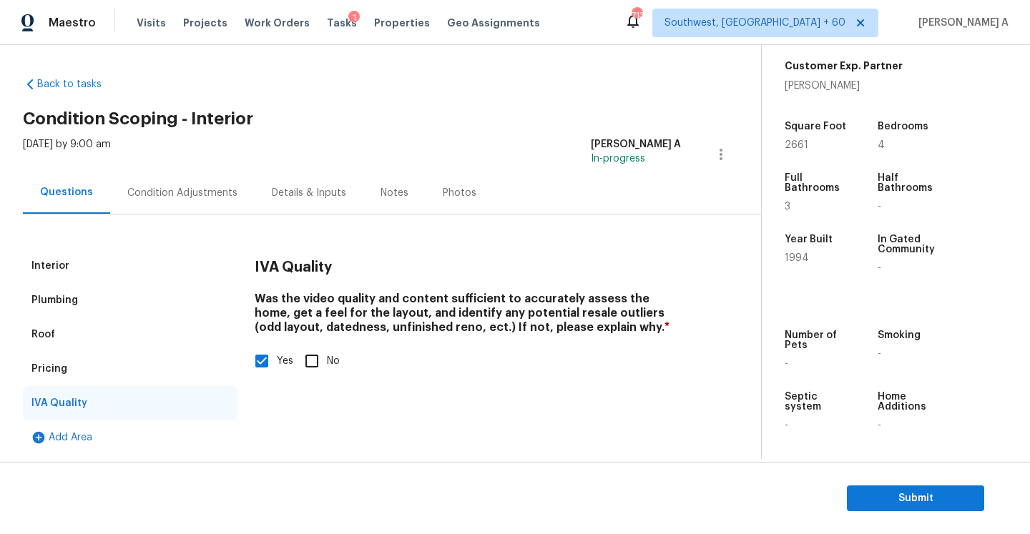
click at [177, 200] on div "Condition Adjustments" at bounding box center [182, 193] width 144 height 42
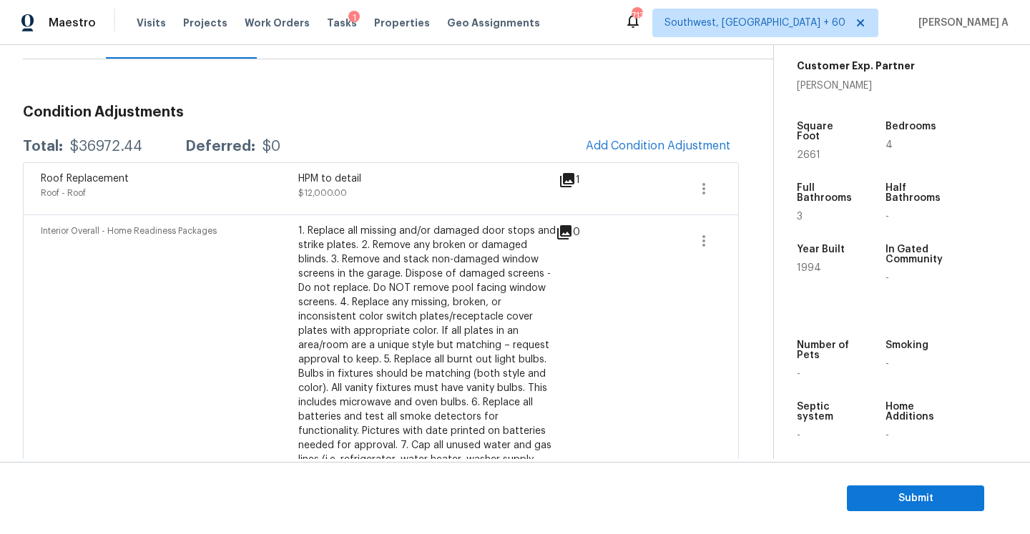
scroll to position [69, 0]
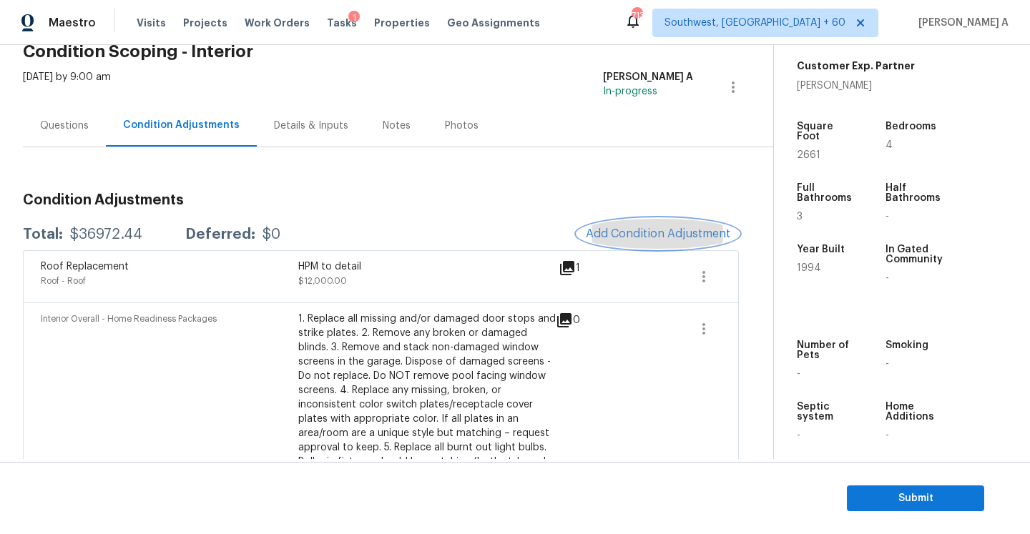
click at [628, 237] on span "Add Condition Adjustment" at bounding box center [658, 233] width 144 height 13
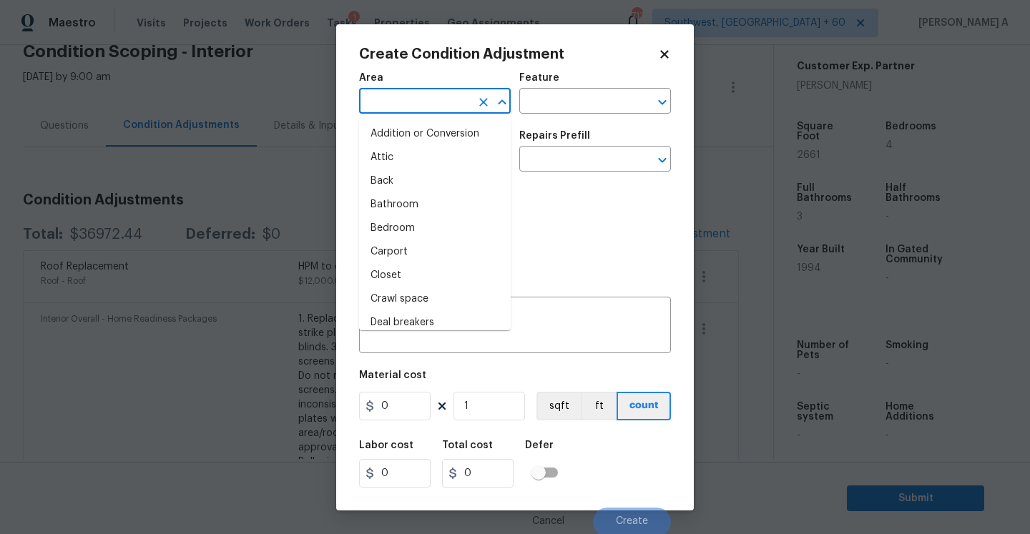
click at [438, 111] on input "text" at bounding box center [415, 103] width 112 height 22
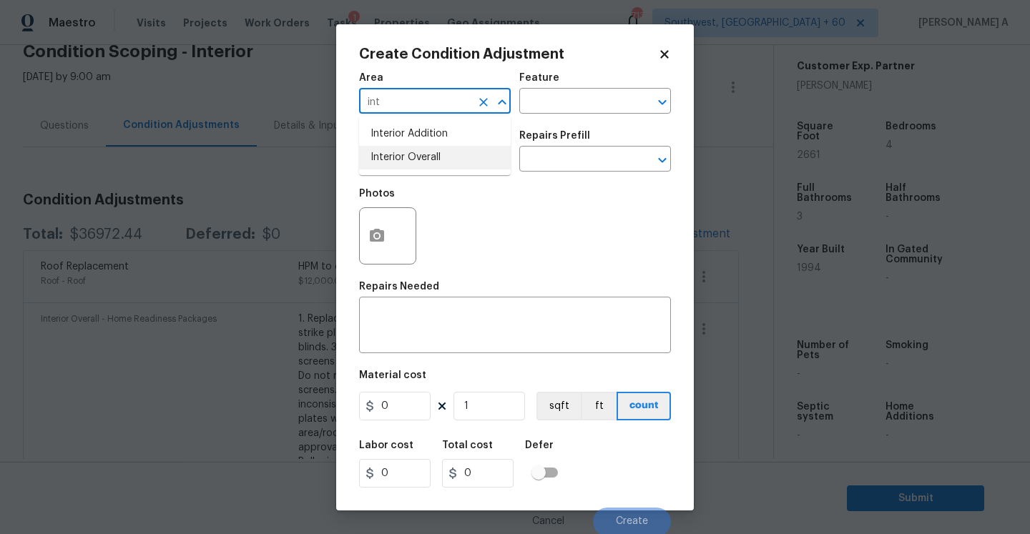
click at [444, 154] on li "Interior Overall" at bounding box center [435, 158] width 152 height 24
type input "Interior Overall"
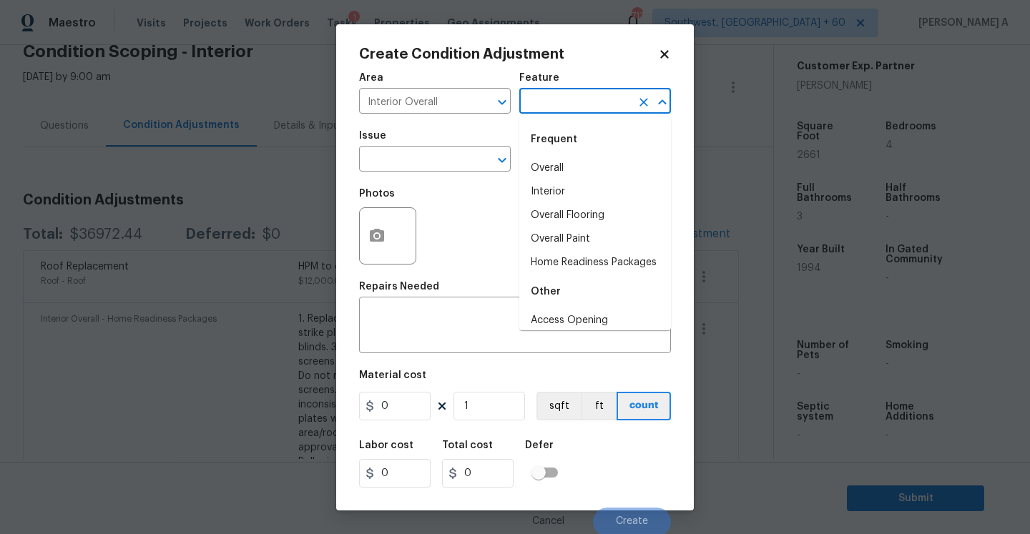
click at [544, 109] on input "text" at bounding box center [575, 103] width 112 height 22
type input "p"
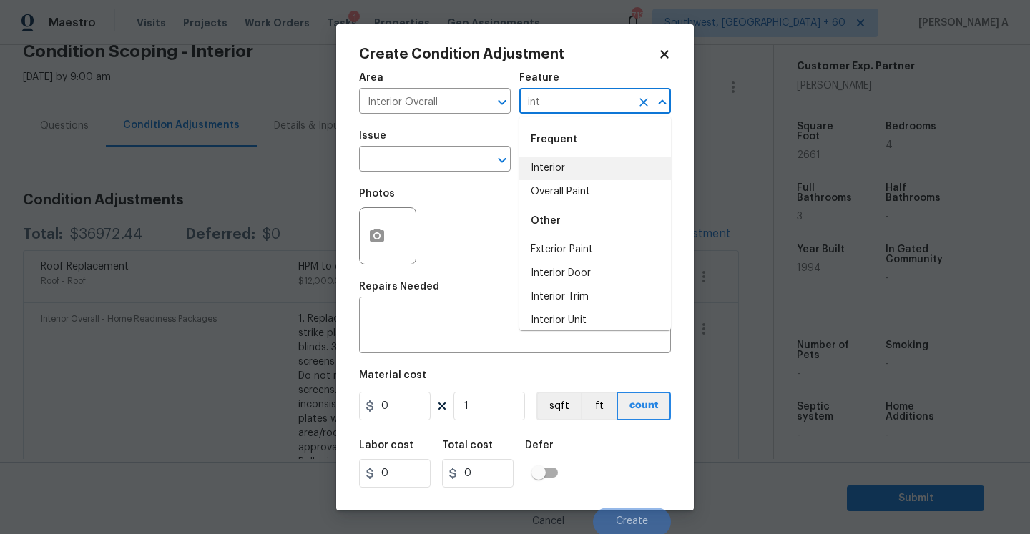
click at [555, 166] on li "Interior" at bounding box center [595, 169] width 152 height 24
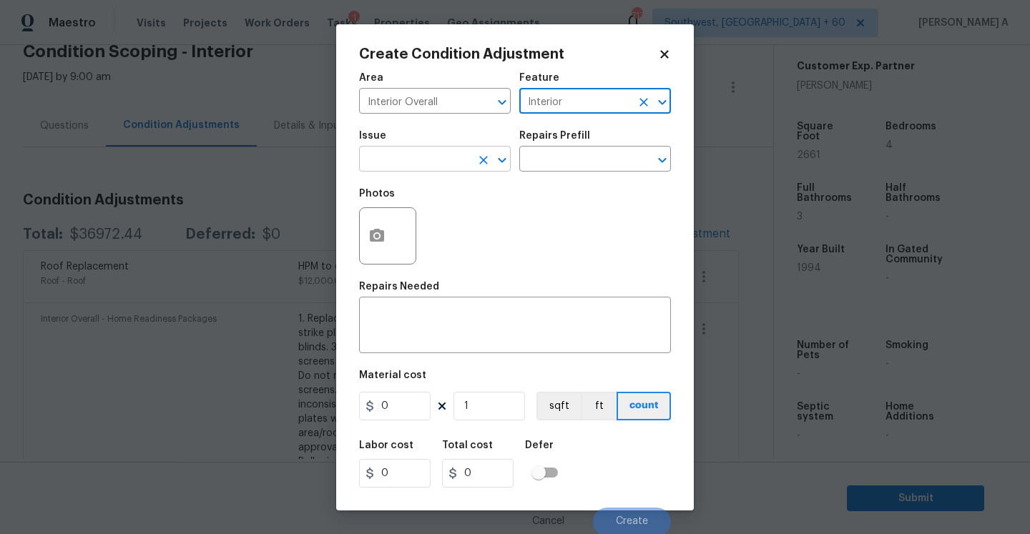
type input "Interior"
click at [442, 166] on input "text" at bounding box center [415, 160] width 112 height 22
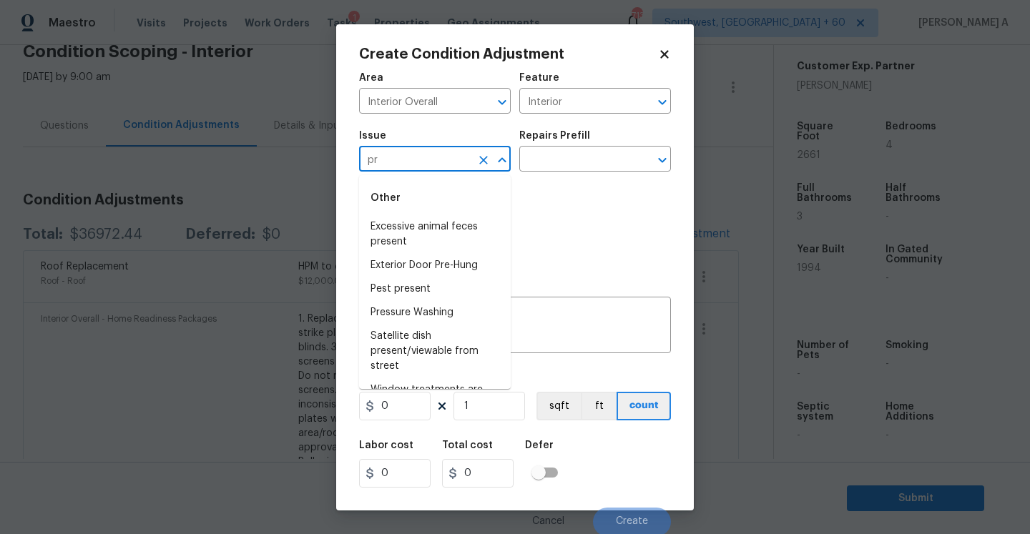
type input "p"
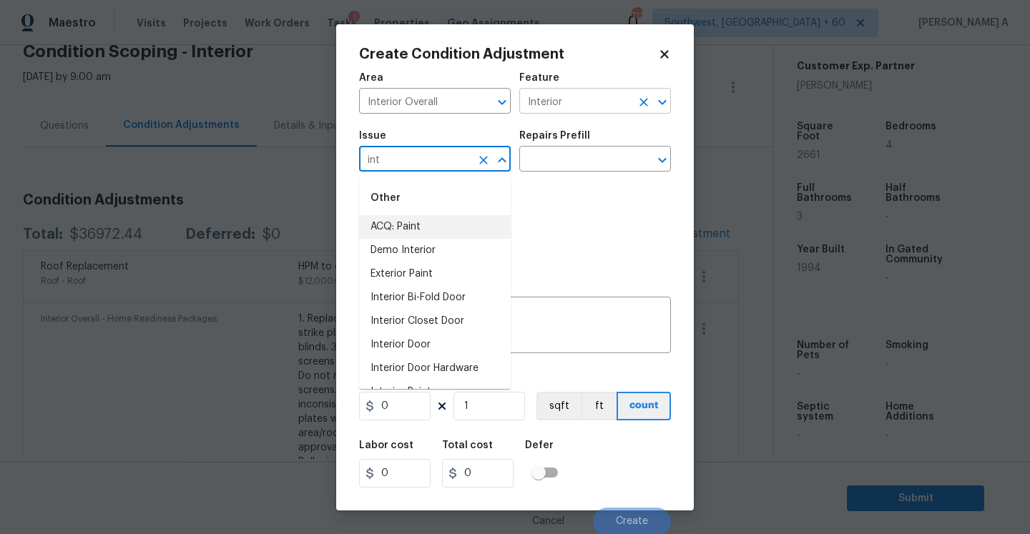
type input "int"
click at [553, 95] on input "Interior" at bounding box center [575, 103] width 112 height 22
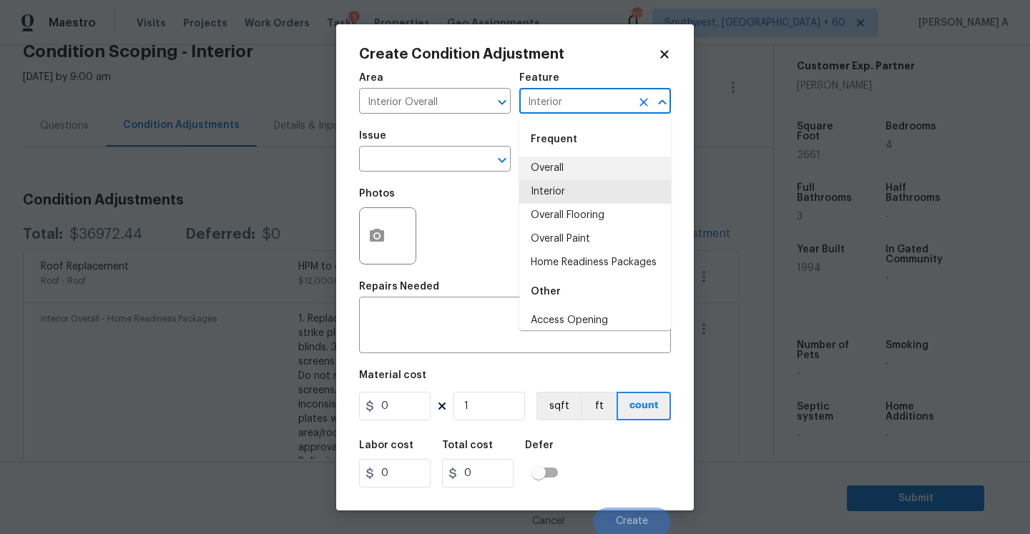
click at [553, 95] on input "Interior" at bounding box center [575, 103] width 112 height 22
click at [483, 124] on span "Issue ​" at bounding box center [435, 151] width 152 height 58
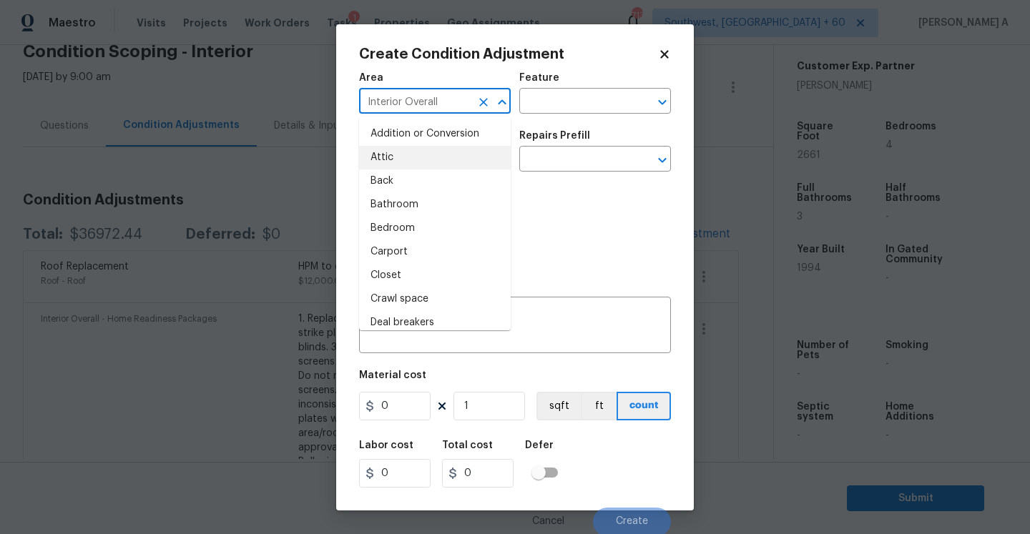
click at [458, 112] on input "Interior Overall" at bounding box center [415, 103] width 112 height 22
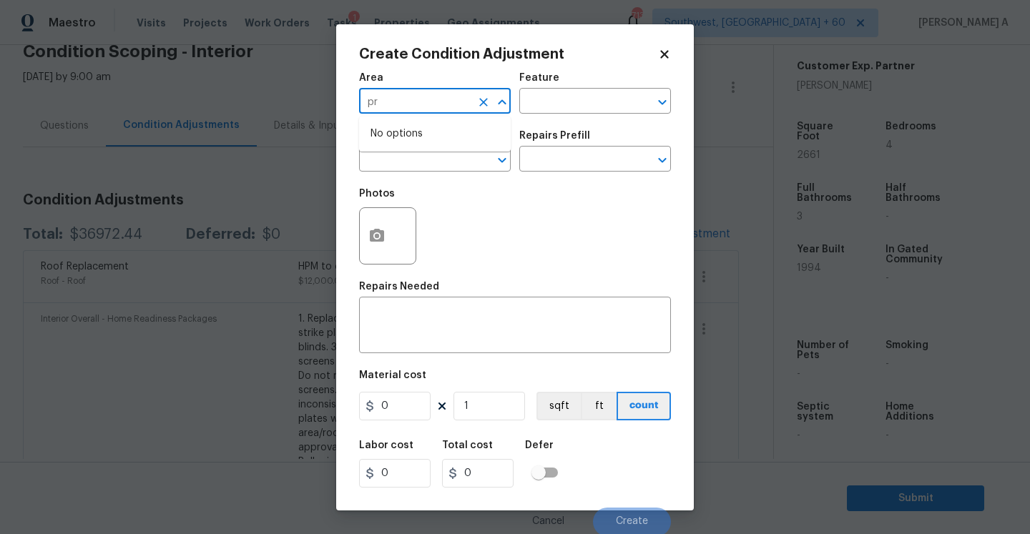
type input "p"
click at [467, 149] on li "Interior Overall" at bounding box center [435, 158] width 152 height 24
type input "Interior Overall"
click at [558, 100] on input "text" at bounding box center [575, 103] width 112 height 22
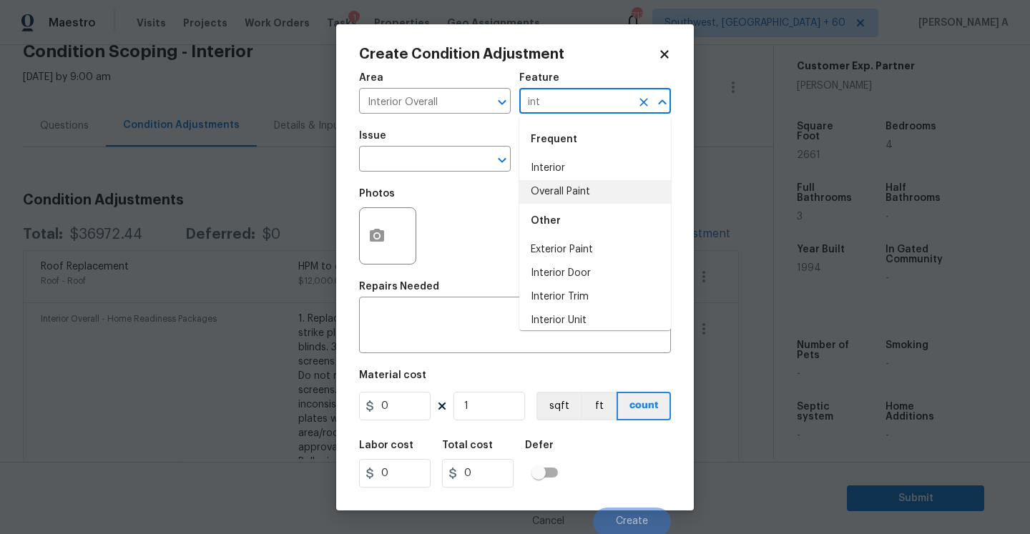
click at [572, 191] on li "Overall Paint" at bounding box center [595, 192] width 152 height 24
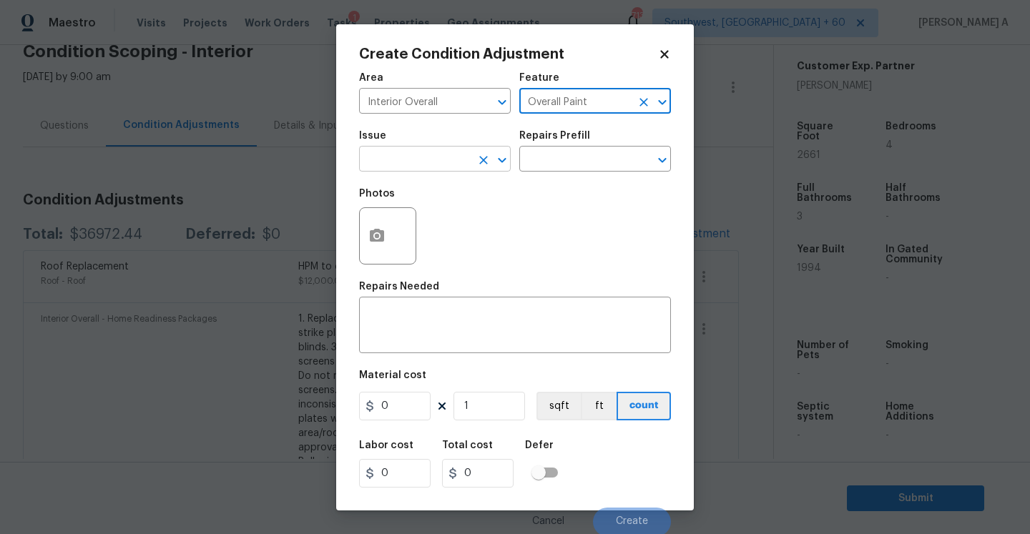
type input "Overall Paint"
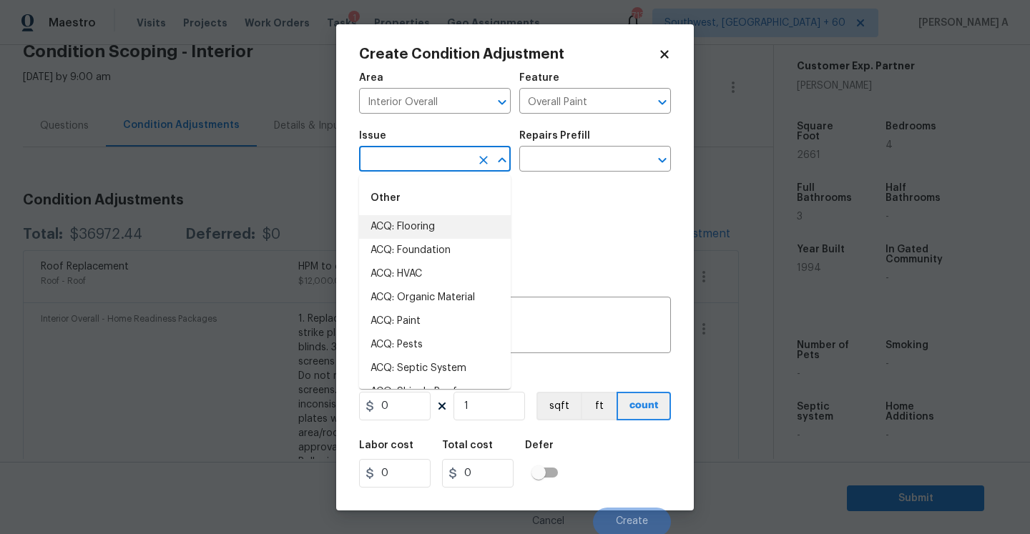
click at [439, 167] on input "text" at bounding box center [415, 160] width 112 height 22
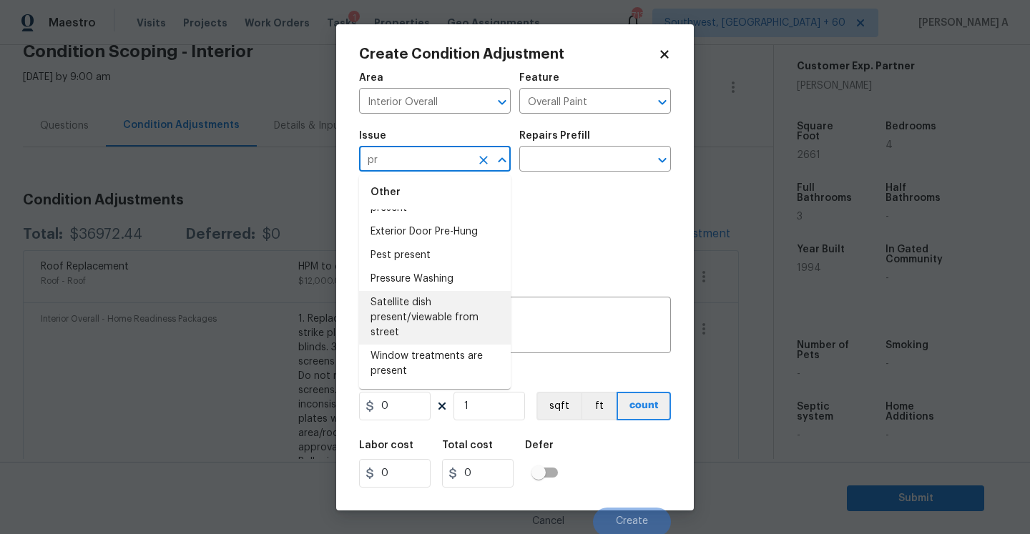
scroll to position [0, 0]
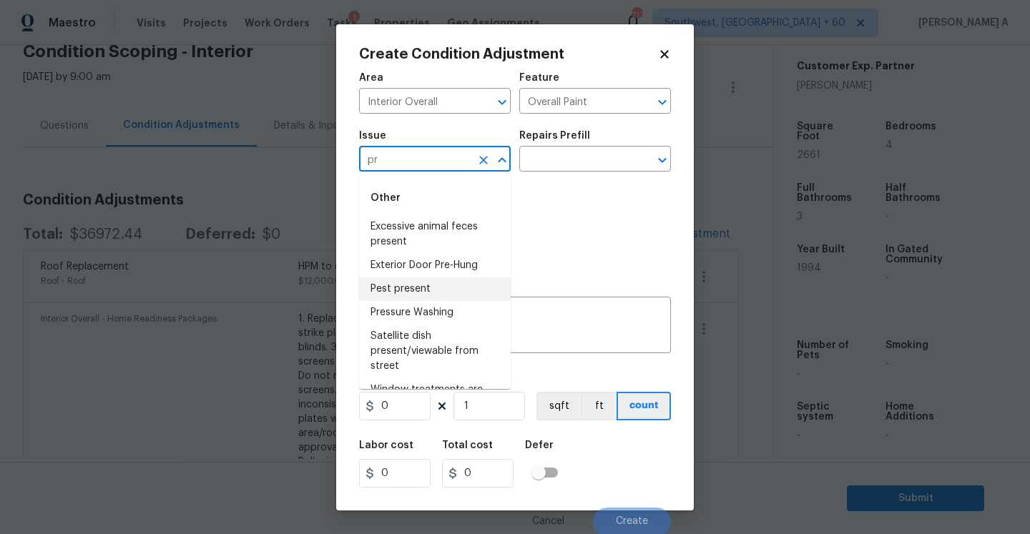
type input "p"
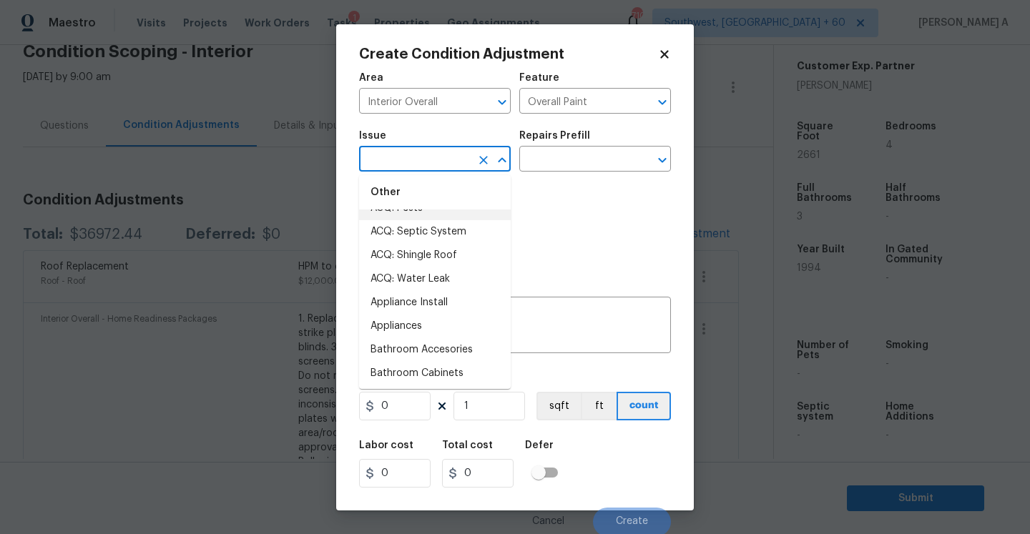
scroll to position [141, 0]
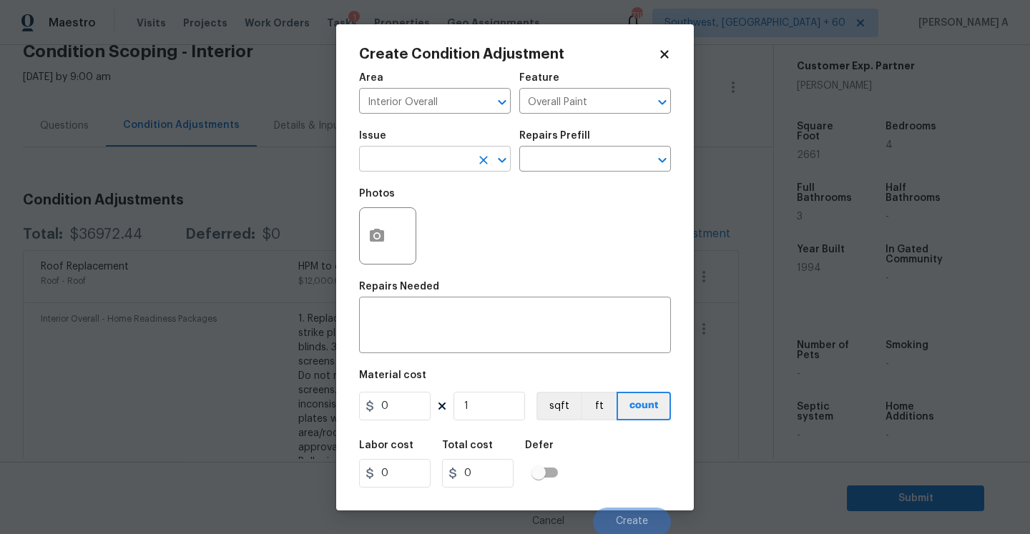
click at [431, 169] on input "text" at bounding box center [415, 160] width 112 height 22
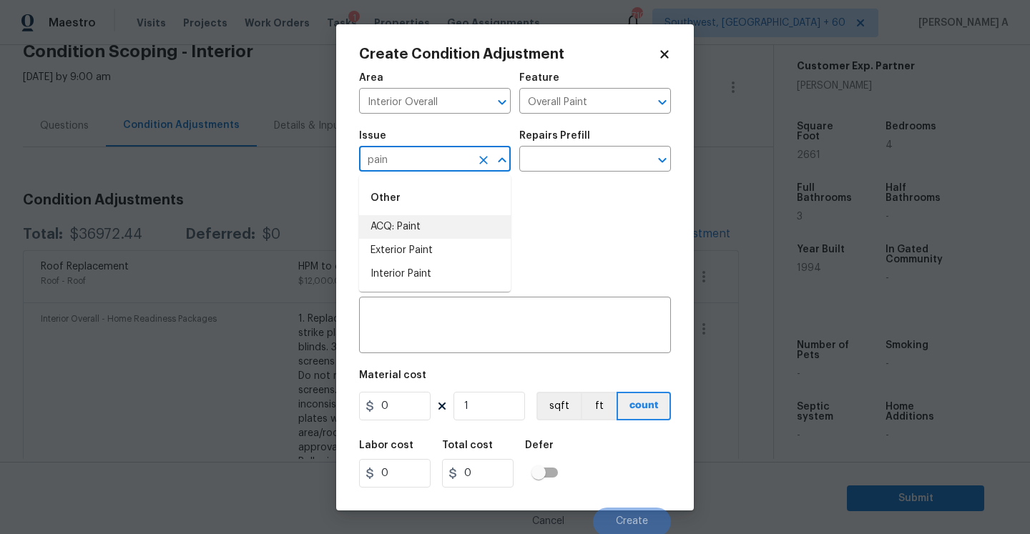
type input "pain"
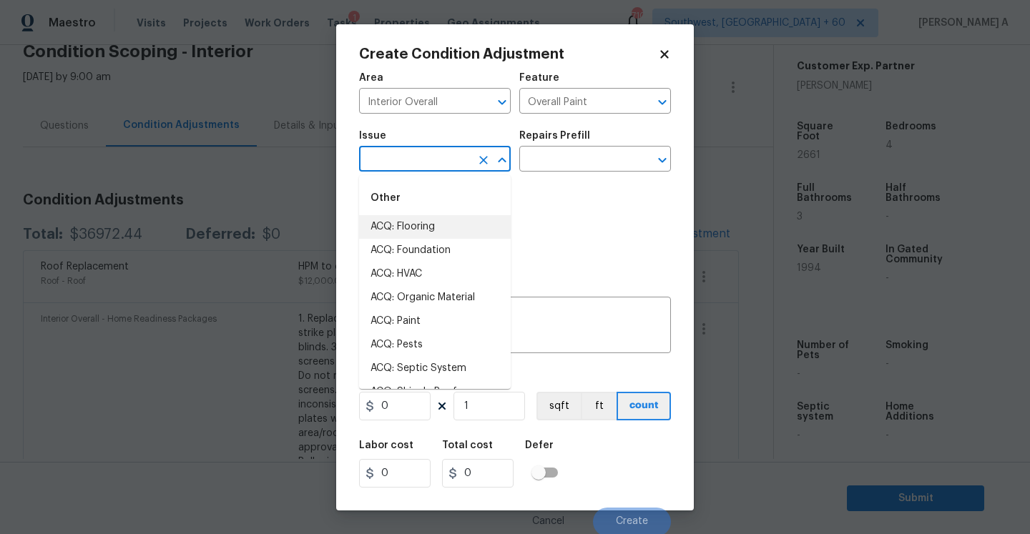
click at [436, 157] on input "text" at bounding box center [415, 160] width 112 height 22
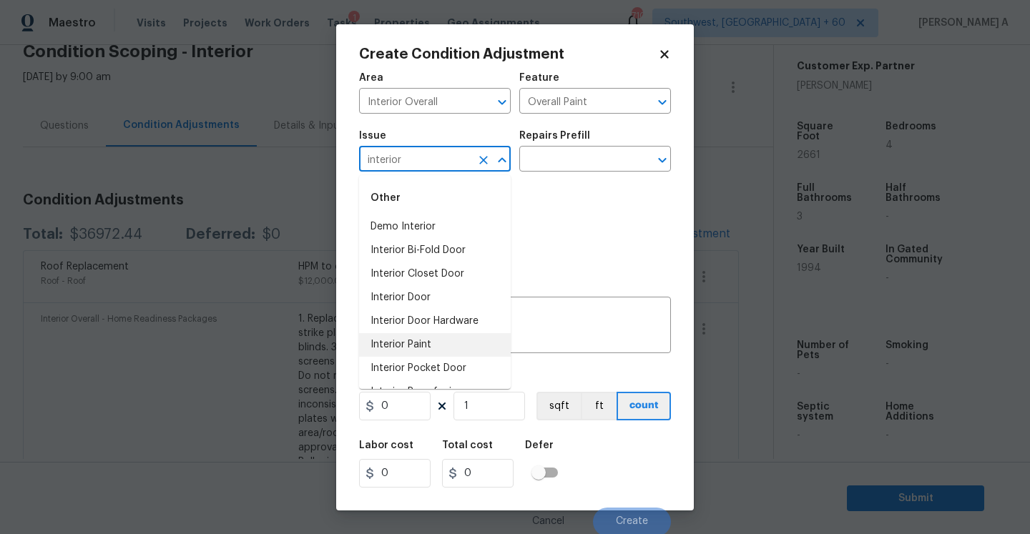
click at [432, 341] on li "Interior Paint" at bounding box center [435, 345] width 152 height 24
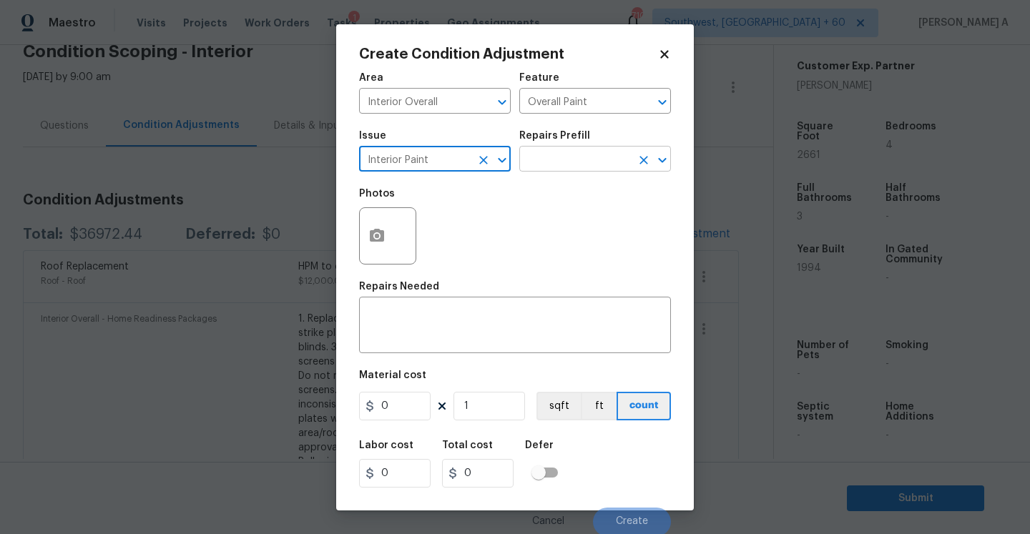
type input "Interior Paint"
click at [541, 162] on input "text" at bounding box center [575, 160] width 112 height 22
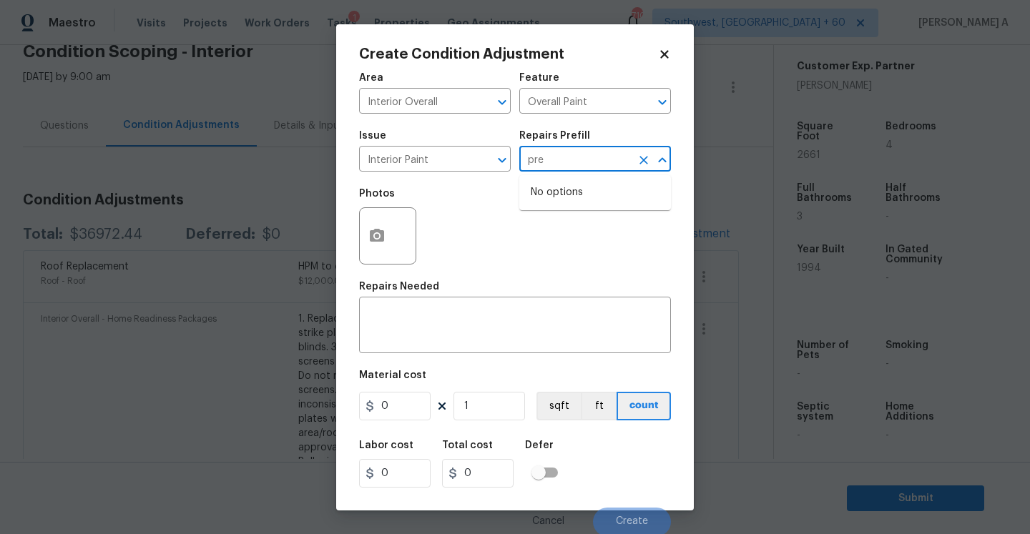
type input "pr"
click at [568, 196] on li "Primer - Labor Only $0.40" at bounding box center [595, 193] width 152 height 24
type textarea "Interior primer - PRIMER PROVIDED BY OPENDOOR - All nails, screws, drywall anch…"
type input "0.4"
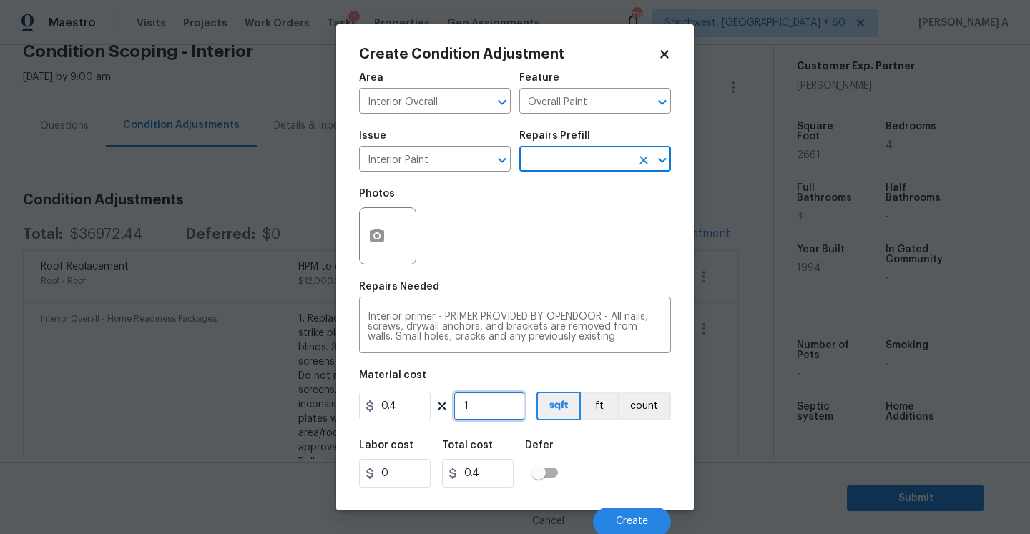
click at [486, 405] on input "1" at bounding box center [489, 406] width 72 height 29
type input "0"
type input "2"
type input "0.8"
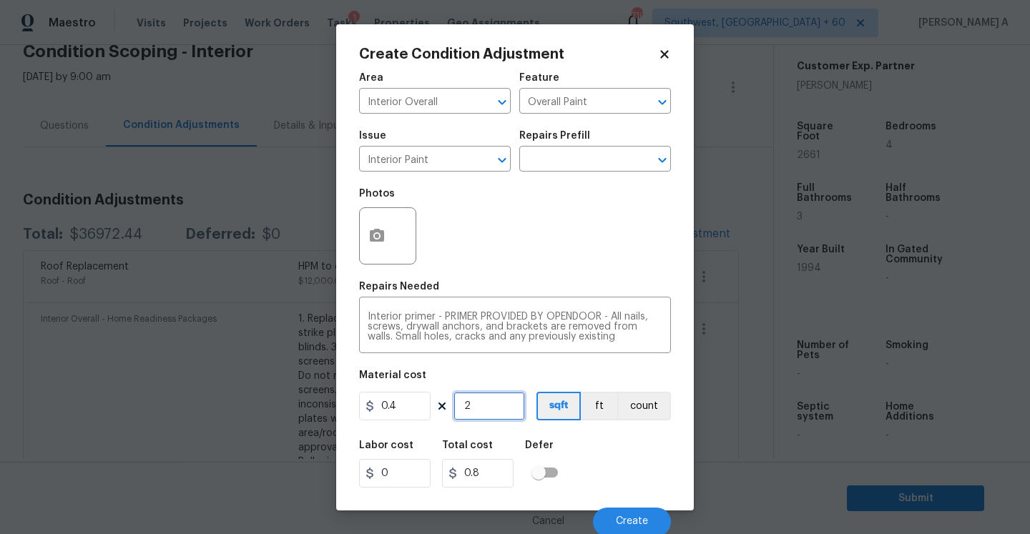
type input "26"
type input "10.4"
type input "266"
type input "106.4"
type input "2661"
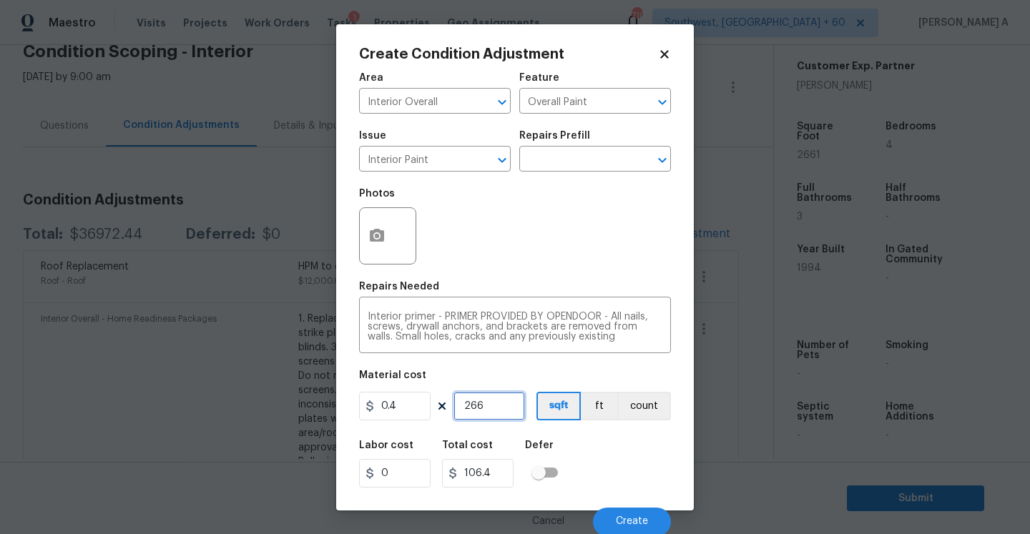
type input "1064.4"
type input "2661"
click at [383, 234] on icon "button" at bounding box center [377, 235] width 14 height 13
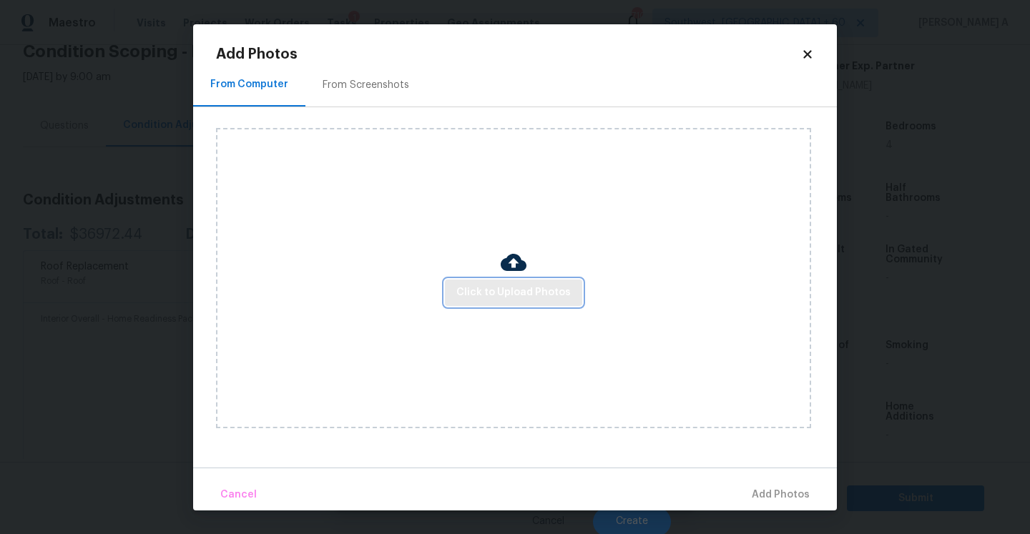
click at [498, 288] on span "Click to Upload Photos" at bounding box center [513, 293] width 114 height 18
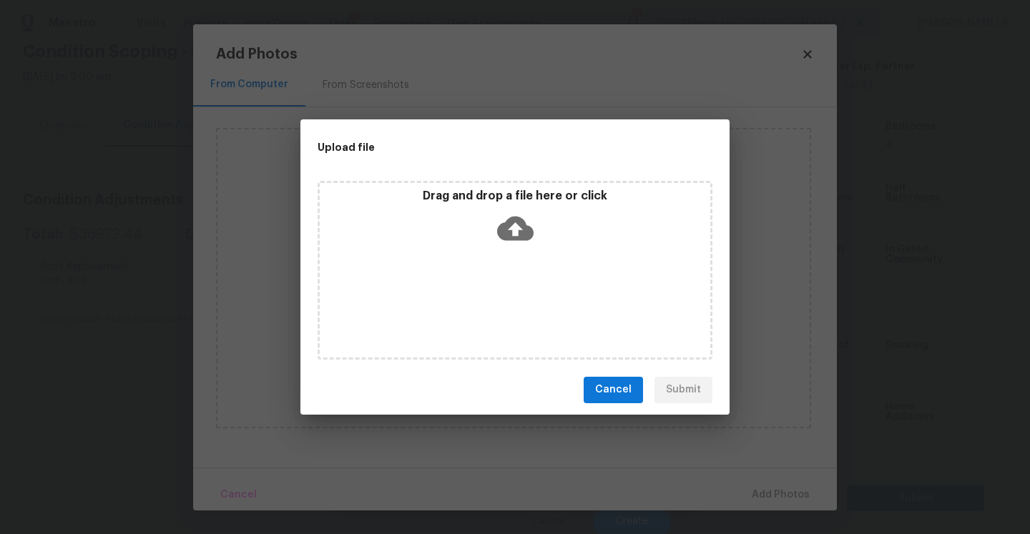
click at [501, 247] on div "Drag and drop a file here or click" at bounding box center [515, 220] width 390 height 62
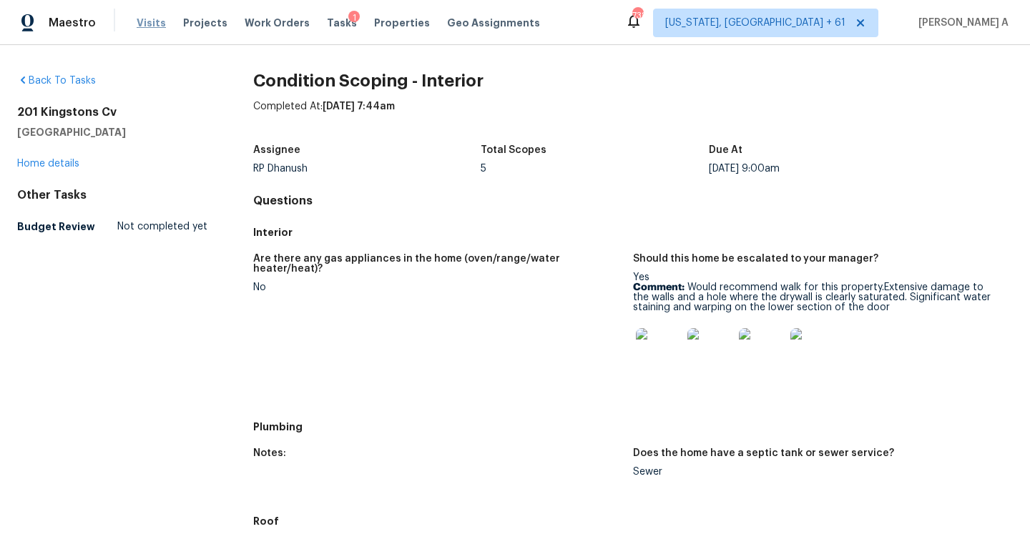
click at [141, 24] on span "Visits" at bounding box center [151, 23] width 29 height 14
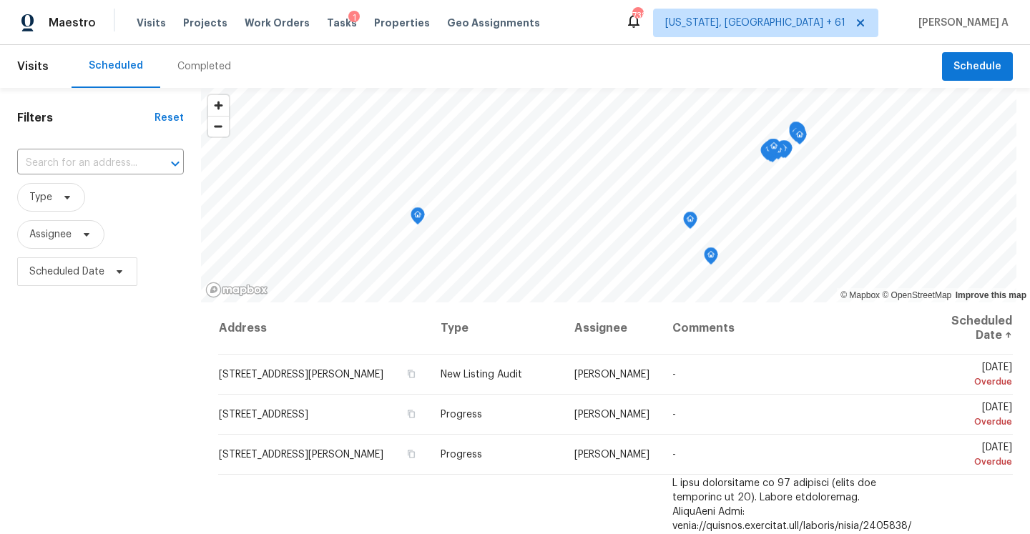
click at [196, 62] on div "Completed" at bounding box center [204, 66] width 54 height 14
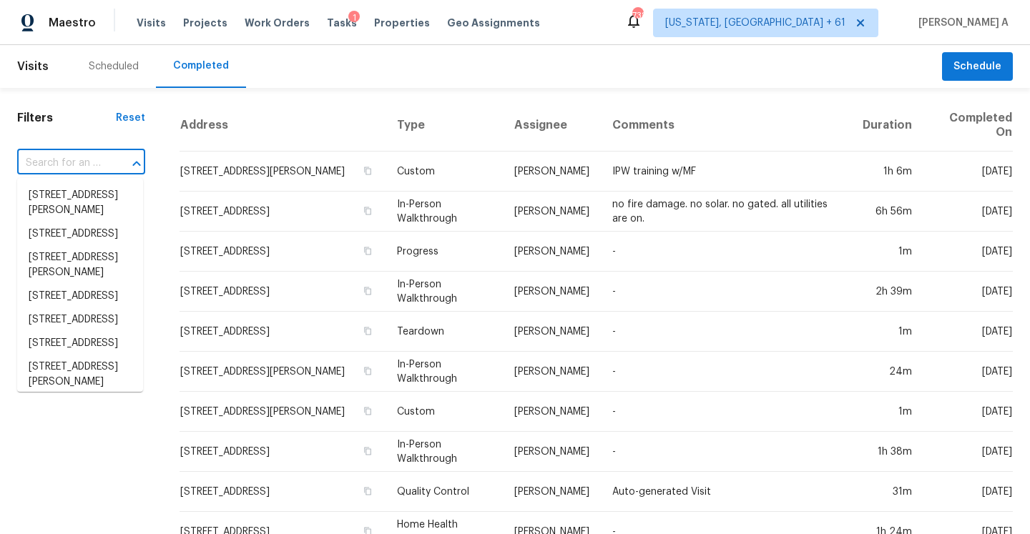
click at [98, 161] on input "text" at bounding box center [61, 163] width 88 height 22
paste input "[STREET_ADDRESS][PERSON_NAME]"
type input "[STREET_ADDRESS][PERSON_NAME]"
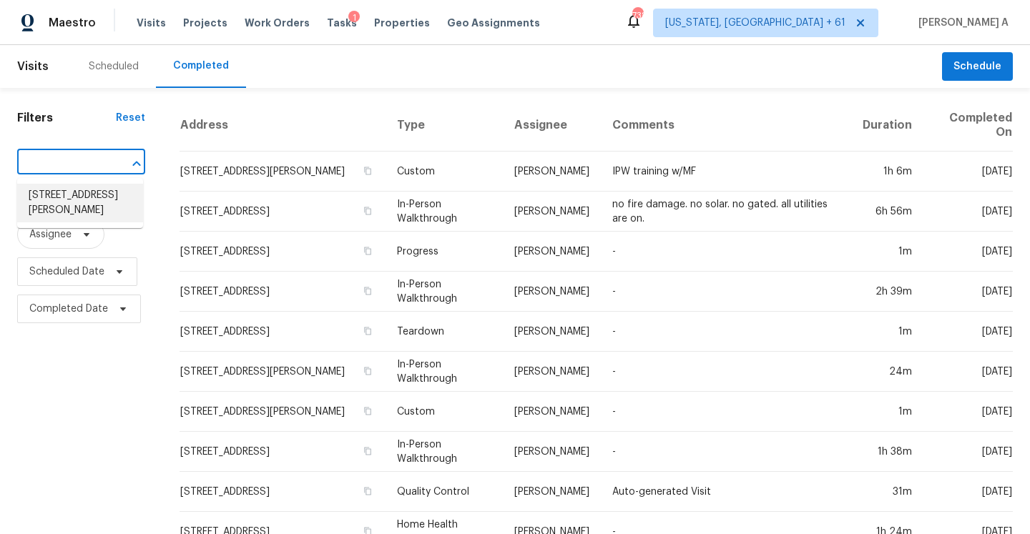
click at [87, 199] on li "[STREET_ADDRESS][PERSON_NAME]" at bounding box center [80, 203] width 126 height 39
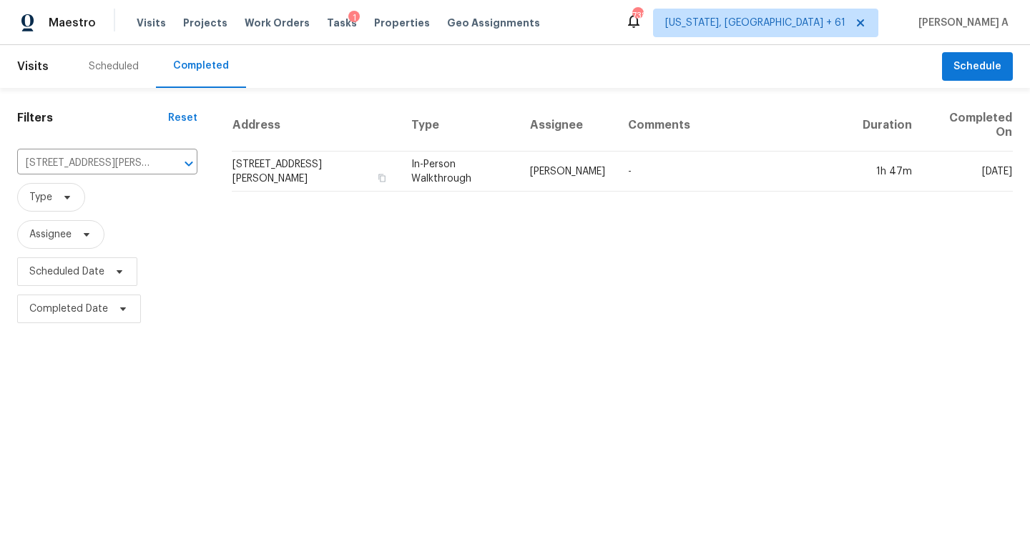
click at [482, 147] on th "Type" at bounding box center [459, 125] width 119 height 52
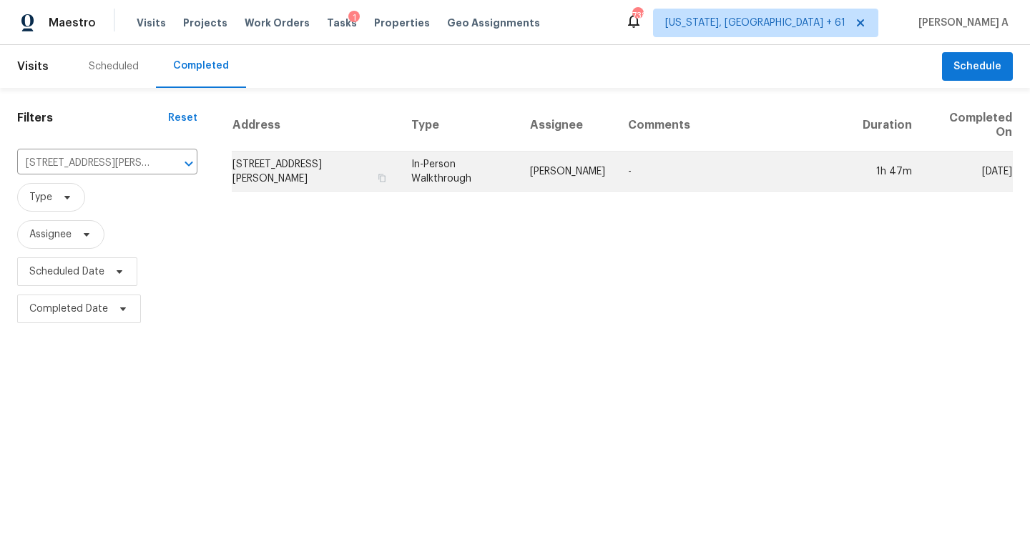
click at [484, 173] on td "In-Person Walkthrough" at bounding box center [459, 172] width 119 height 40
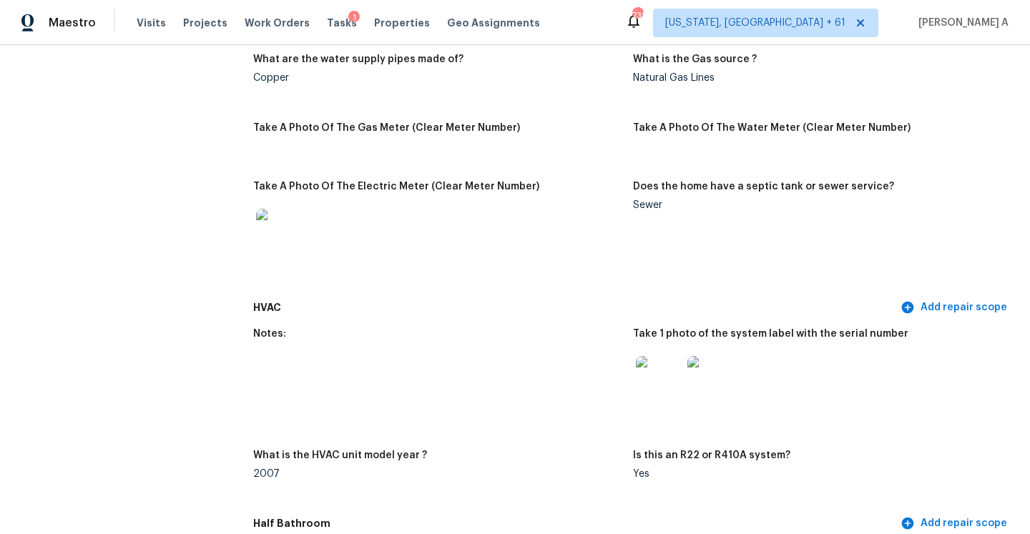
scroll to position [905, 0]
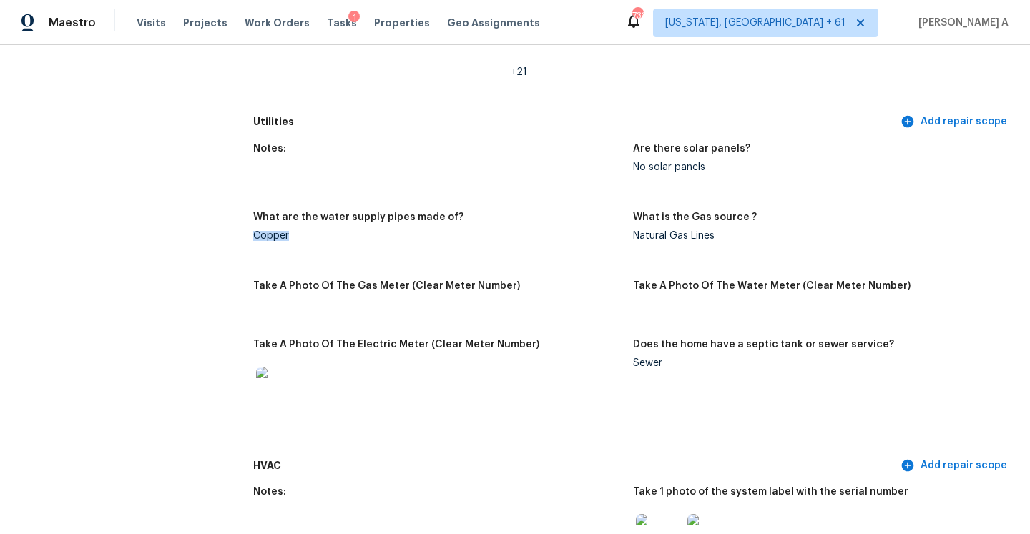
drag, startPoint x: 247, startPoint y: 222, endPoint x: 295, endPoint y: 222, distance: 47.9
click at [294, 231] on div "Copper" at bounding box center [437, 236] width 368 height 10
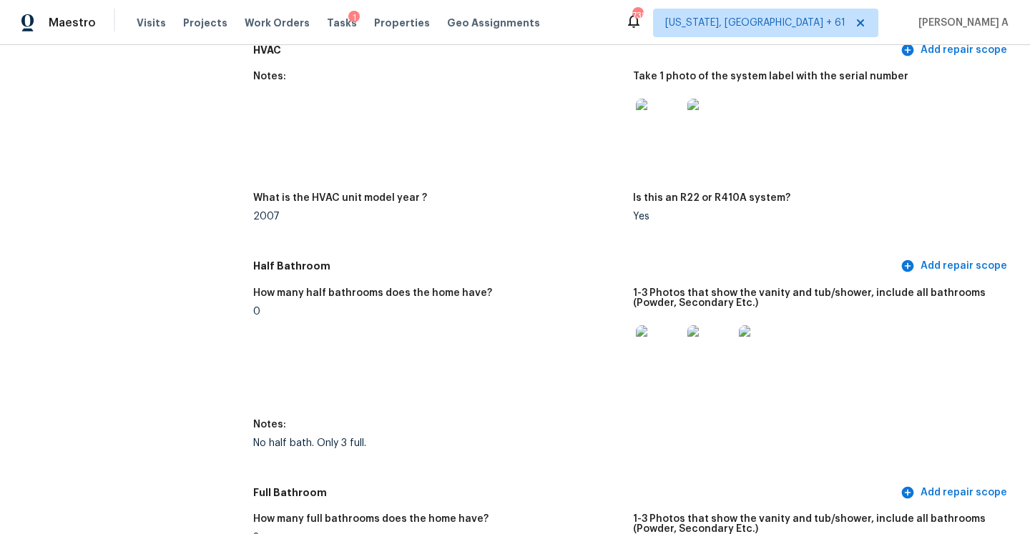
scroll to position [1327, 0]
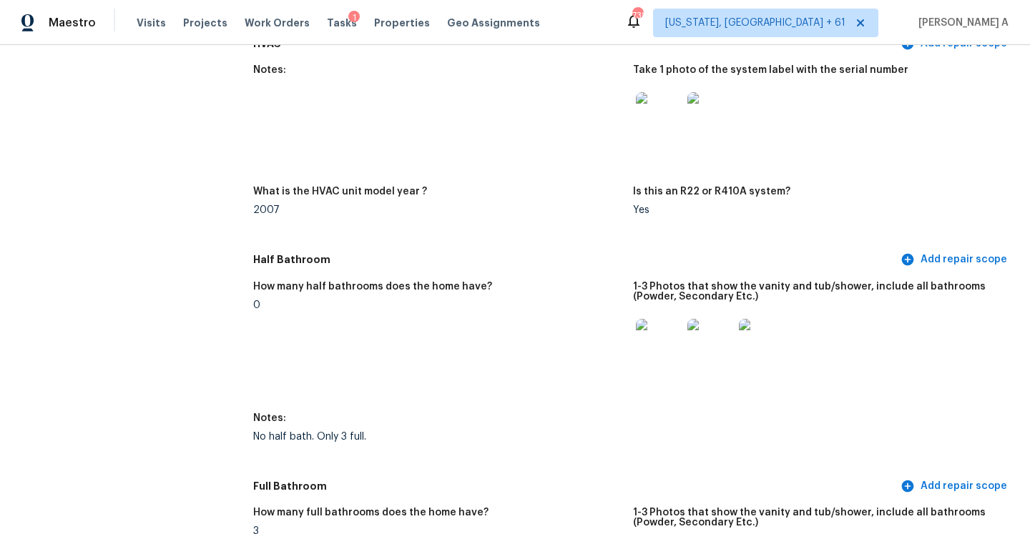
click at [664, 106] on img at bounding box center [659, 115] width 46 height 46
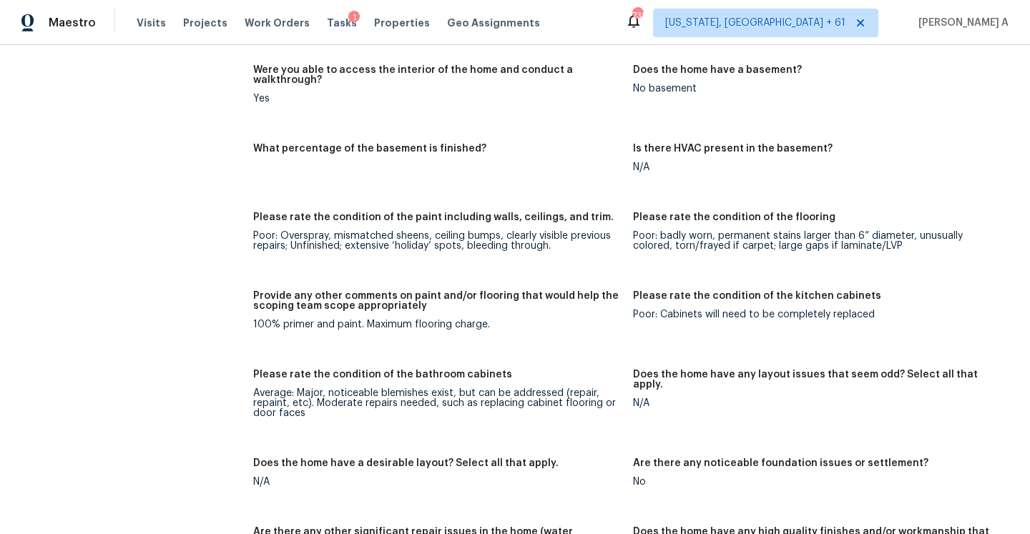
scroll to position [2354, 0]
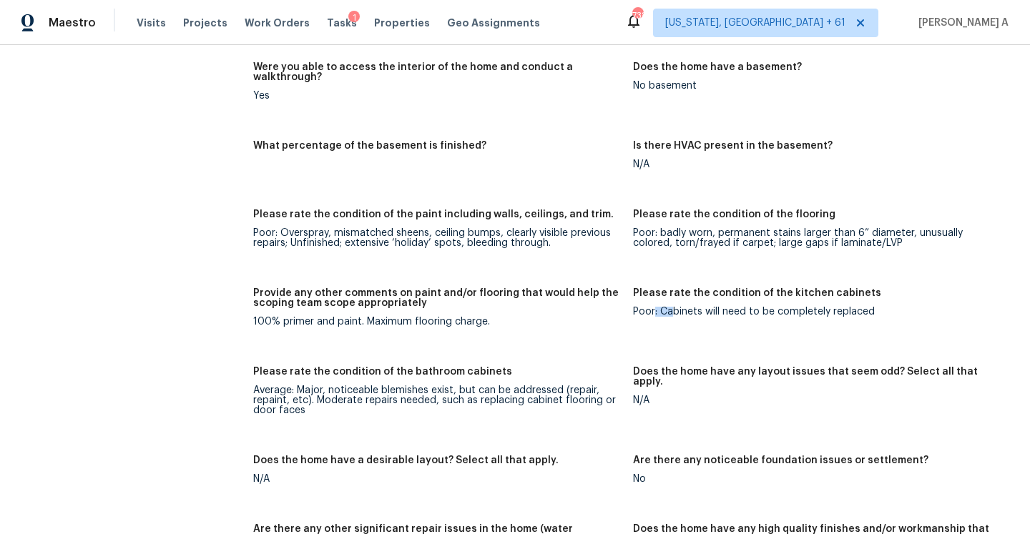
drag, startPoint x: 654, startPoint y: 293, endPoint x: 667, endPoint y: 293, distance: 12.9
click at [673, 307] on div "Poor: Cabinets will need to be completely replaced" at bounding box center [817, 312] width 368 height 10
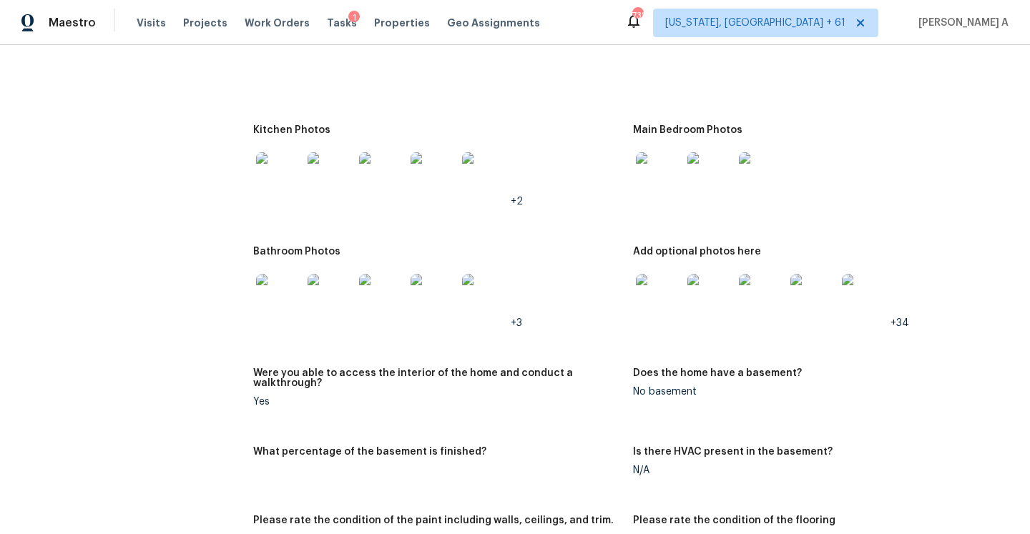
scroll to position [2020, 0]
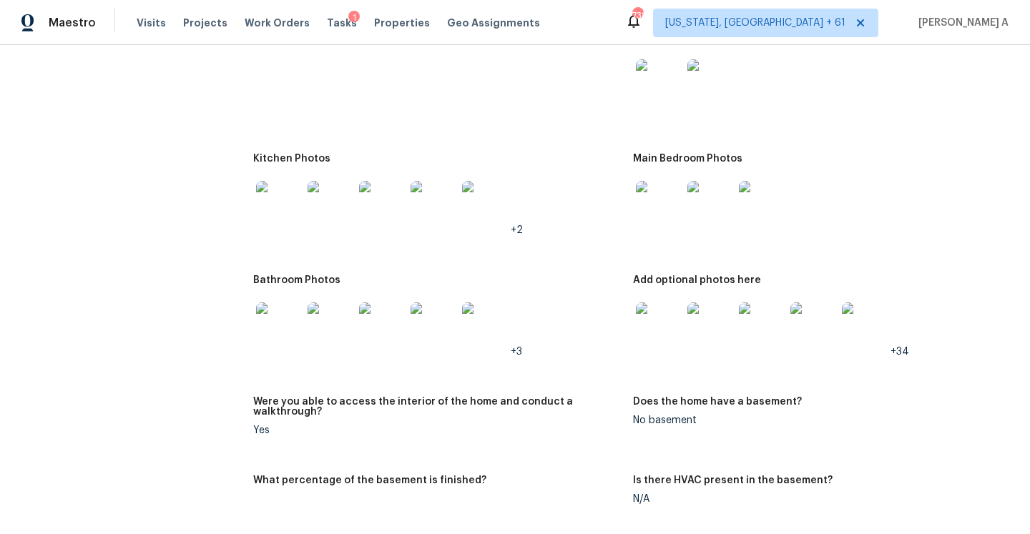
click at [276, 192] on img at bounding box center [279, 204] width 46 height 46
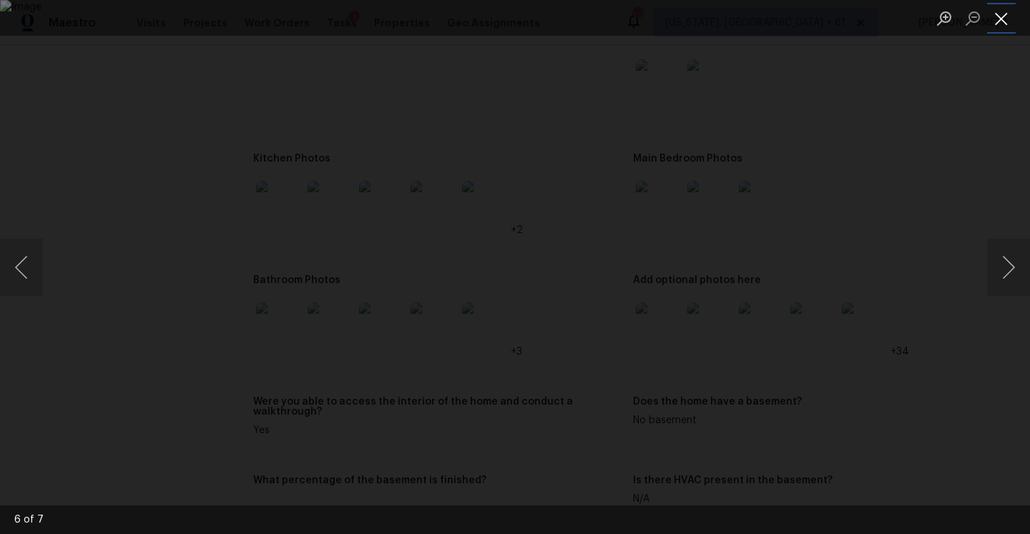
click at [996, 14] on button "Close lightbox" at bounding box center [1001, 18] width 29 height 25
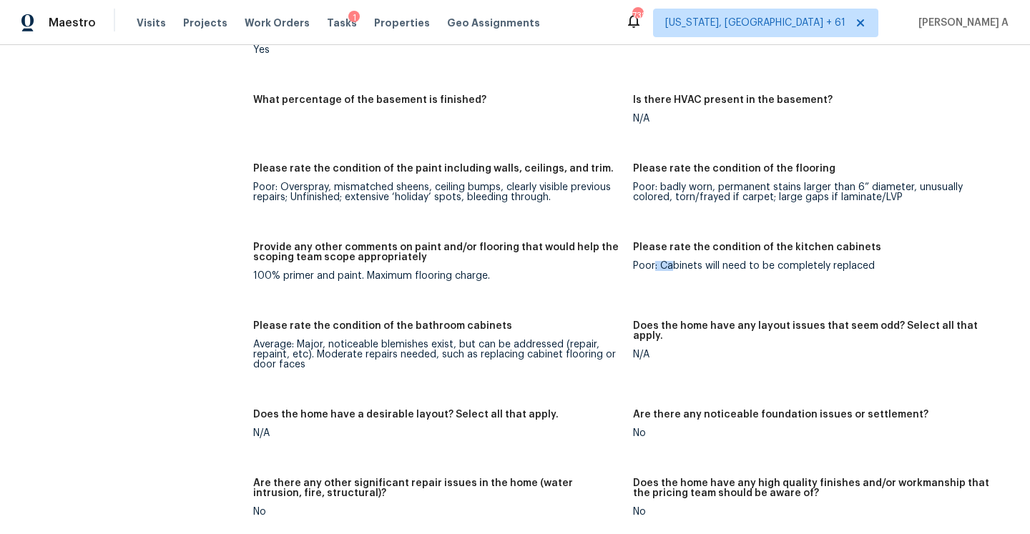
scroll to position [2406, 0]
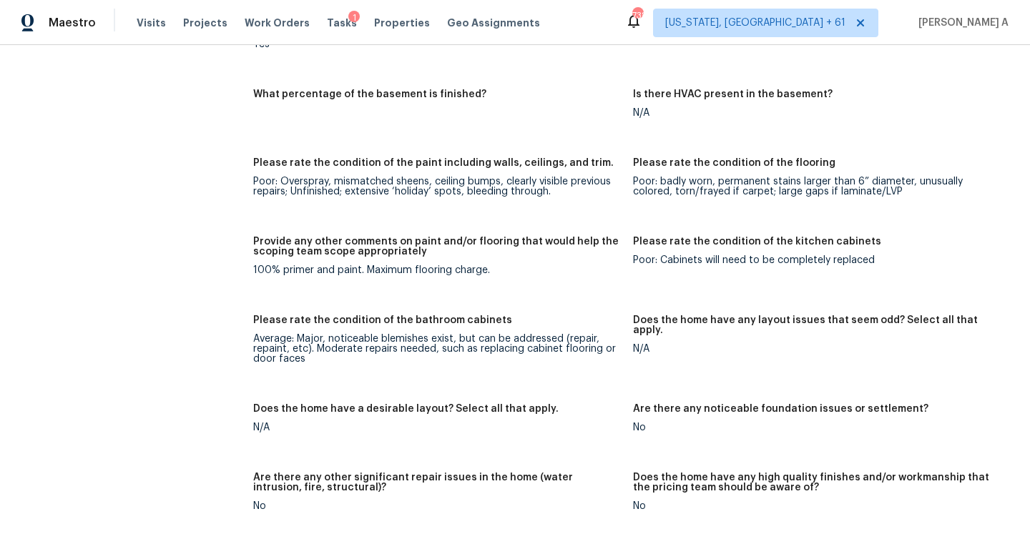
click at [643, 255] on div "Poor: Cabinets will need to be completely replaced" at bounding box center [817, 260] width 368 height 10
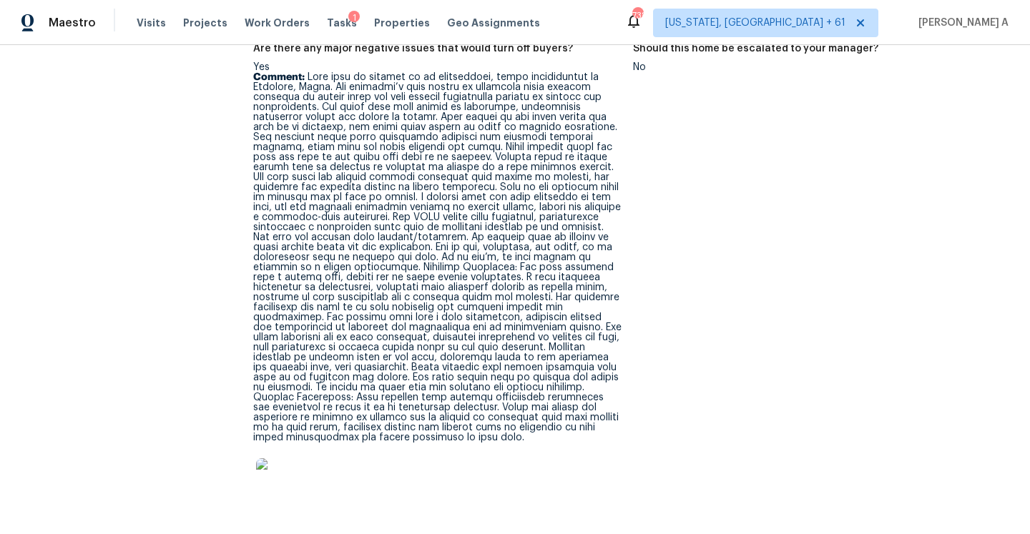
scroll to position [3583, 0]
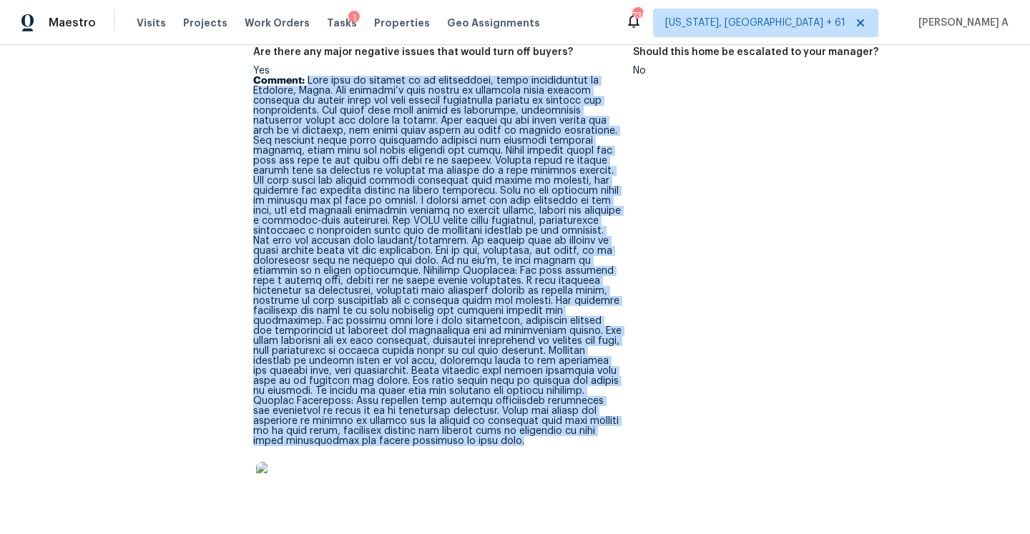
drag, startPoint x: 308, startPoint y: 60, endPoint x: 488, endPoint y: 417, distance: 399.8
click at [488, 417] on p "Comment:" at bounding box center [437, 261] width 368 height 370
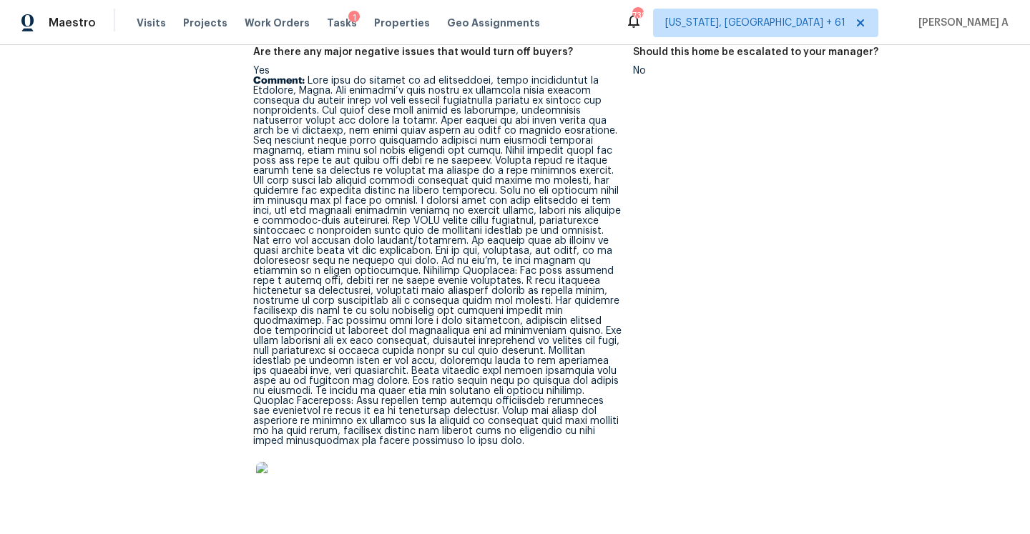
click at [283, 235] on p "Comment:" at bounding box center [437, 261] width 368 height 370
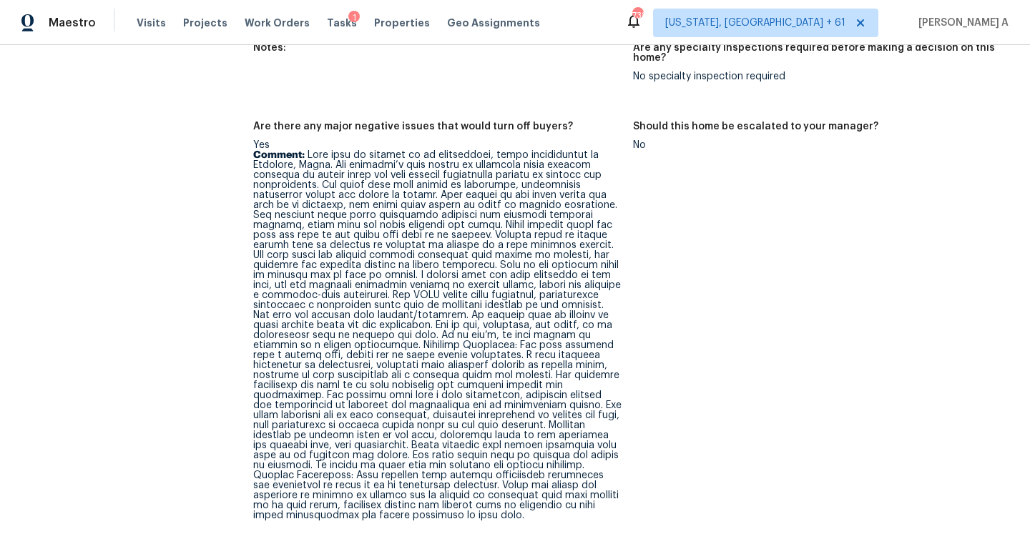
scroll to position [3516, 0]
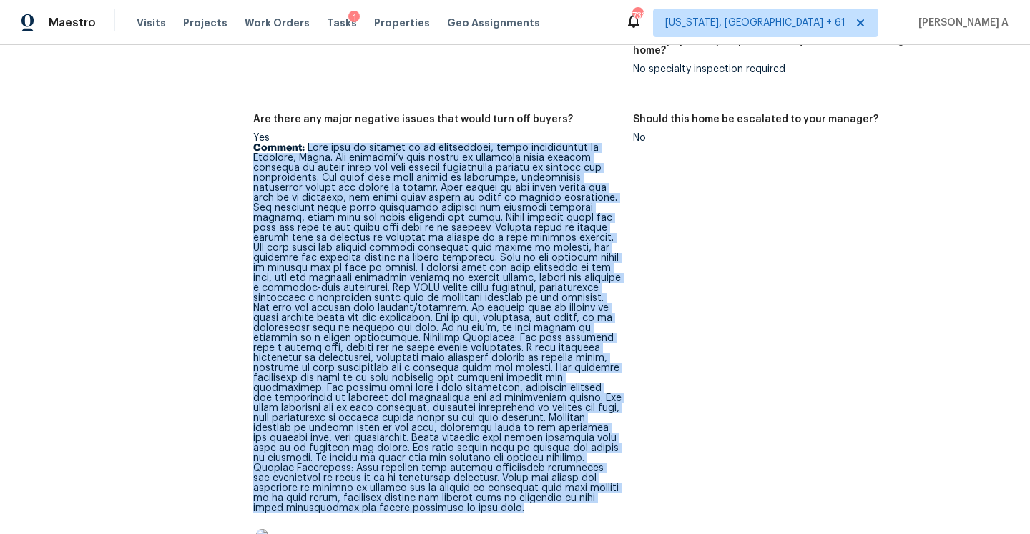
drag, startPoint x: 308, startPoint y: 127, endPoint x: 475, endPoint y: 483, distance: 393.2
click at [475, 485] on p "Comment:" at bounding box center [437, 328] width 368 height 370
click at [516, 229] on p "Comment:" at bounding box center [437, 328] width 368 height 370
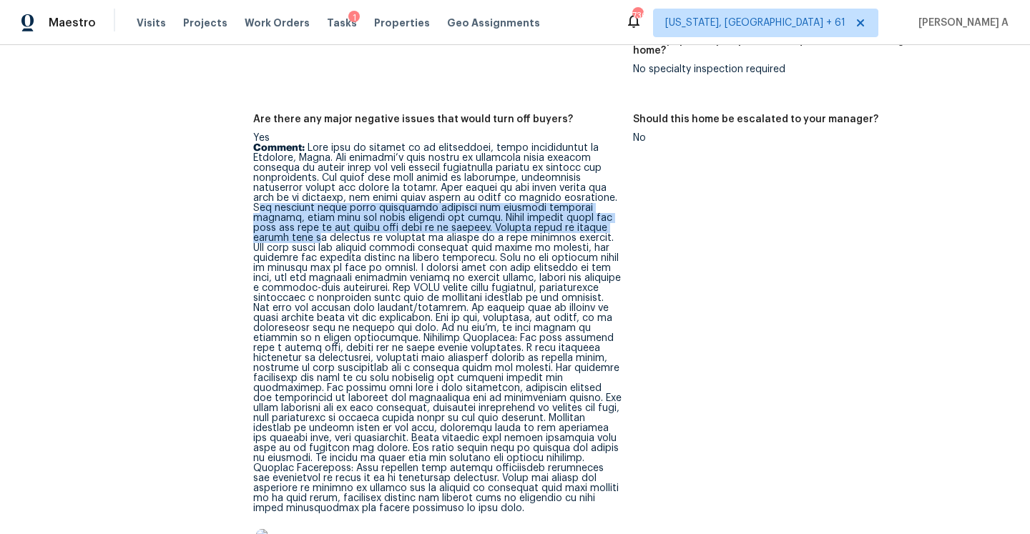
drag, startPoint x: 317, startPoint y: 184, endPoint x: 345, endPoint y: 222, distance: 47.1
click at [345, 222] on p "Comment:" at bounding box center [437, 328] width 368 height 370
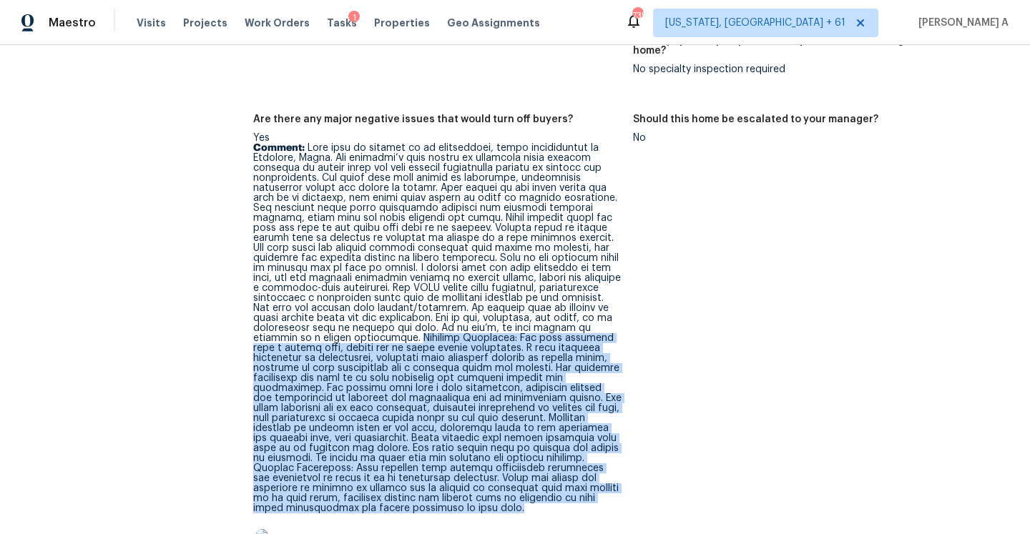
drag, startPoint x: 354, startPoint y: 315, endPoint x: 476, endPoint y: 483, distance: 207.9
click at [476, 483] on p "Comment:" at bounding box center [437, 328] width 368 height 370
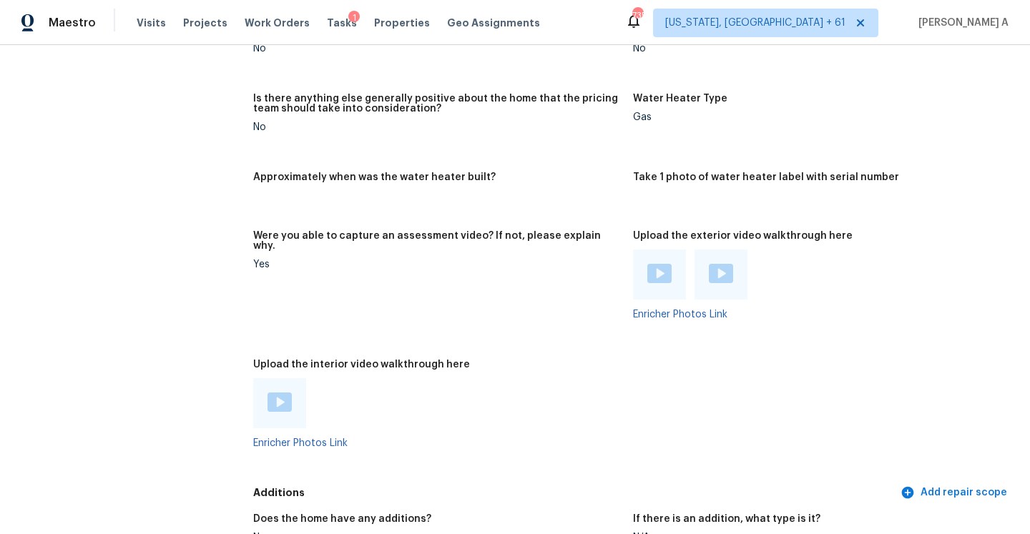
scroll to position [3032, 0]
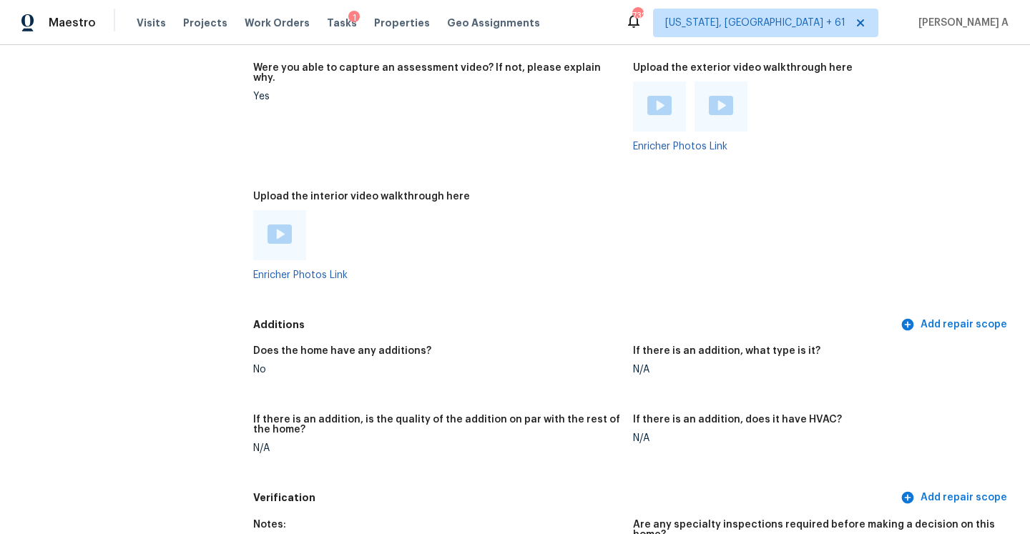
click at [285, 249] on div "Enricher Photos Link" at bounding box center [437, 245] width 368 height 70
click at [280, 227] on div at bounding box center [279, 235] width 53 height 50
click at [283, 260] on figure "Upload the interior video walkthrough here Enricher Photos Link" at bounding box center [443, 248] width 380 height 112
click at [283, 270] on link "Enricher Photos Link" at bounding box center [300, 275] width 94 height 10
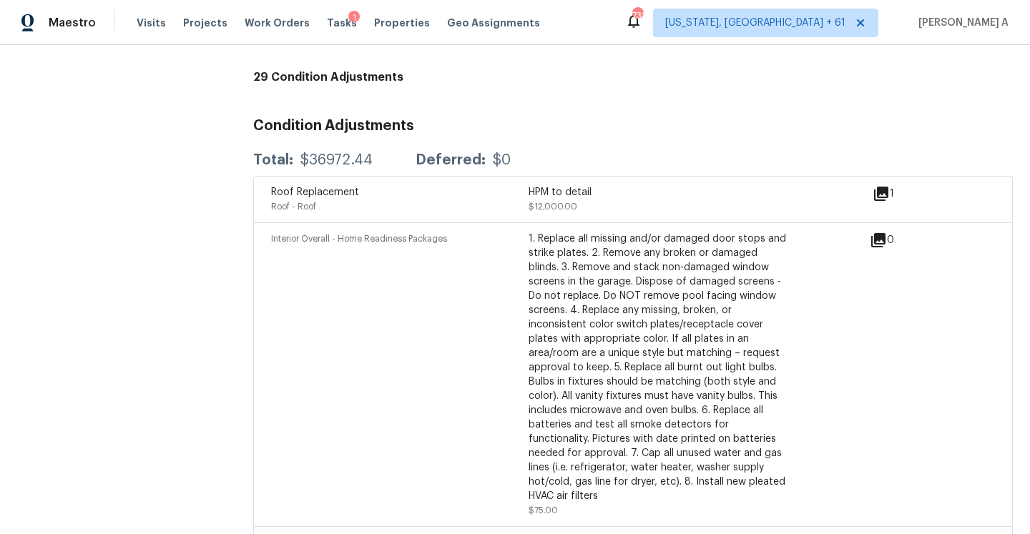
scroll to position [4168, 0]
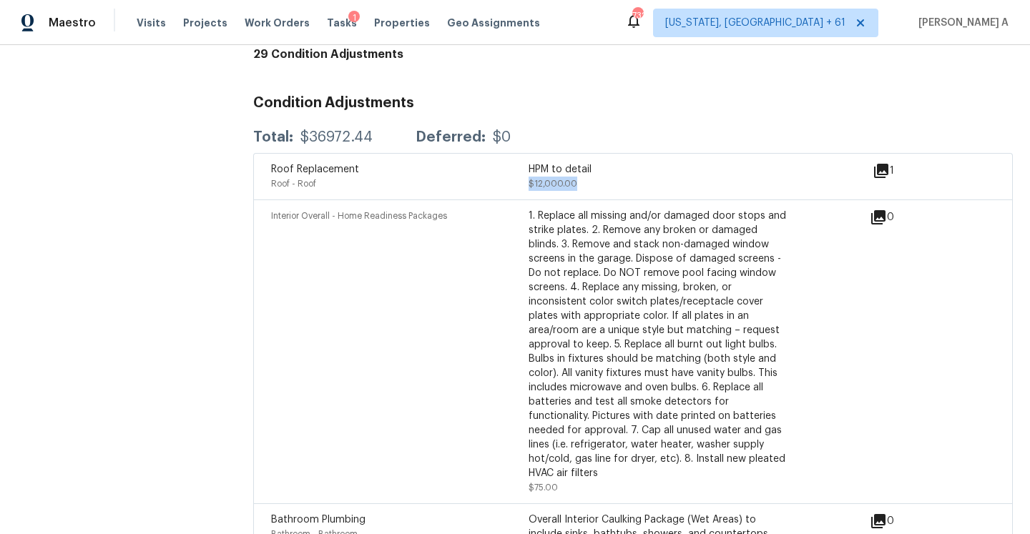
drag, startPoint x: 530, startPoint y: 164, endPoint x: 577, endPoint y: 166, distance: 47.2
click at [577, 165] on div "HPM to detail $12,000.00" at bounding box center [657, 176] width 257 height 29
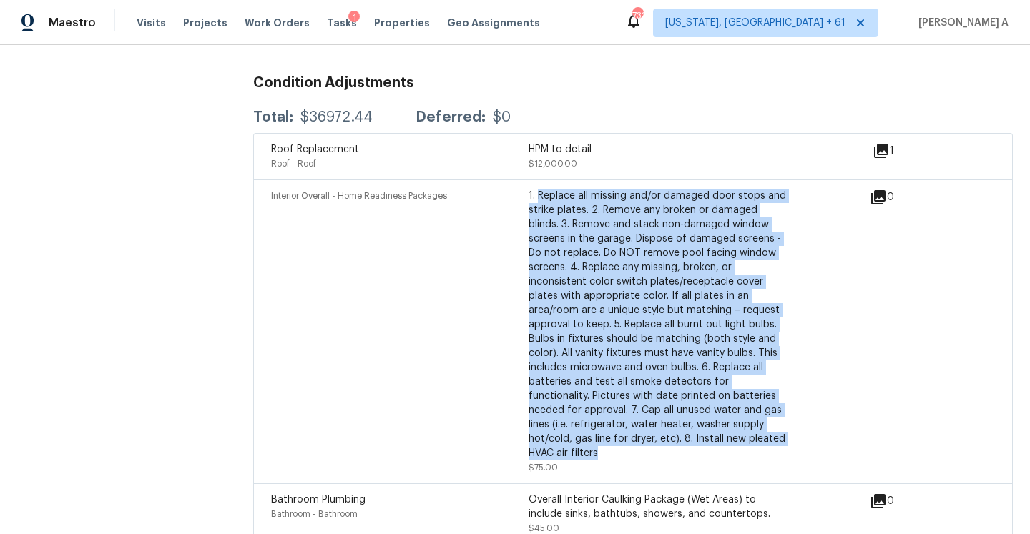
drag, startPoint x: 539, startPoint y: 175, endPoint x: 570, endPoint y: 432, distance: 259.3
click at [570, 432] on div "1. Replace all missing and/or damaged door stops and strike plates. 2. Remove a…" at bounding box center [657, 325] width 257 height 272
click at [567, 317] on div "1. Replace all missing and/or damaged door stops and strike plates. 2. Remove a…" at bounding box center [657, 325] width 257 height 272
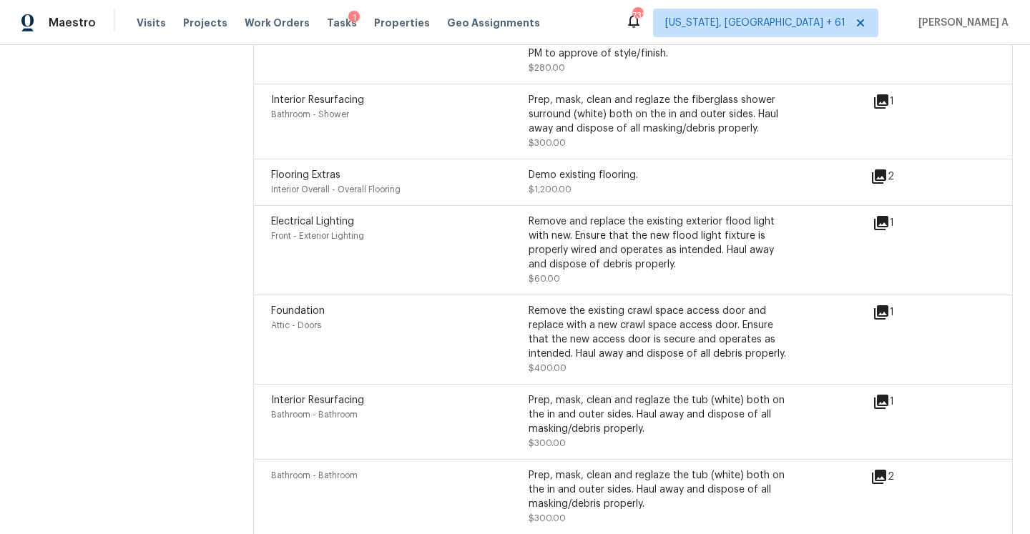
scroll to position [4770, 0]
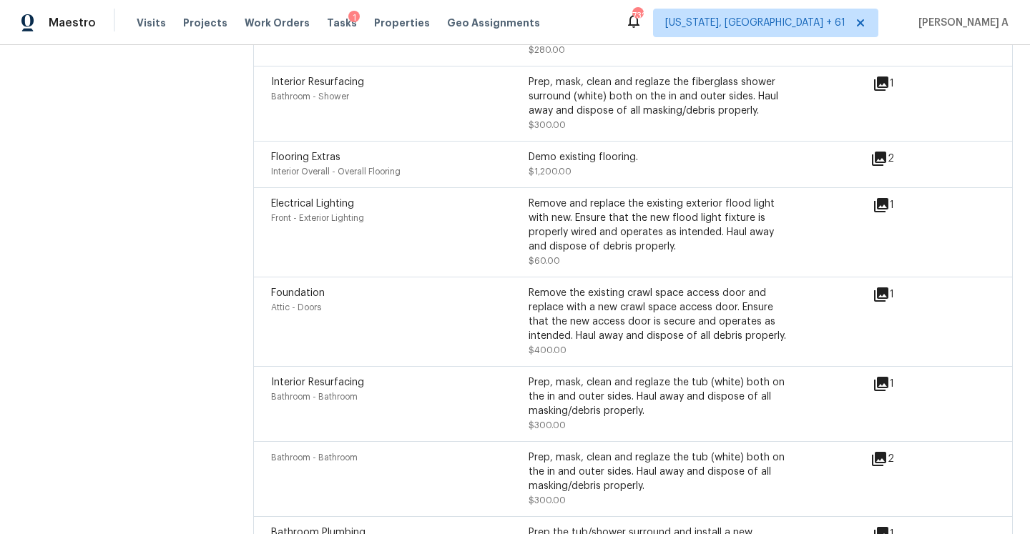
click at [305, 288] on span "Foundation" at bounding box center [298, 293] width 54 height 10
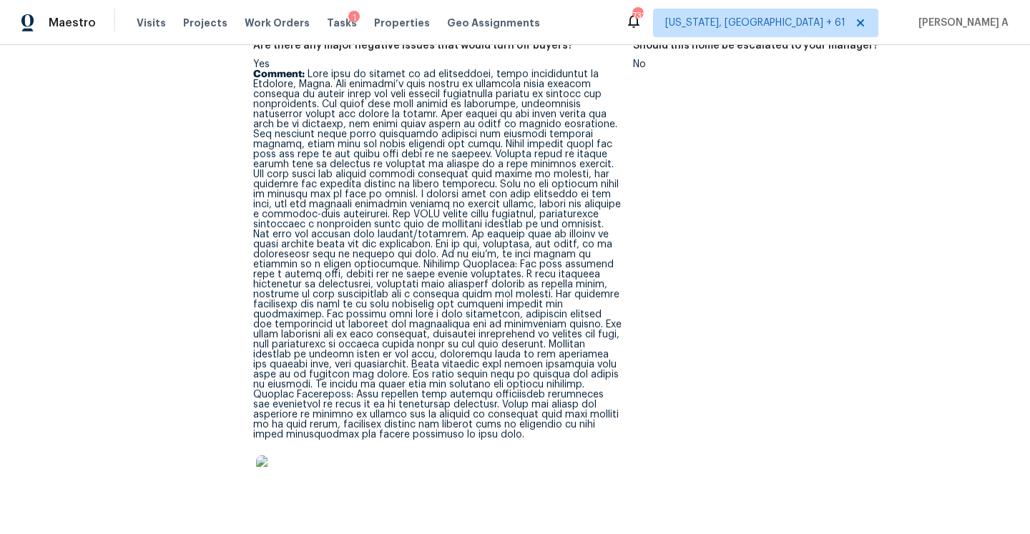
scroll to position [3591, 0]
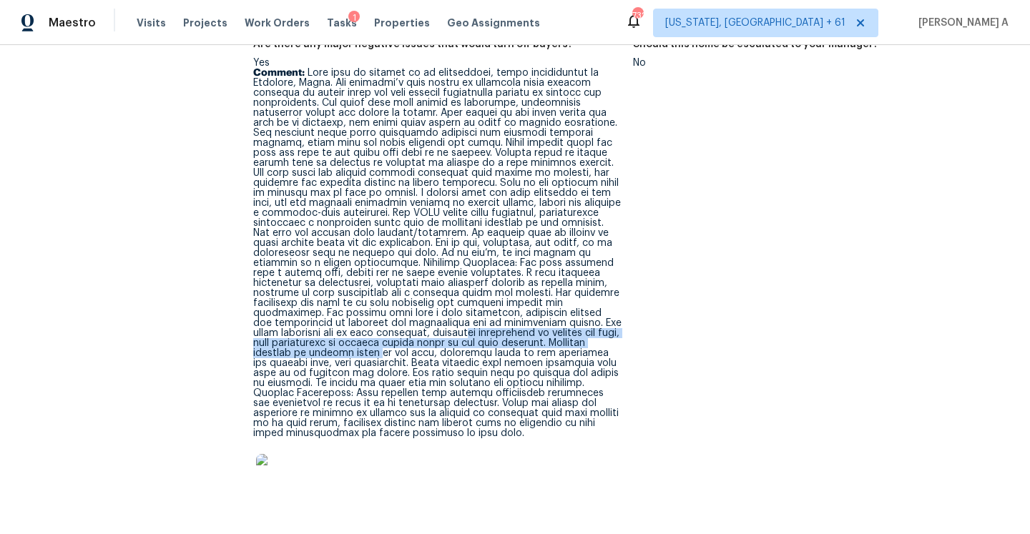
drag, startPoint x: 375, startPoint y: 322, endPoint x: 366, endPoint y: 330, distance: 12.1
click at [366, 330] on p "Comment:" at bounding box center [437, 253] width 368 height 370
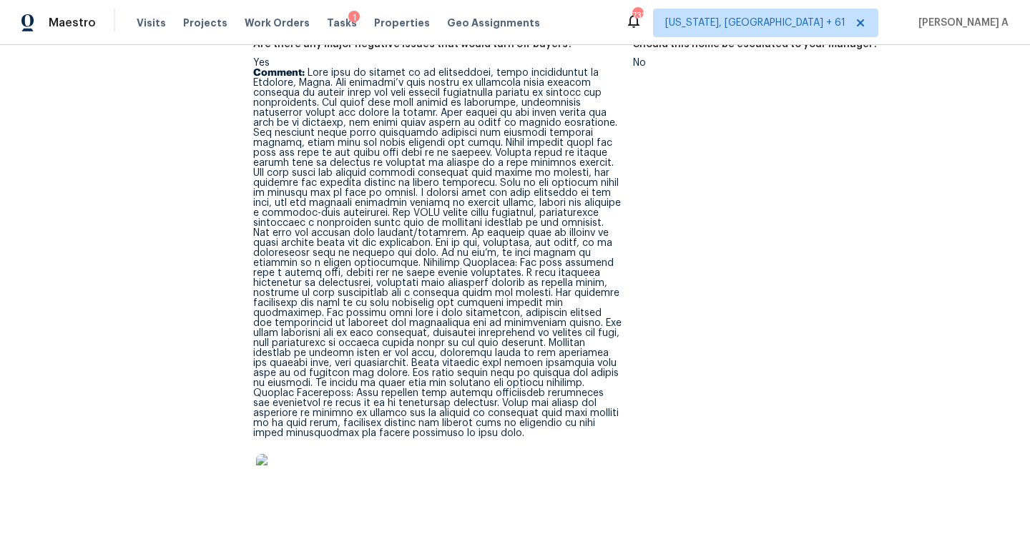
click at [641, 310] on figure "Should this home be escalated to your manager? No" at bounding box center [823, 285] width 380 height 492
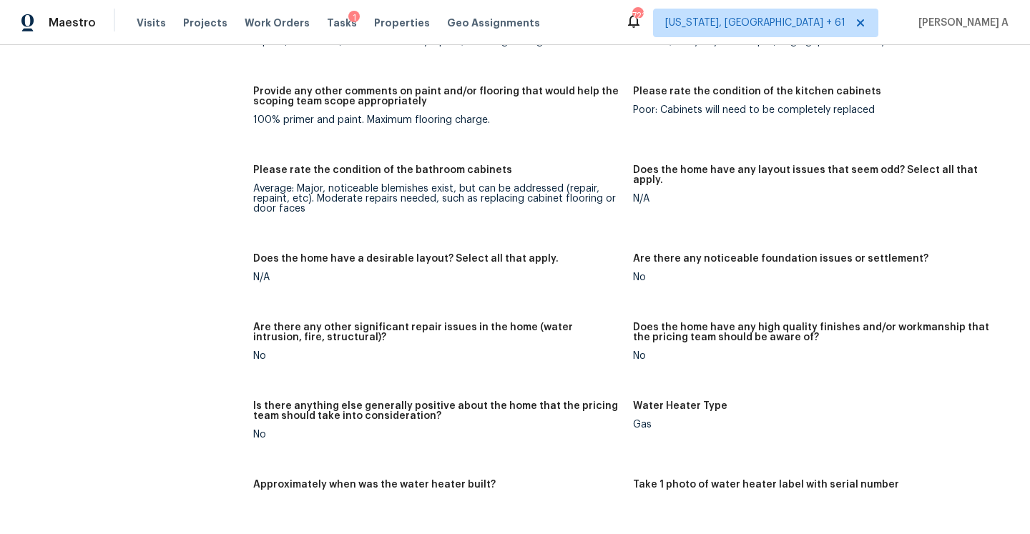
scroll to position [2523, 0]
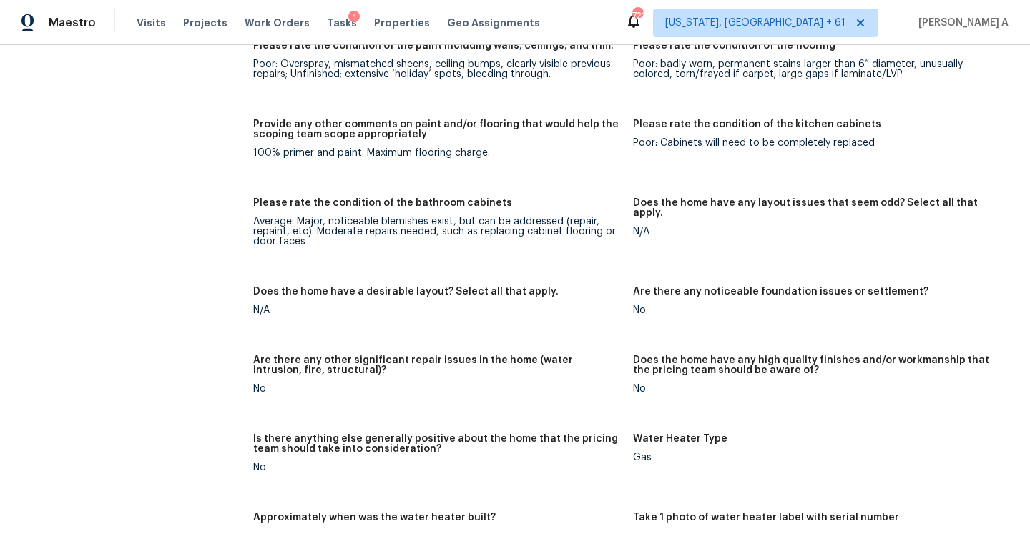
click at [639, 453] on div "Gas" at bounding box center [817, 458] width 368 height 10
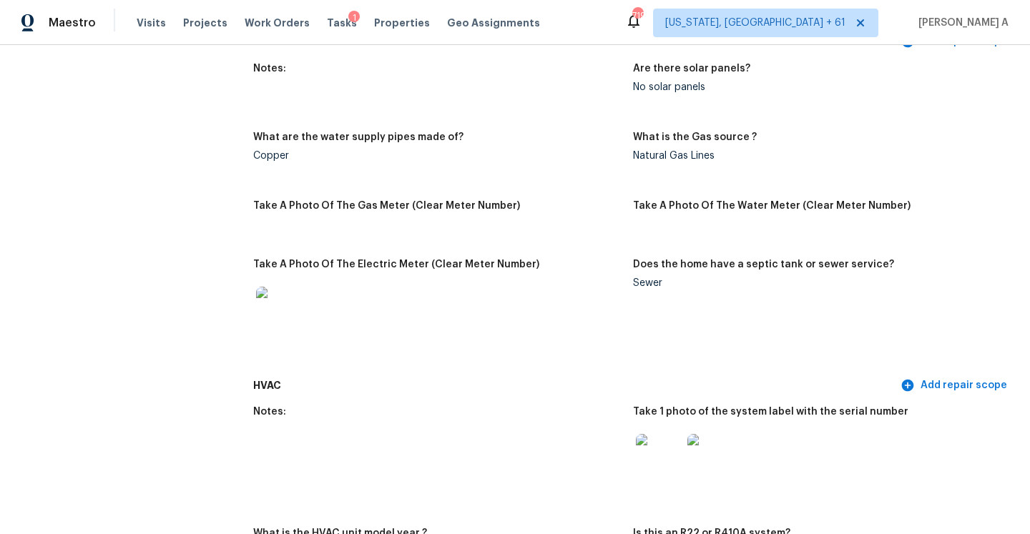
scroll to position [990, 0]
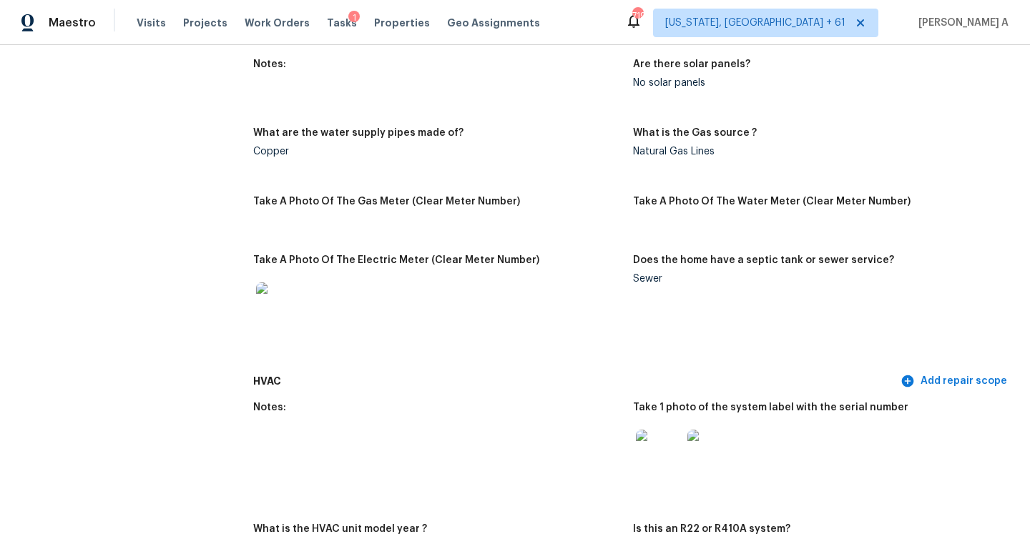
click at [644, 274] on div "Sewer" at bounding box center [817, 279] width 368 height 10
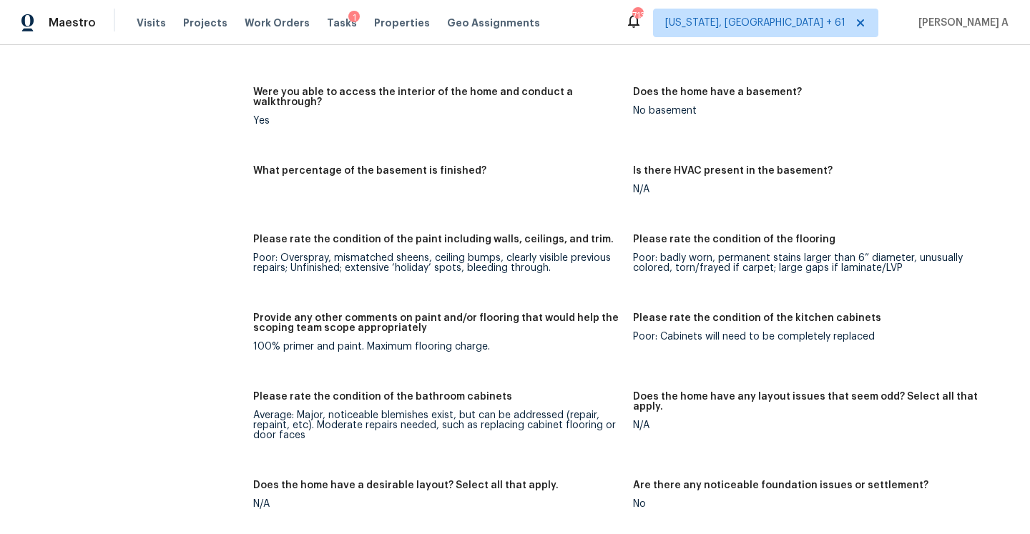
scroll to position [2384, 0]
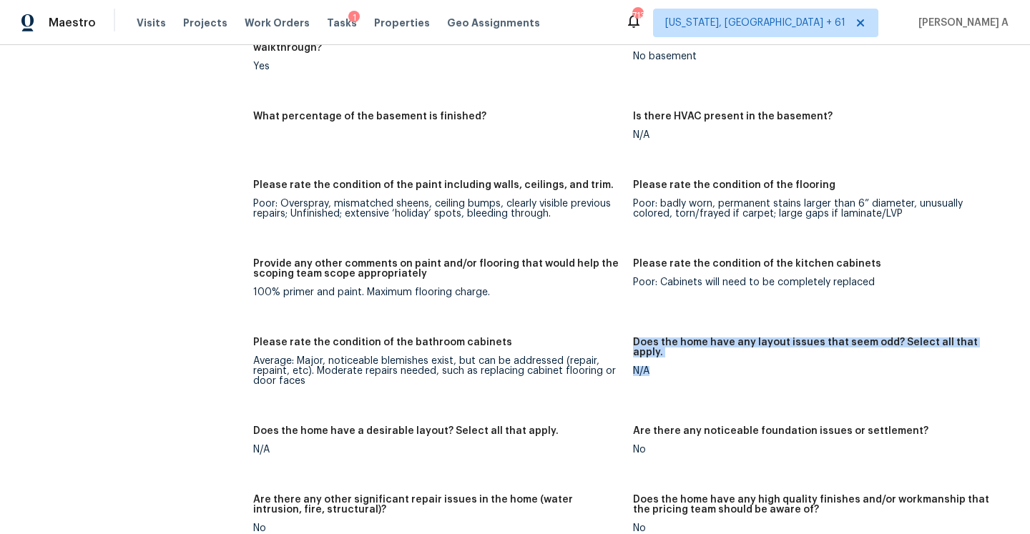
drag, startPoint x: 634, startPoint y: 318, endPoint x: 709, endPoint y: 341, distance: 78.7
click at [709, 341] on figure "Does the home have any layout issues that seem odd? Select all that apply. N/A" at bounding box center [823, 374] width 380 height 72
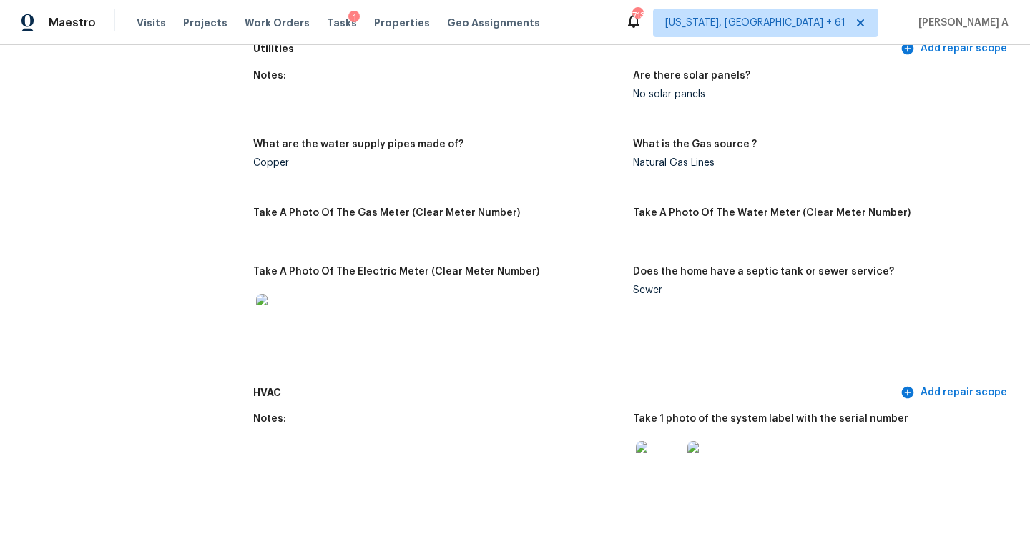
scroll to position [970, 0]
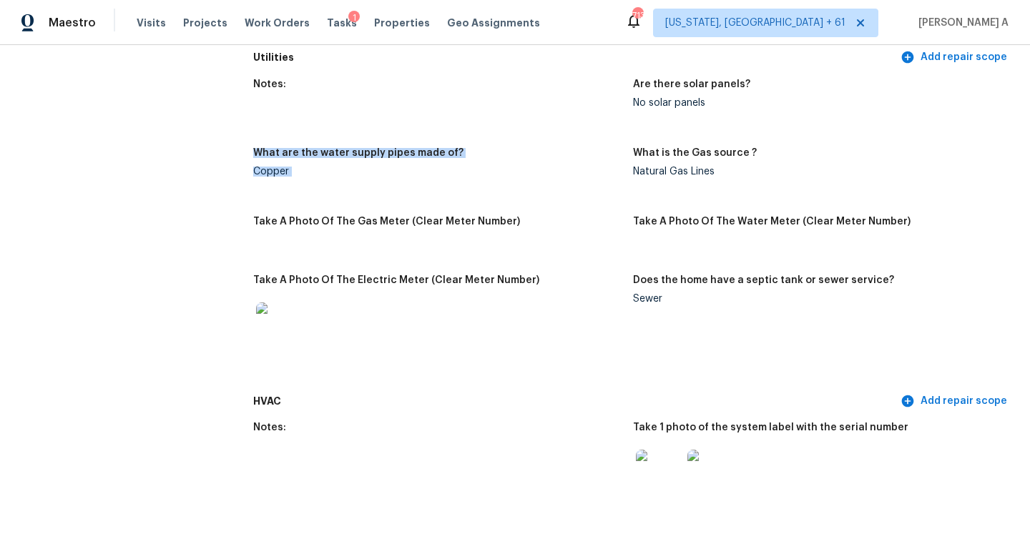
drag, startPoint x: 679, startPoint y: 133, endPoint x: 760, endPoint y: 122, distance: 82.2
click at [761, 122] on div "Notes: Are there solar panels? No solar panels What are the water supply pipes …" at bounding box center [633, 230] width 760 height 318
drag, startPoint x: 718, startPoint y: 156, endPoint x: 661, endPoint y: 153, distance: 57.3
click at [662, 154] on div "What is the Gas source ?" at bounding box center [817, 157] width 368 height 19
click at [661, 153] on div "What is the Gas source ?" at bounding box center [817, 157] width 368 height 19
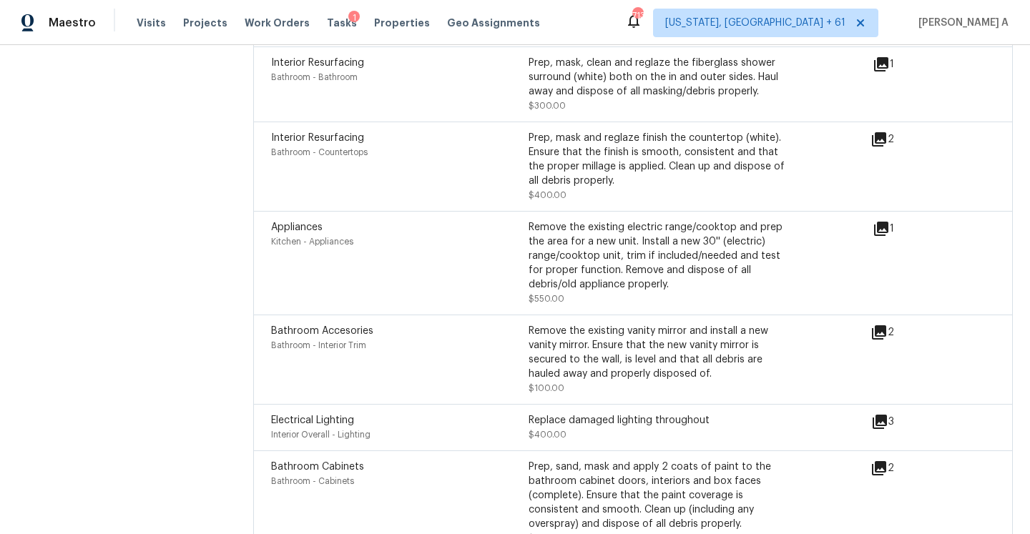
scroll to position [5267, 0]
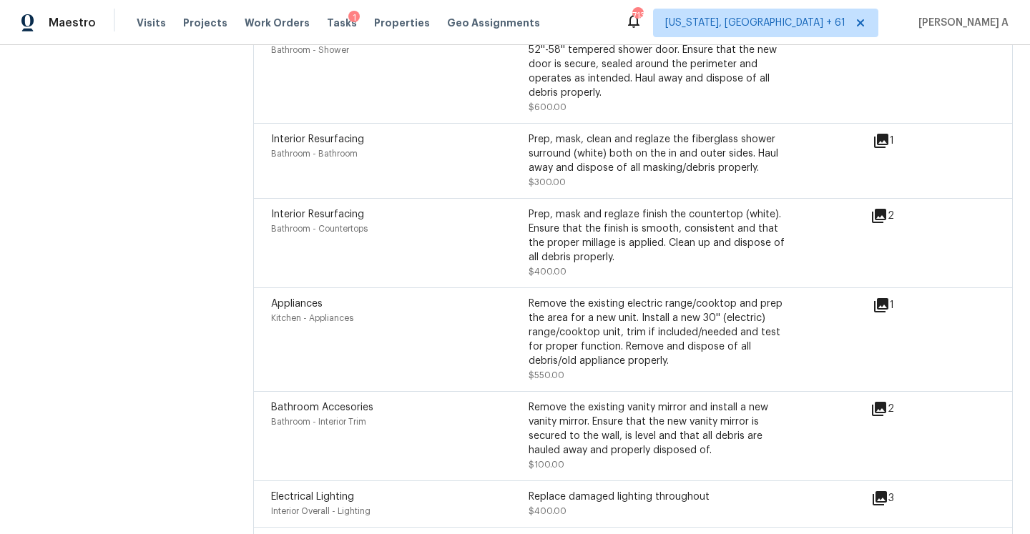
click at [595, 207] on div "Prep, mask and reglaze finish the countertop (white). Ensure that the finish is…" at bounding box center [657, 235] width 257 height 57
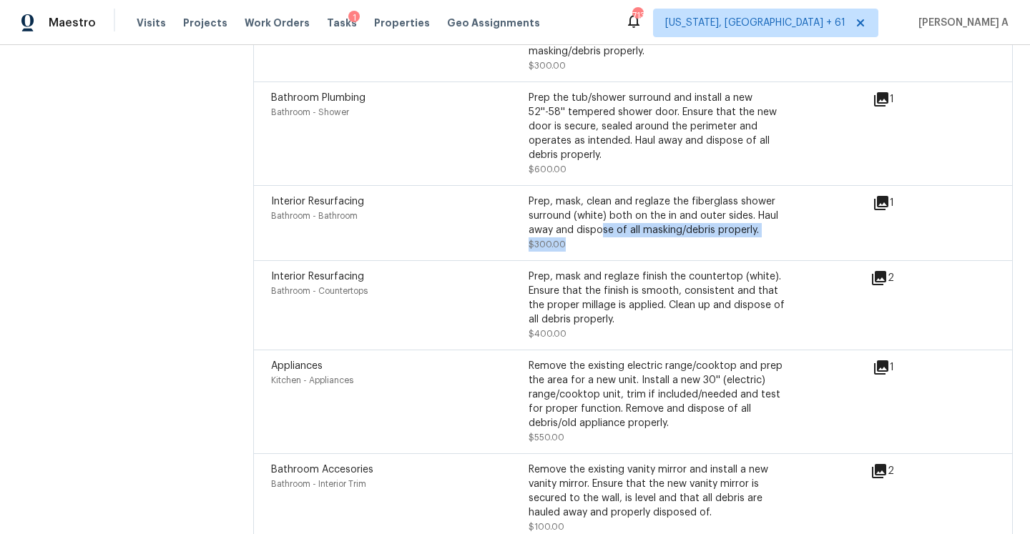
drag, startPoint x: 599, startPoint y: 211, endPoint x: 667, endPoint y: 229, distance: 70.9
click at [667, 229] on div "Prep, mask, clean and reglaze the fiberglass shower surround (white) both on th…" at bounding box center [657, 223] width 257 height 57
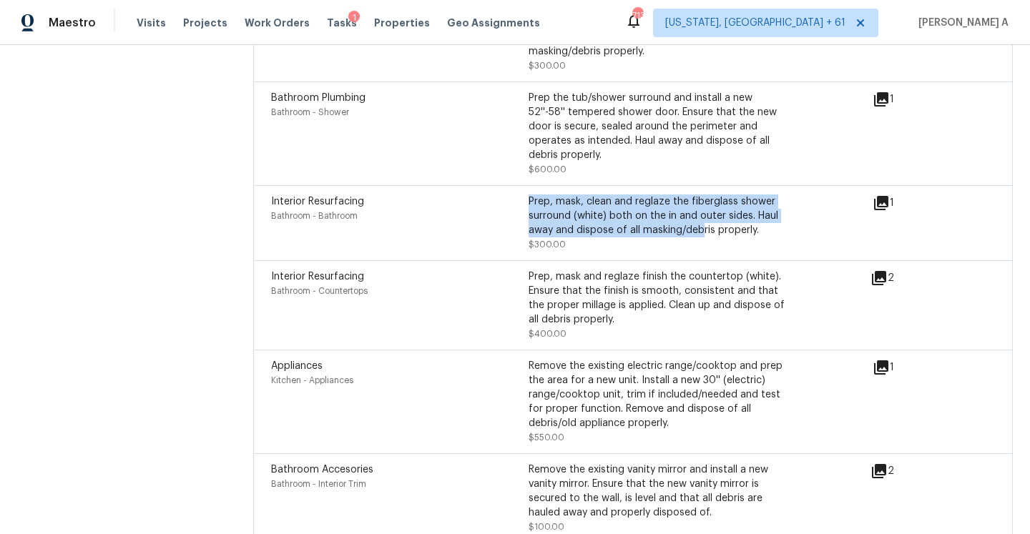
drag, startPoint x: 629, startPoint y: 176, endPoint x: 697, endPoint y: 212, distance: 76.1
click at [697, 212] on div "Interior Resurfacing Bathroom - Bathroom Prep, mask, clean and reglaze the fibe…" at bounding box center [633, 222] width 760 height 75
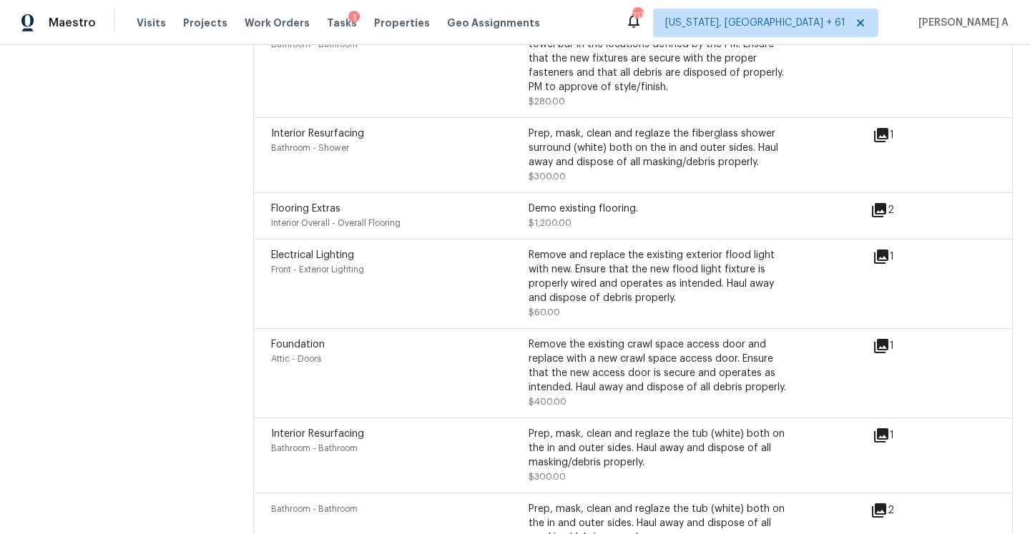
scroll to position [4717, 0]
click at [880, 205] on icon at bounding box center [879, 212] width 14 height 14
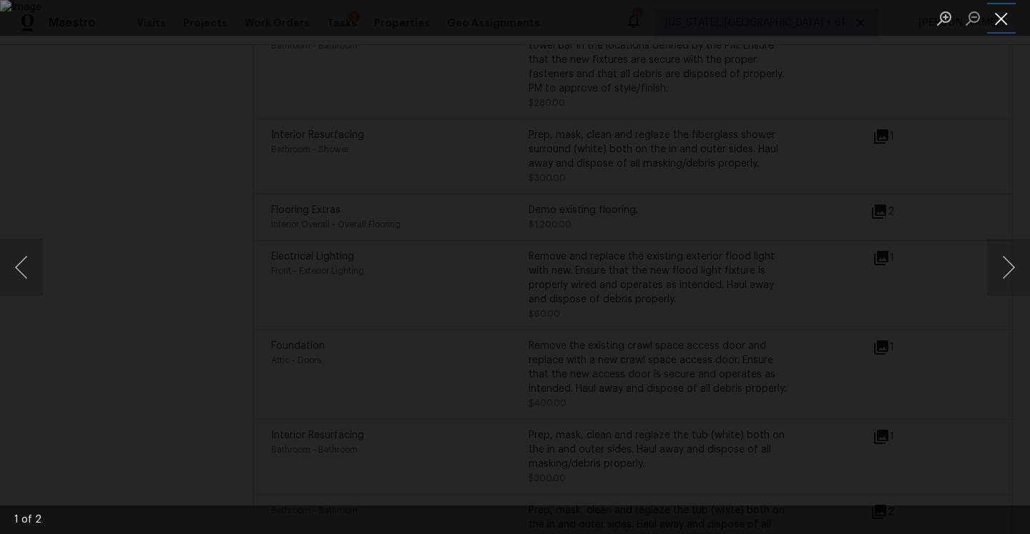
click at [1004, 17] on button "Close lightbox" at bounding box center [1001, 18] width 29 height 25
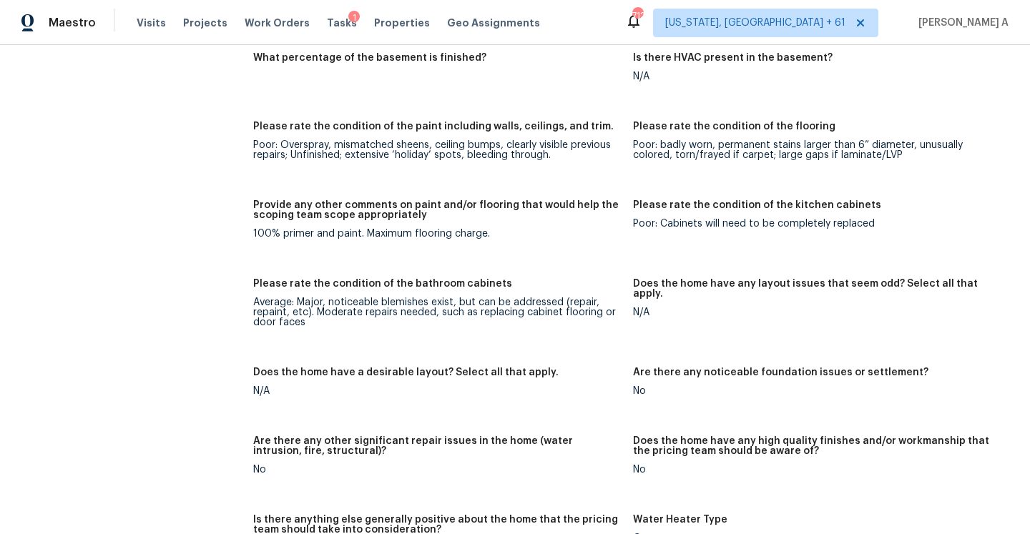
scroll to position [2349, 0]
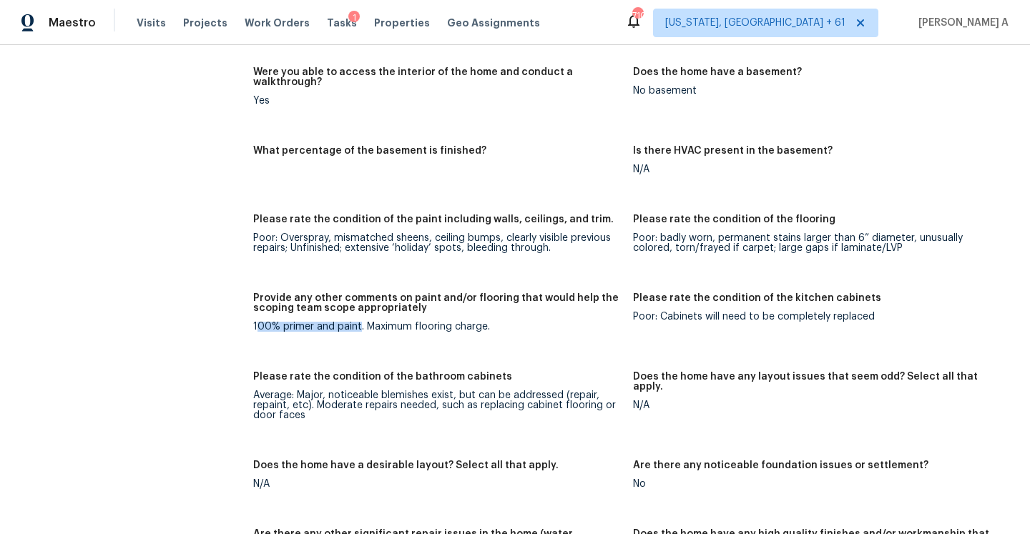
drag, startPoint x: 255, startPoint y: 308, endPoint x: 358, endPoint y: 308, distance: 102.3
click at [358, 322] on div "100% primer and paint. Maximum flooring charge." at bounding box center [437, 327] width 368 height 10
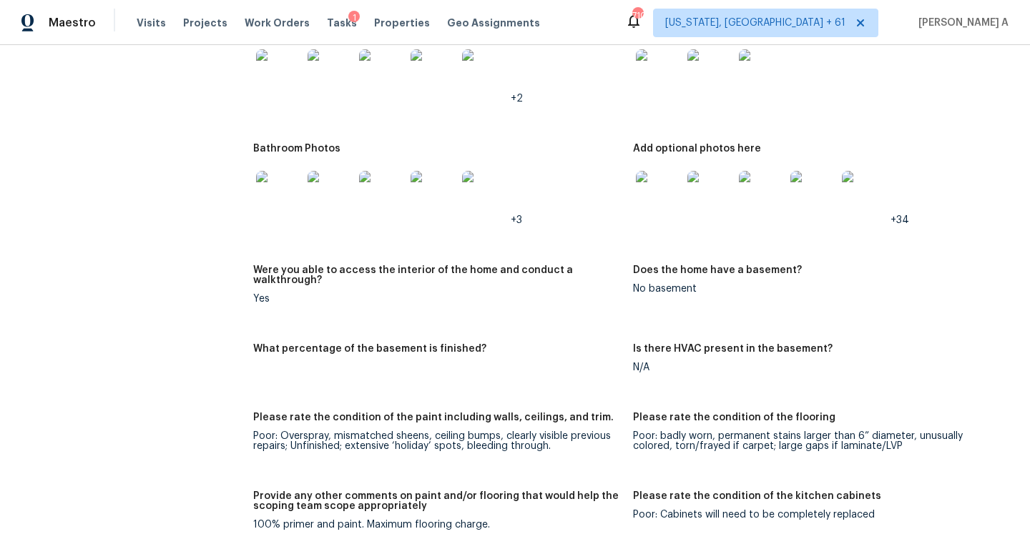
click at [736, 226] on figure "Add optional photos here +34" at bounding box center [823, 196] width 380 height 104
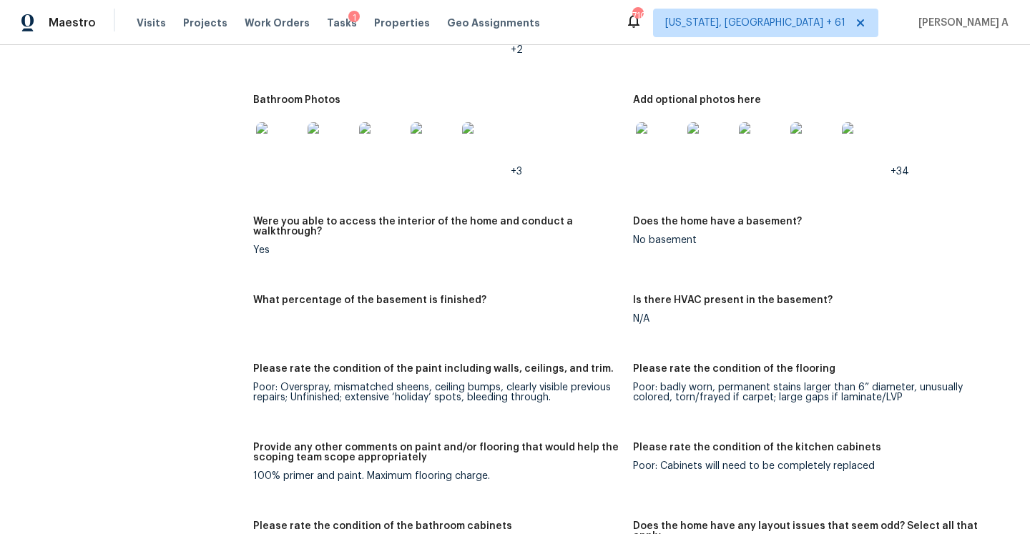
click at [727, 267] on div "Notes: Living Room Photos Kitchen Photos +2 Main Bedroom Photos Bathroom Photos…" at bounding box center [633, 493] width 760 height 1300
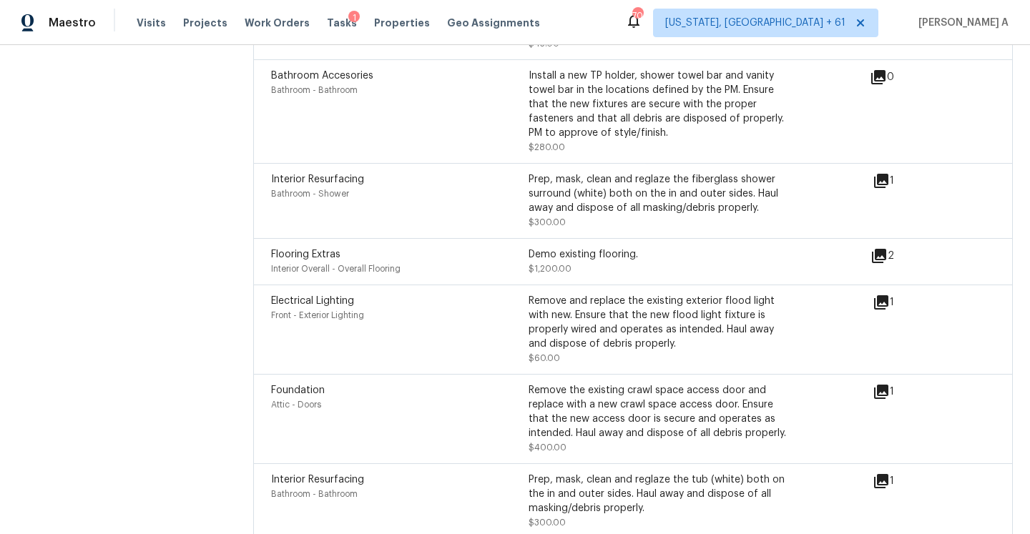
scroll to position [4687, 0]
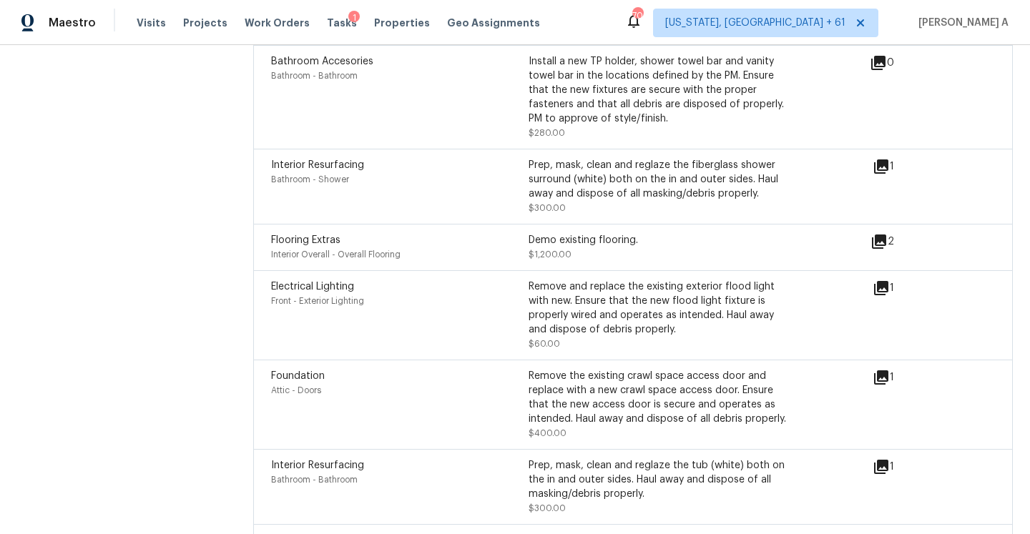
click at [772, 233] on div "Demo existing flooring. $1,200.00" at bounding box center [657, 247] width 257 height 29
click at [787, 233] on div "Flooring Extras Interior Overall - Overall Flooring Demo existing flooring. $1,…" at bounding box center [570, 247] width 599 height 29
click at [881, 235] on icon at bounding box center [879, 242] width 14 height 14
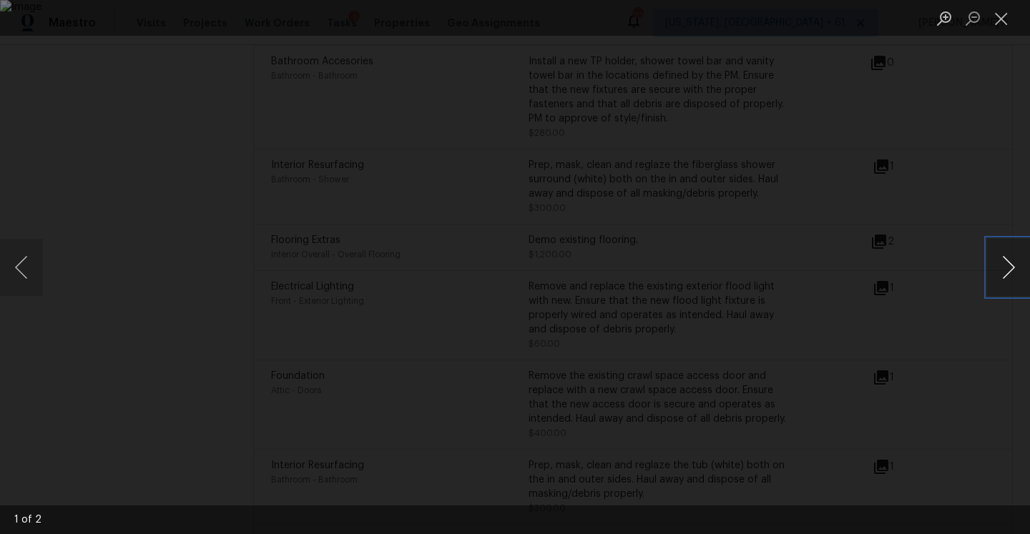
click at [998, 273] on button "Next image" at bounding box center [1008, 267] width 43 height 57
click at [940, 189] on div "Lightbox" at bounding box center [515, 267] width 1030 height 534
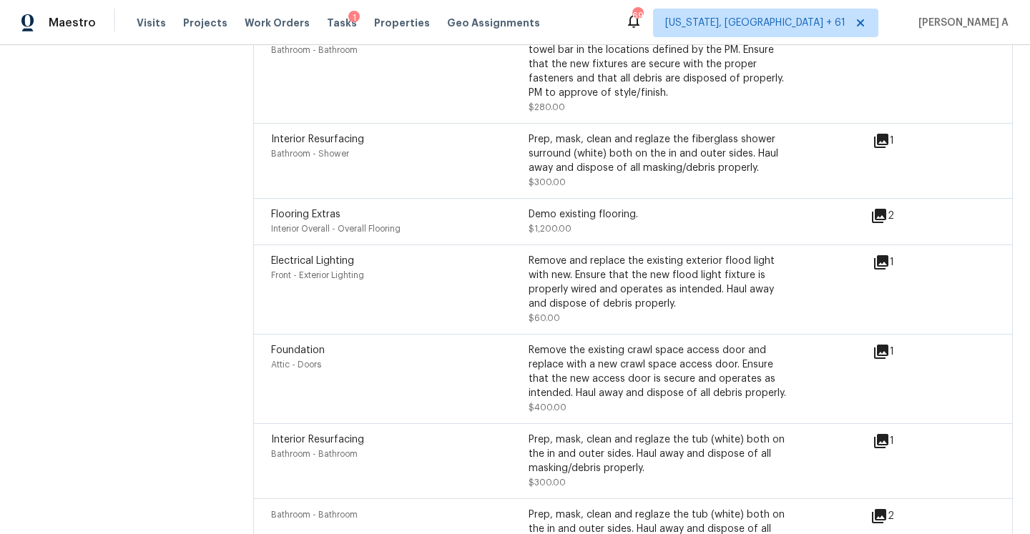
scroll to position [4667, 0]
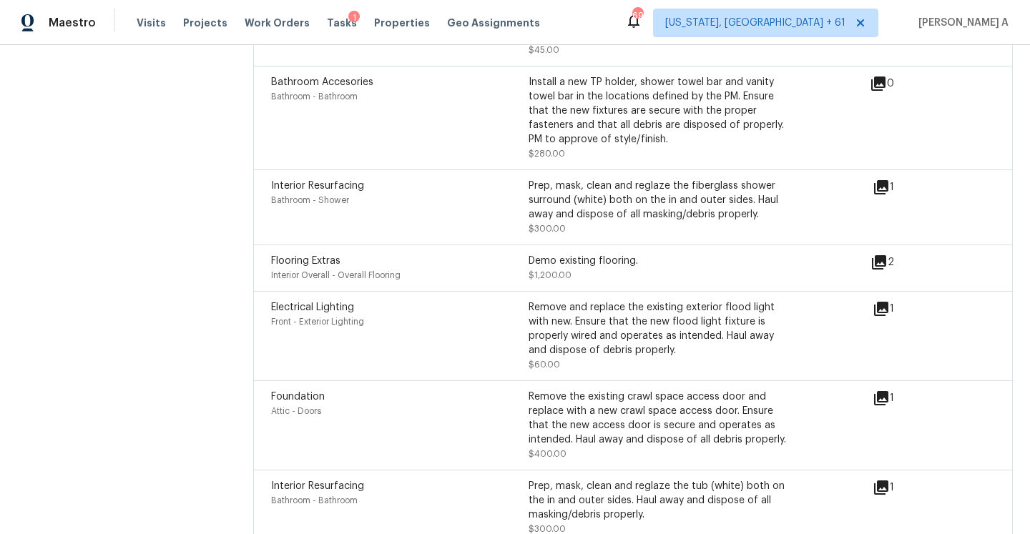
click at [883, 255] on icon at bounding box center [879, 262] width 14 height 14
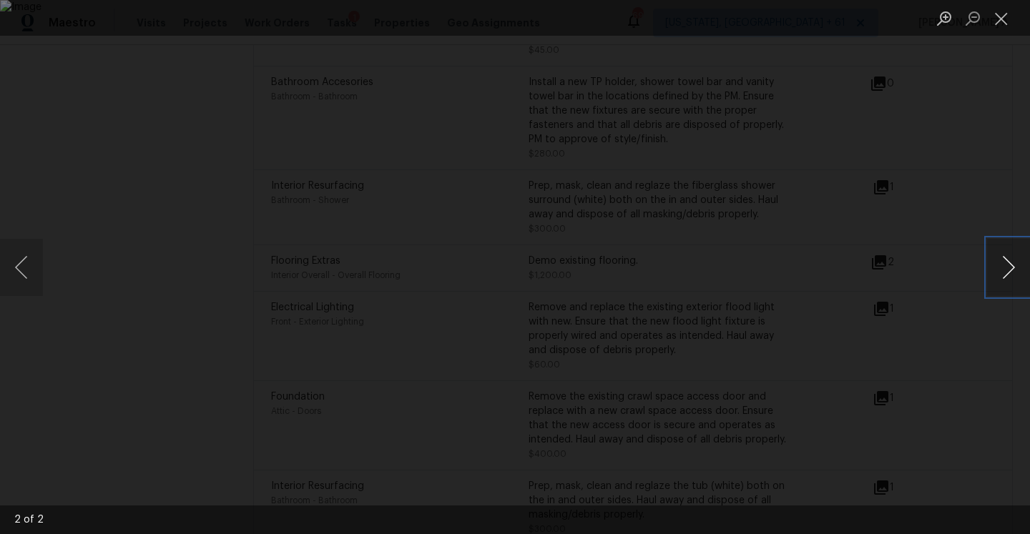
click at [1006, 271] on button "Next image" at bounding box center [1008, 267] width 43 height 57
click at [1002, 18] on button "Close lightbox" at bounding box center [1001, 18] width 29 height 25
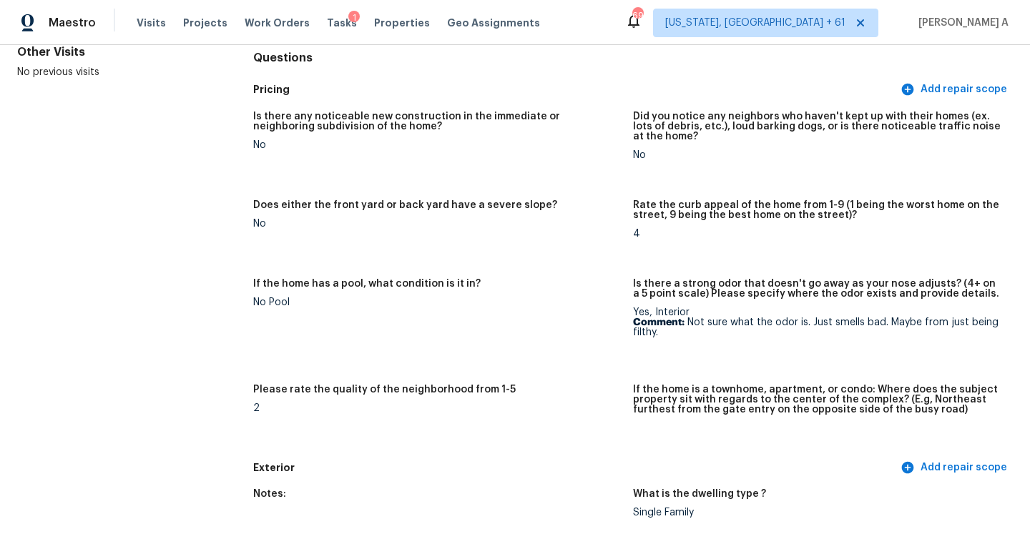
scroll to position [141, 0]
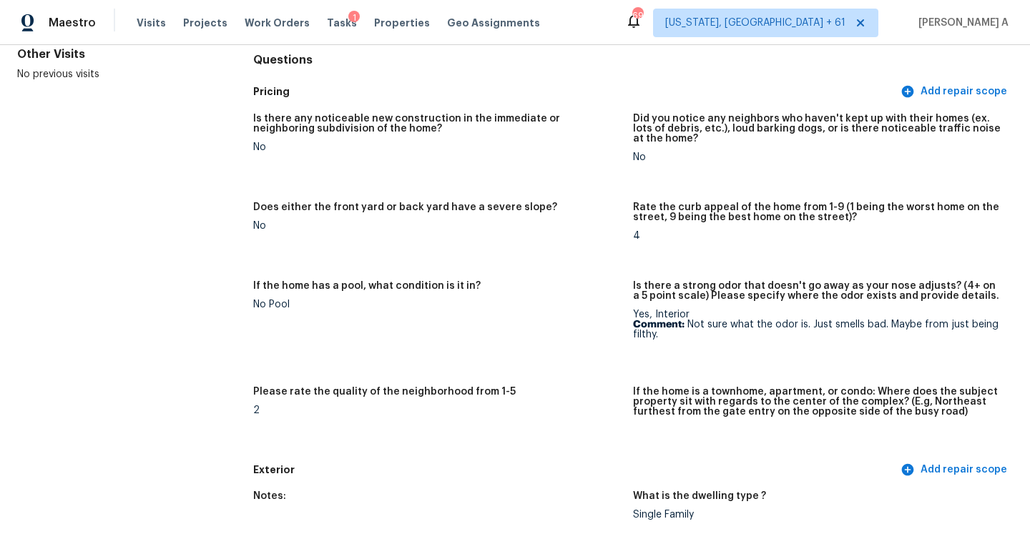
click at [778, 325] on p "Comment: Not sure what the odor is. Just smells bad. Maybe from just being filt…" at bounding box center [817, 330] width 368 height 20
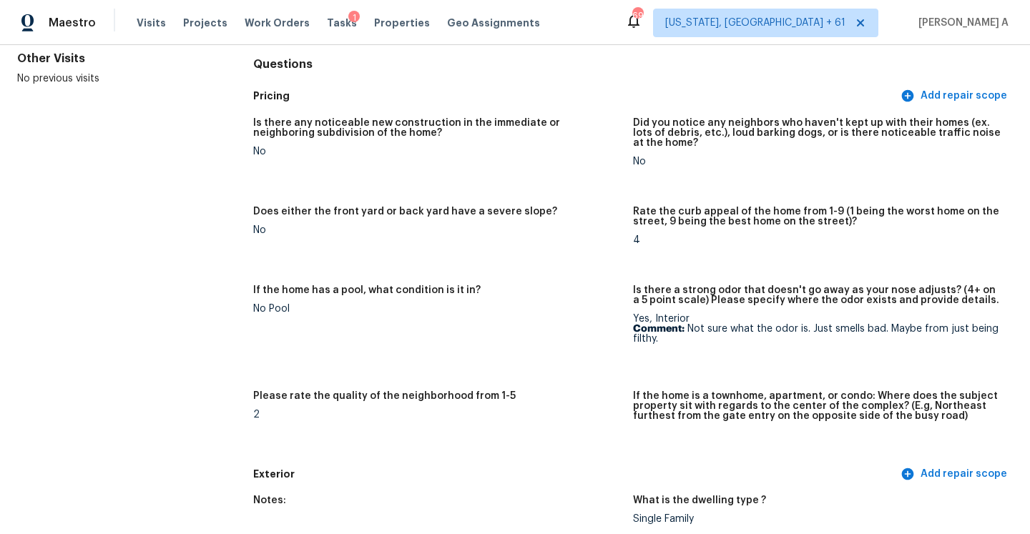
scroll to position [3554, 0]
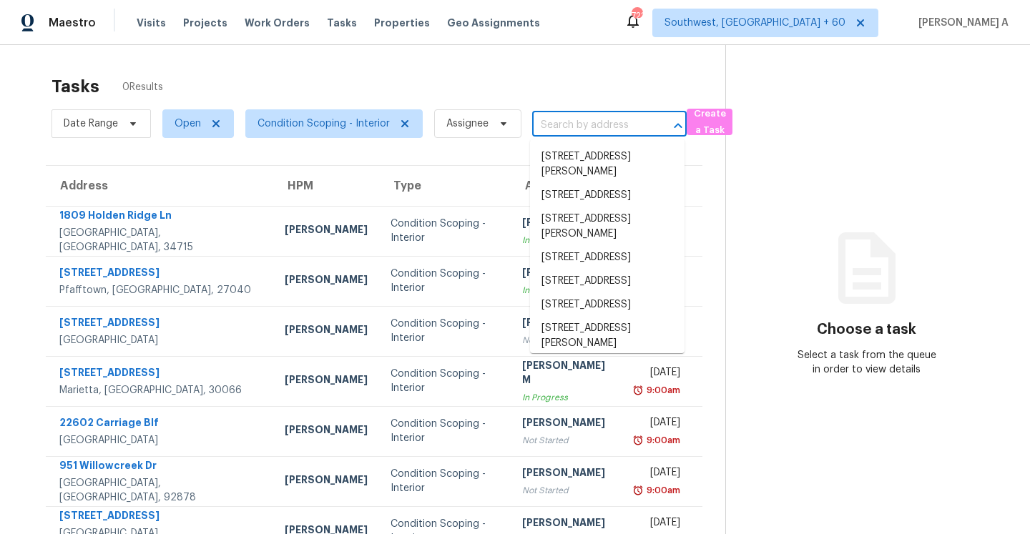
click at [594, 123] on input "text" at bounding box center [589, 125] width 114 height 22
paste input "[STREET_ADDRESS][PERSON_NAME]"
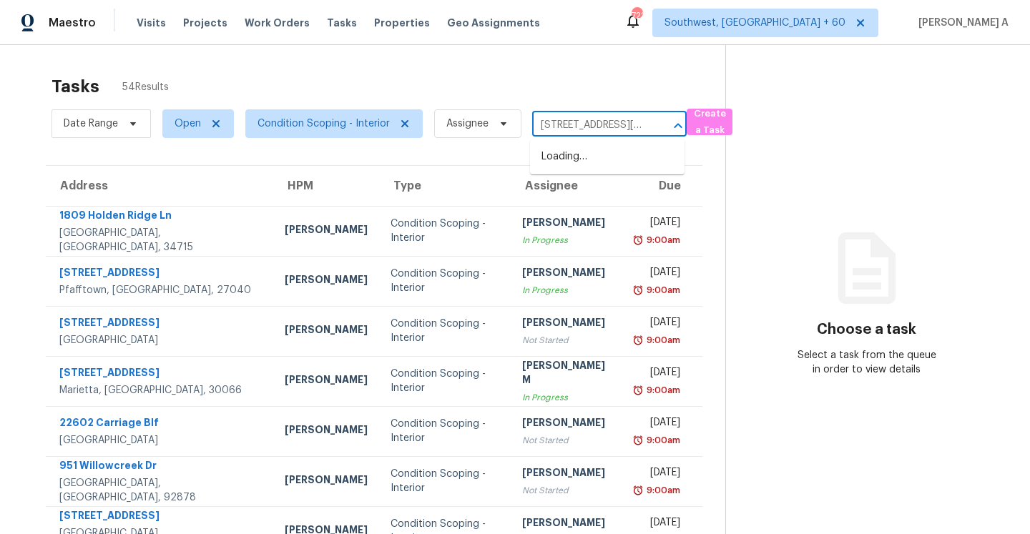
type input "[STREET_ADDRESS][PERSON_NAME]"
click at [579, 152] on li "[STREET_ADDRESS][PERSON_NAME]" at bounding box center [607, 164] width 154 height 39
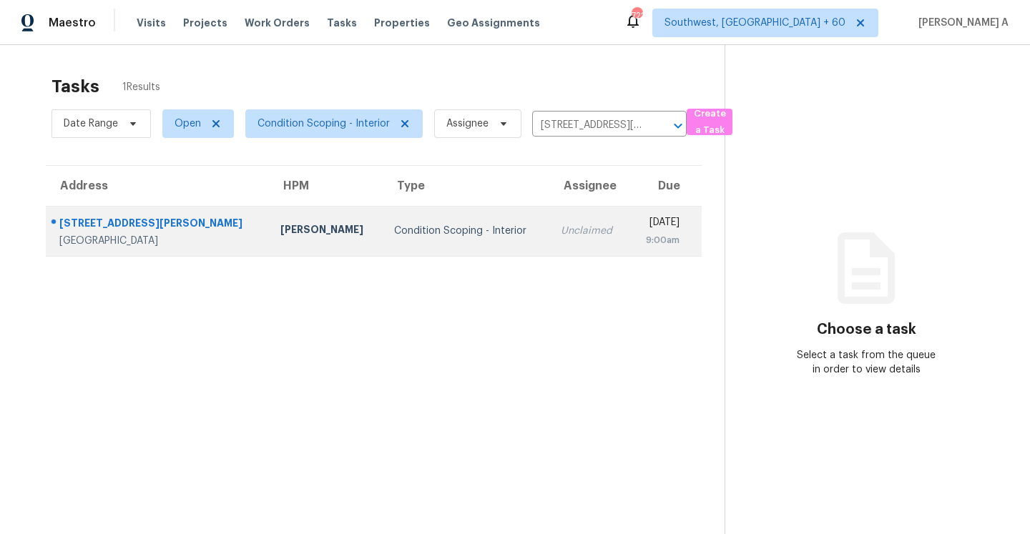
click at [413, 245] on td "Condition Scoping - Interior" at bounding box center [466, 231] width 167 height 50
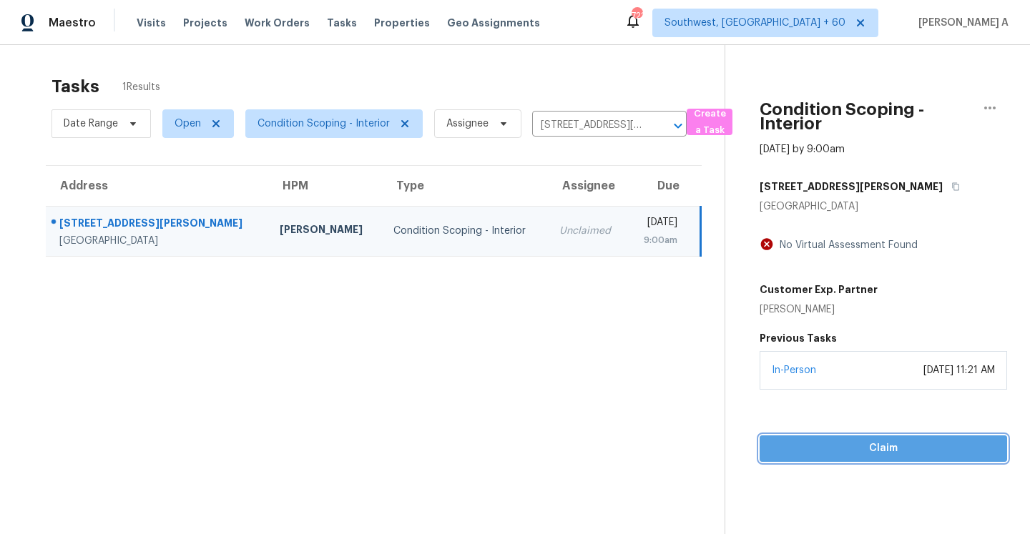
click at [862, 450] on span "Claim" at bounding box center [883, 449] width 225 height 18
